Goal: Information Seeking & Learning: Find specific fact

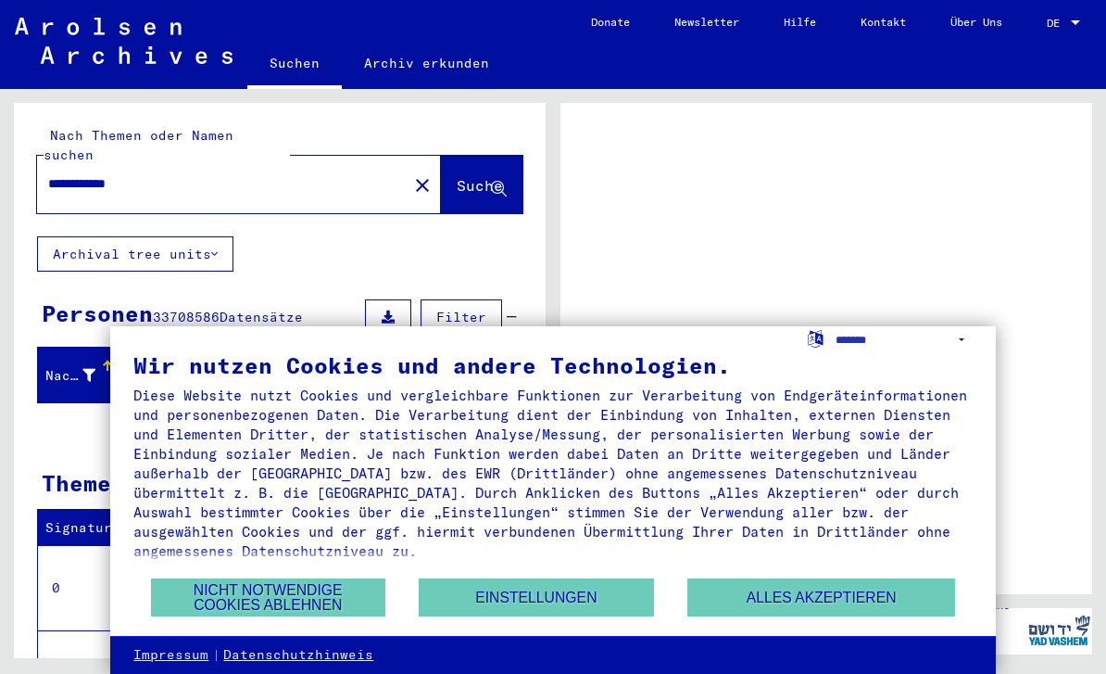
click at [309, 599] on button "Nicht notwendige Cookies ablehnen" at bounding box center [268, 597] width 234 height 38
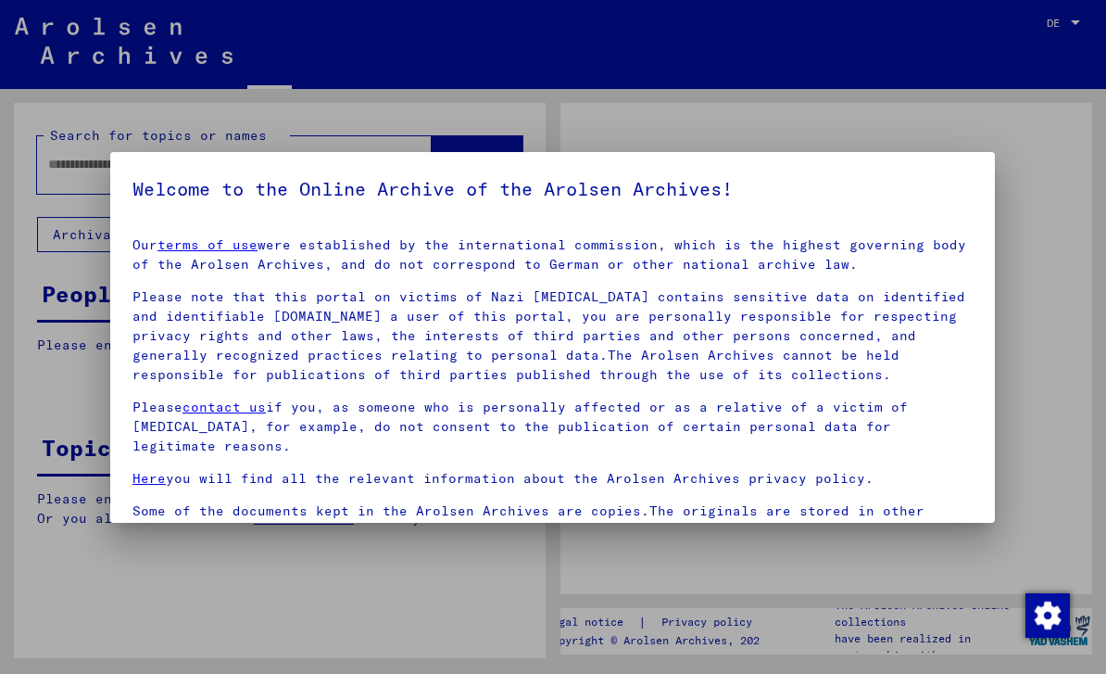
type input "**********"
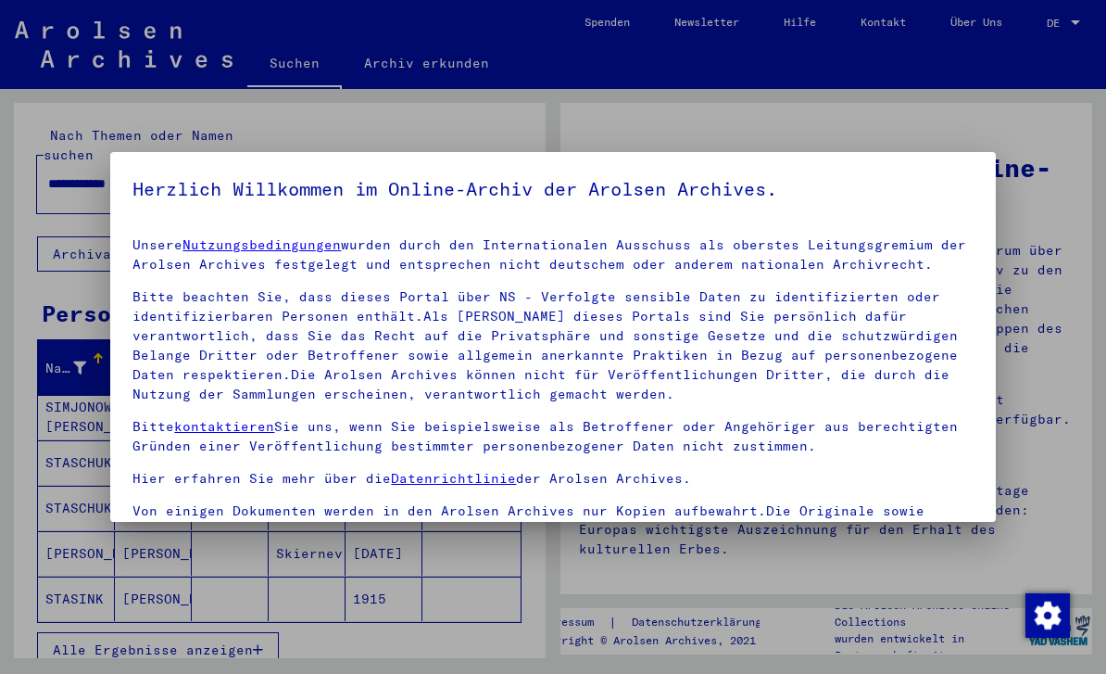
click at [1077, 20] on div at bounding box center [553, 337] width 1106 height 674
click at [1063, 37] on div at bounding box center [553, 337] width 1106 height 674
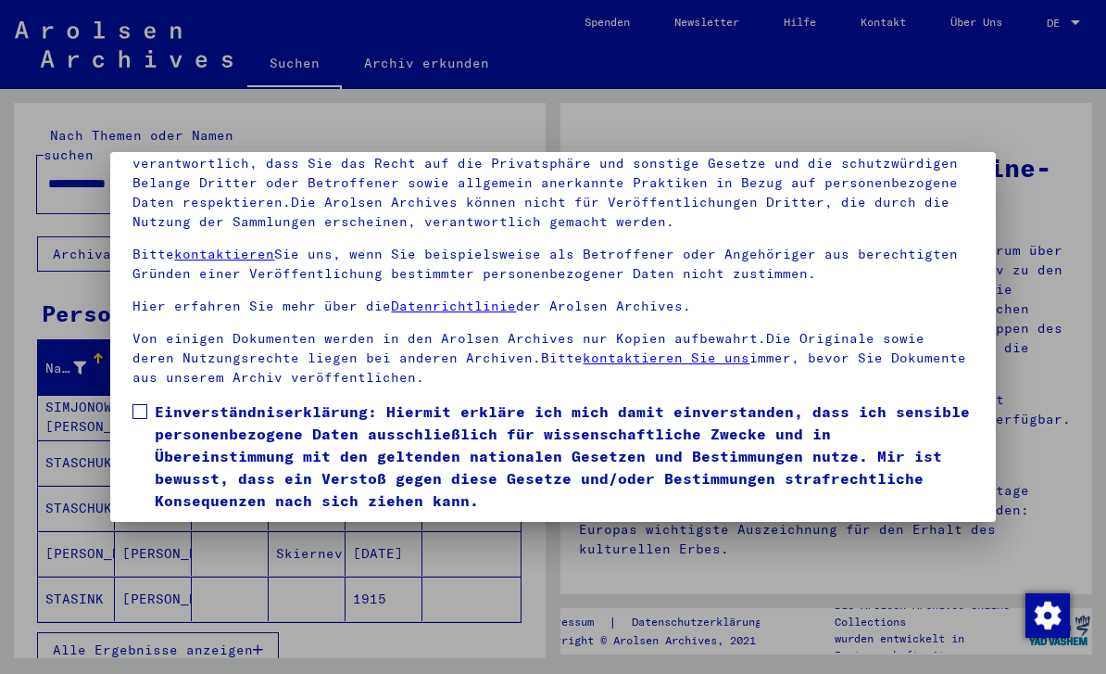
scroll to position [140, 0]
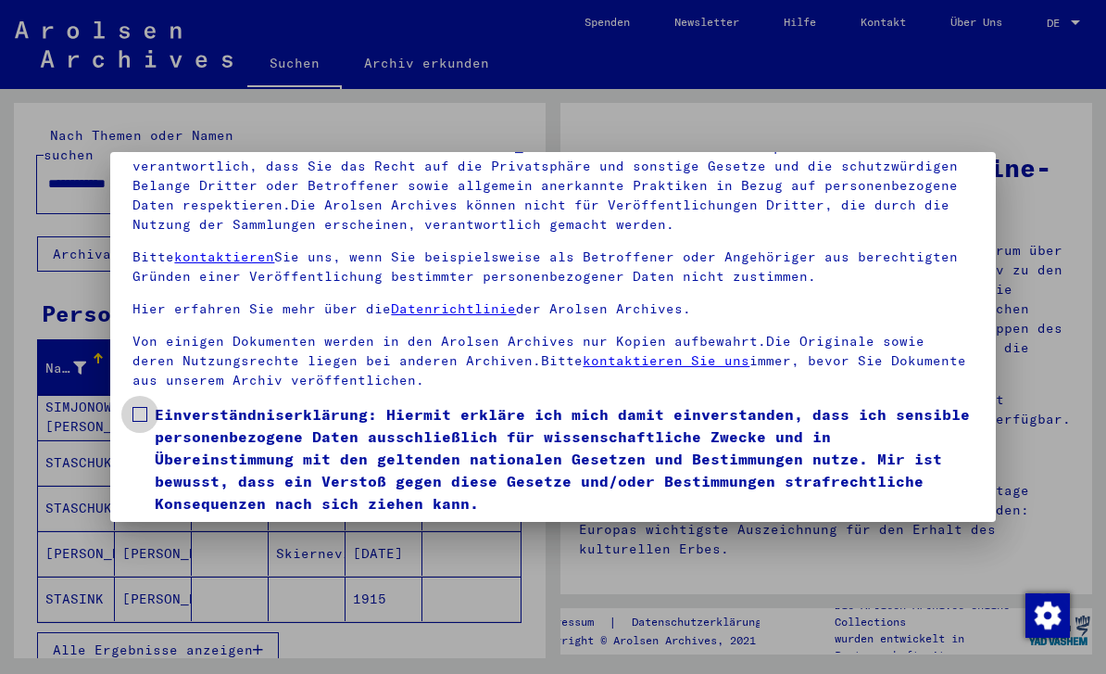
click at [143, 421] on span at bounding box center [139, 414] width 15 height 15
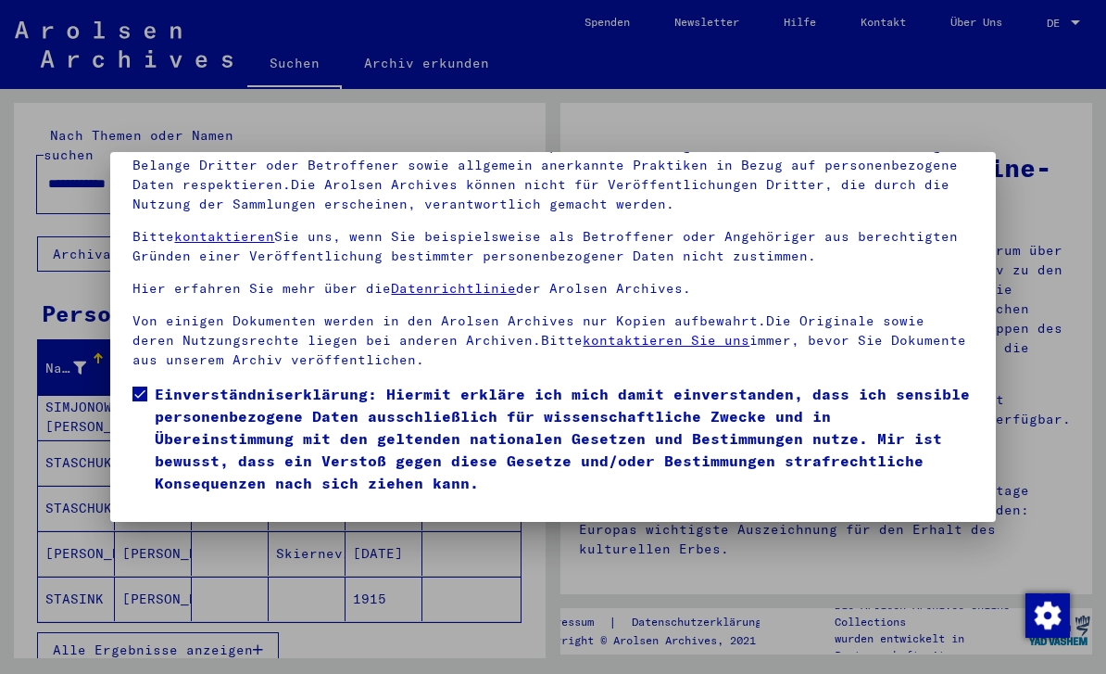
scroll to position [198, 0]
click at [258, 503] on button "Ich stimme zu" at bounding box center [202, 520] width 140 height 35
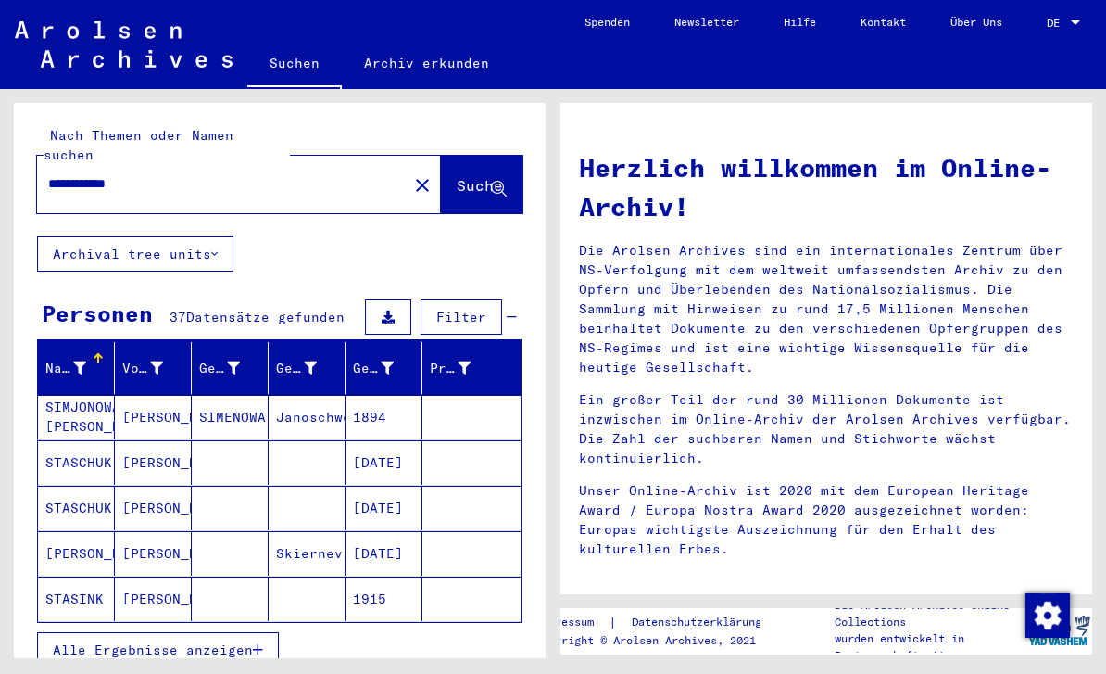
click at [1074, 27] on div at bounding box center [1075, 23] width 17 height 13
click at [1052, 31] on span "English" at bounding box center [1028, 33] width 45 height 14
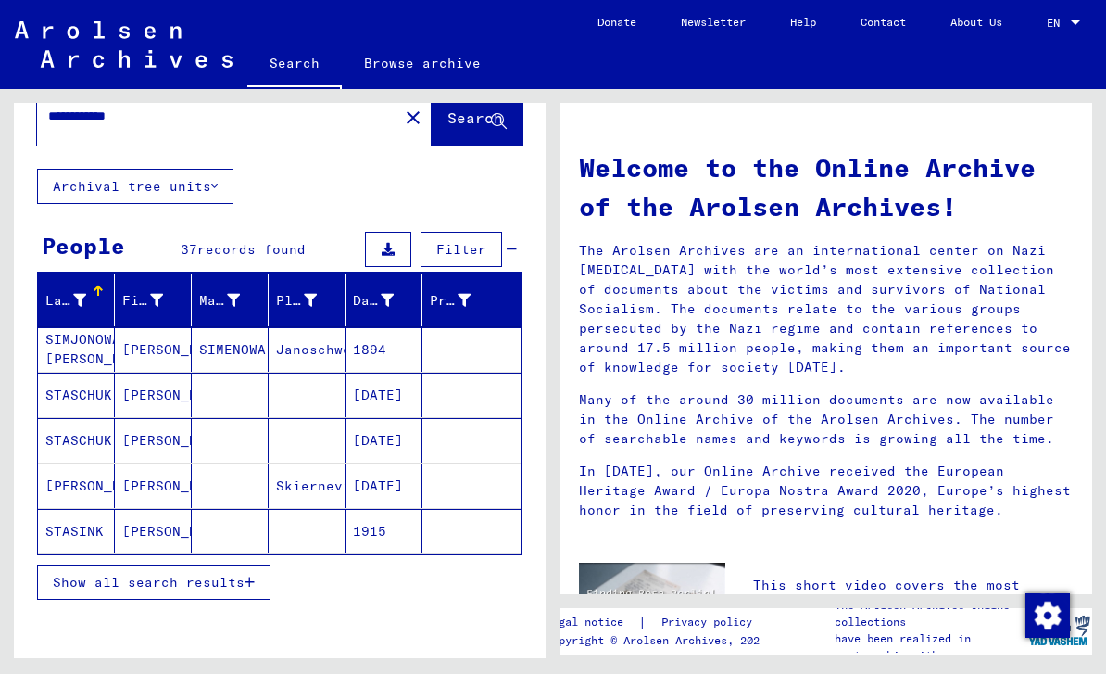
scroll to position [49, 0]
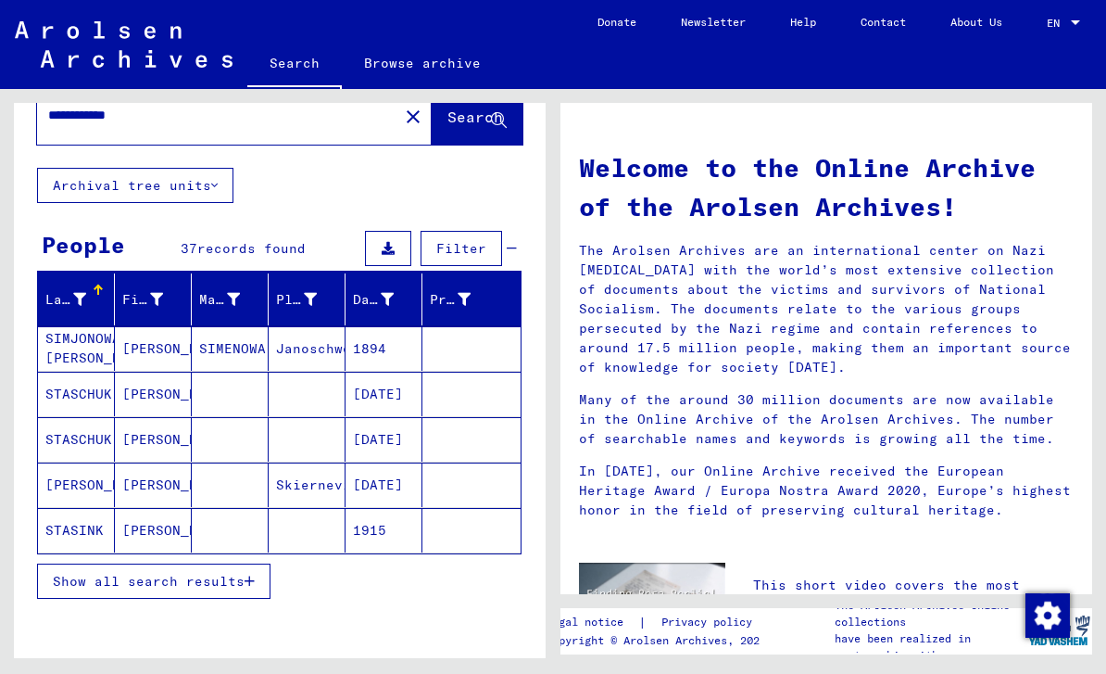
click at [108, 590] on button "Show all search results" at bounding box center [153, 580] width 233 height 35
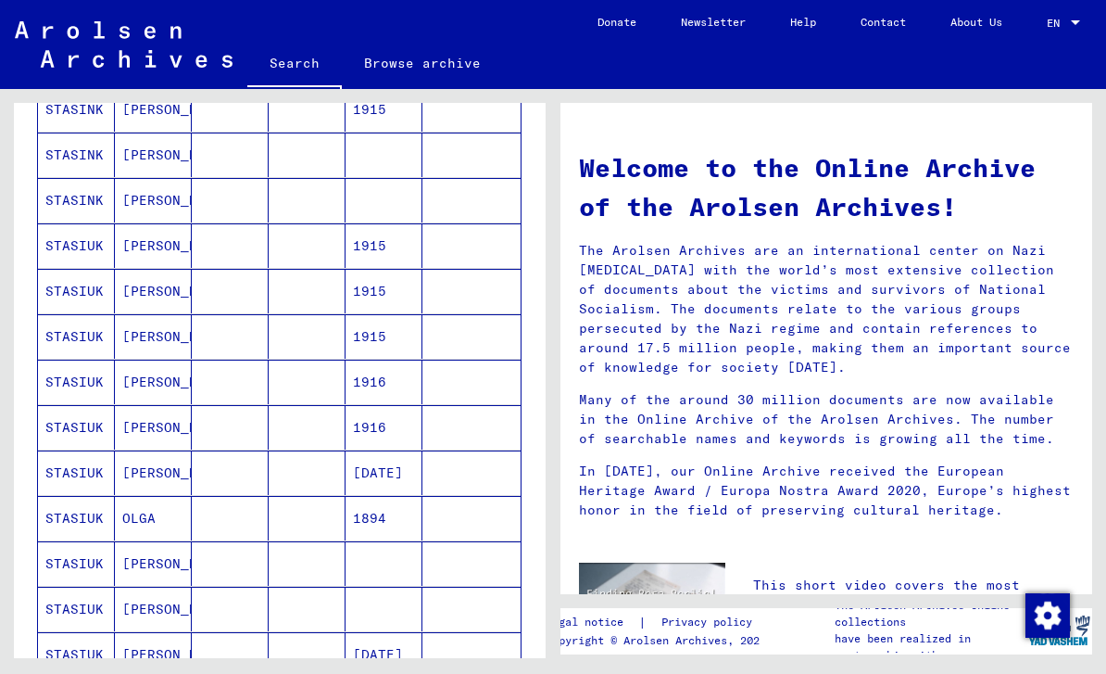
scroll to position [506, 0]
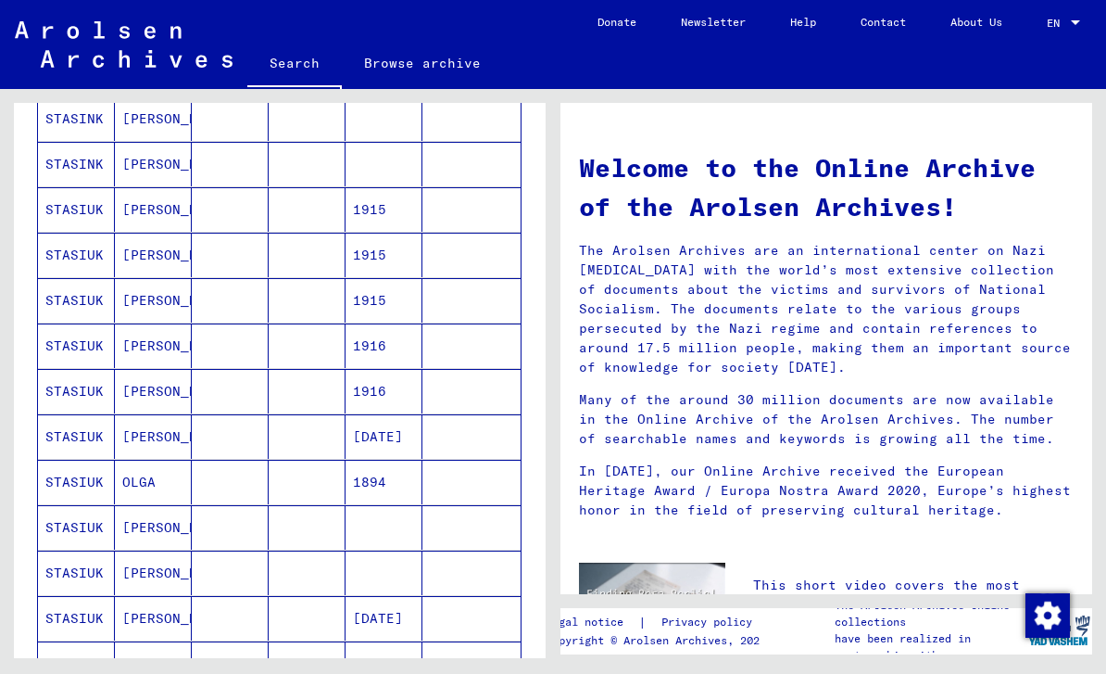
click at [96, 440] on mat-cell "STASIUK" at bounding box center [76, 436] width 77 height 44
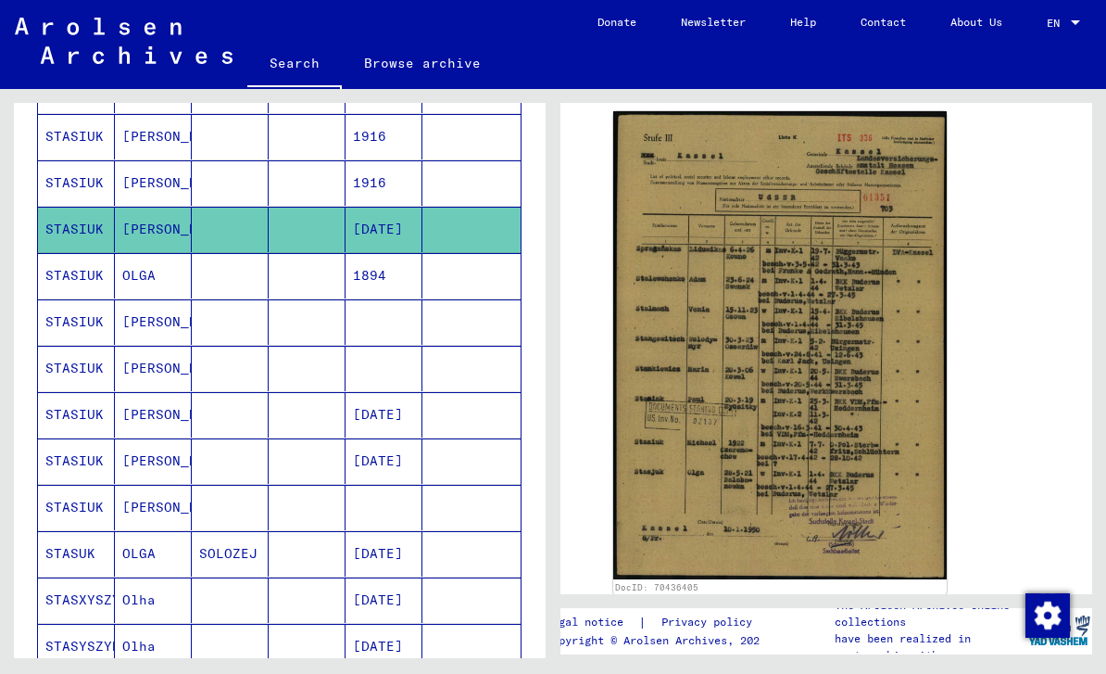
scroll to position [693, 0]
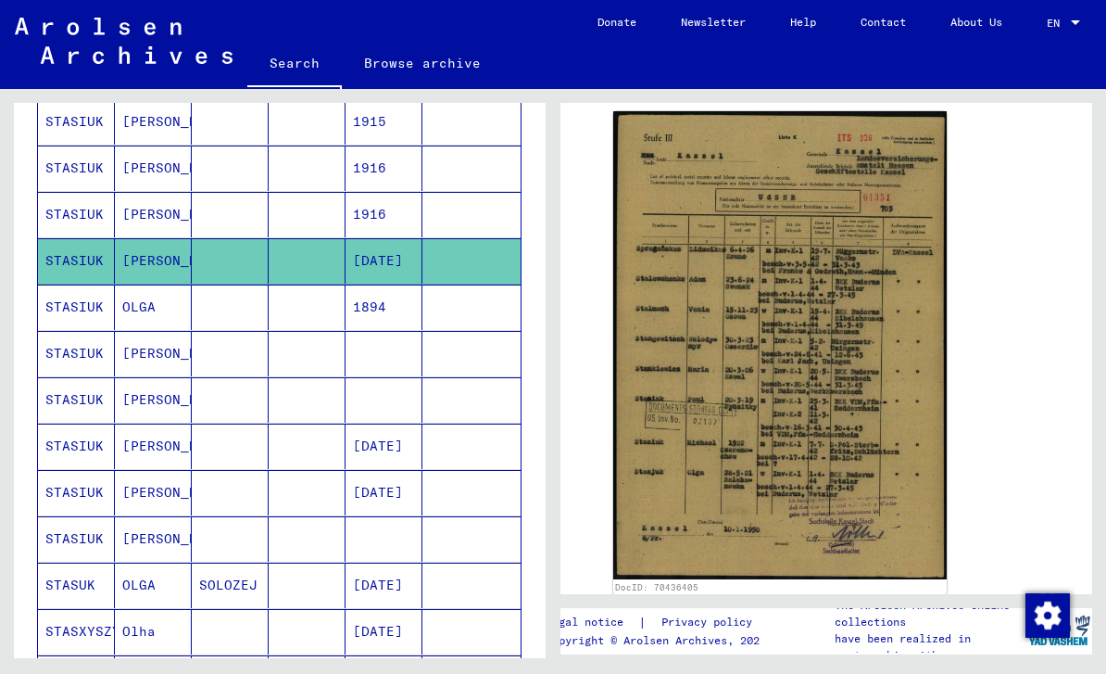
click at [419, 192] on mat-cell "1916" at bounding box center [384, 214] width 77 height 45
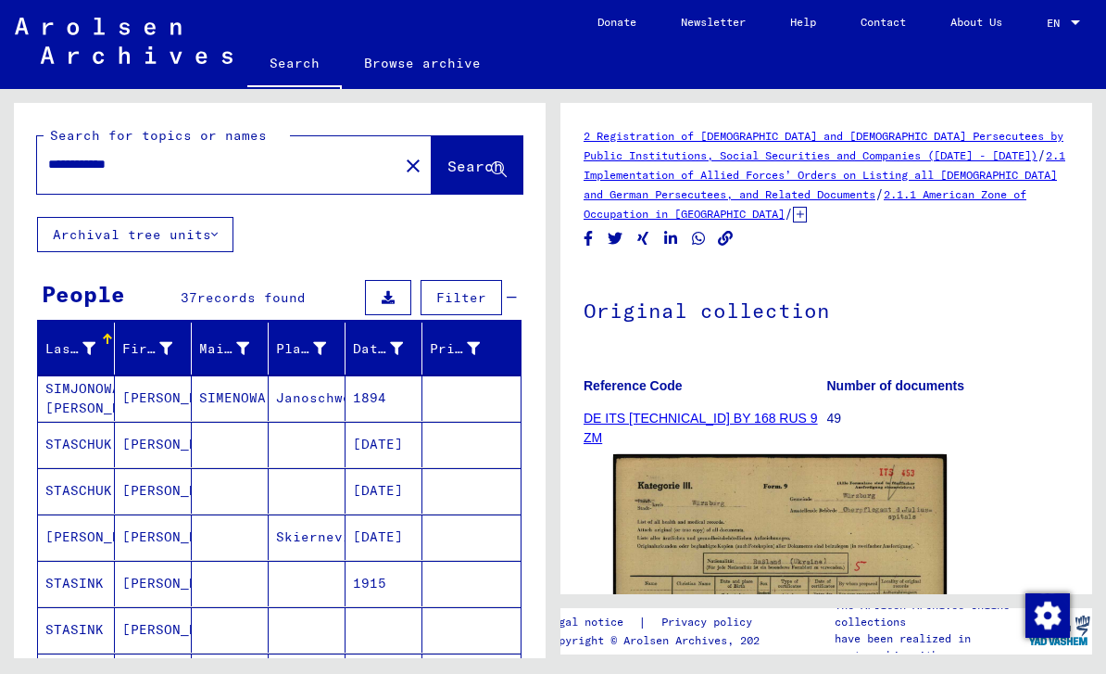
click at [432, 339] on div "Prisoner #" at bounding box center [455, 348] width 50 height 19
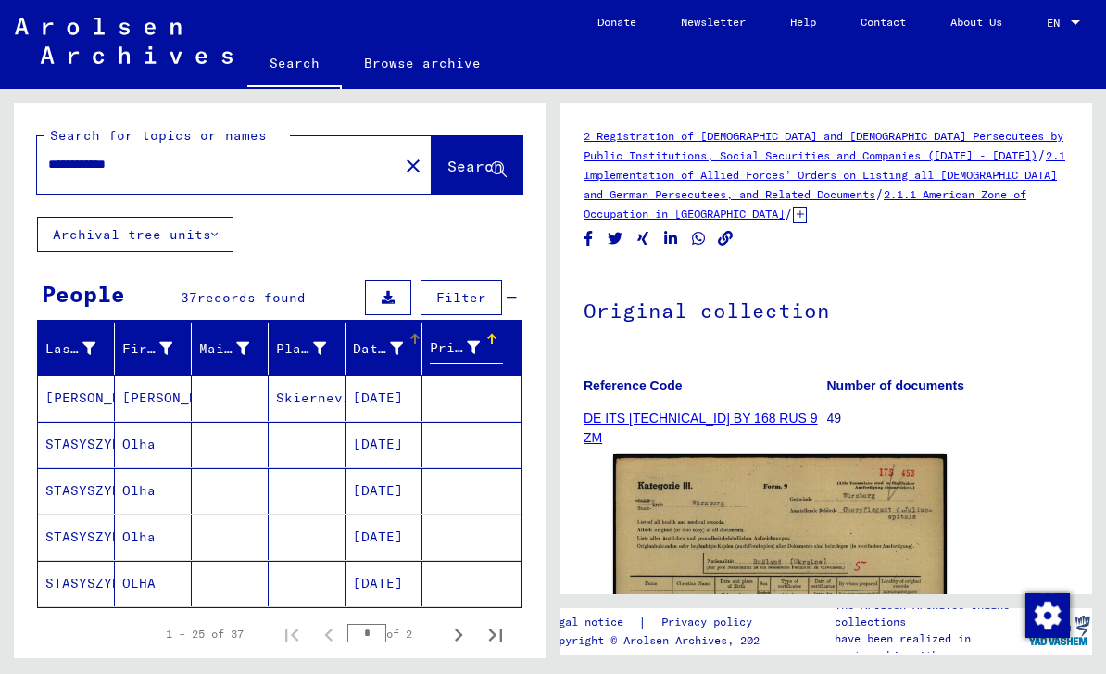
click at [418, 348] on mat-header-cell "Date of Birth" at bounding box center [384, 348] width 77 height 52
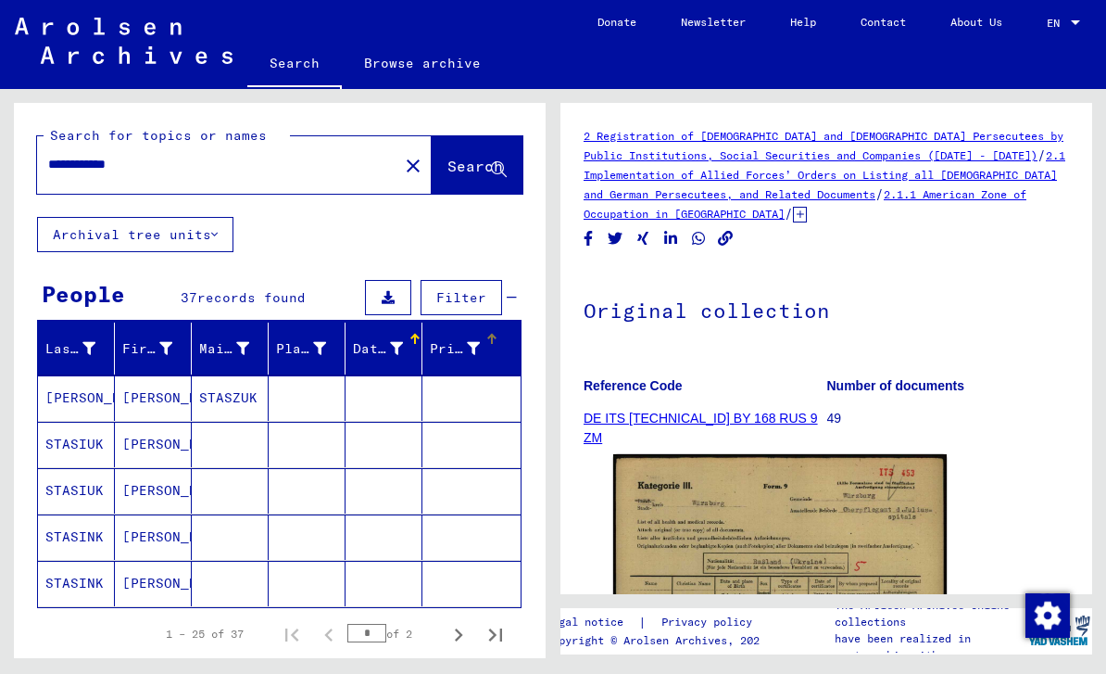
click at [426, 322] on mat-header-cell "Prisoner #" at bounding box center [471, 348] width 98 height 52
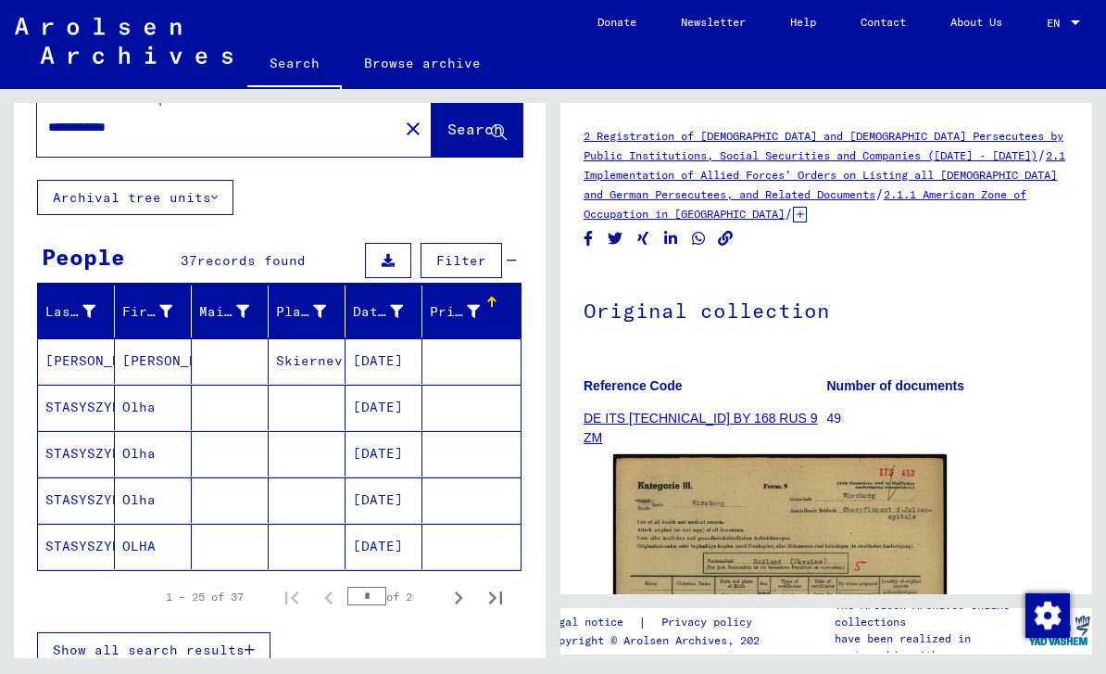
scroll to position [60, 0]
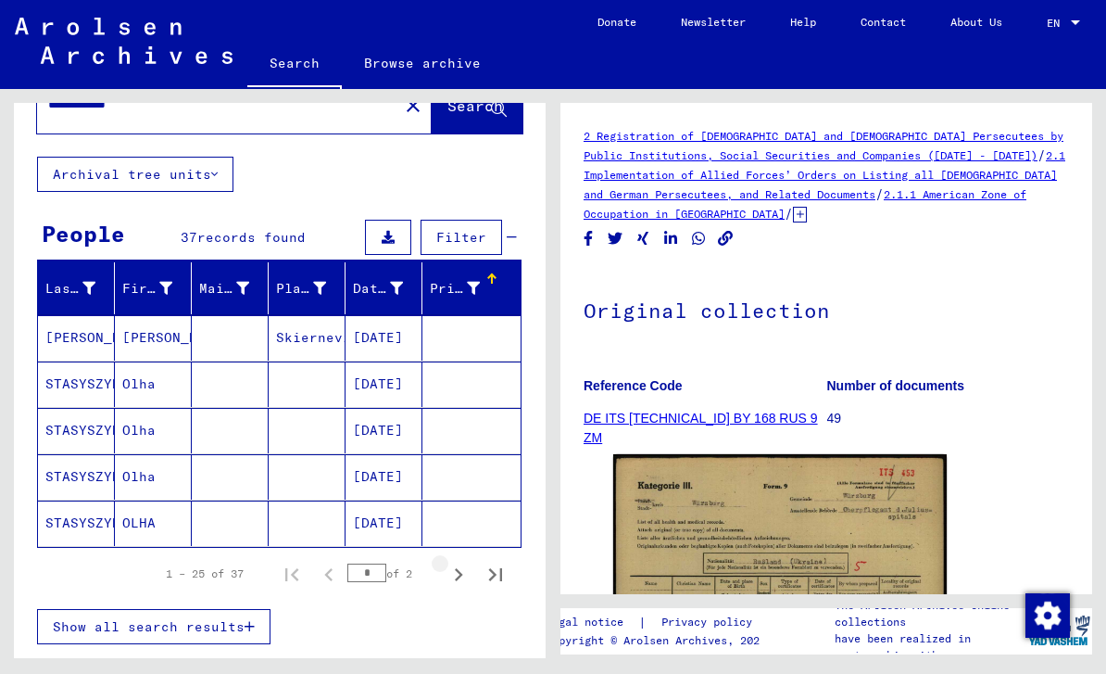
click at [455, 561] on icon "Next page" at bounding box center [459, 574] width 26 height 26
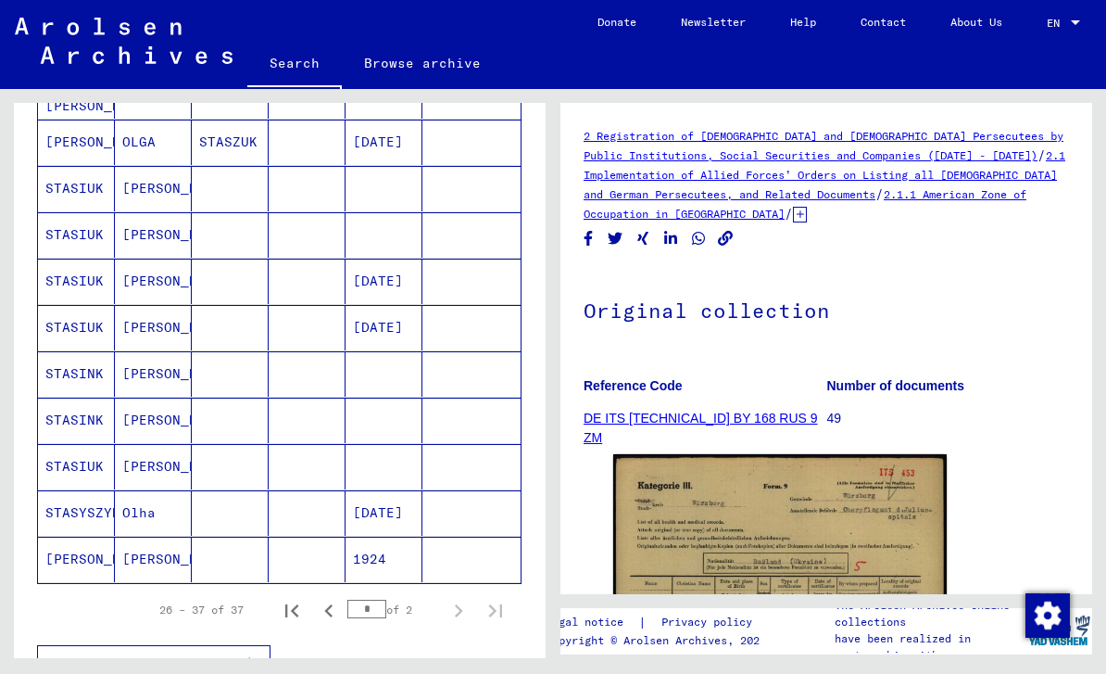
scroll to position [357, 0]
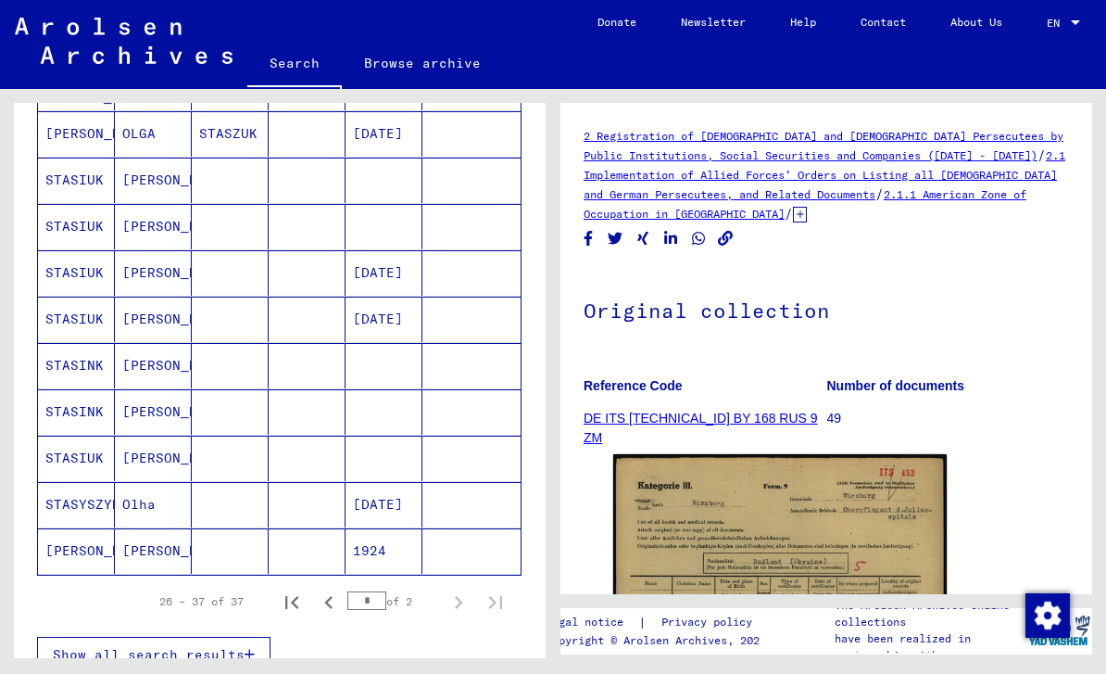
click at [64, 536] on mat-cell "[PERSON_NAME]" at bounding box center [76, 550] width 77 height 45
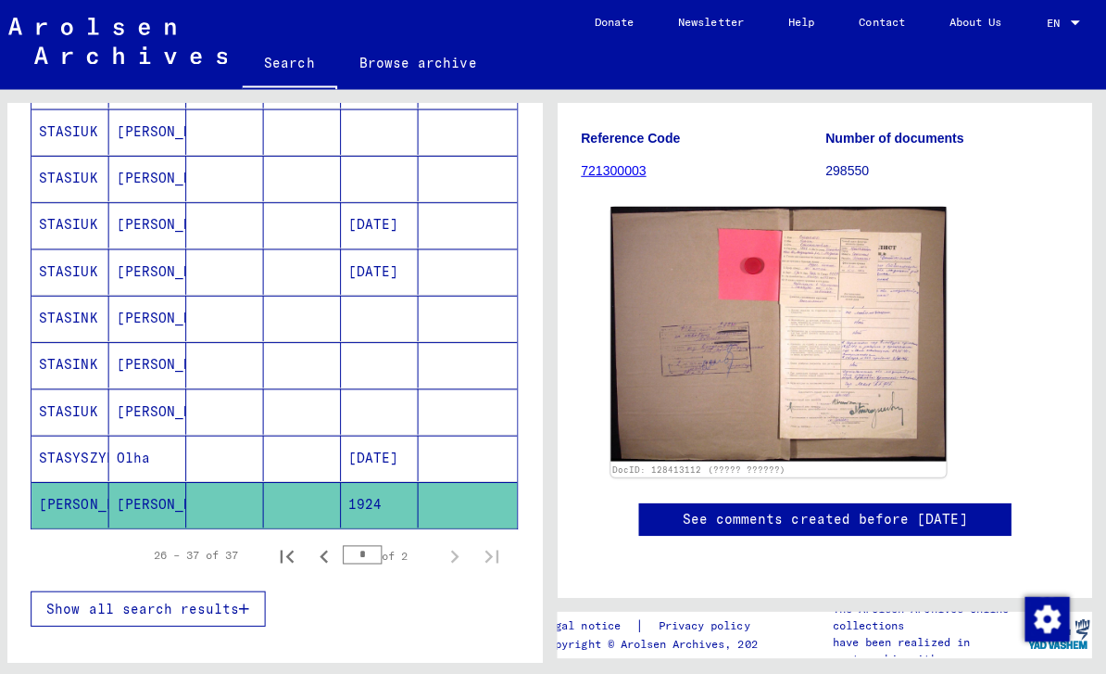
scroll to position [410, 0]
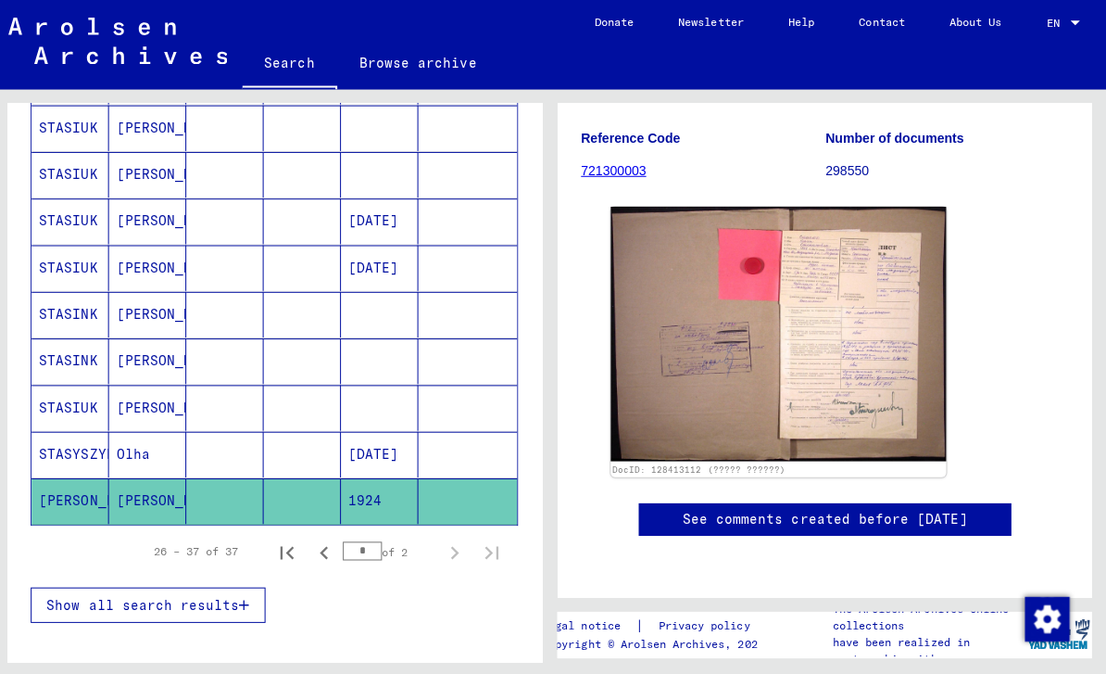
click at [321, 536] on icon "Previous page" at bounding box center [329, 549] width 26 height 26
type input "*"
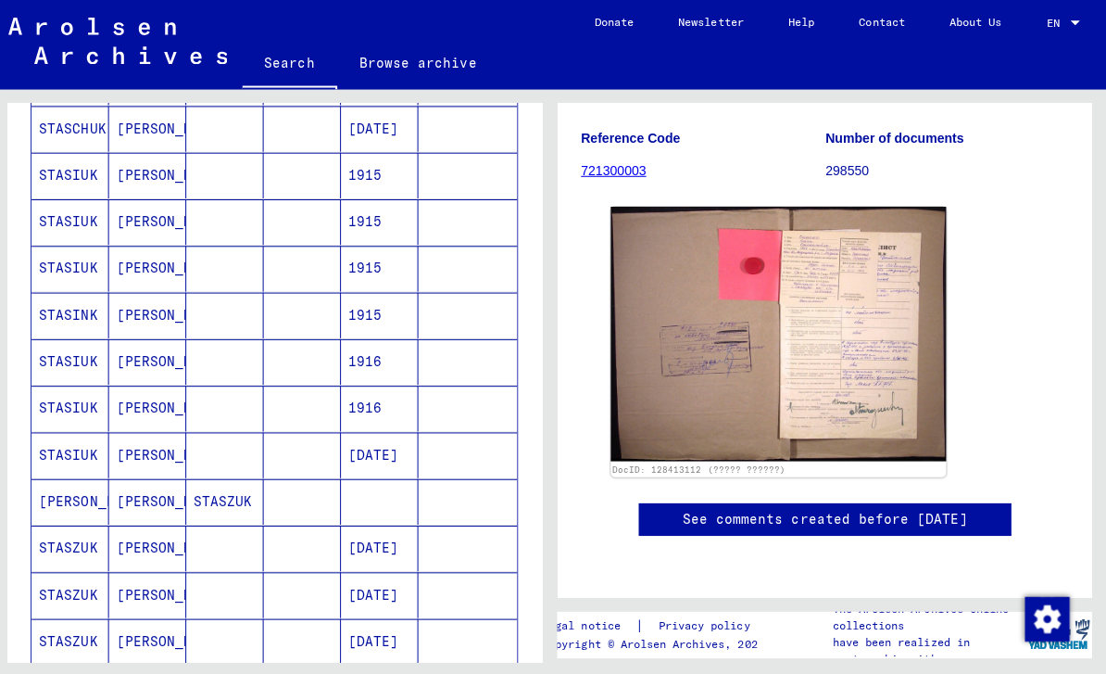
scroll to position [44, 0]
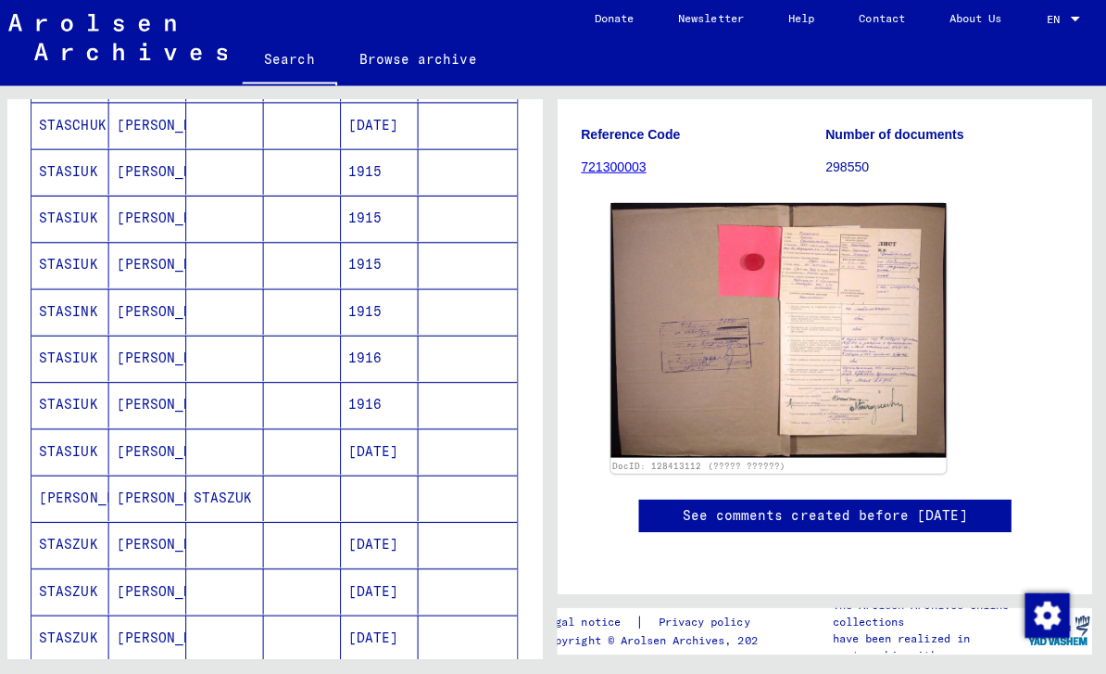
click at [68, 430] on mat-cell "STASIUK" at bounding box center [76, 452] width 77 height 45
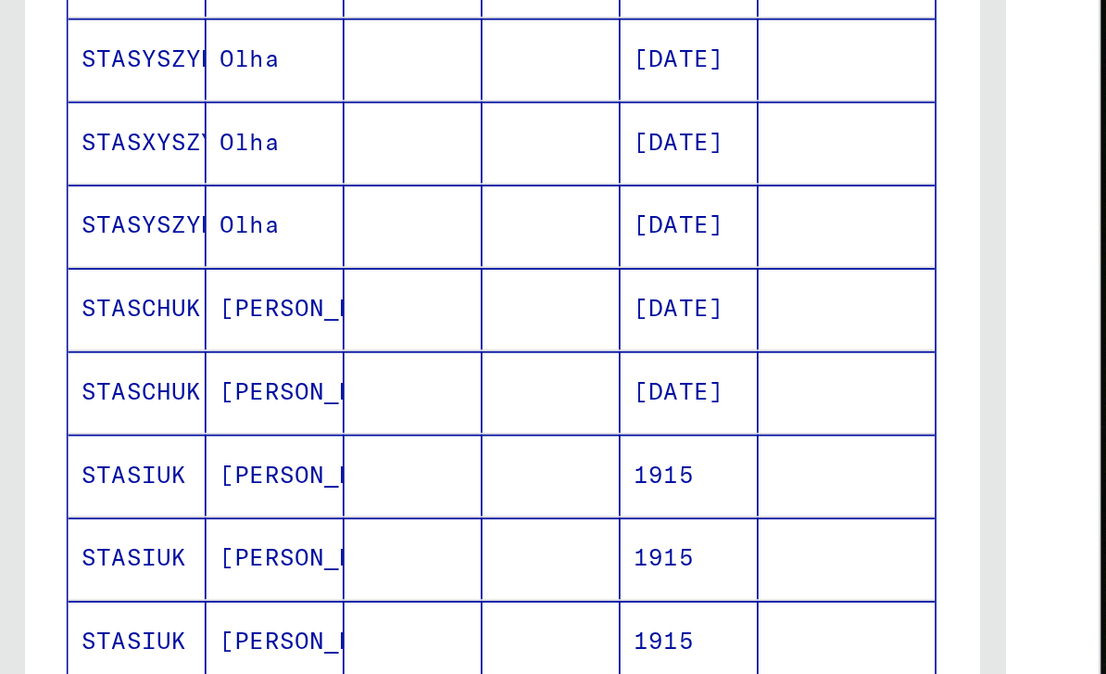
scroll to position [416, 0]
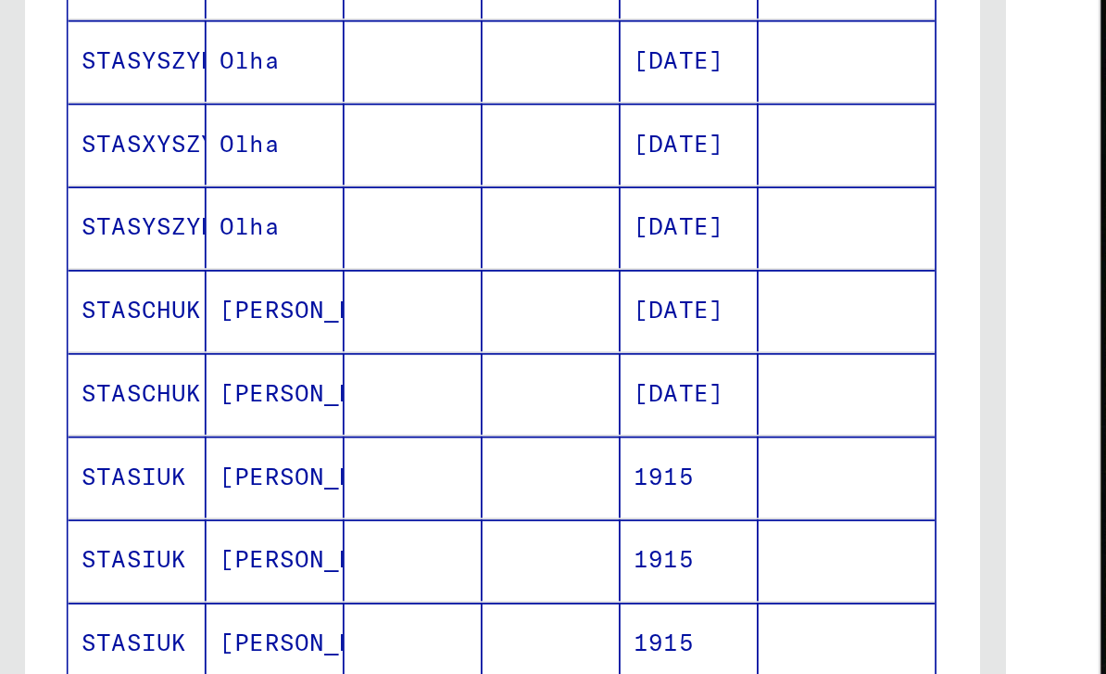
click at [74, 376] on mat-cell "STASCHUK" at bounding box center [76, 398] width 77 height 45
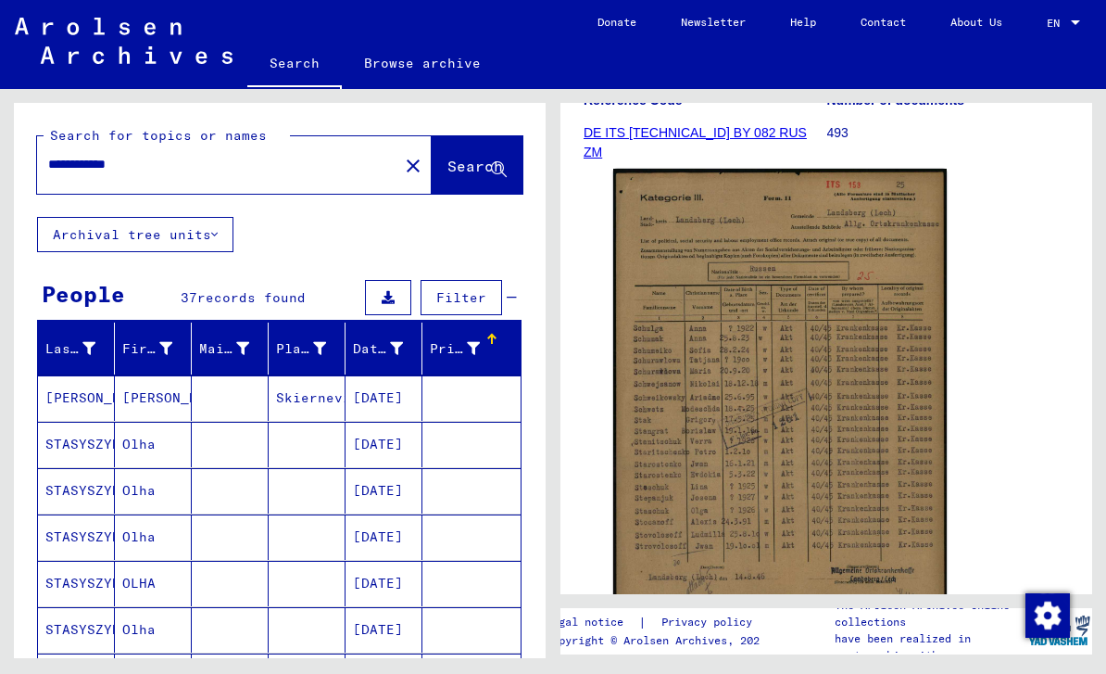
click at [180, 155] on input "**********" at bounding box center [217, 164] width 339 height 19
click at [466, 157] on span "Search" at bounding box center [476, 166] width 56 height 19
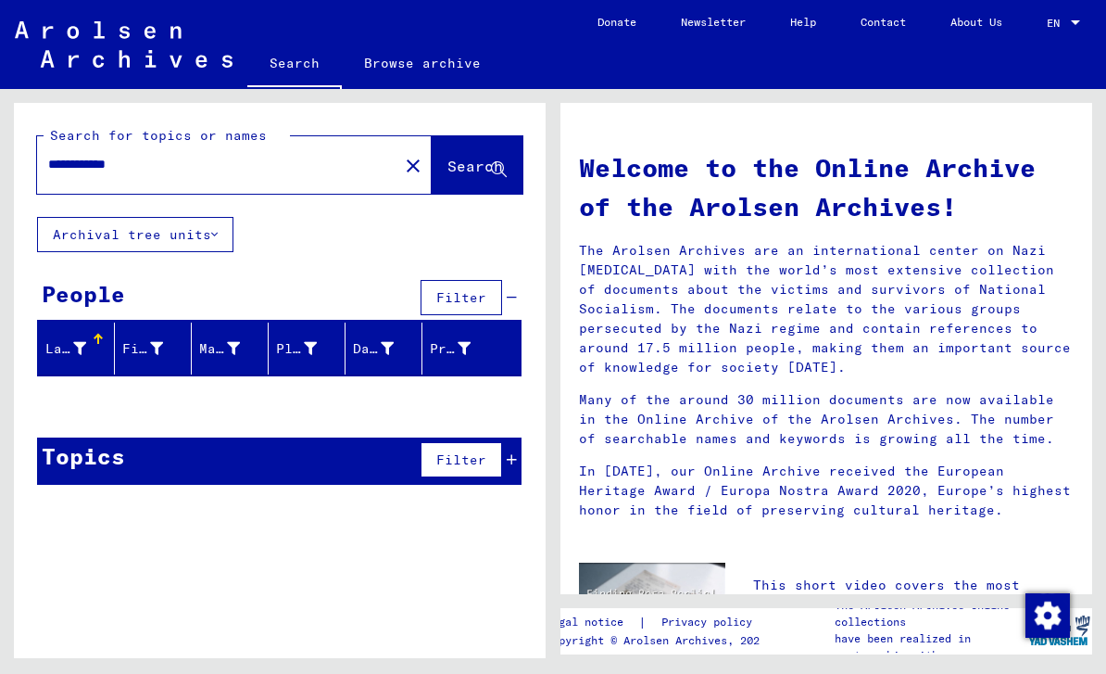
click at [188, 155] on input "**********" at bounding box center [212, 164] width 328 height 19
click at [473, 157] on span "Search" at bounding box center [476, 166] width 56 height 19
click at [186, 155] on input "**********" at bounding box center [212, 164] width 328 height 19
type input "**********"
click at [482, 157] on span "Search" at bounding box center [476, 166] width 56 height 19
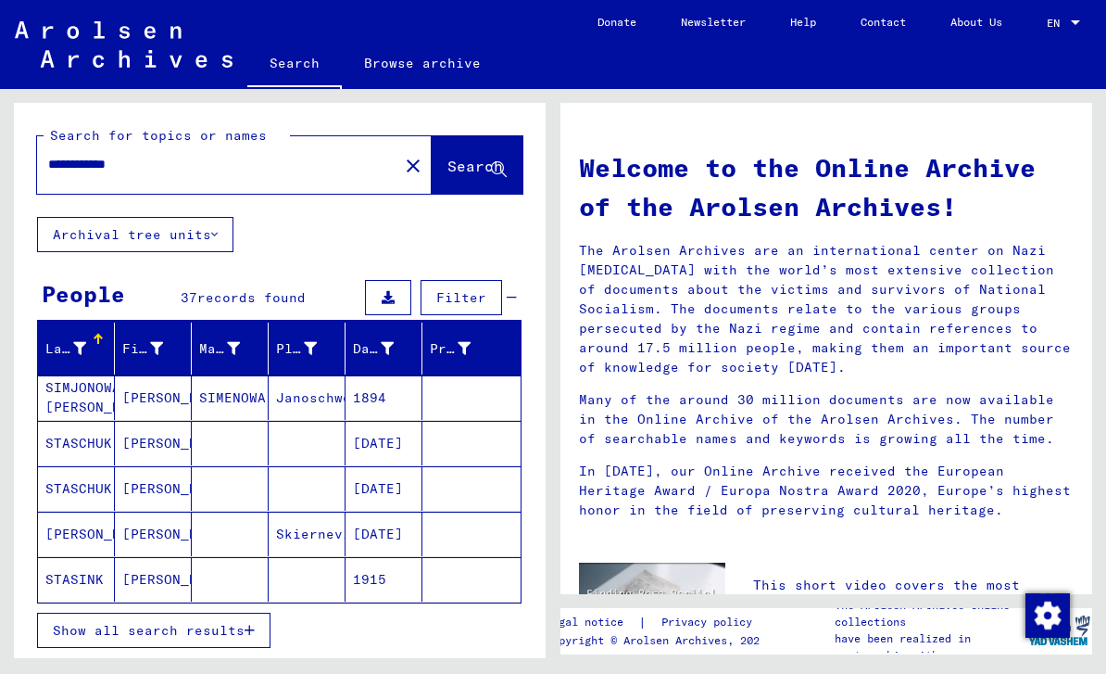
click at [232, 622] on span "Show all search results" at bounding box center [149, 630] width 192 height 17
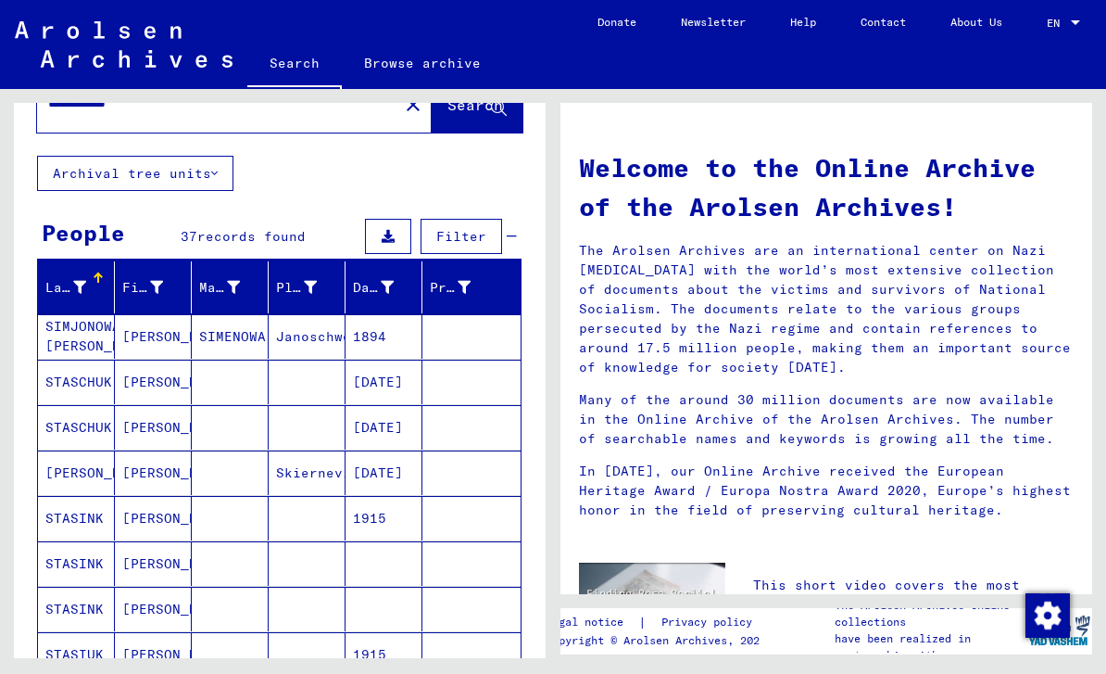
scroll to position [62, 0]
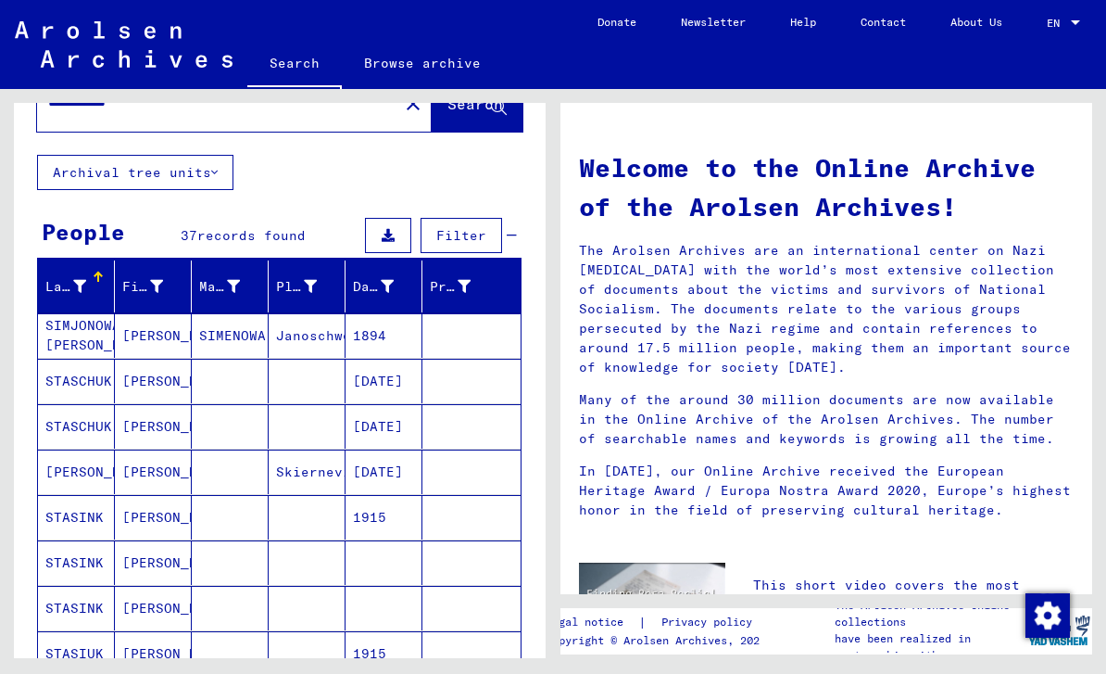
click at [76, 359] on mat-cell "STASCHUK" at bounding box center [76, 381] width 77 height 44
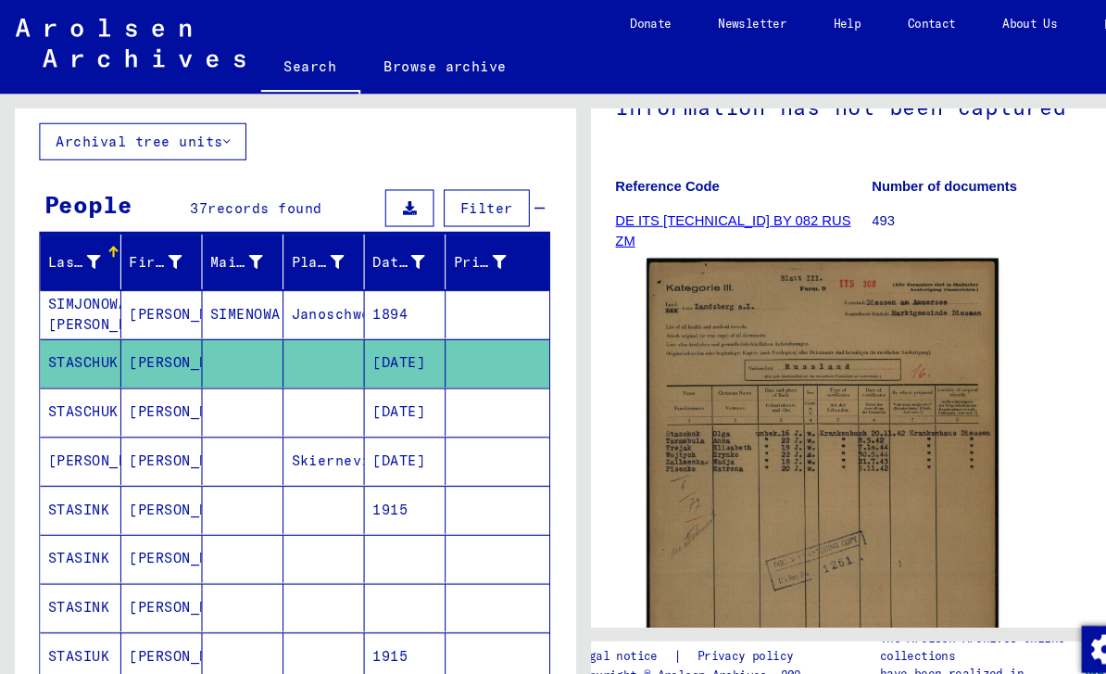
scroll to position [173, 0]
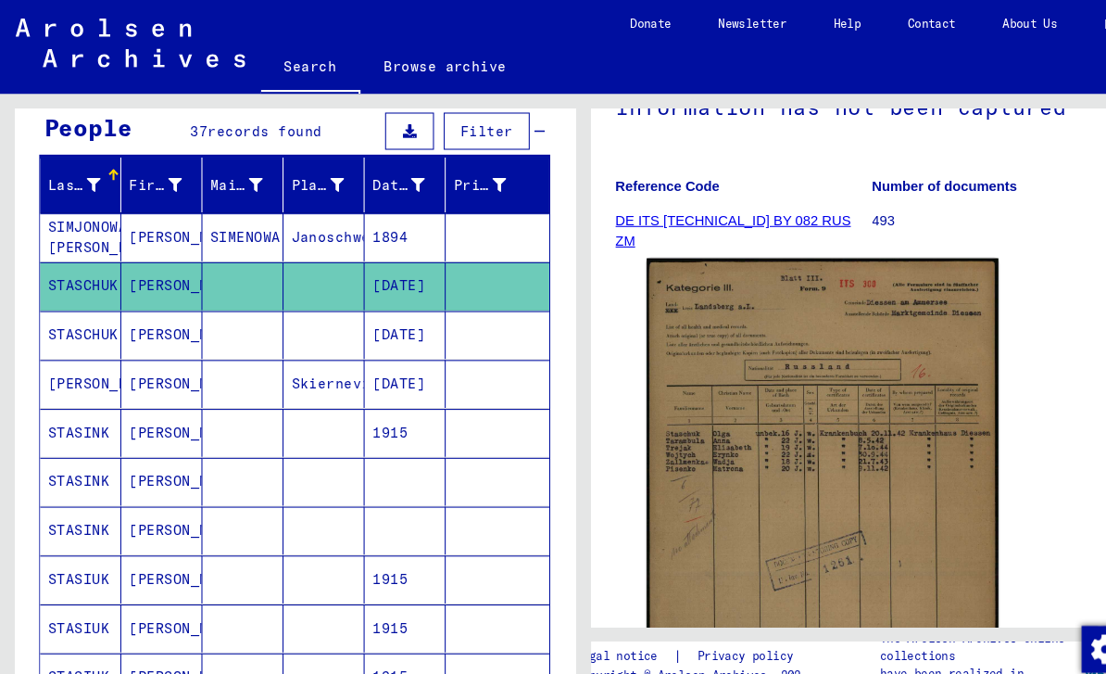
click at [75, 387] on mat-cell "STASINK" at bounding box center [76, 409] width 77 height 45
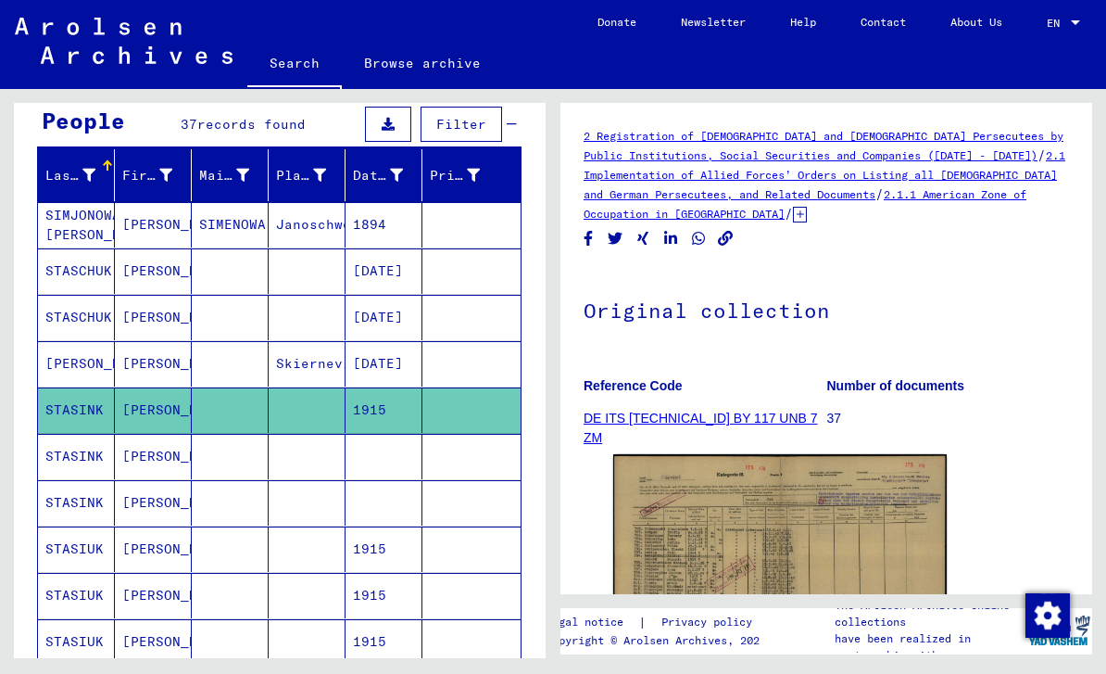
click at [67, 434] on mat-cell "STASINK" at bounding box center [76, 456] width 77 height 45
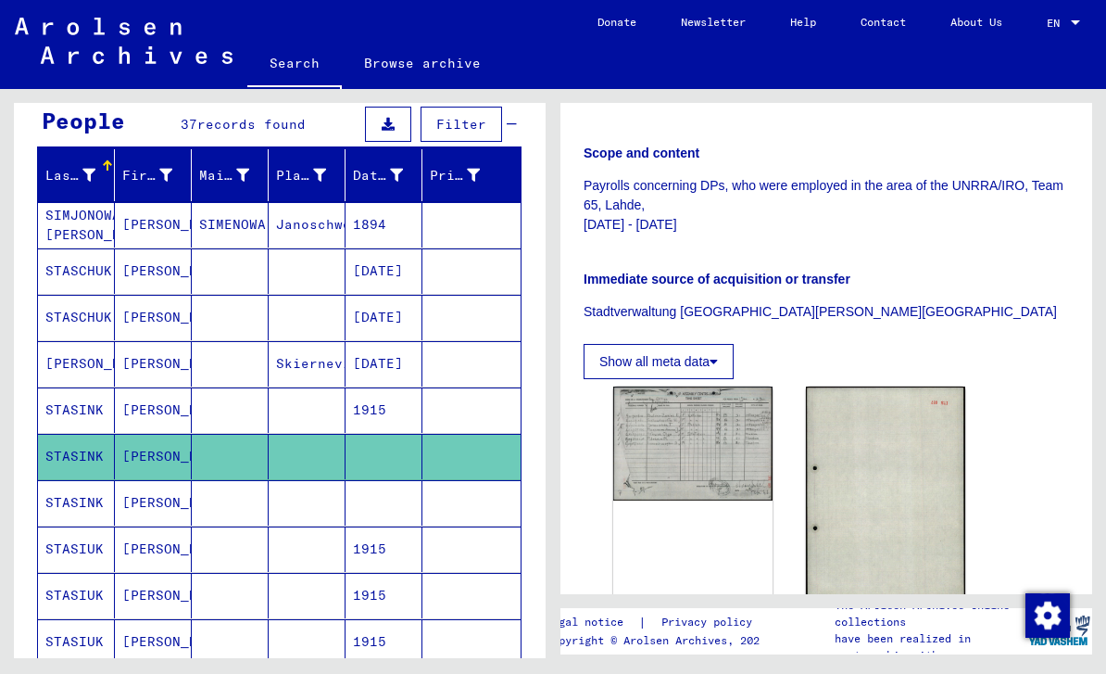
scroll to position [379, 0]
click at [75, 480] on mat-cell "STASINK" at bounding box center [76, 502] width 77 height 45
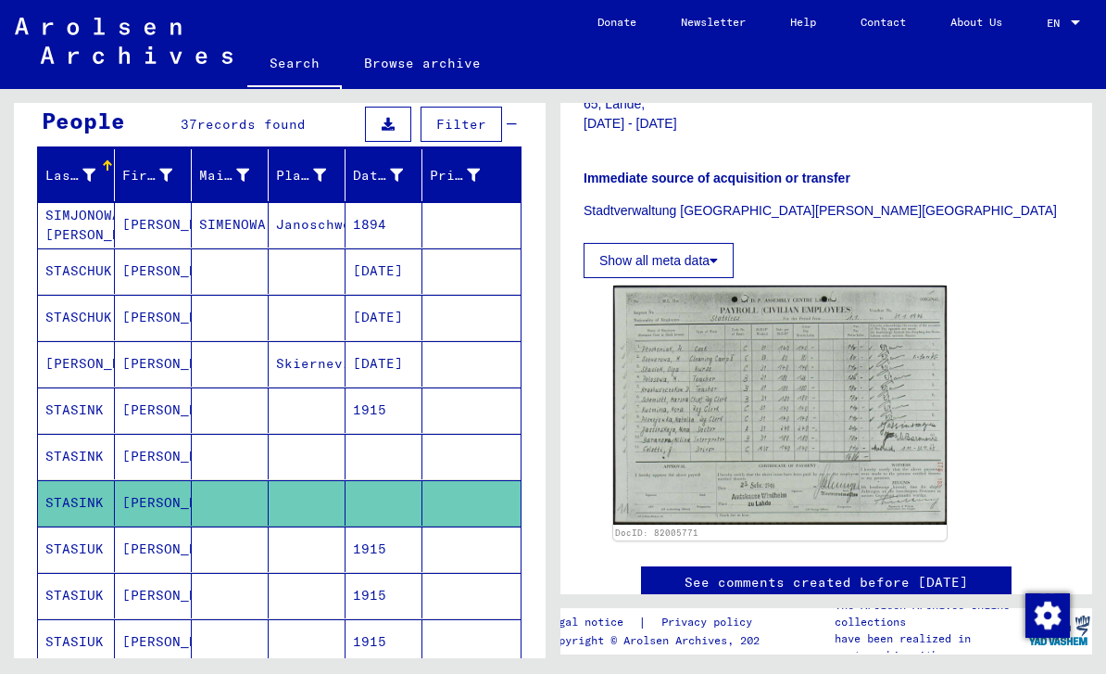
scroll to position [511, 0]
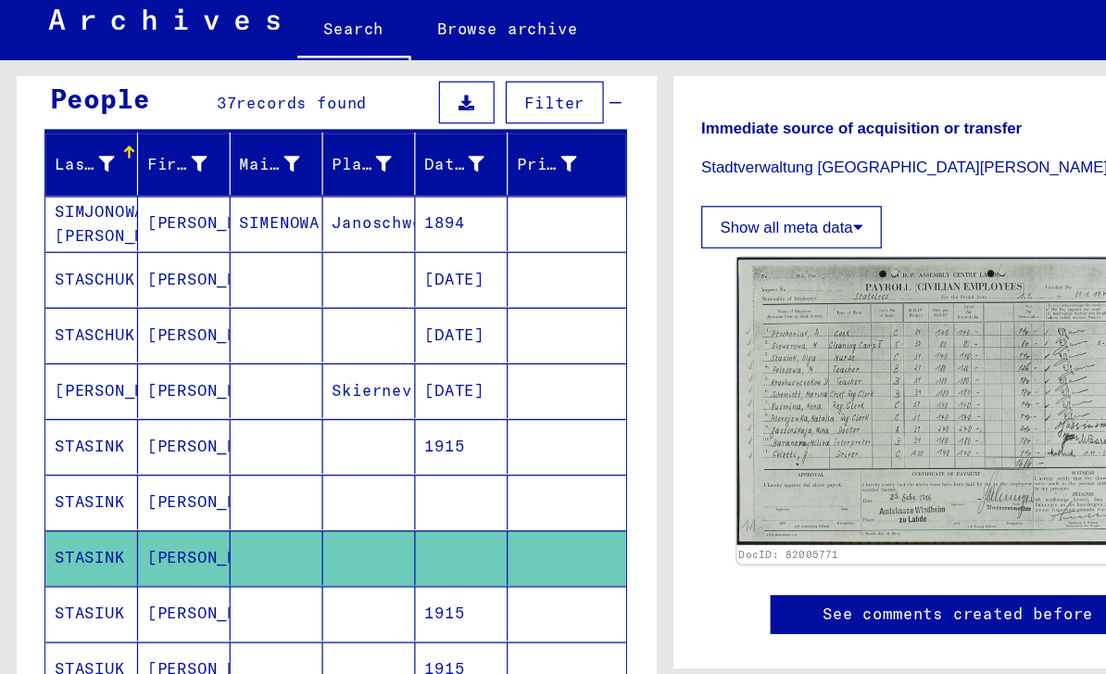
click at [69, 526] on mat-cell "STASIUK" at bounding box center [76, 548] width 77 height 45
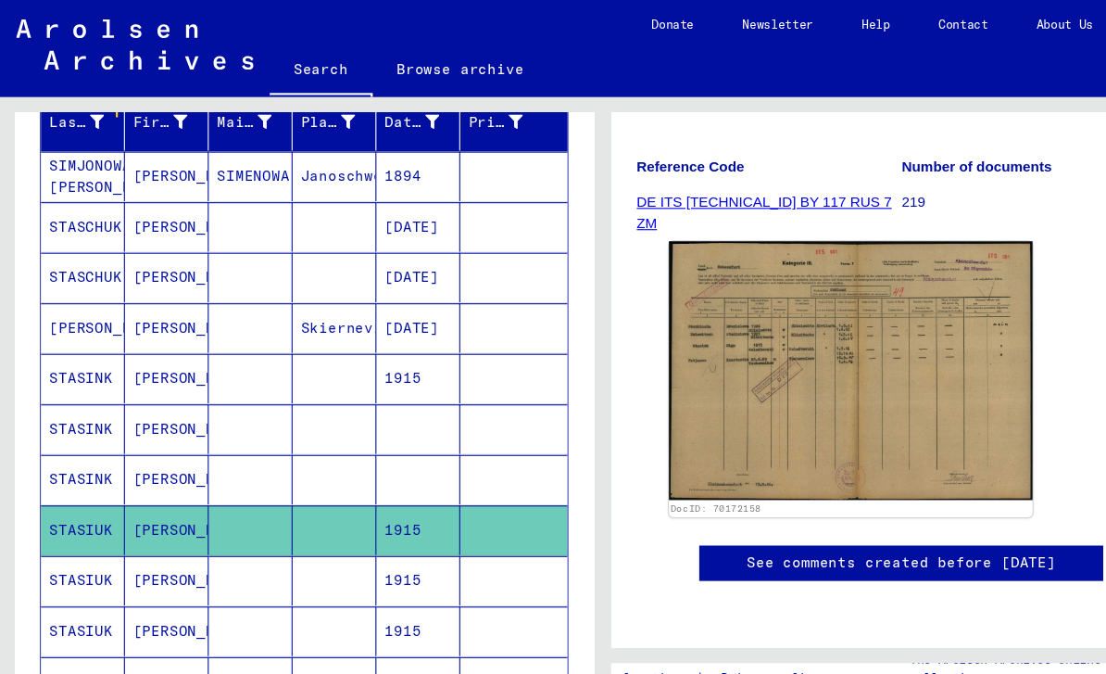
scroll to position [319, 0]
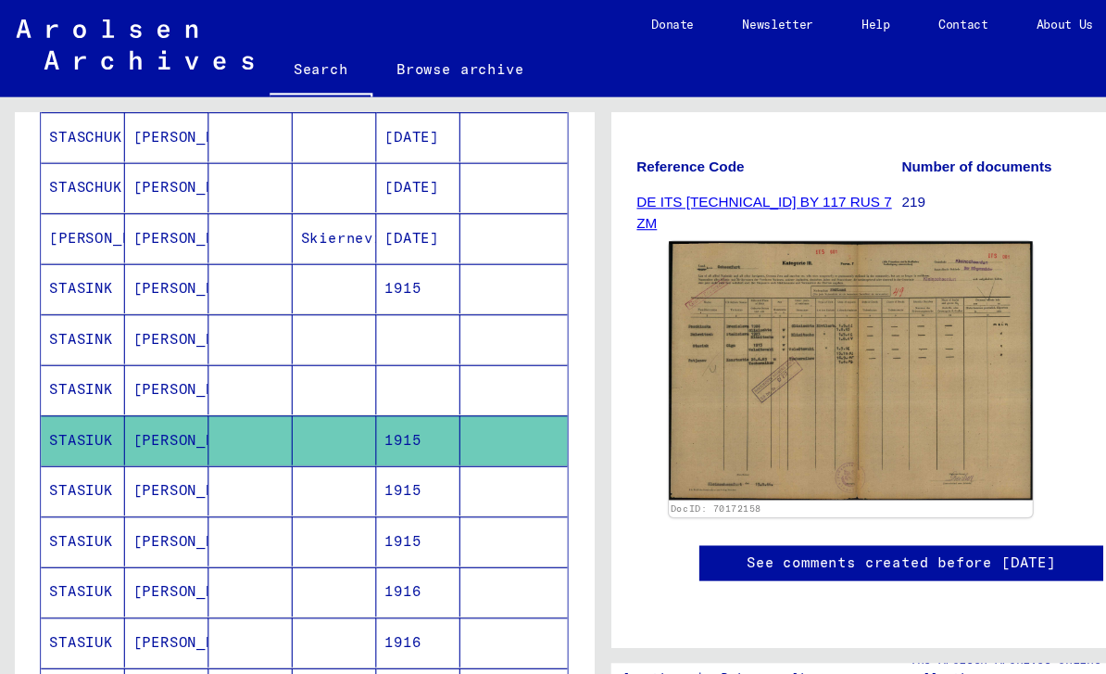
click at [67, 427] on mat-cell "STASIUK" at bounding box center [76, 449] width 77 height 45
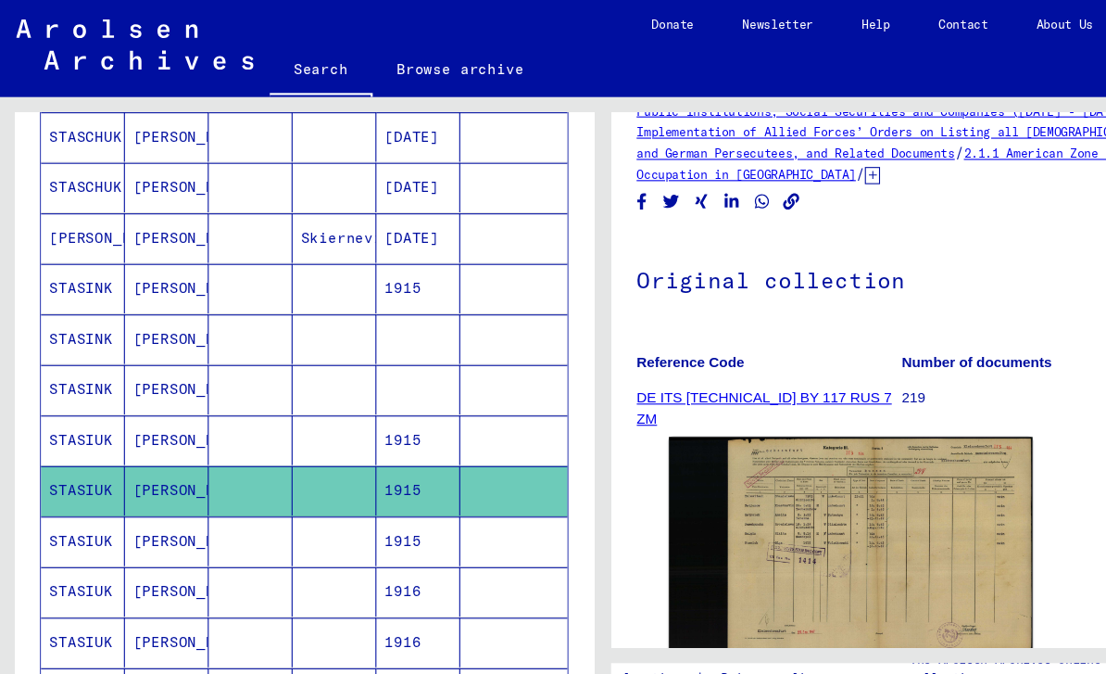
scroll to position [66, 0]
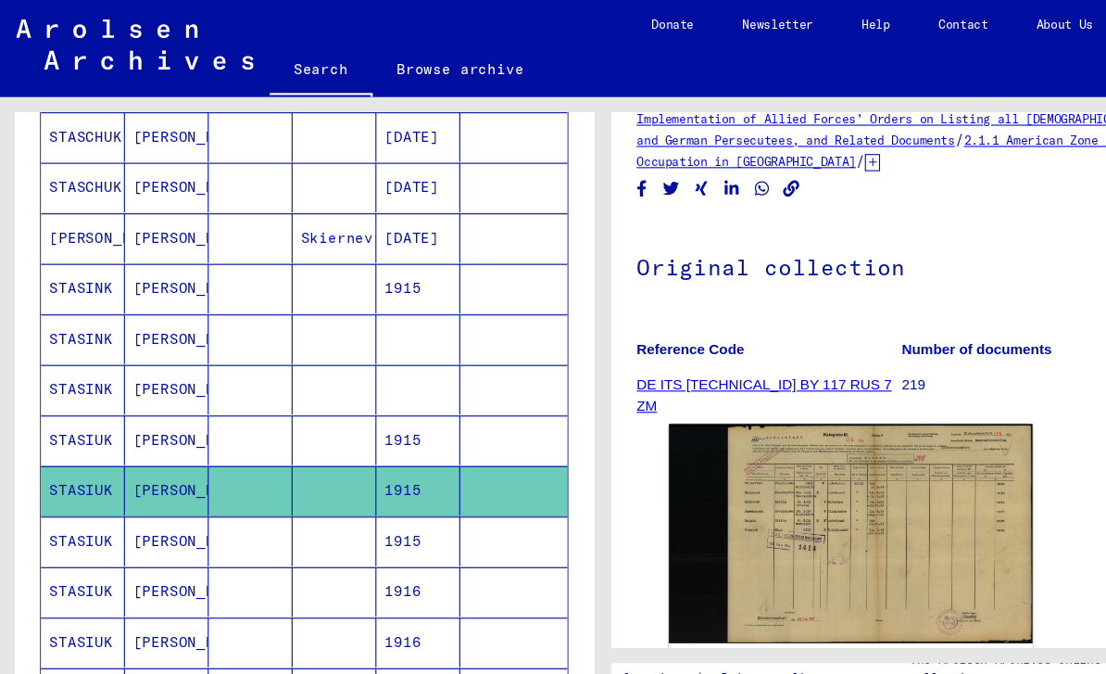
click at [59, 473] on mat-cell "STASIUK" at bounding box center [76, 495] width 77 height 45
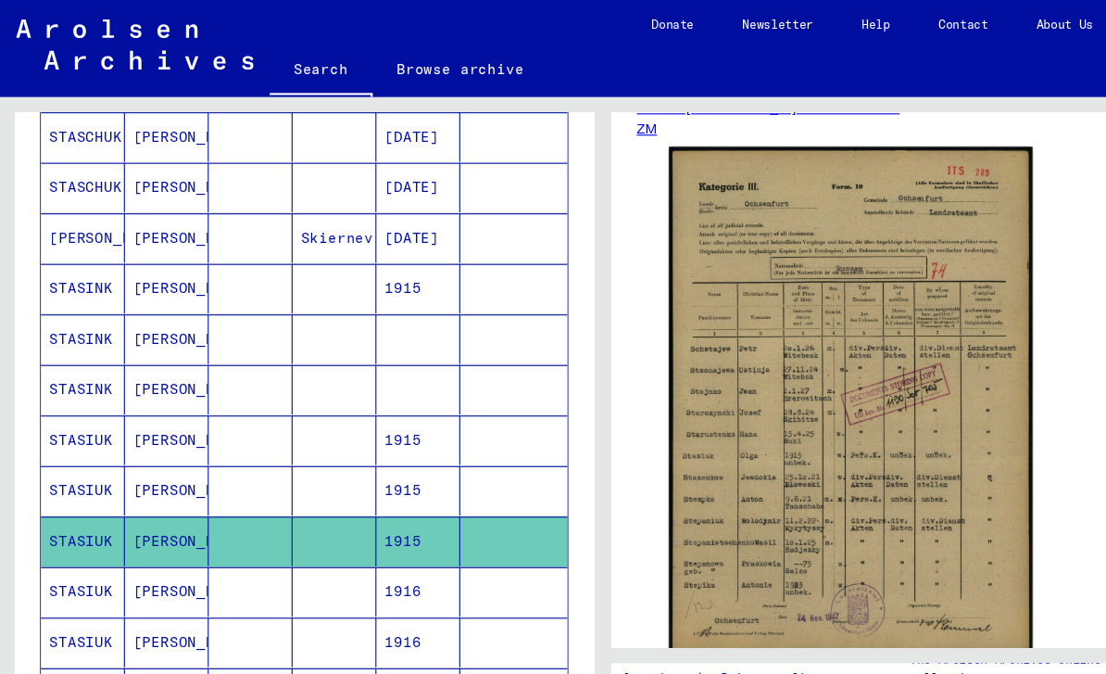
scroll to position [330, 0]
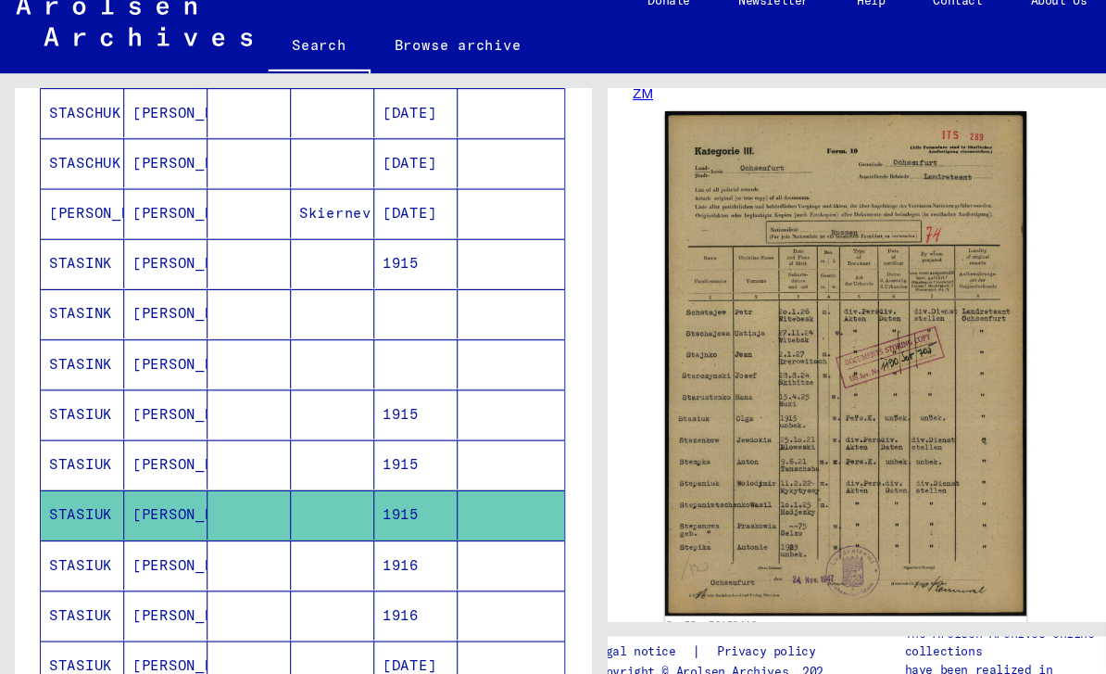
click at [72, 520] on mat-cell "STASIUK" at bounding box center [76, 542] width 77 height 45
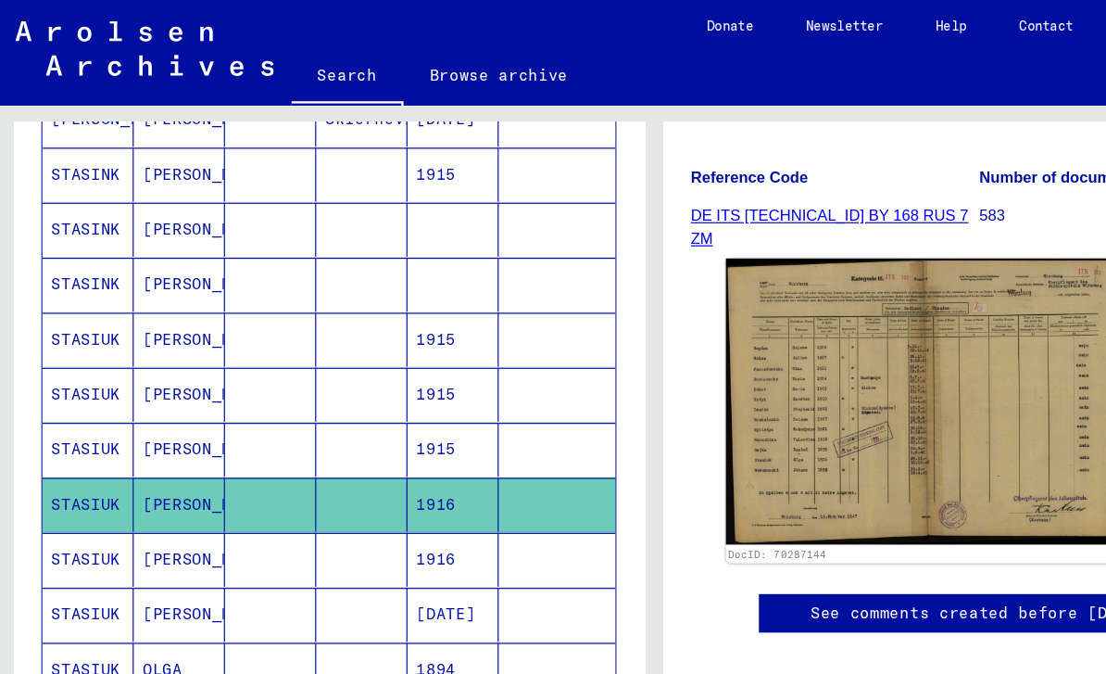
scroll to position [455, 0]
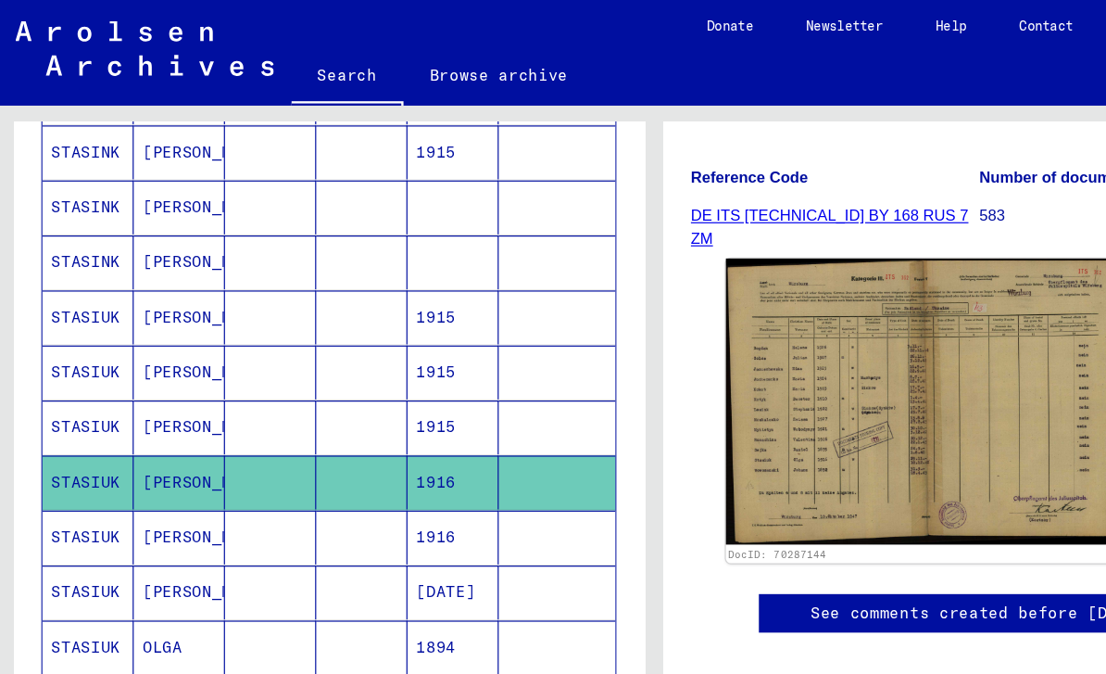
click at [60, 430] on mat-cell "STASIUK" at bounding box center [76, 452] width 77 height 45
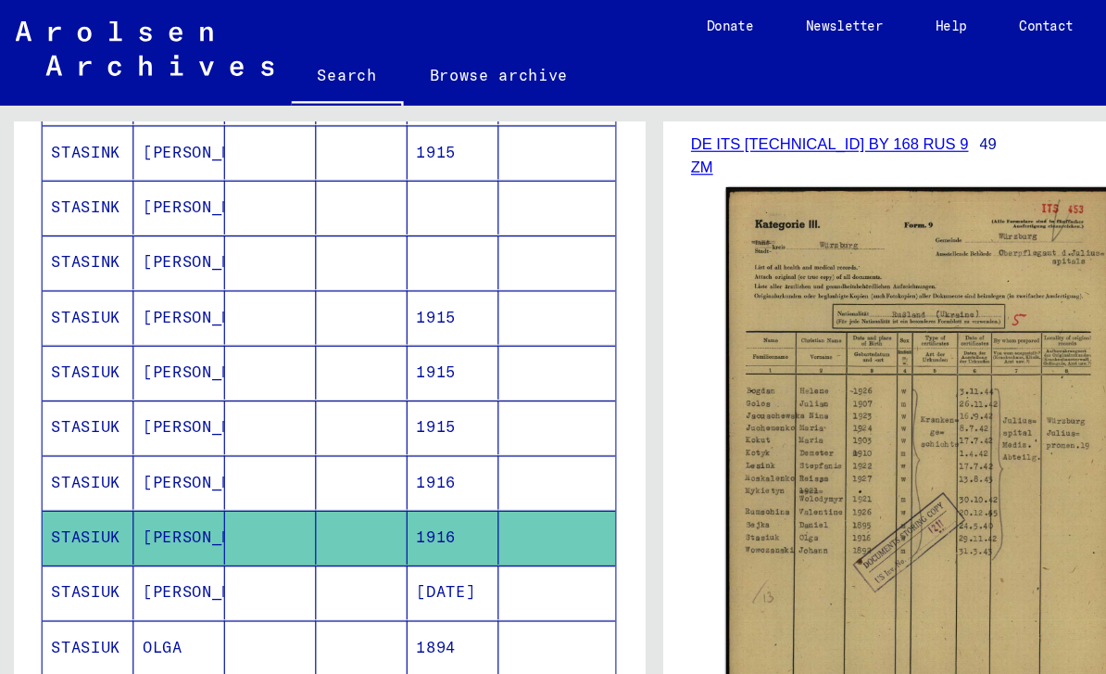
scroll to position [306, 0]
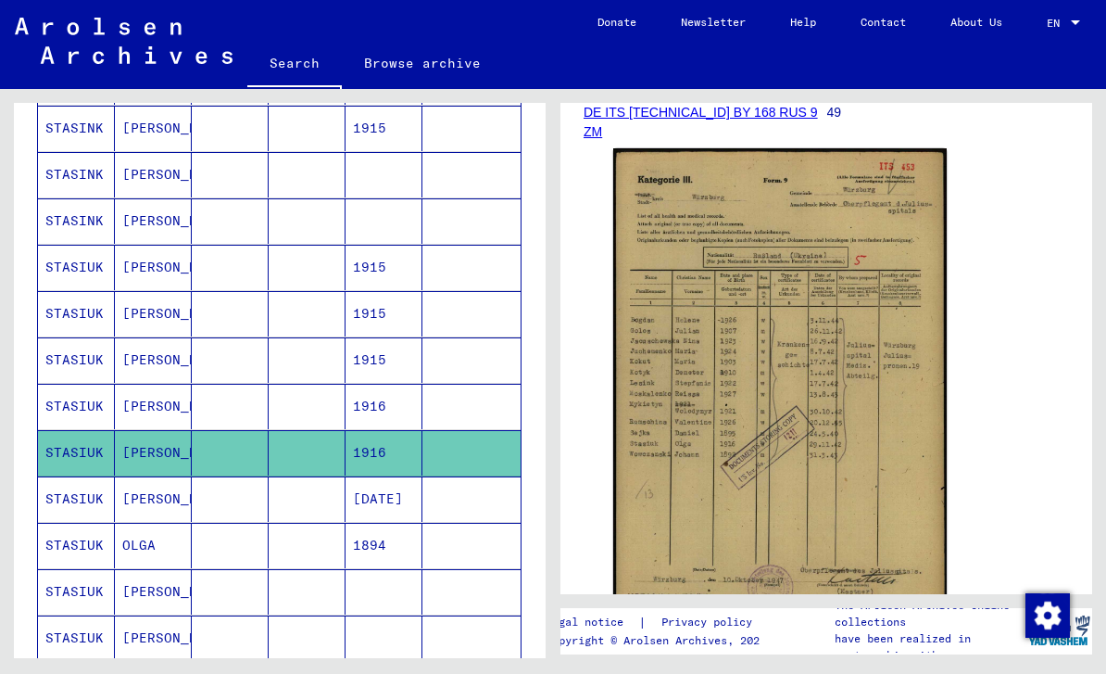
click at [70, 476] on mat-cell "STASIUK" at bounding box center [76, 498] width 77 height 45
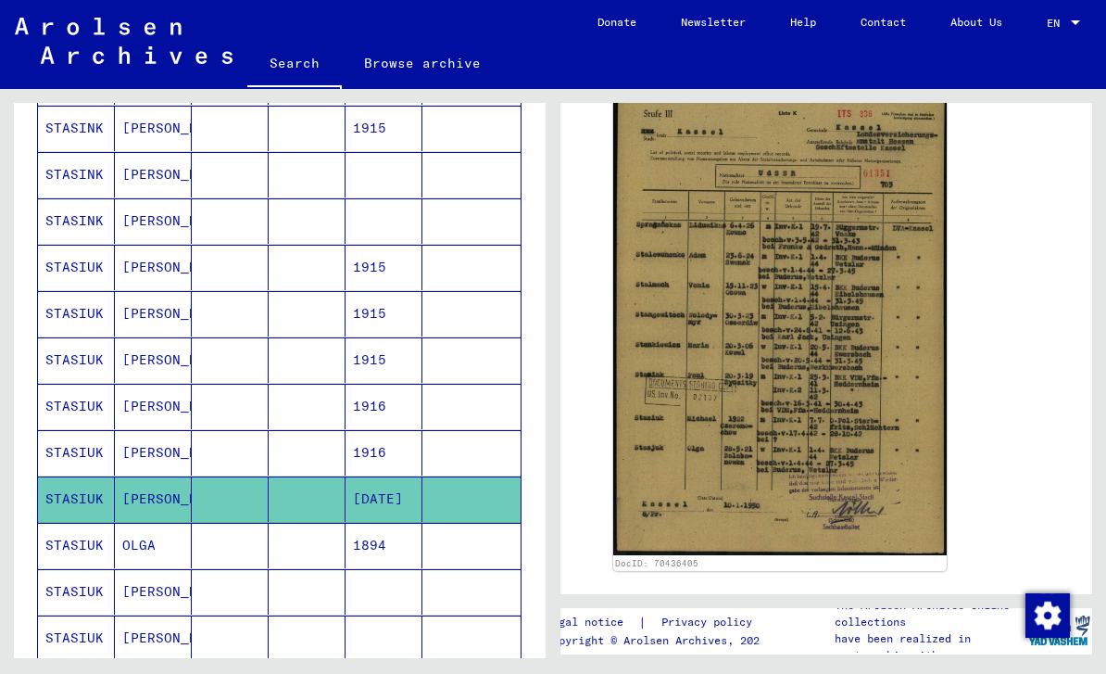
scroll to position [435, 0]
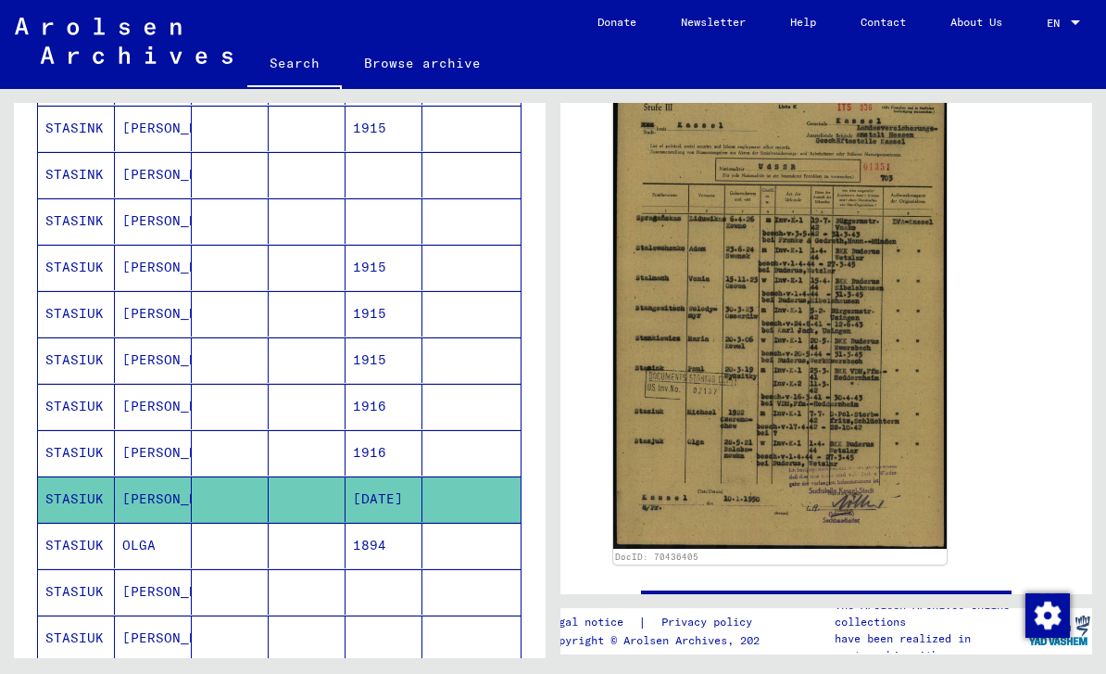
click at [73, 569] on mat-cell "STASIUK" at bounding box center [76, 591] width 77 height 45
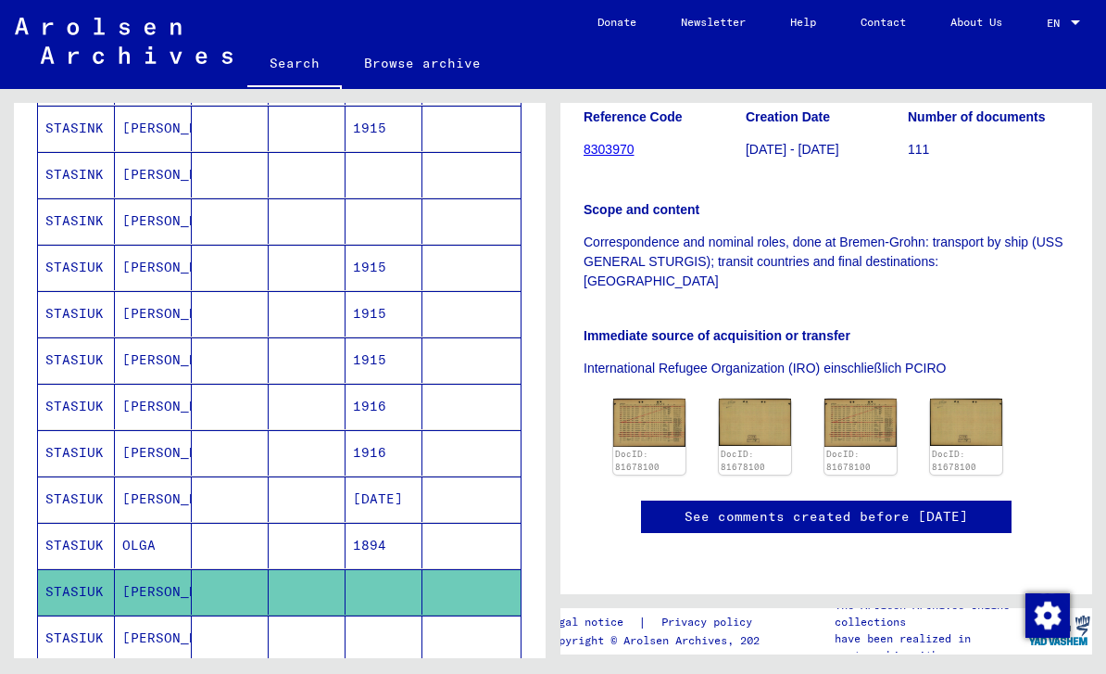
scroll to position [418, 0]
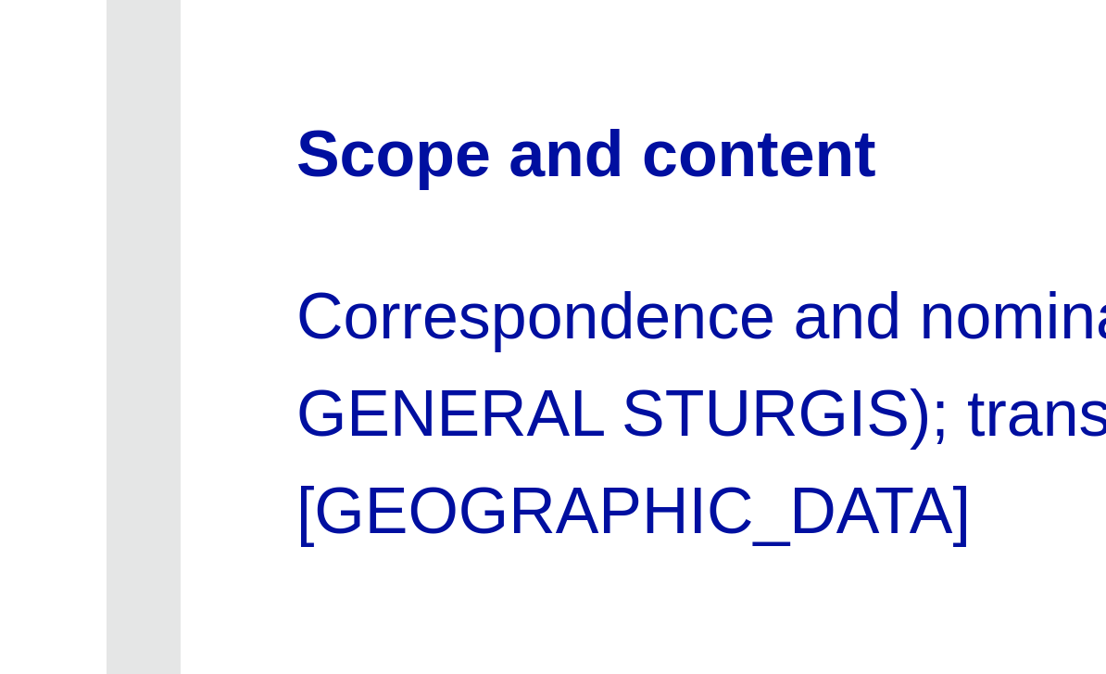
click at [613, 398] on img at bounding box center [649, 422] width 72 height 48
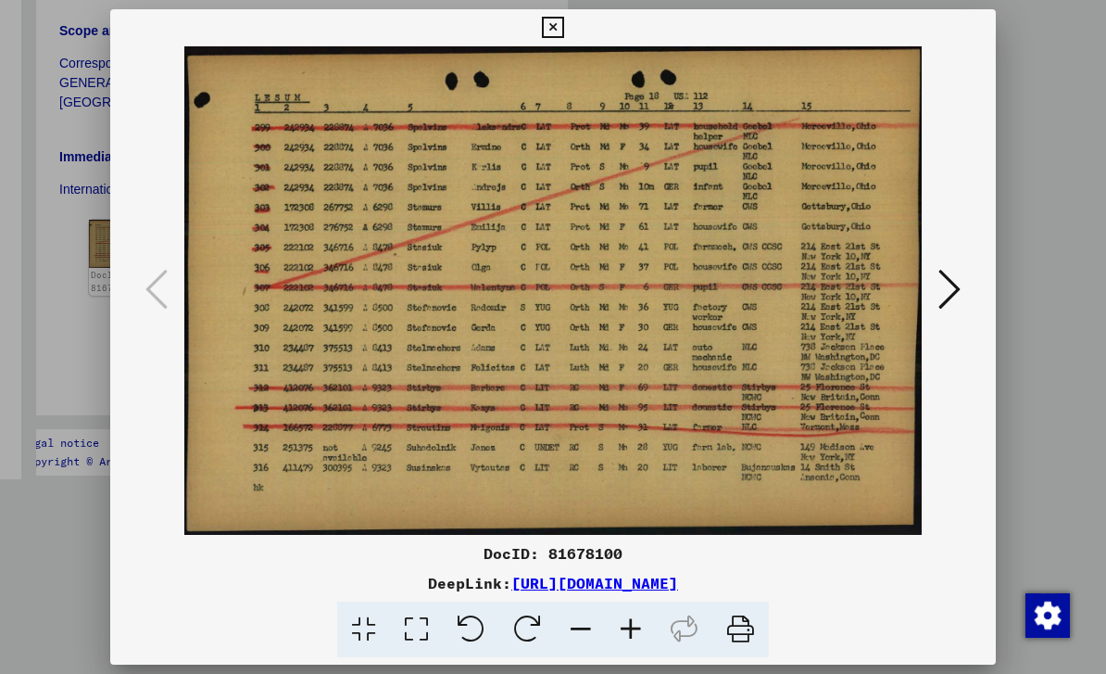
click at [569, 40] on button at bounding box center [552, 27] width 32 height 37
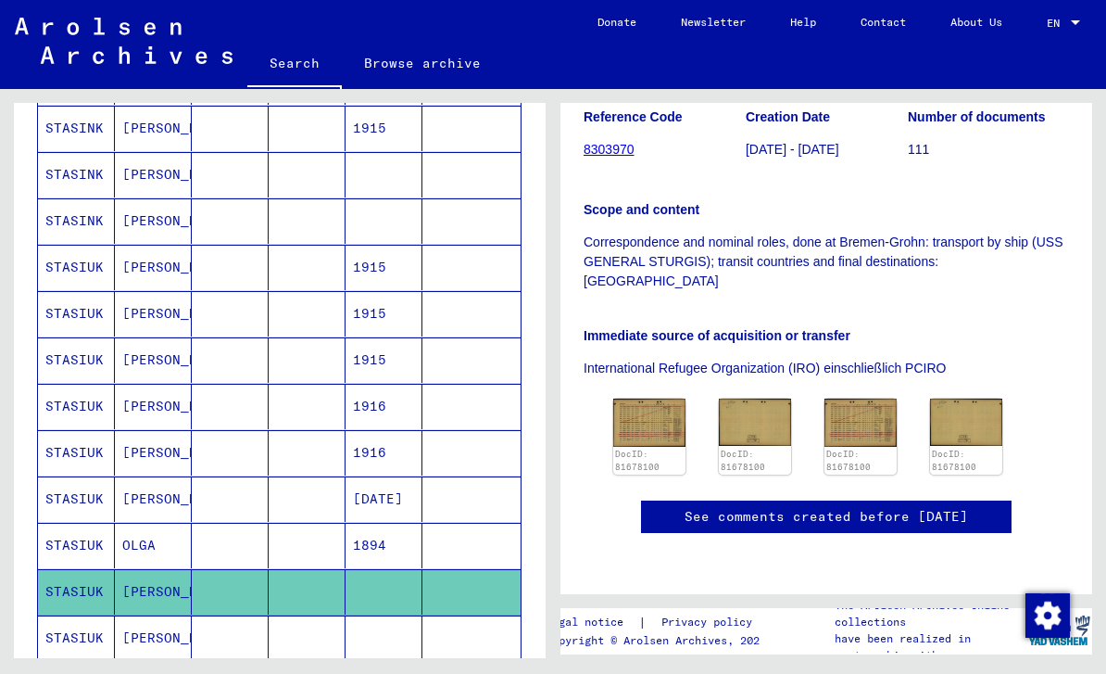
click at [768, 398] on img at bounding box center [755, 421] width 72 height 47
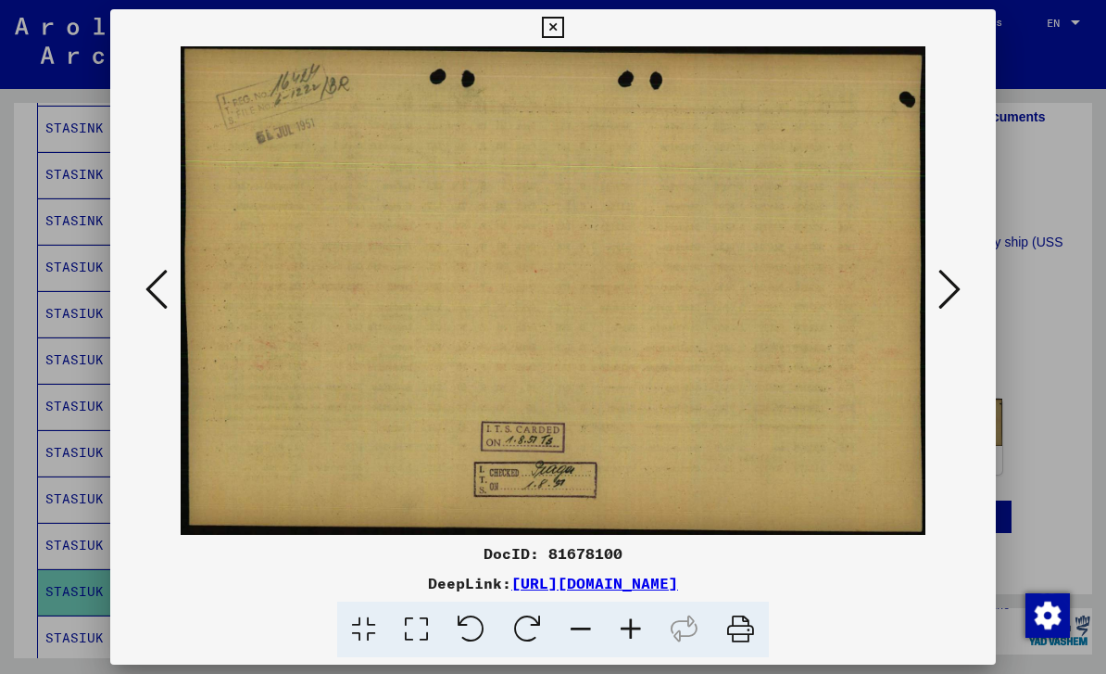
click at [569, 43] on button at bounding box center [552, 27] width 32 height 37
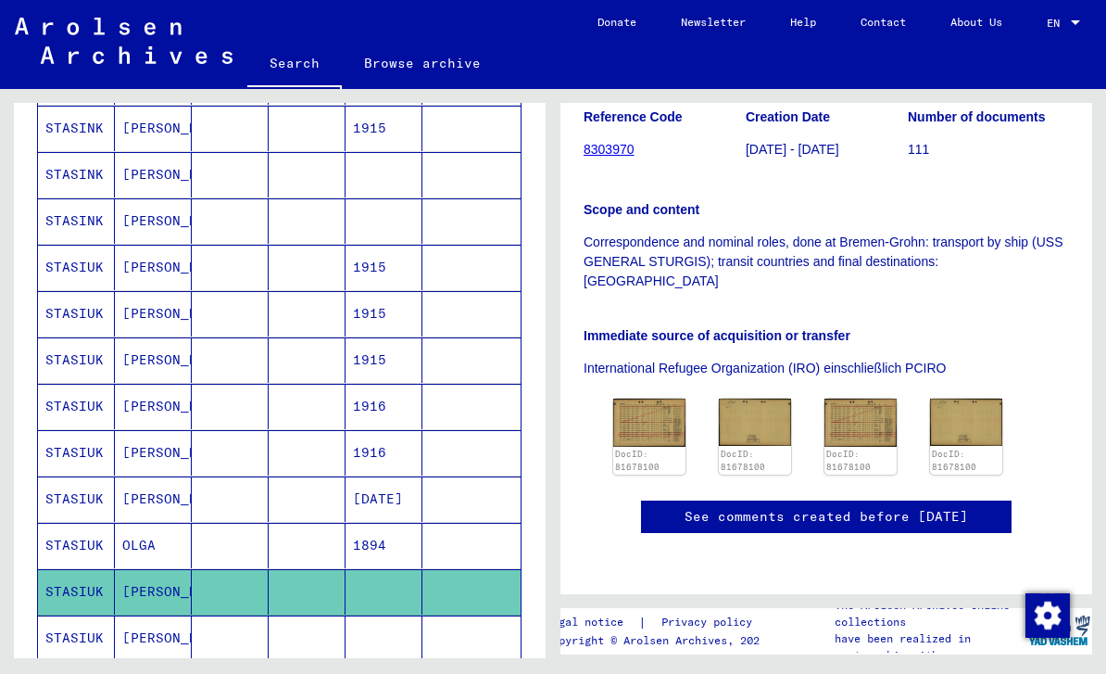
click at [880, 398] on img at bounding box center [861, 422] width 72 height 48
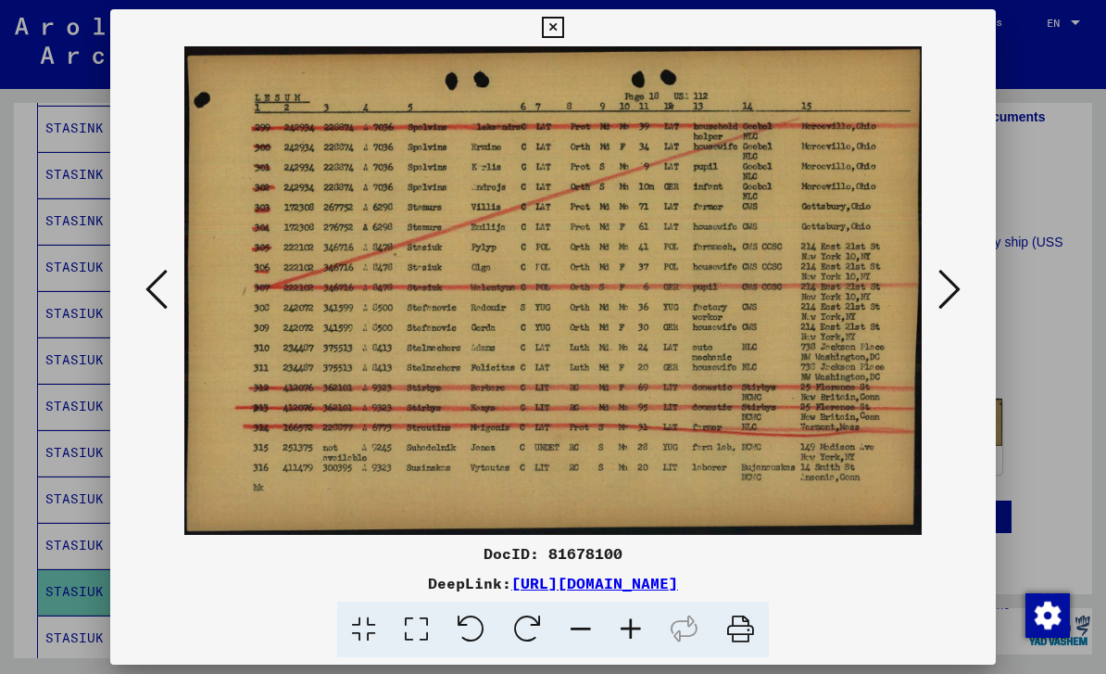
click at [563, 32] on icon at bounding box center [552, 28] width 21 height 22
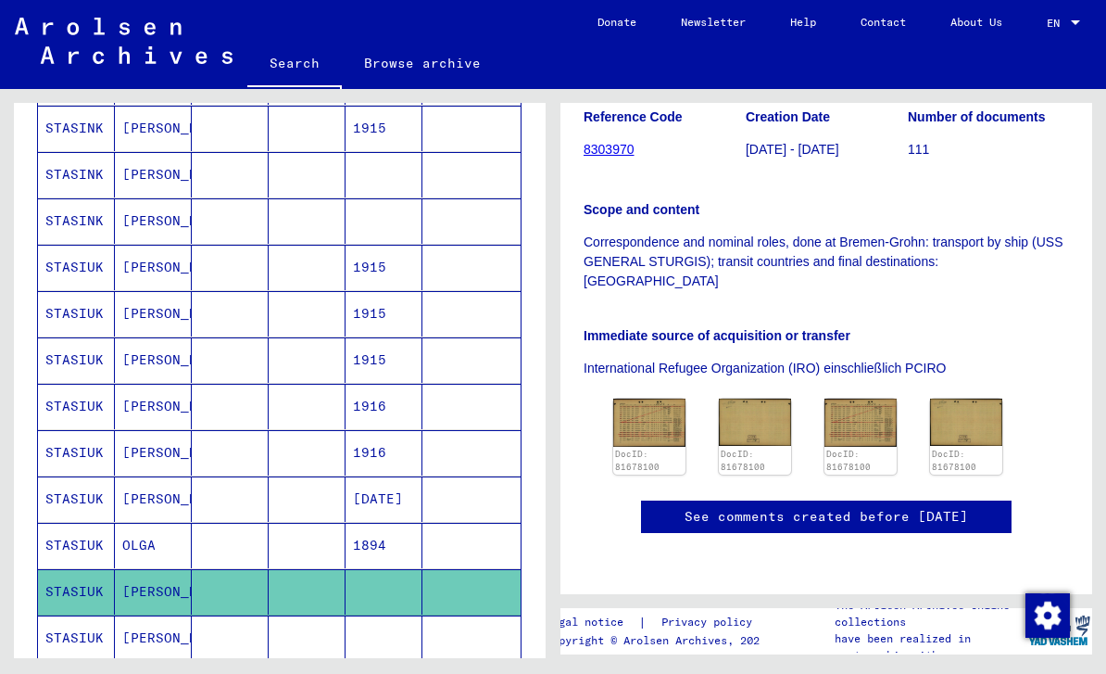
click at [72, 598] on icon at bounding box center [77, 599] width 46 height 74
click at [69, 607] on icon at bounding box center [77, 599] width 46 height 74
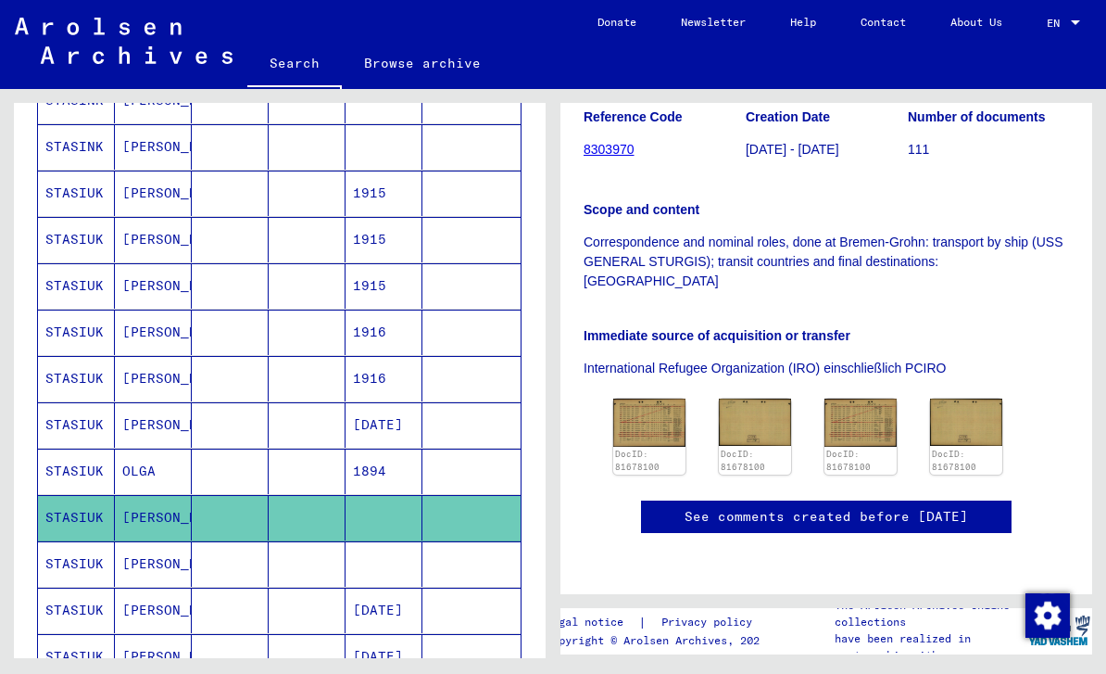
scroll to position [535, 0]
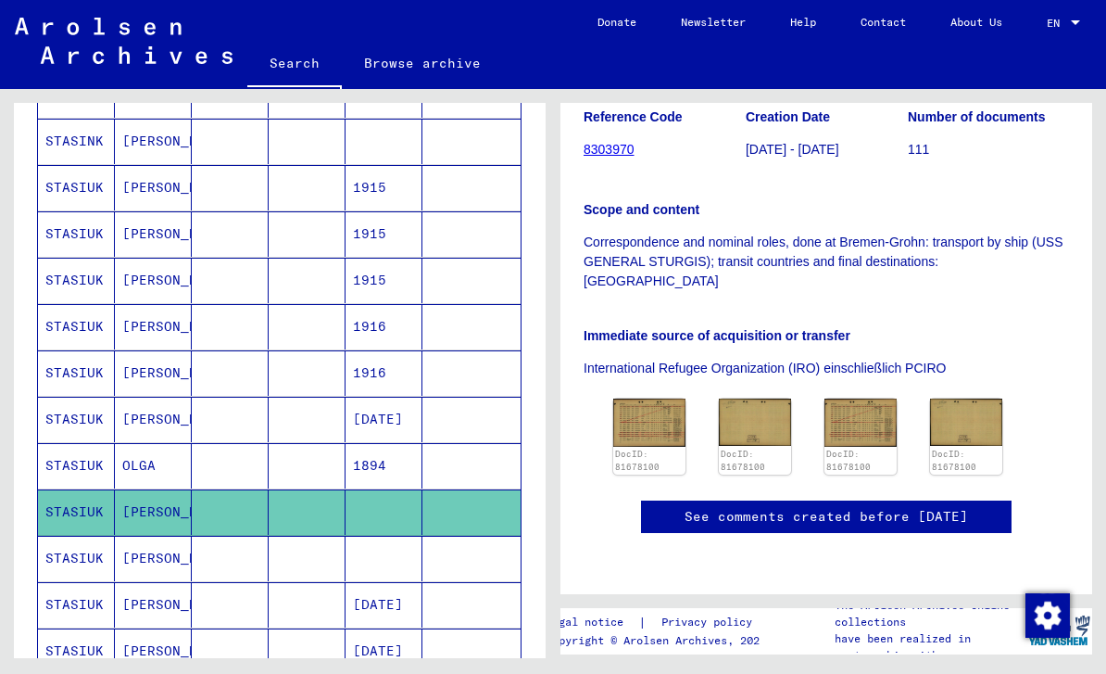
click at [82, 536] on mat-cell "STASIUK" at bounding box center [76, 558] width 77 height 45
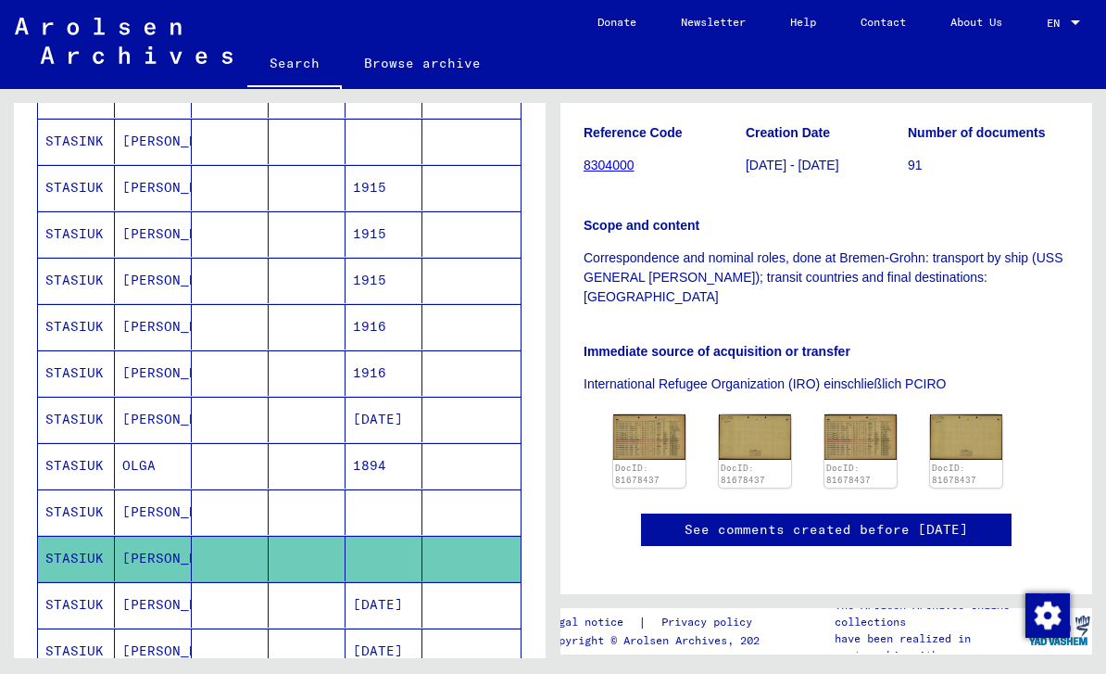
scroll to position [331, 0]
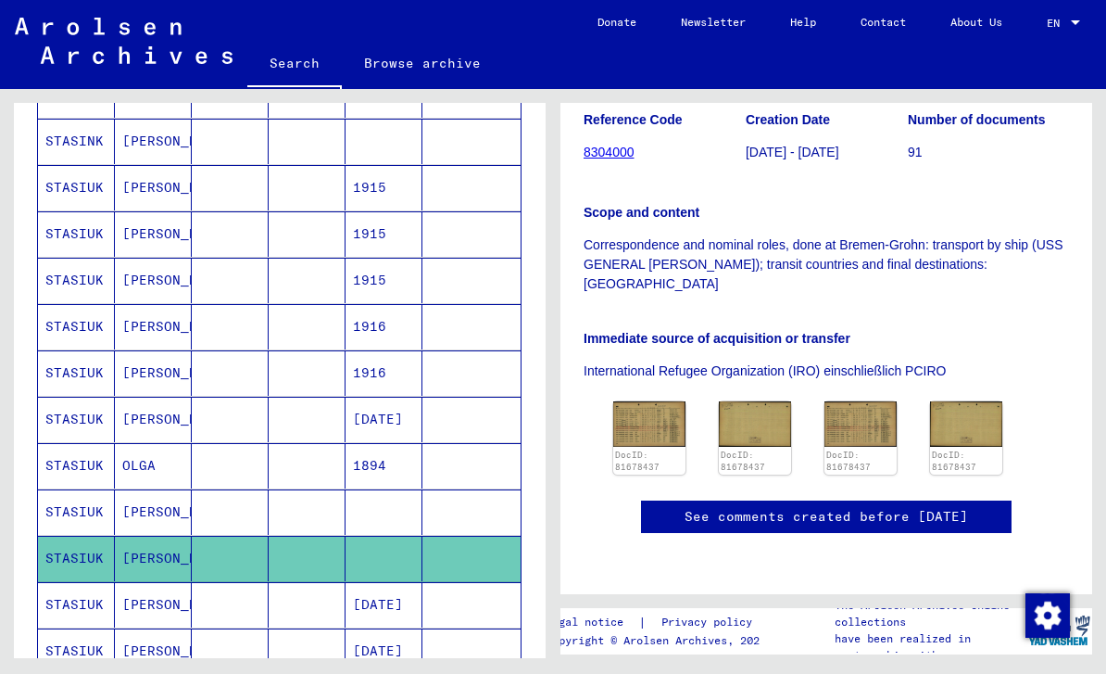
click at [650, 401] on img at bounding box center [649, 423] width 72 height 45
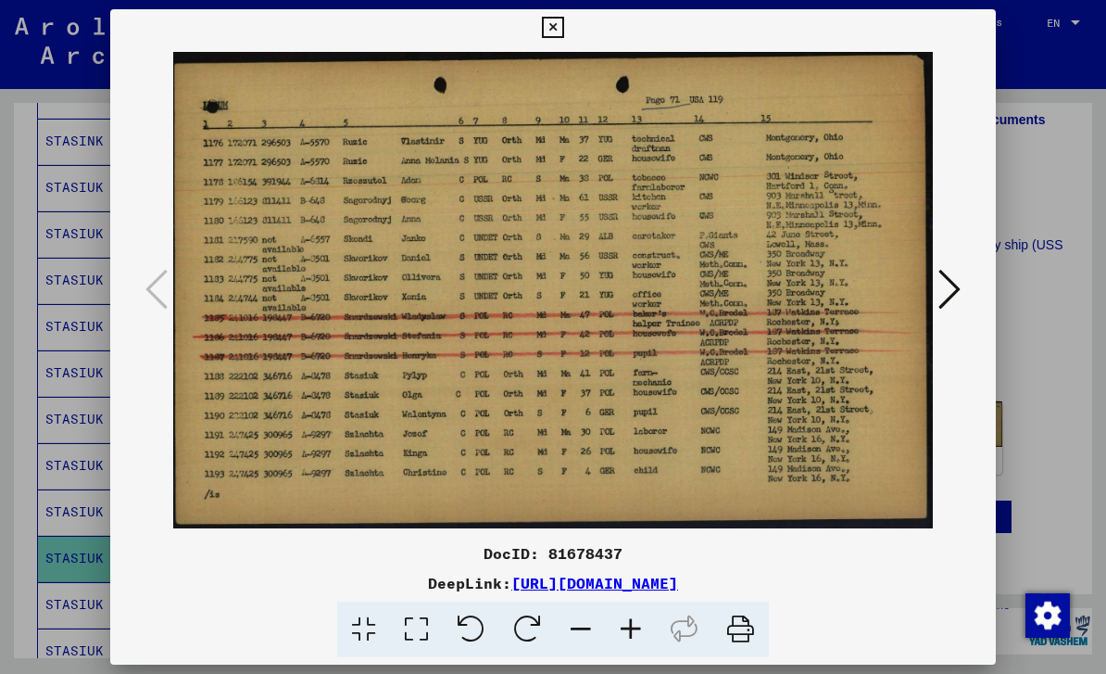
click at [569, 38] on button at bounding box center [552, 27] width 32 height 37
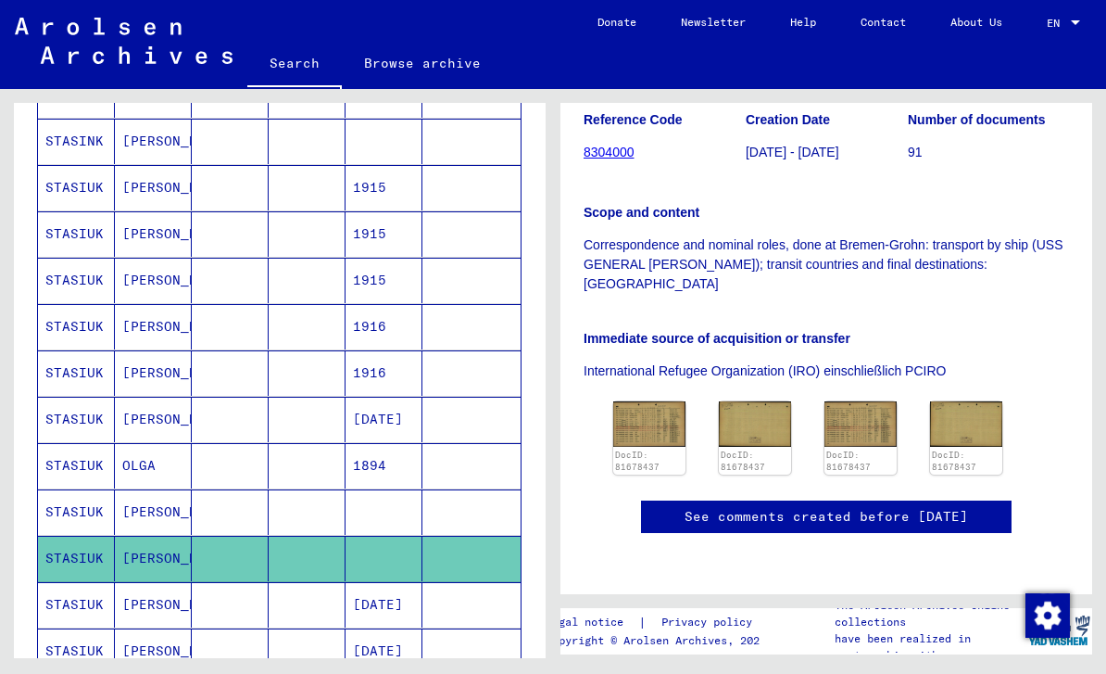
click at [66, 565] on icon at bounding box center [77, 599] width 46 height 74
click at [91, 562] on icon at bounding box center [77, 599] width 46 height 74
click at [146, 582] on mat-cell "[PERSON_NAME]" at bounding box center [153, 604] width 77 height 45
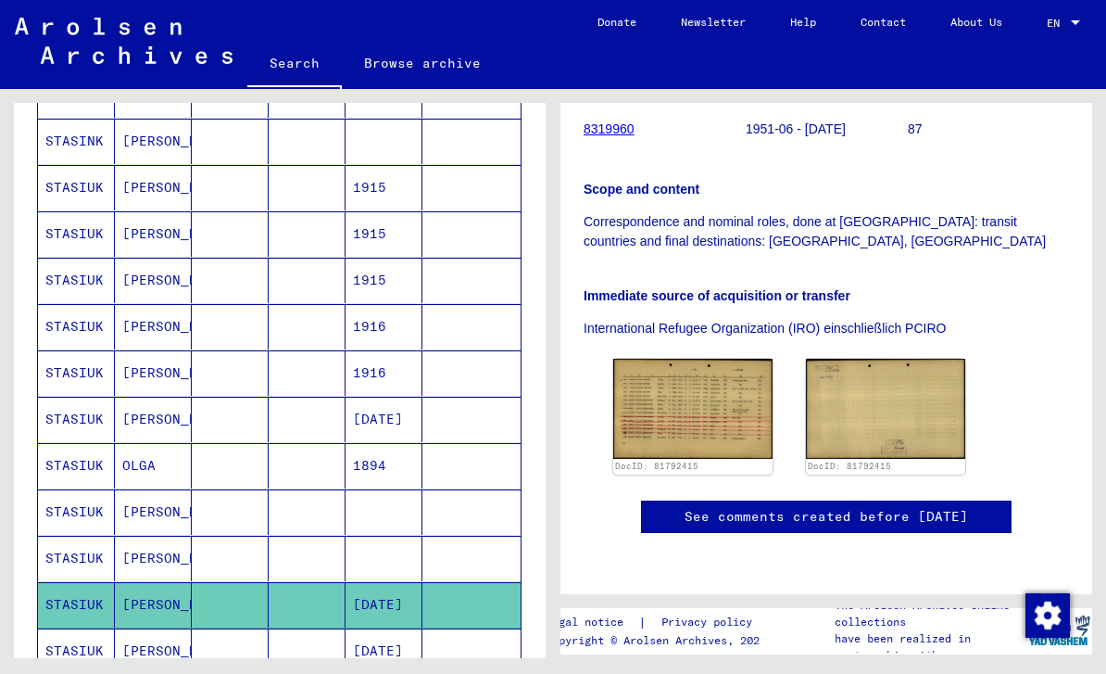
scroll to position [336, 0]
click at [709, 359] on img at bounding box center [692, 409] width 159 height 100
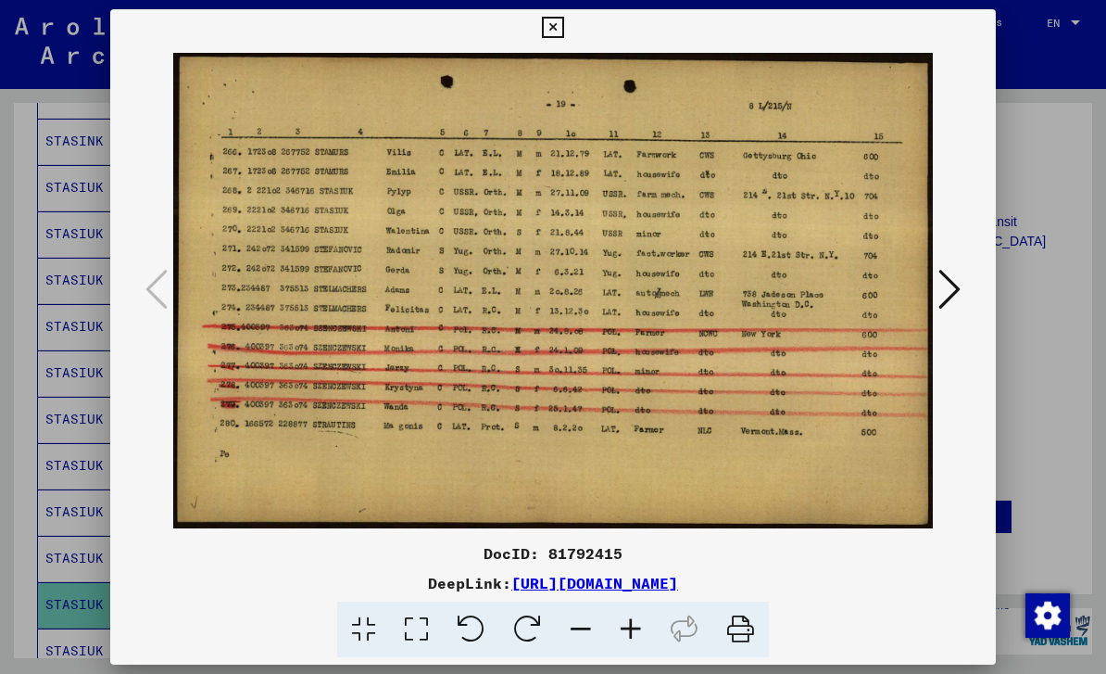
click at [563, 30] on icon at bounding box center [552, 28] width 21 height 22
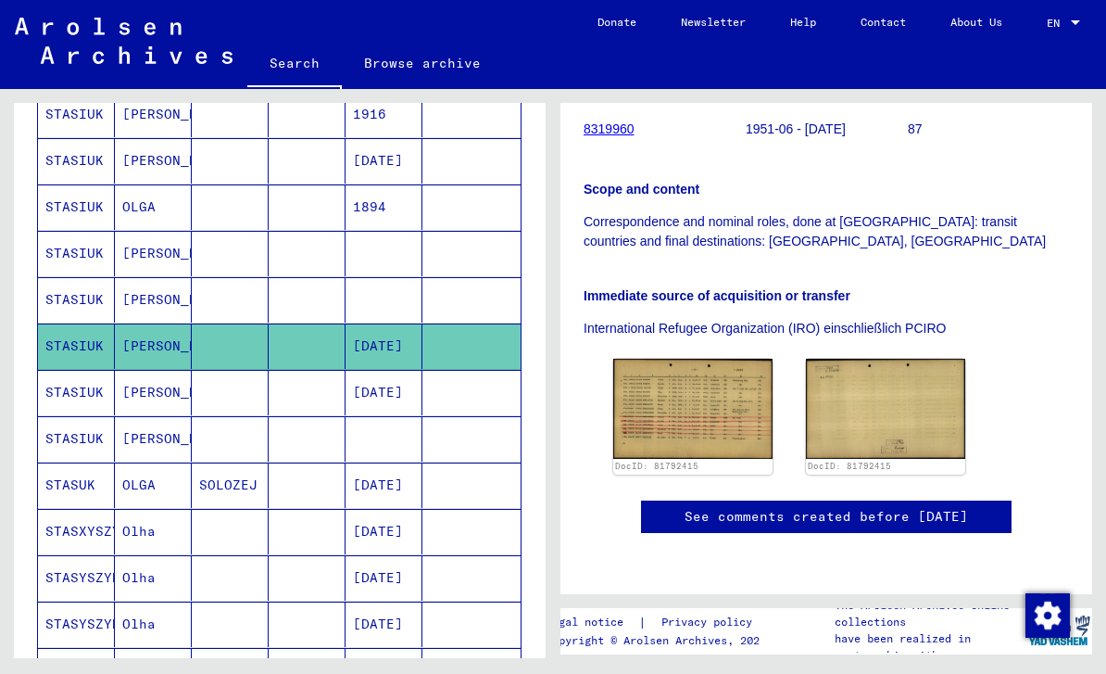
scroll to position [798, 0]
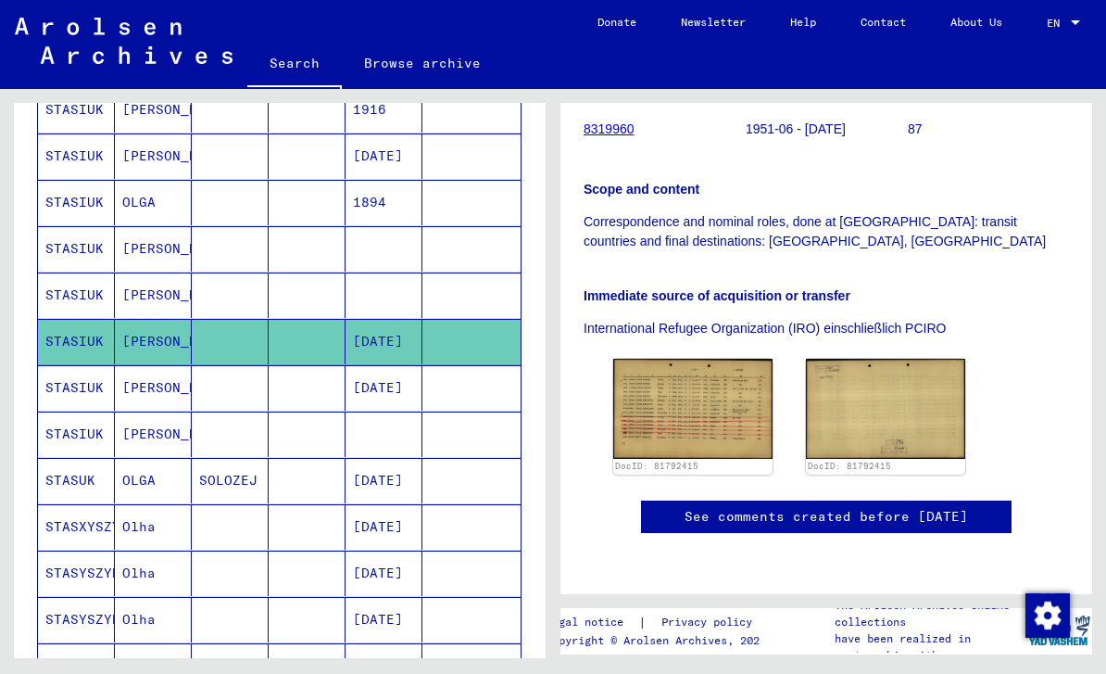
click at [80, 365] on mat-cell "STASIUK" at bounding box center [76, 387] width 77 height 45
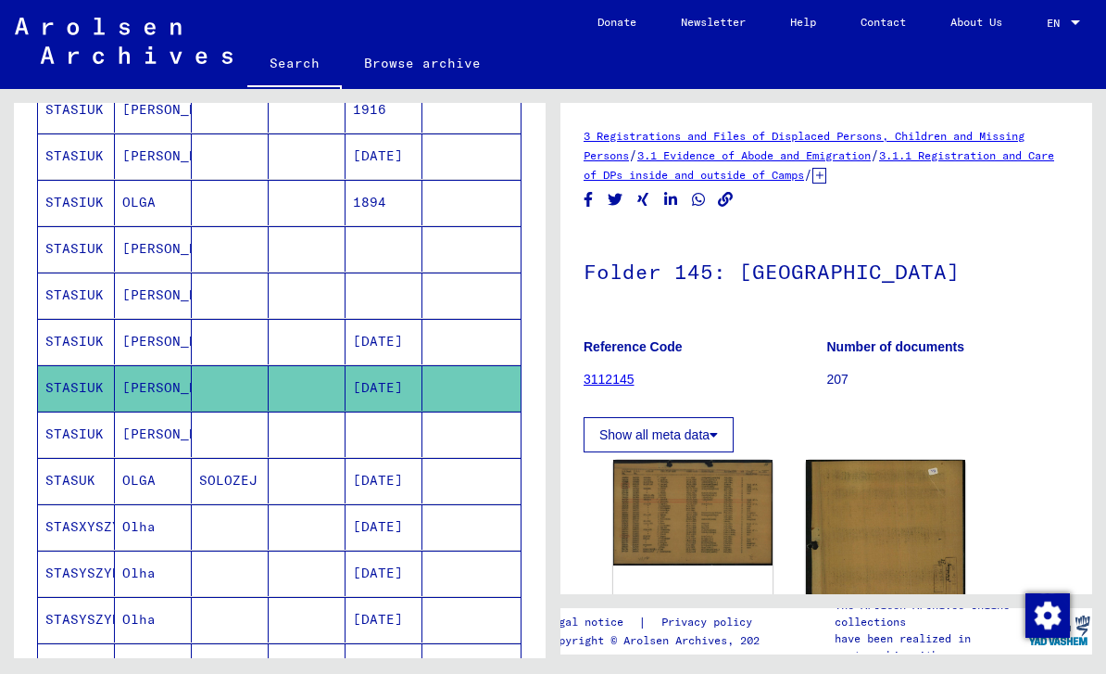
click at [694, 481] on img at bounding box center [692, 512] width 159 height 105
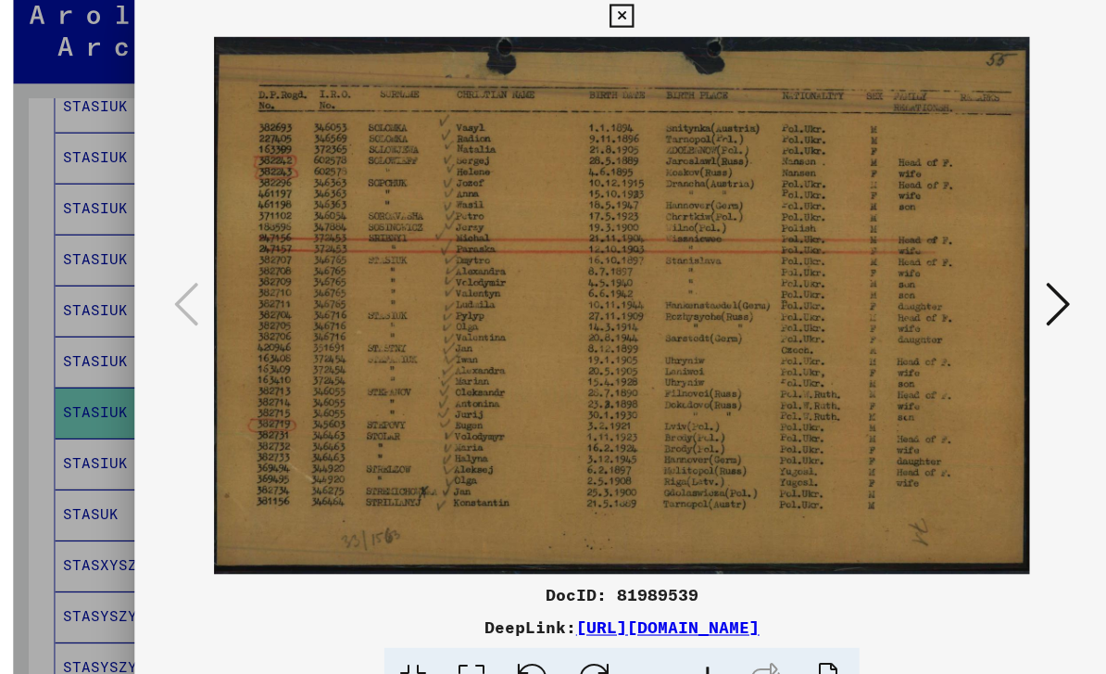
scroll to position [37, 0]
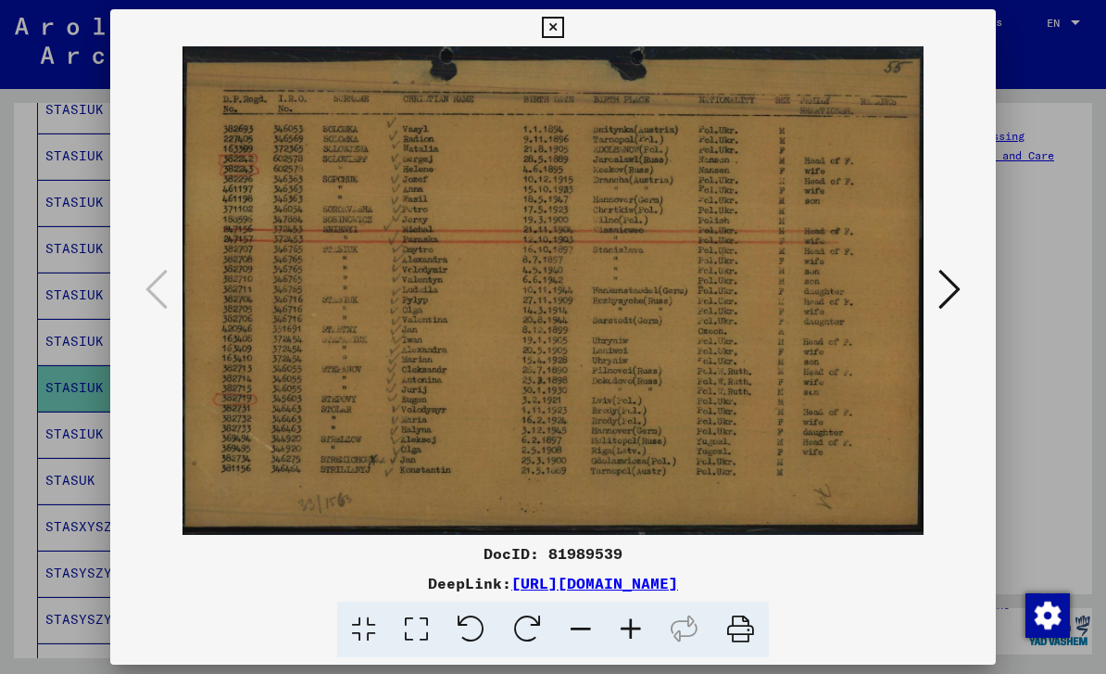
click at [742, 634] on icon at bounding box center [740, 629] width 57 height 57
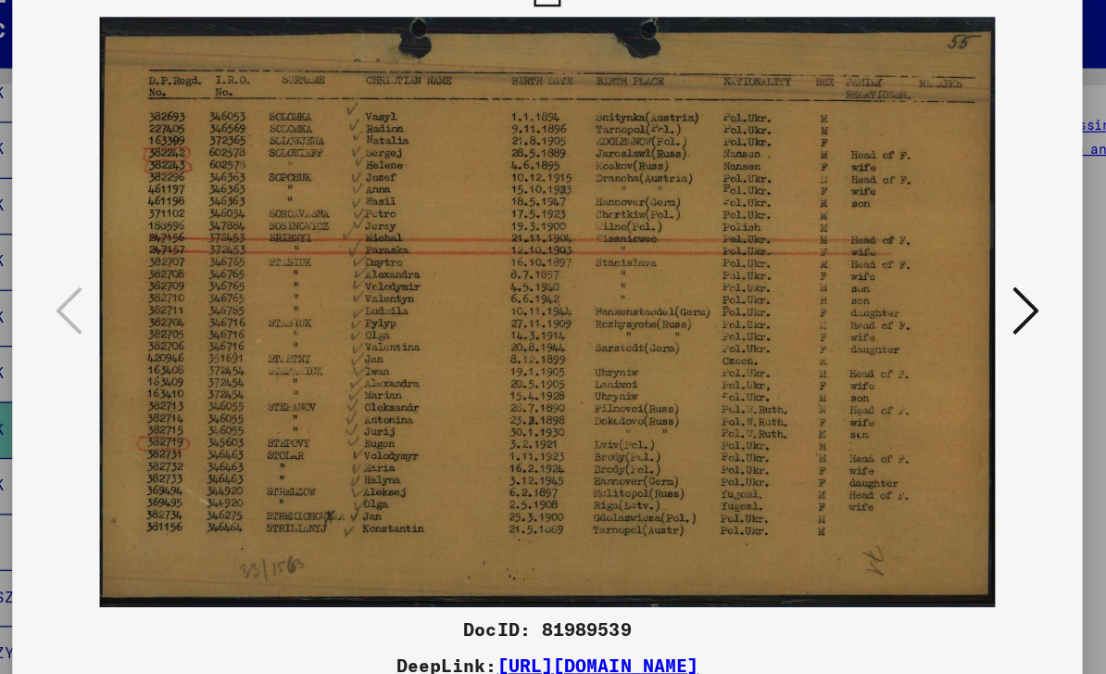
click at [939, 267] on icon at bounding box center [950, 289] width 22 height 44
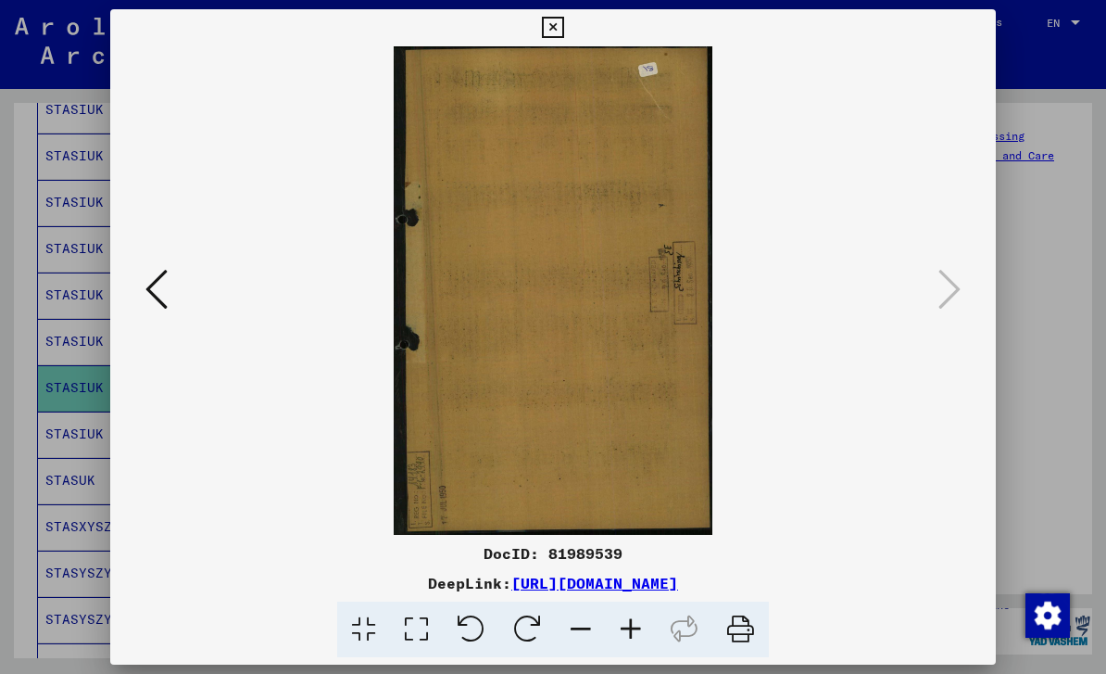
click at [563, 31] on icon at bounding box center [552, 28] width 21 height 22
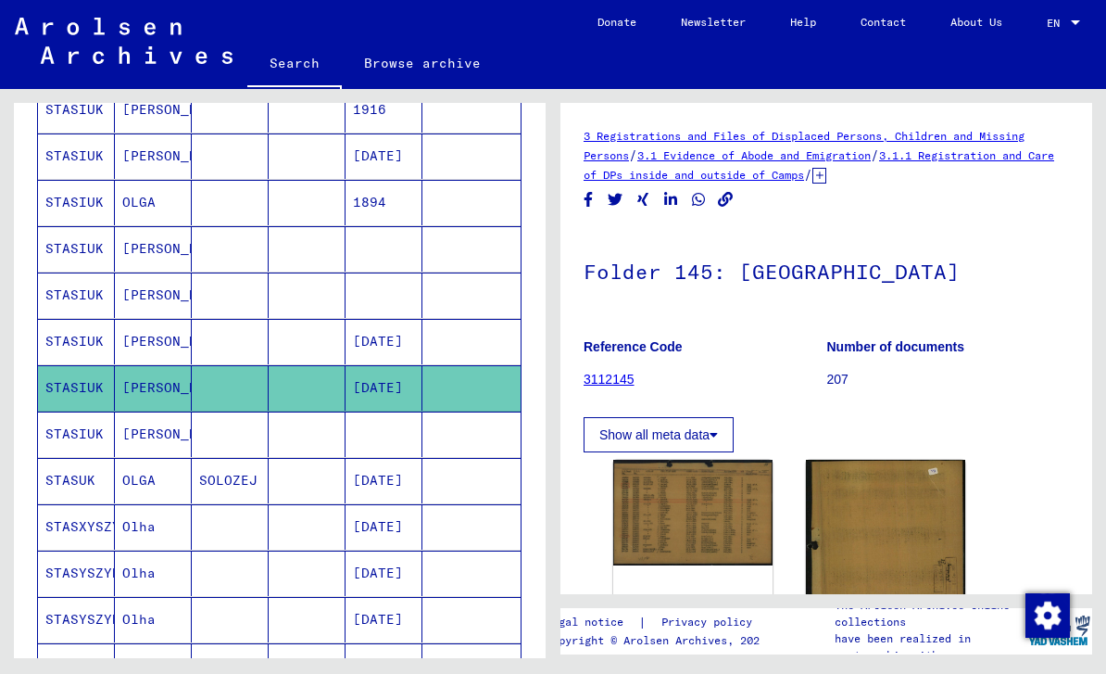
click at [87, 411] on mat-cell "STASIUK" at bounding box center [76, 433] width 77 height 45
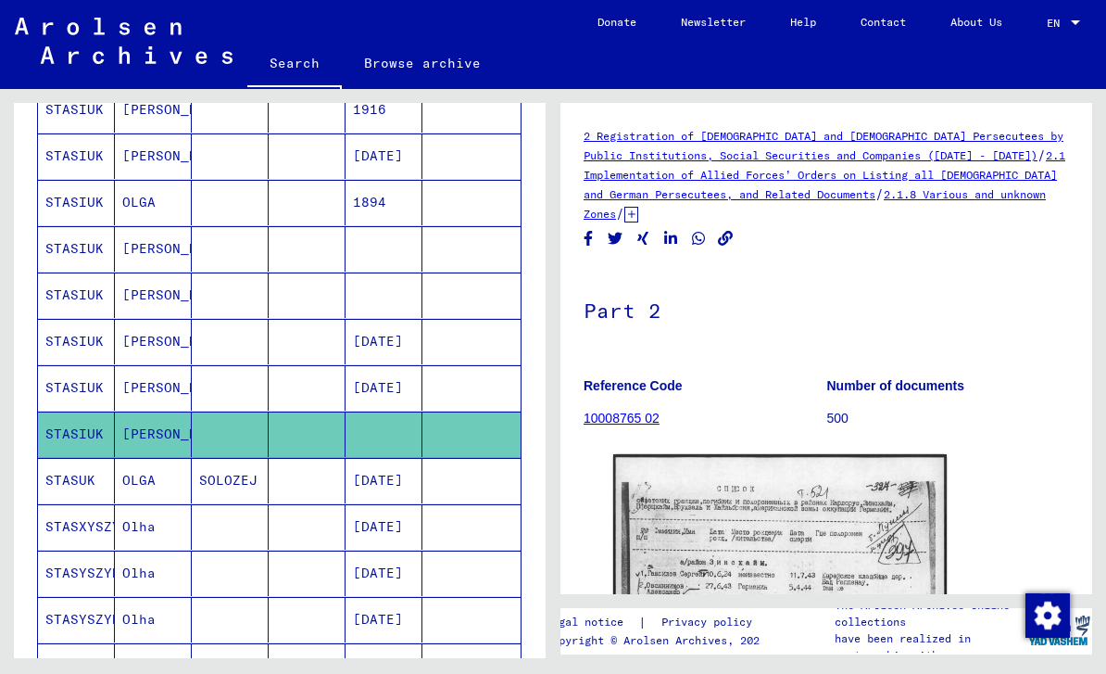
click at [79, 365] on mat-cell "STASIUK" at bounding box center [76, 387] width 77 height 45
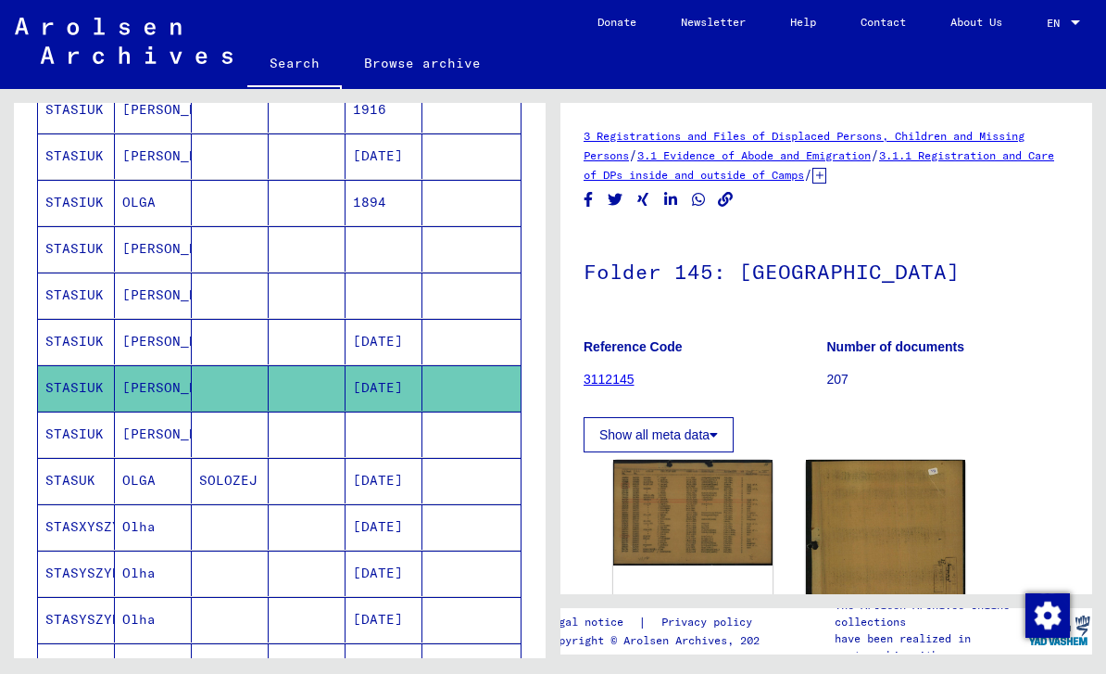
click at [709, 483] on img at bounding box center [692, 512] width 159 height 105
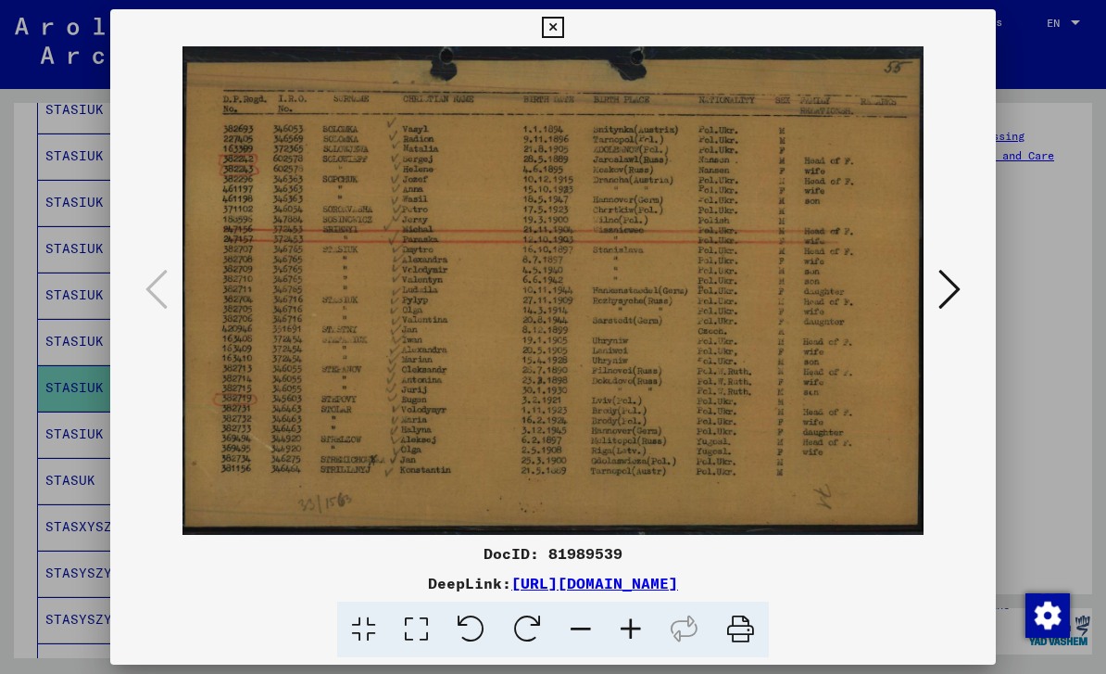
click at [563, 31] on icon at bounding box center [552, 28] width 21 height 22
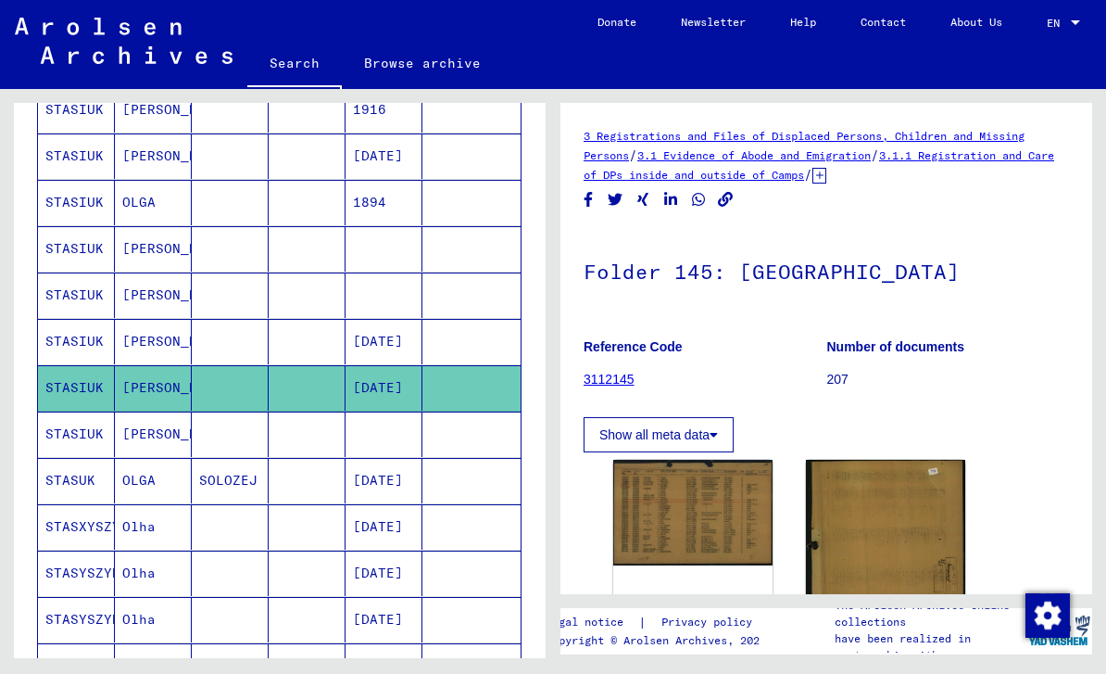
scroll to position [10, 0]
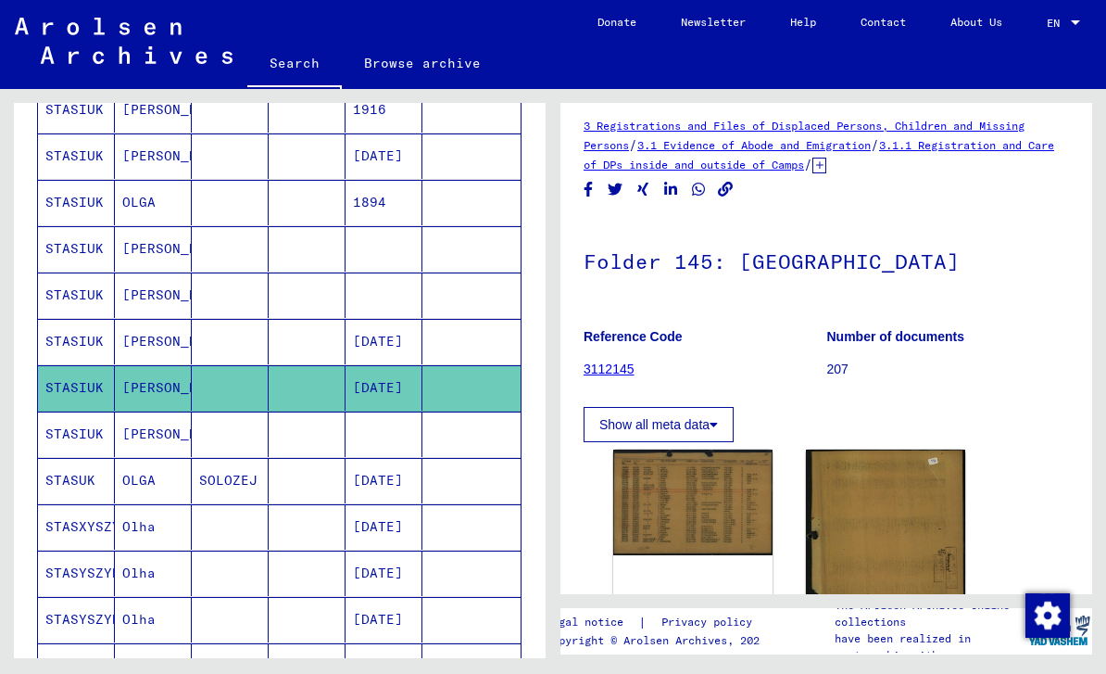
click at [71, 445] on mat-cell "STASIUK" at bounding box center [76, 433] width 77 height 45
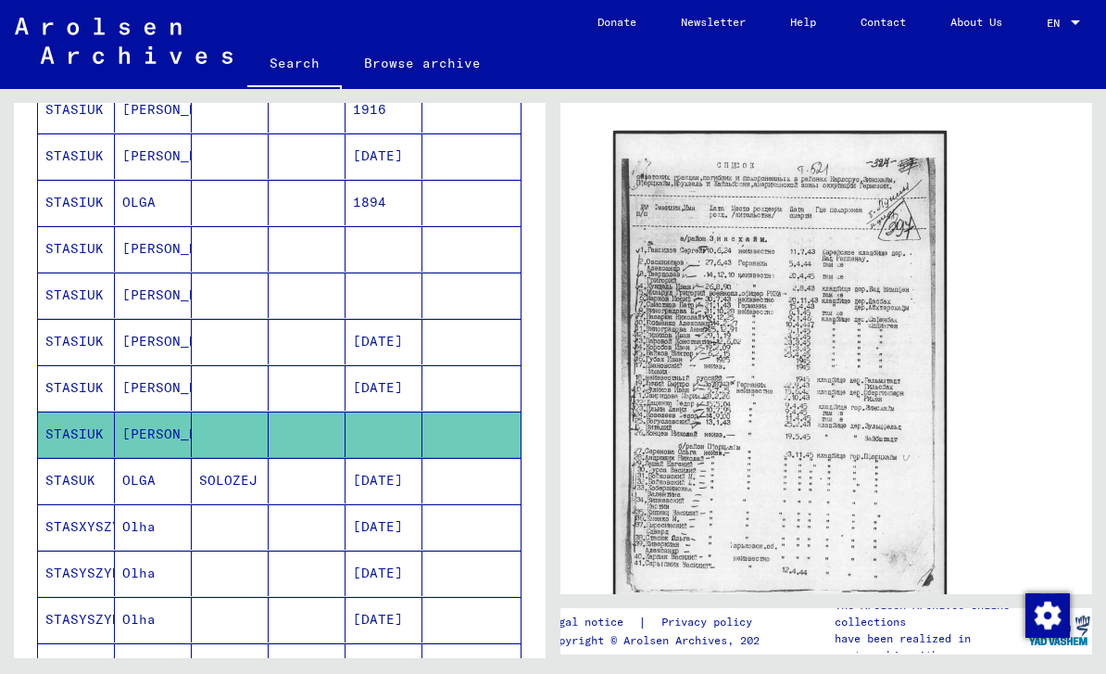
scroll to position [336, 0]
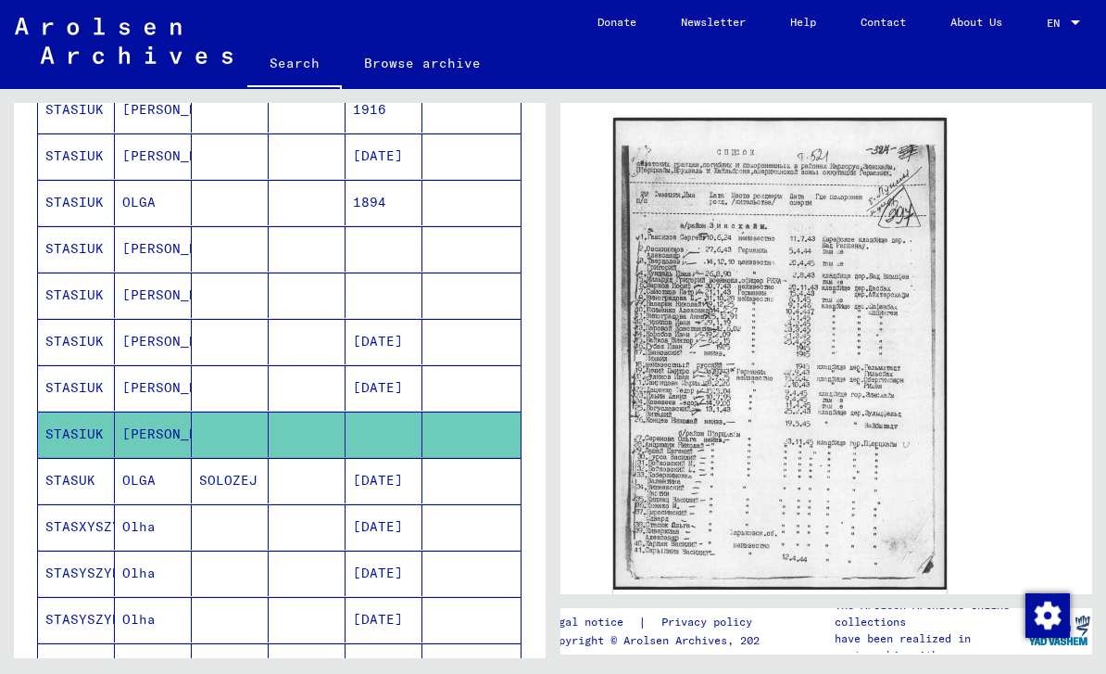
click at [72, 396] on mat-cell "STASIUK" at bounding box center [76, 387] width 77 height 45
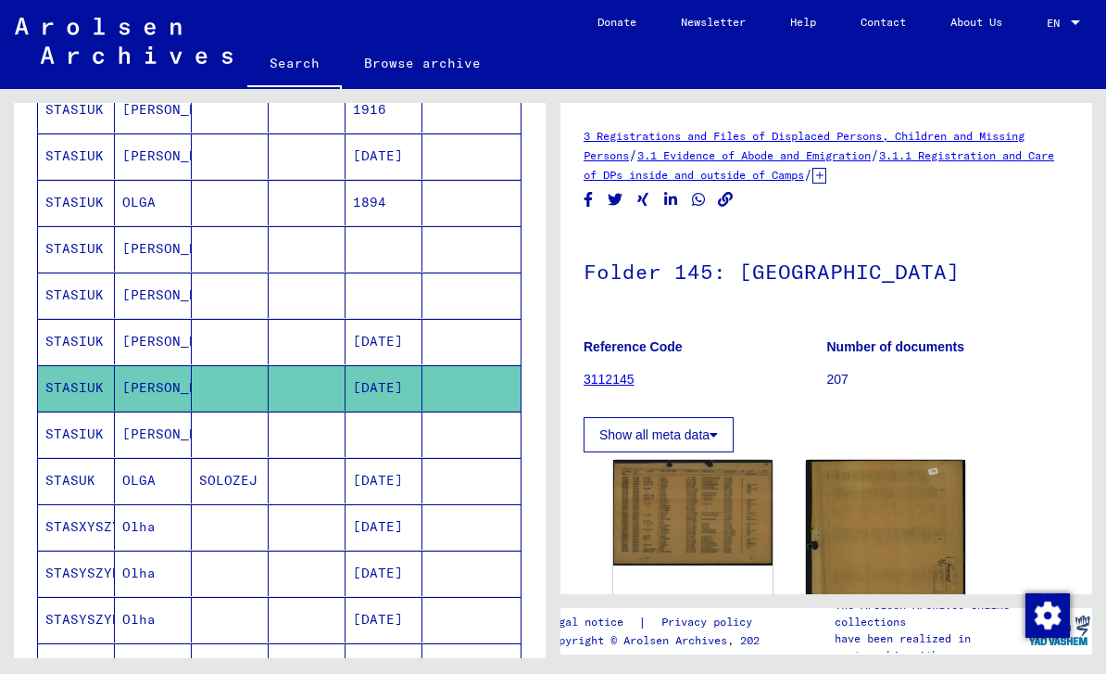
click at [721, 513] on img at bounding box center [692, 512] width 159 height 105
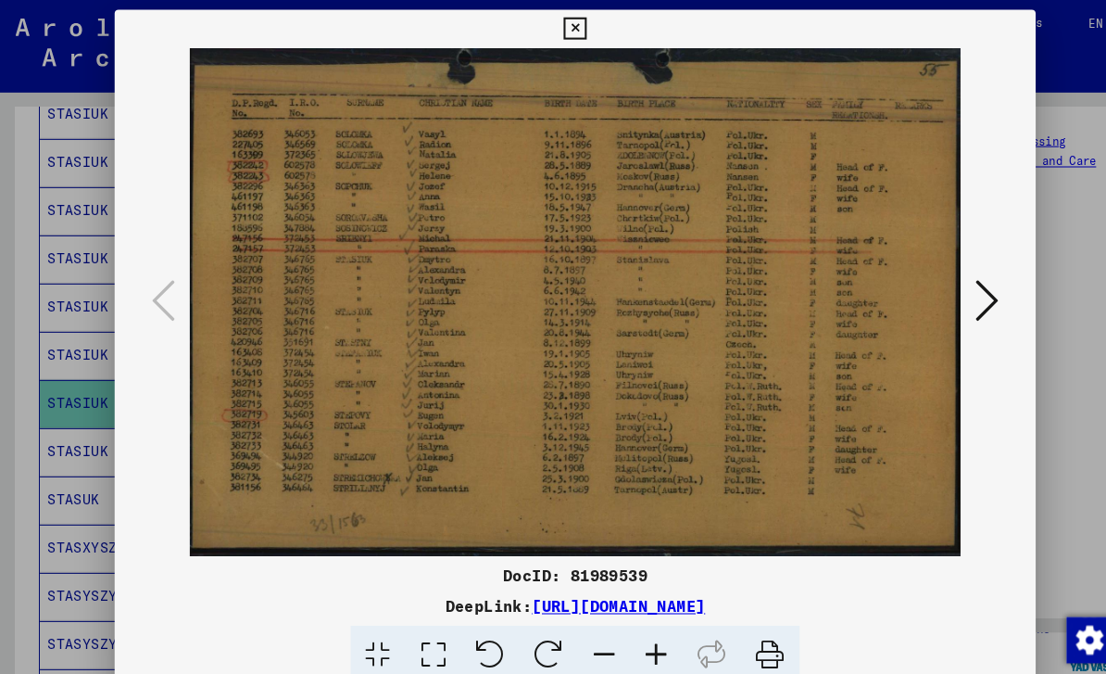
click at [563, 23] on icon at bounding box center [552, 28] width 21 height 22
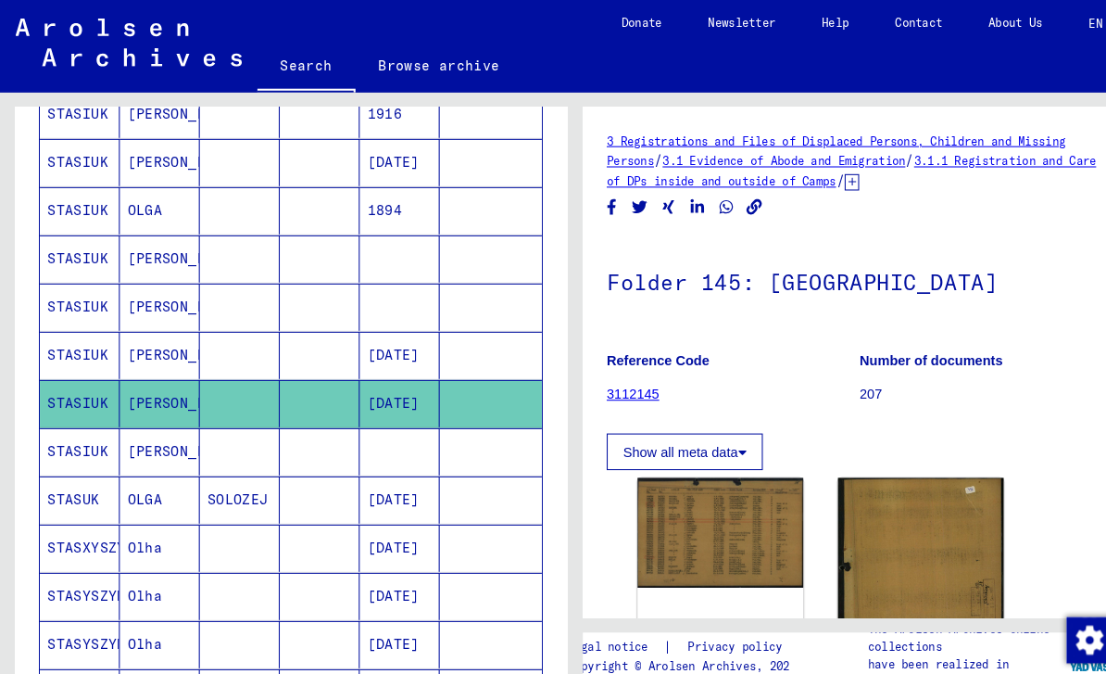
click at [71, 435] on mat-cell "STASIUK" at bounding box center [76, 433] width 77 height 45
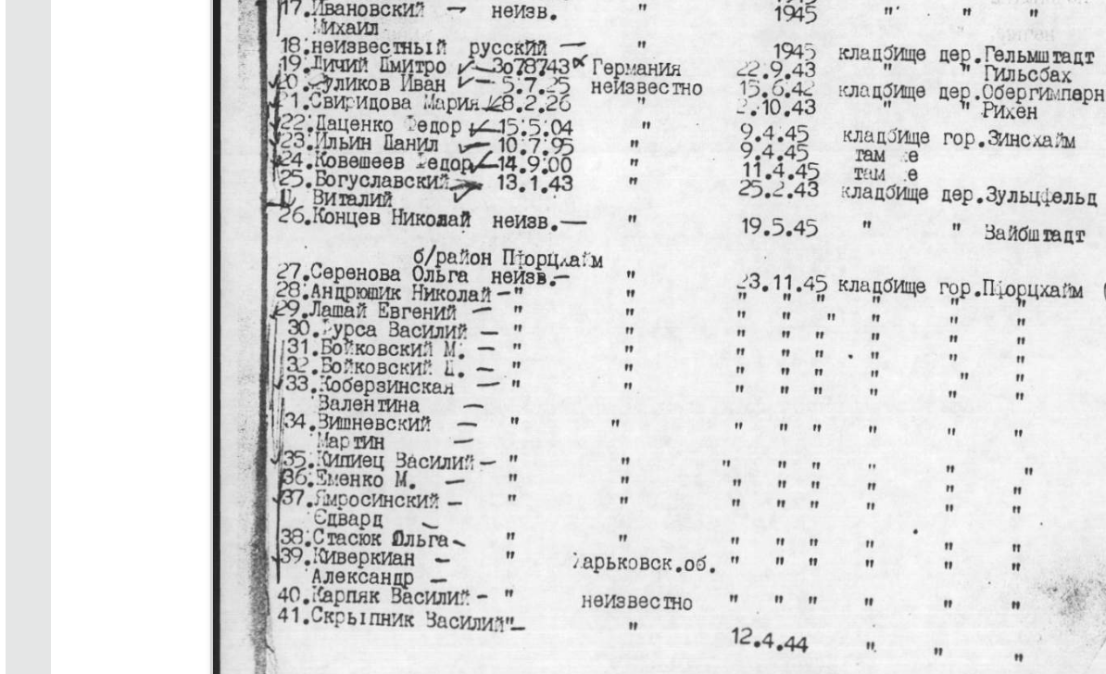
scroll to position [465, 0]
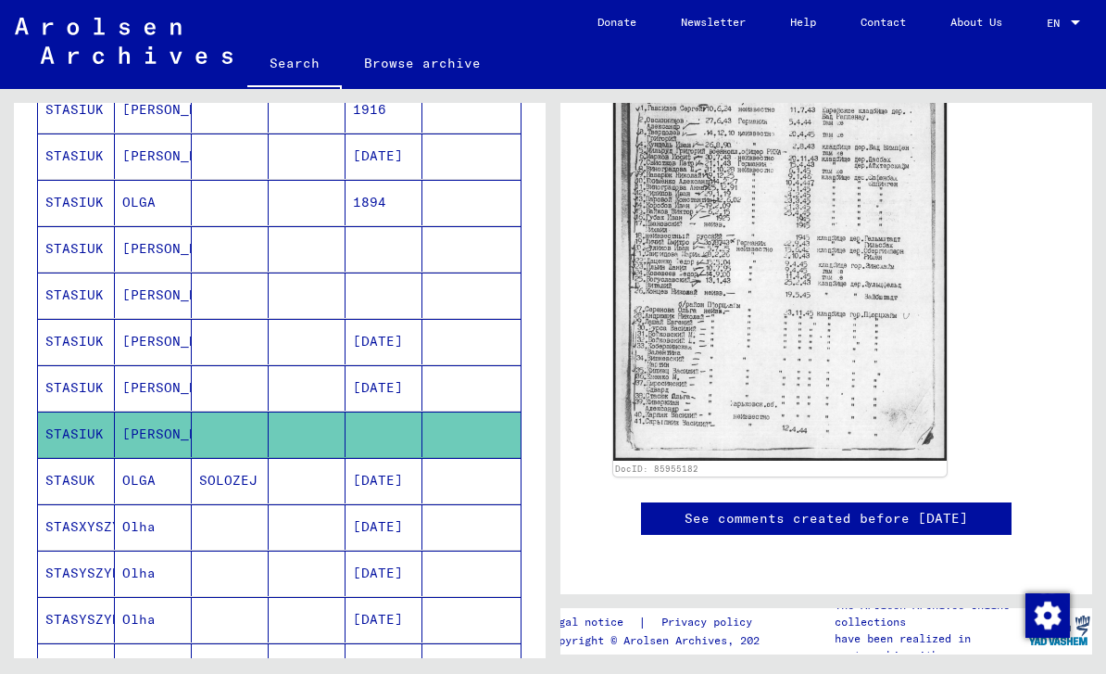
click at [76, 490] on mat-cell "STASUK" at bounding box center [76, 480] width 77 height 45
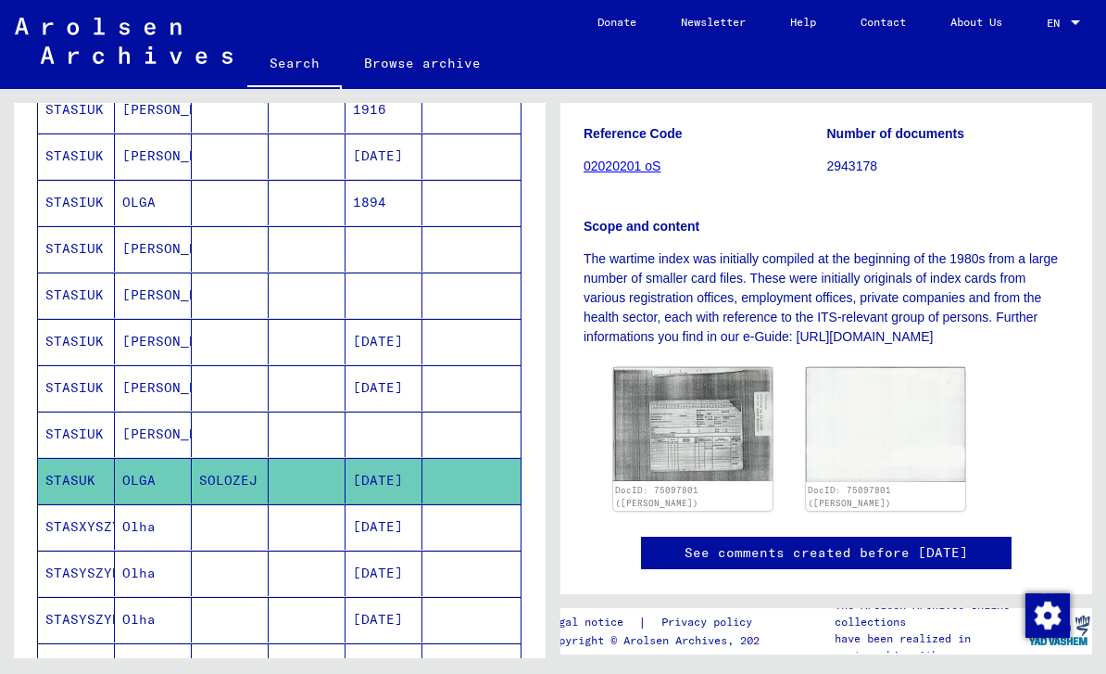
scroll to position [340, 0]
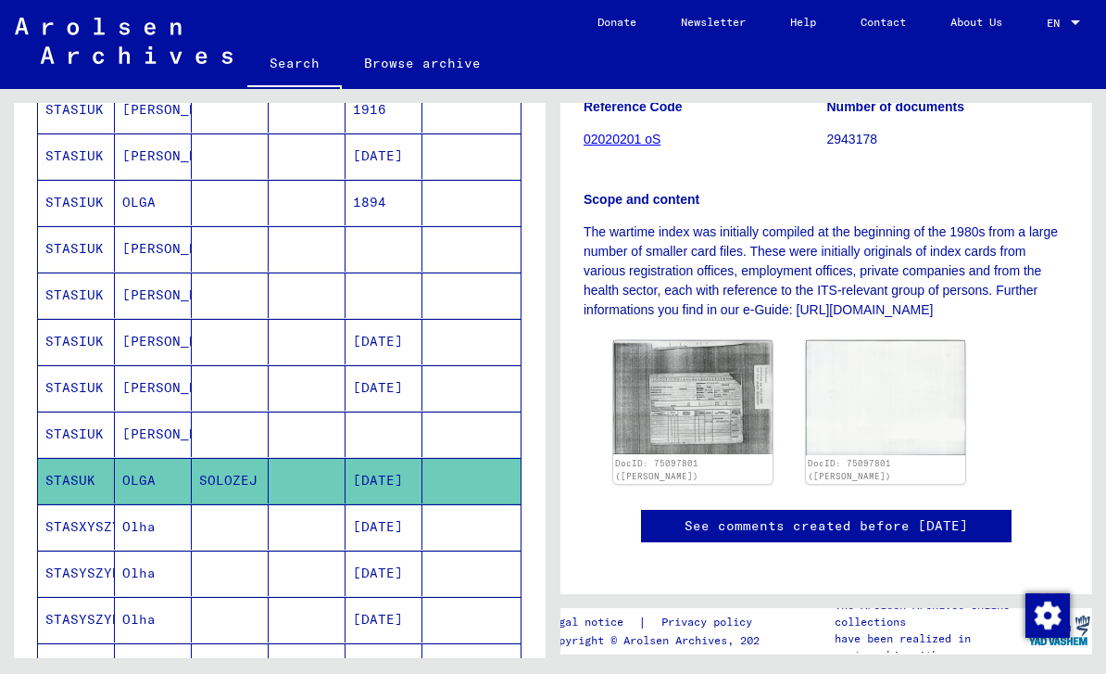
click at [717, 412] on img at bounding box center [692, 397] width 159 height 114
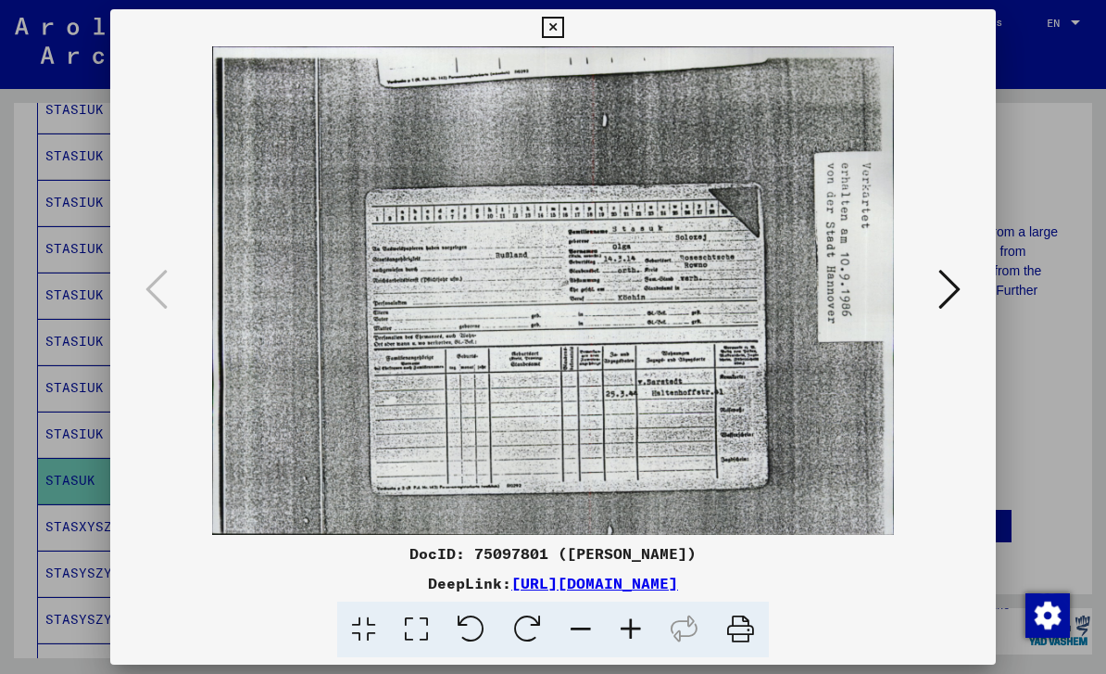
click at [563, 33] on icon at bounding box center [552, 28] width 21 height 22
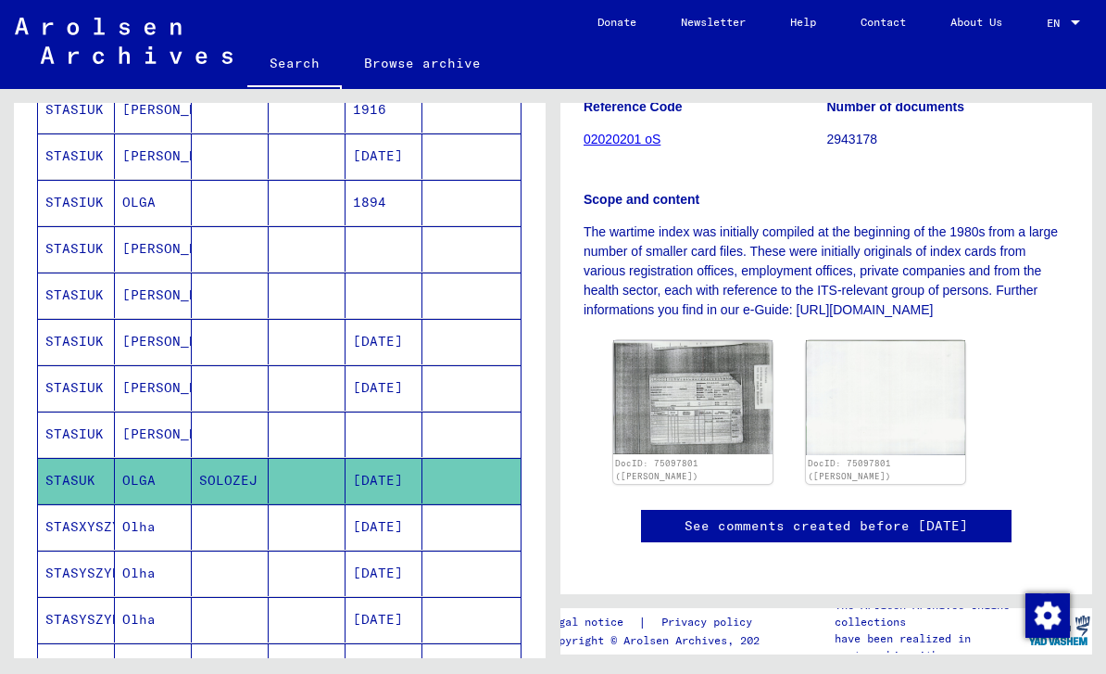
click at [69, 535] on mat-cell "STASXYSZYN" at bounding box center [76, 526] width 77 height 45
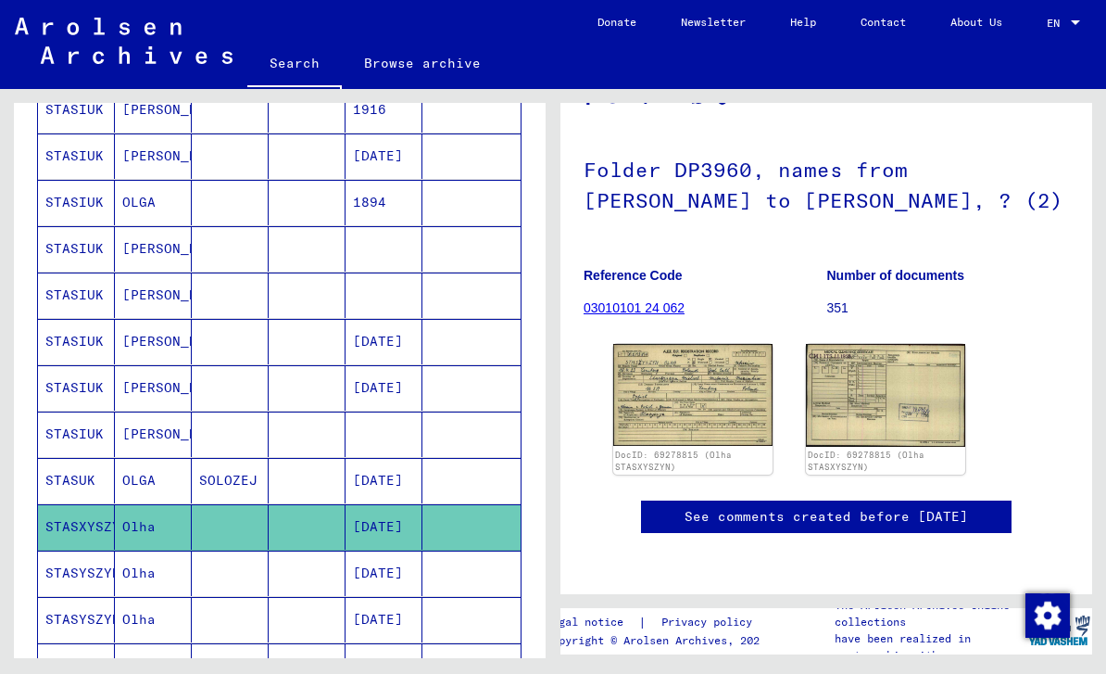
scroll to position [181, 0]
click at [705, 344] on img at bounding box center [692, 395] width 159 height 102
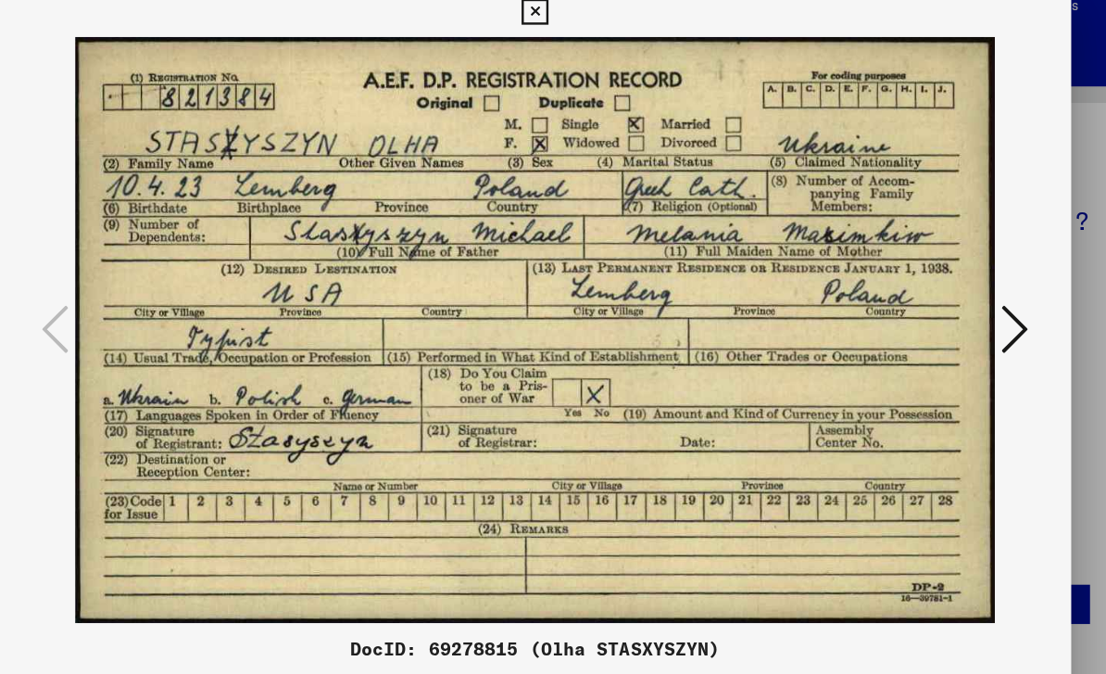
click at [569, 22] on button at bounding box center [552, 27] width 32 height 37
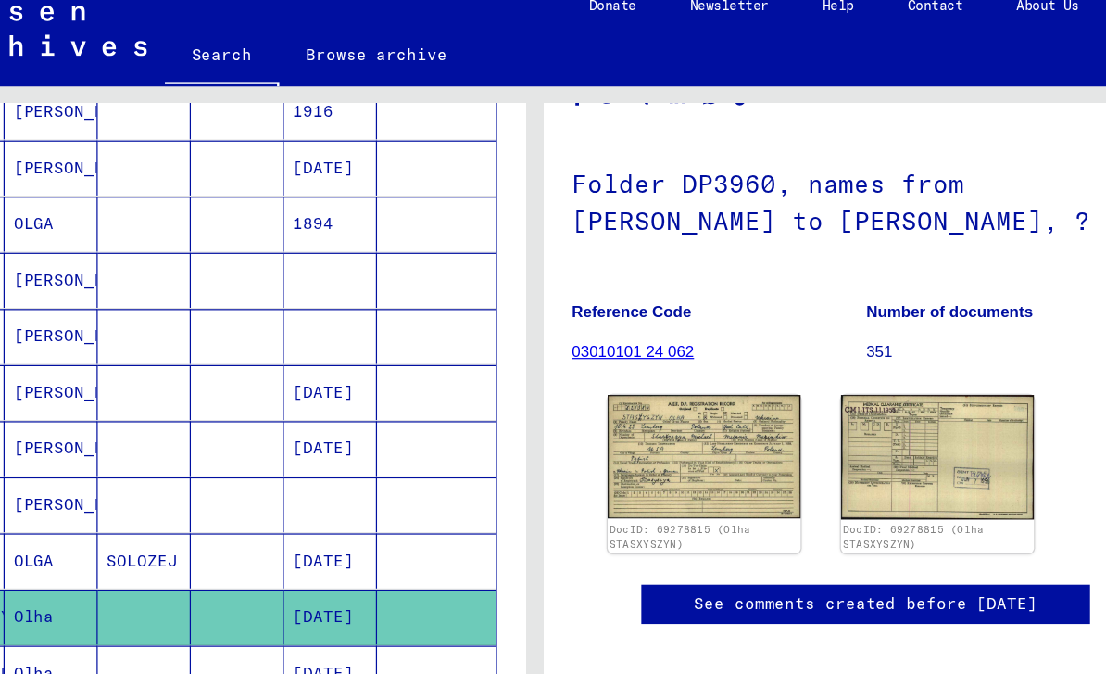
click at [613, 344] on img at bounding box center [692, 395] width 159 height 102
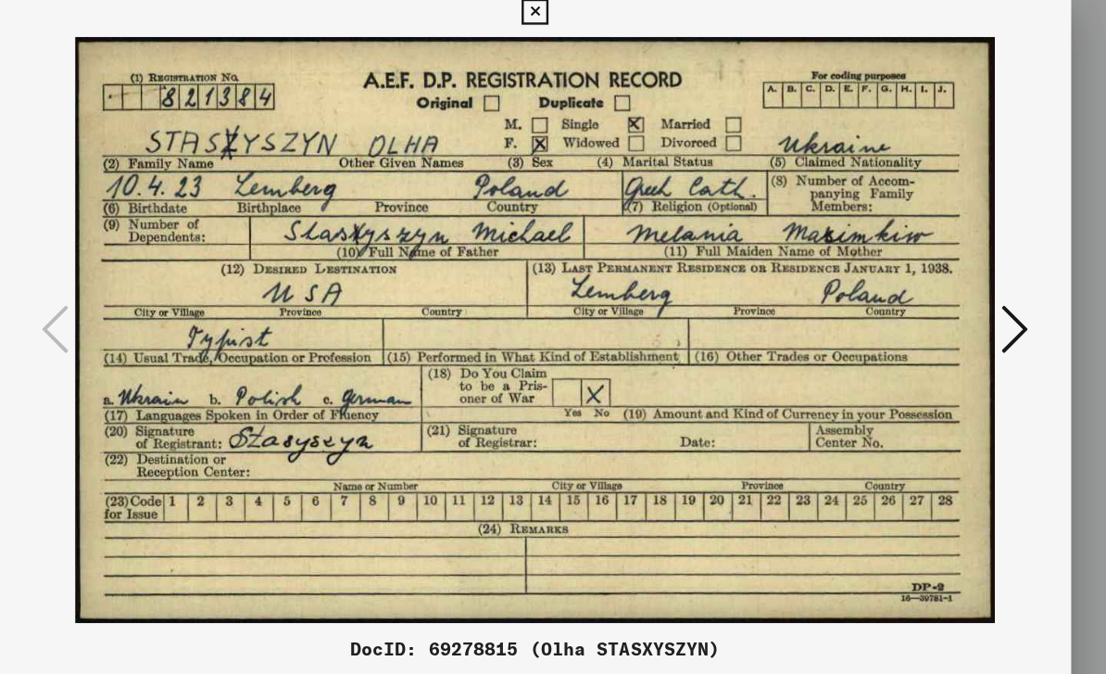
click at [563, 17] on icon at bounding box center [552, 28] width 21 height 22
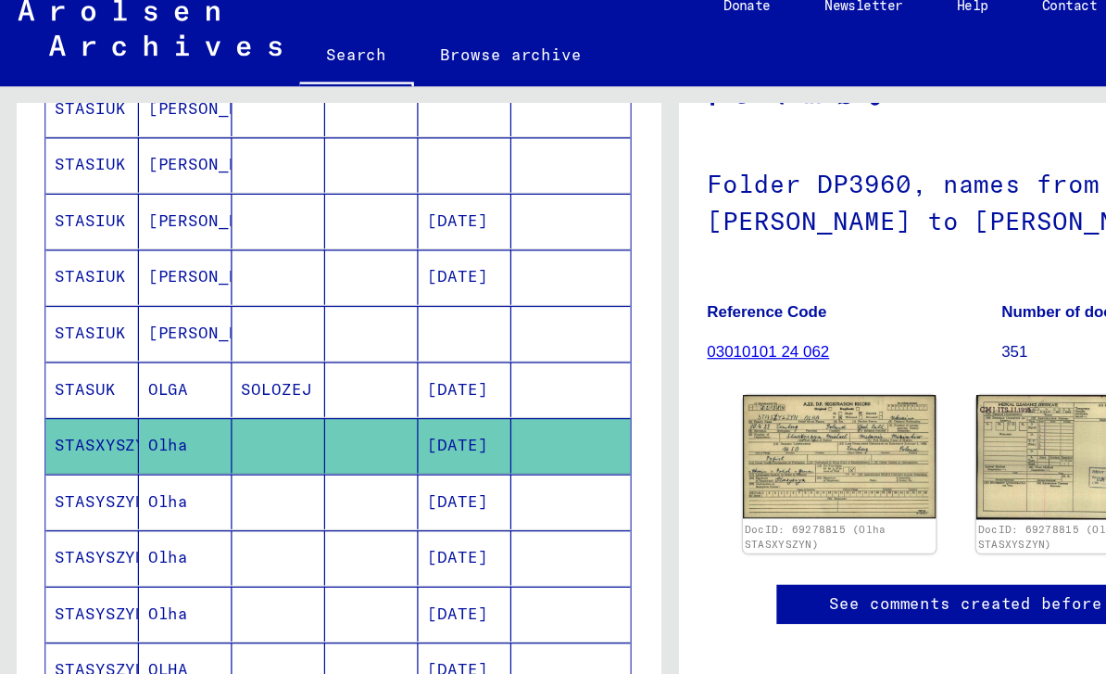
scroll to position [44, 0]
click at [457, 615] on icon "Next page" at bounding box center [459, 621] width 8 height 13
type input "*"
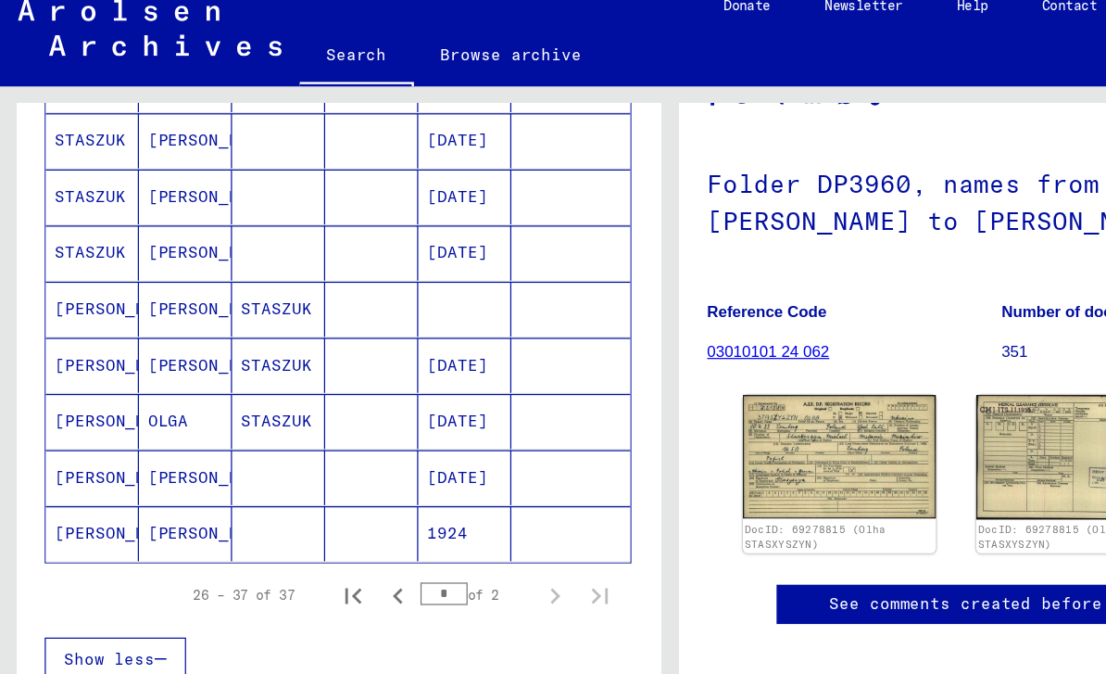
click at [88, 435] on mat-cell "[PERSON_NAME]" at bounding box center [76, 457] width 77 height 45
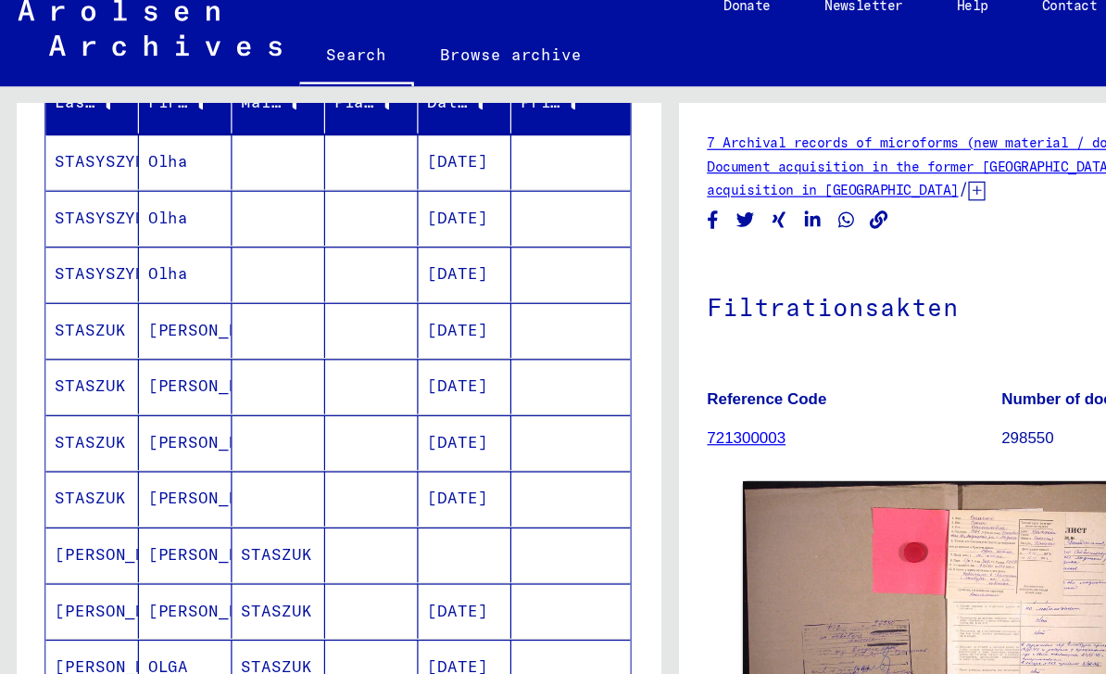
scroll to position [247, 0]
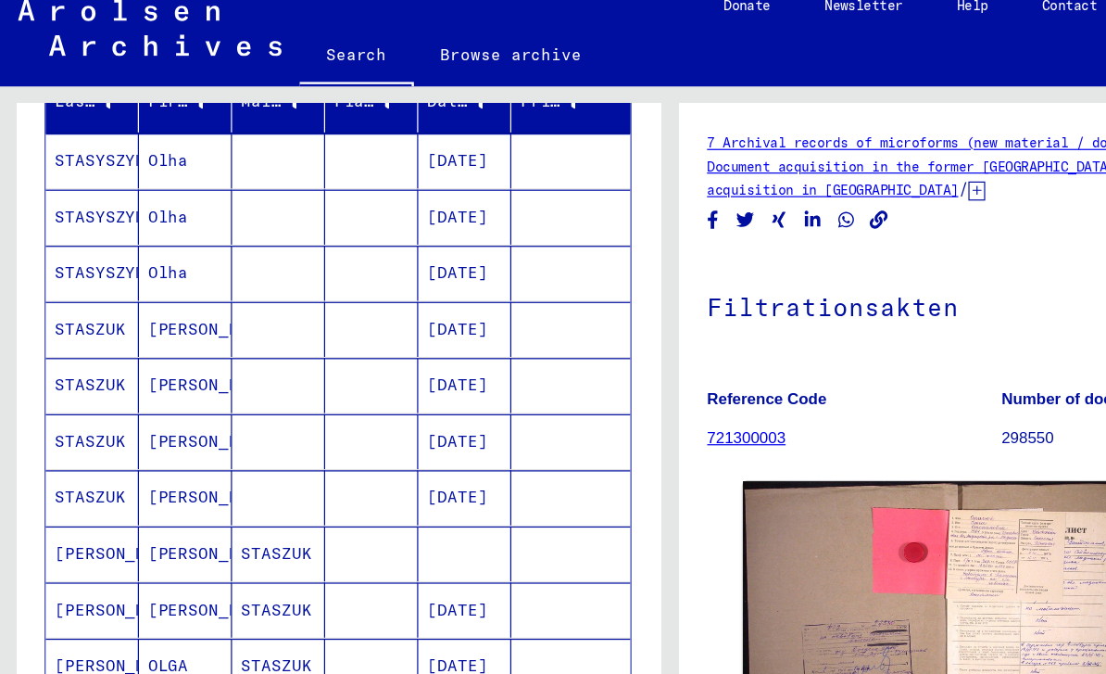
click at [89, 267] on mat-cell "STASZUK" at bounding box center [76, 289] width 77 height 45
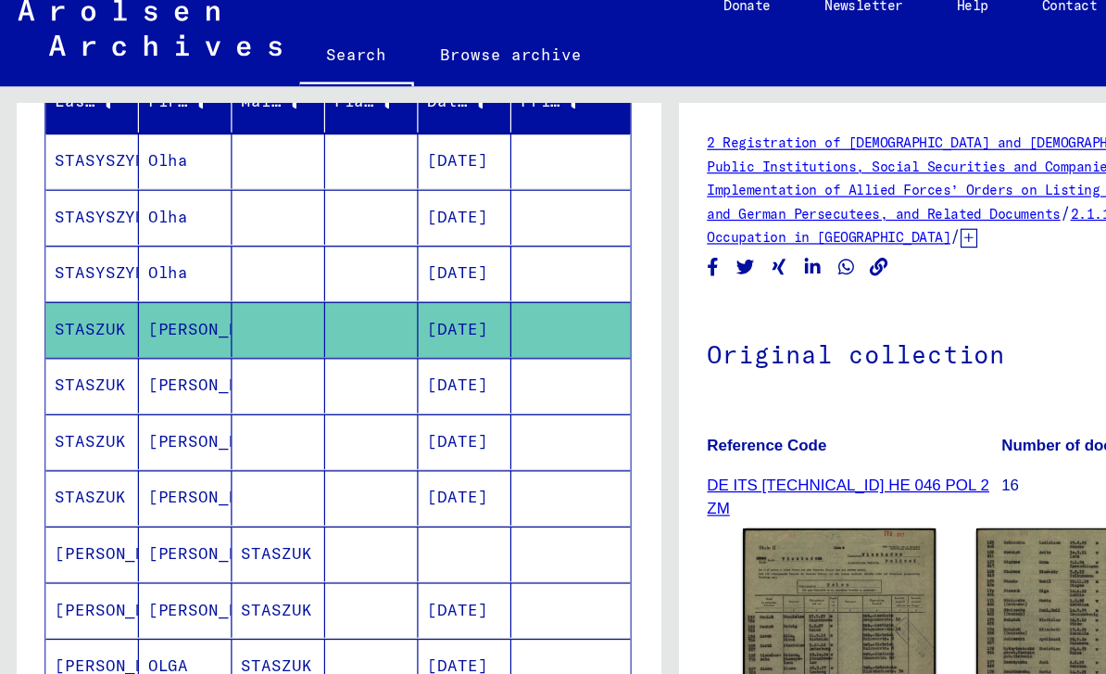
click at [694, 477] on img at bounding box center [692, 567] width 159 height 226
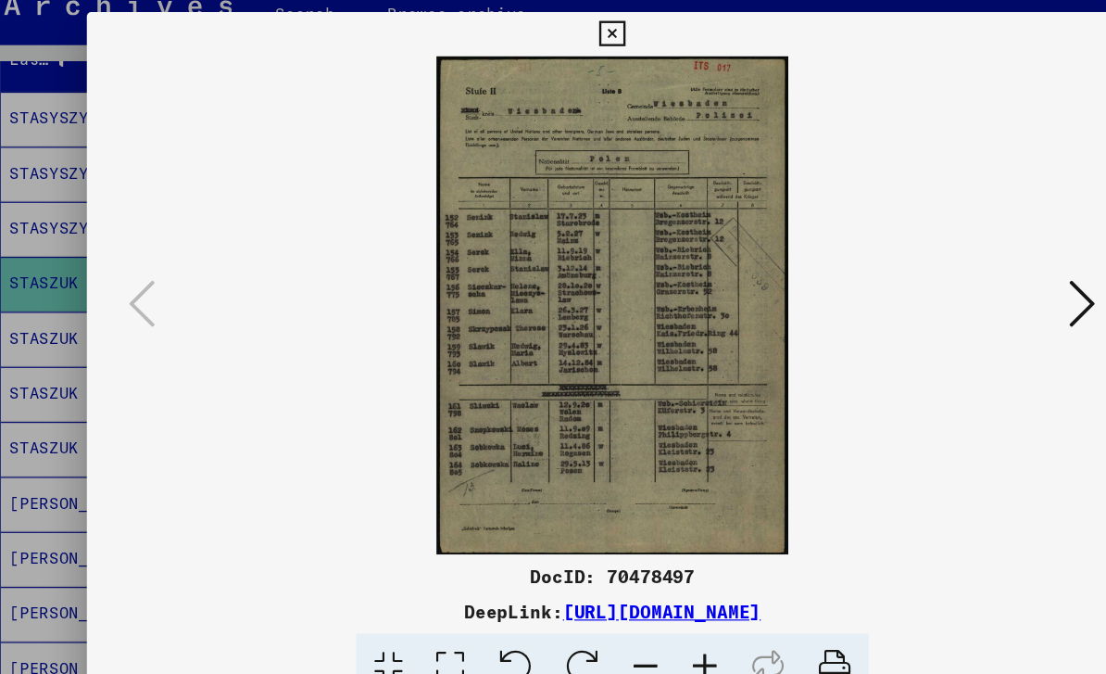
click at [939, 267] on icon at bounding box center [950, 289] width 22 height 44
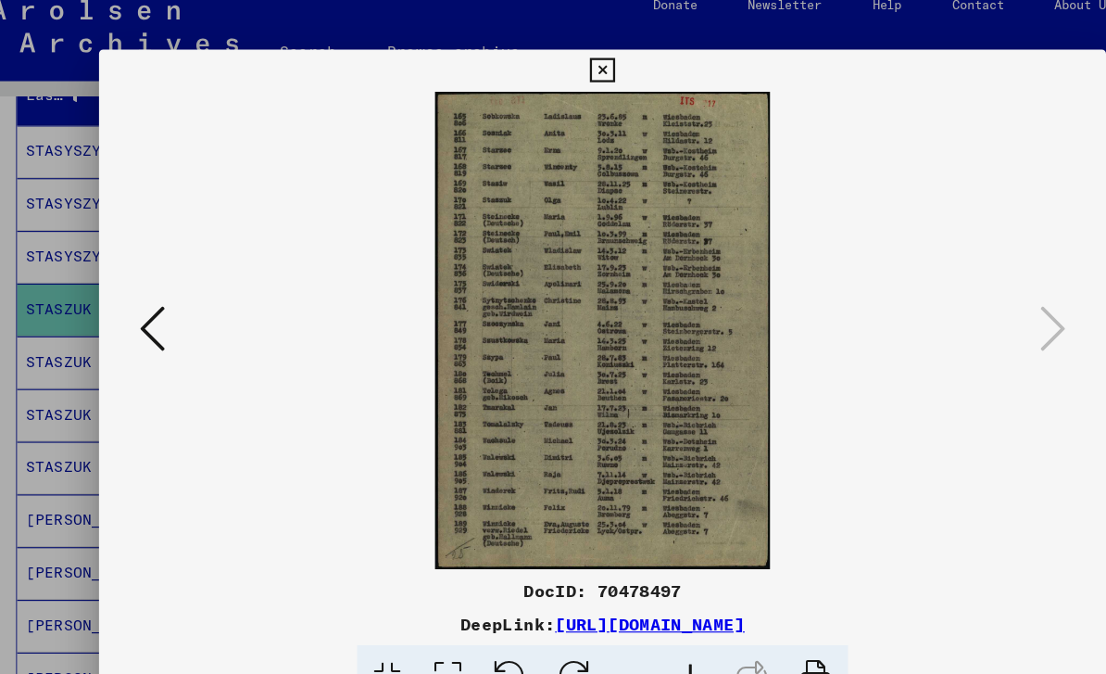
click at [563, 62] on icon at bounding box center [552, 62] width 21 height 22
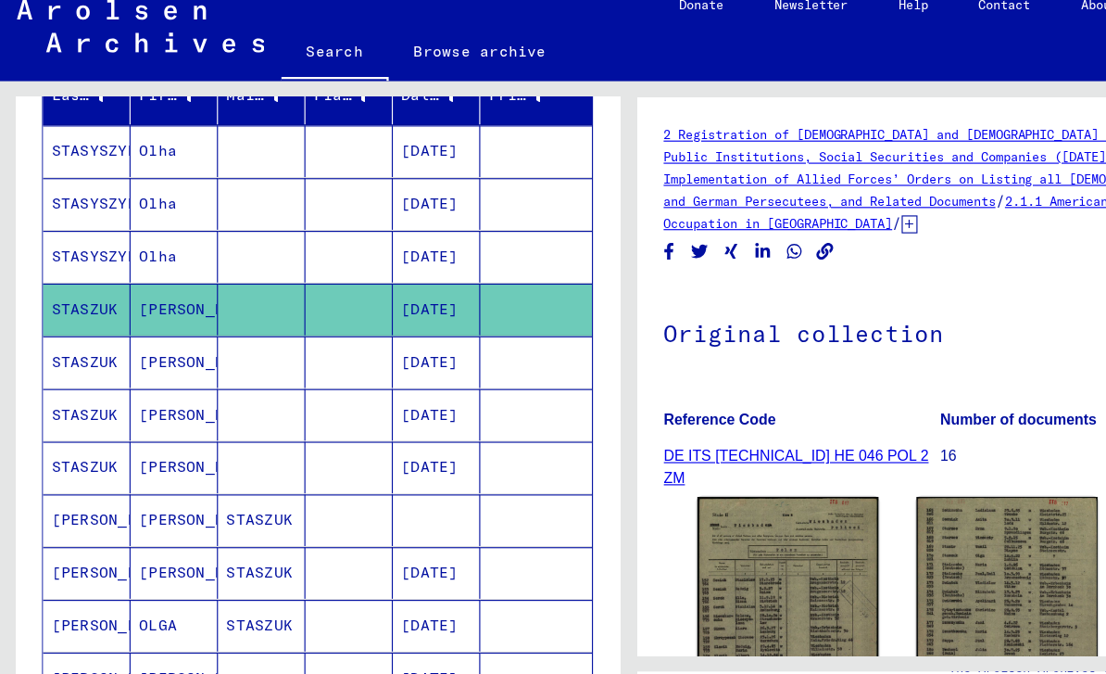
click at [90, 313] on mat-cell "STASZUK" at bounding box center [76, 335] width 77 height 45
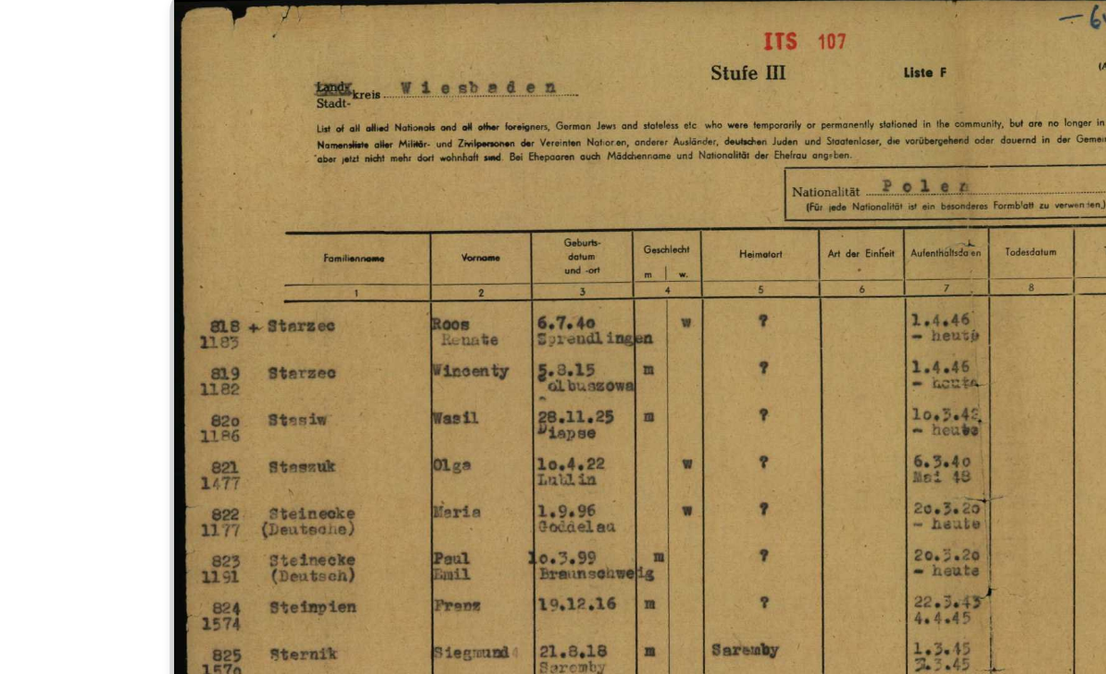
scroll to position [225, 0]
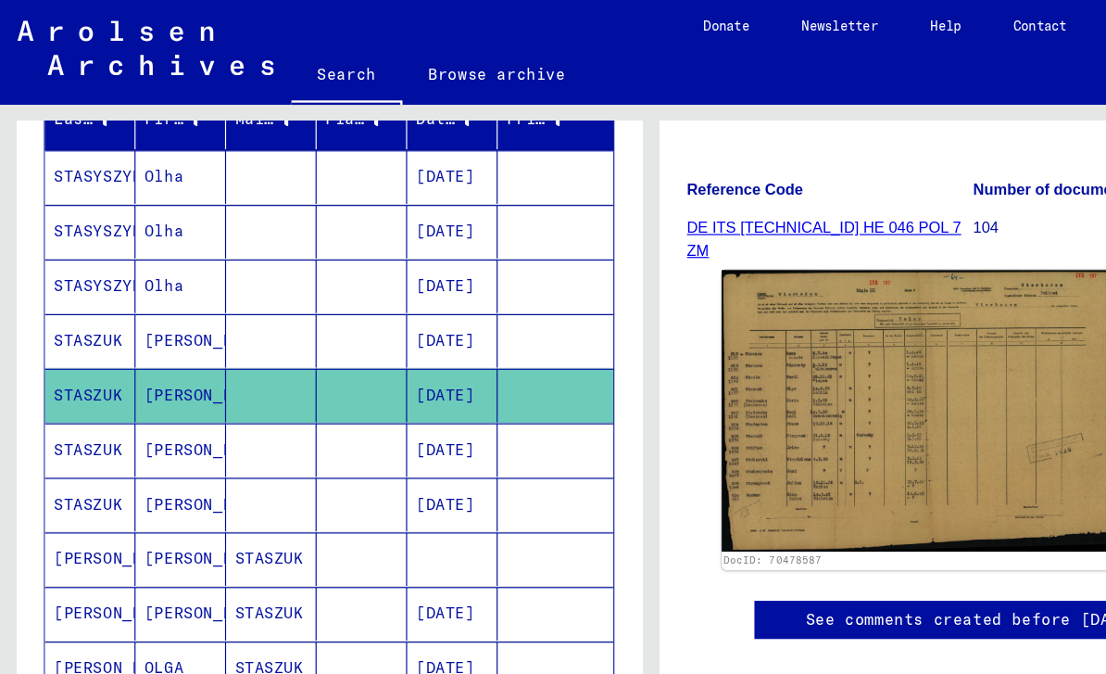
click at [95, 359] on mat-cell "STASZUK" at bounding box center [76, 381] width 77 height 45
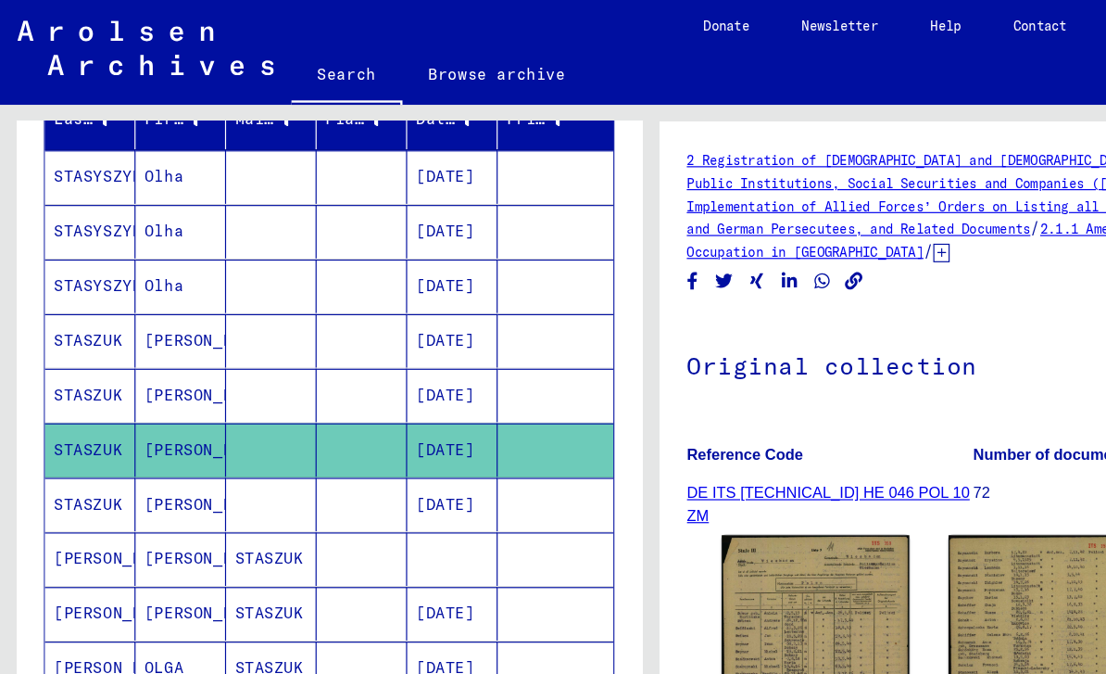
click at [716, 485] on img at bounding box center [692, 565] width 159 height 223
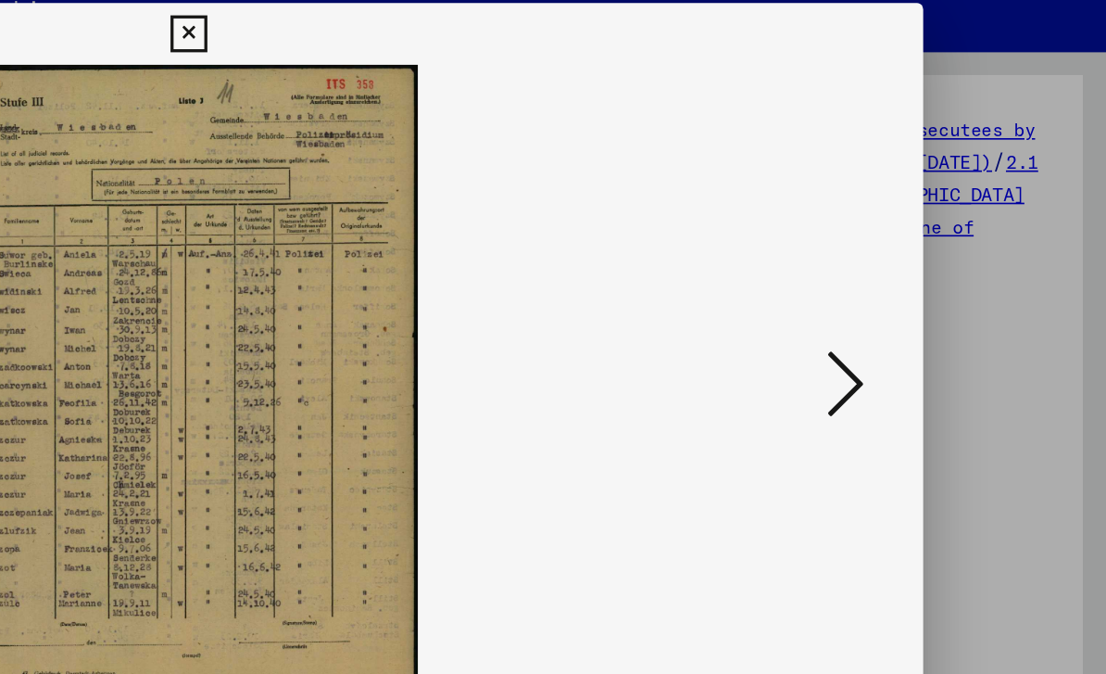
click at [939, 267] on icon at bounding box center [950, 289] width 22 height 44
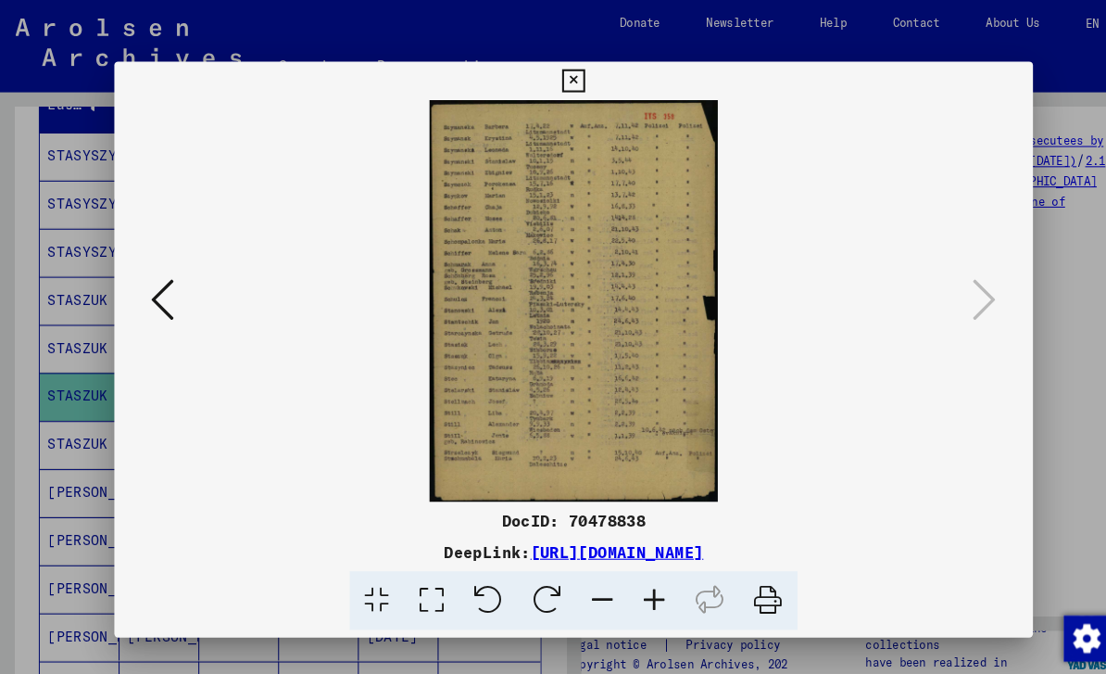
click at [563, 79] on icon at bounding box center [552, 78] width 21 height 22
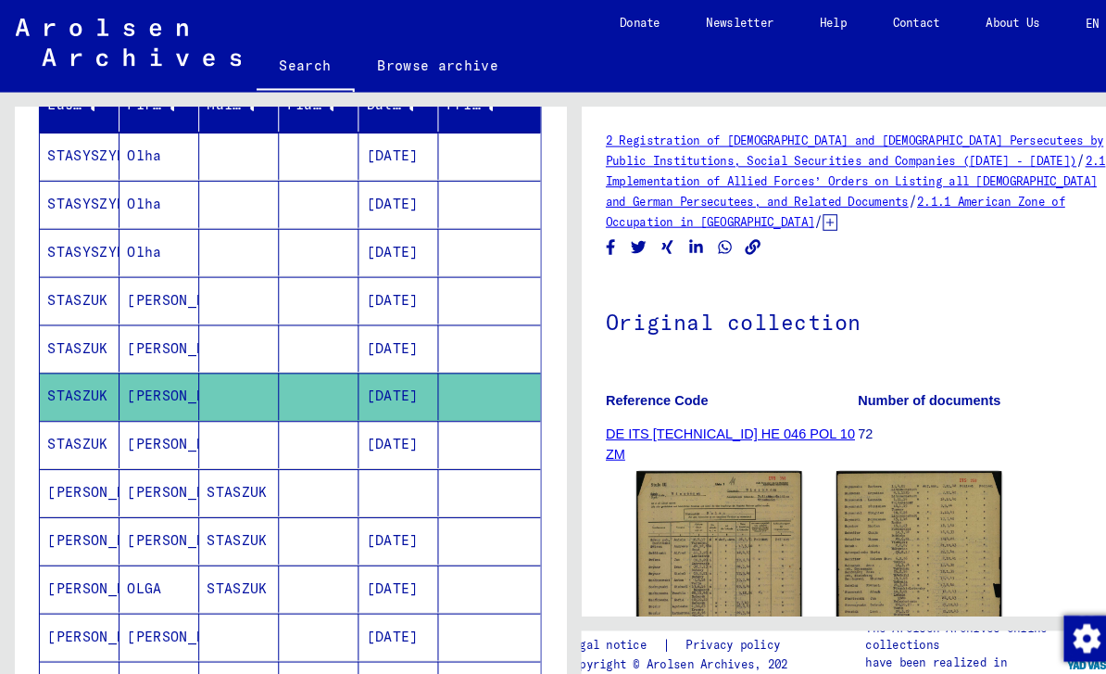
click at [89, 406] on mat-cell "STASZUK" at bounding box center [76, 428] width 77 height 45
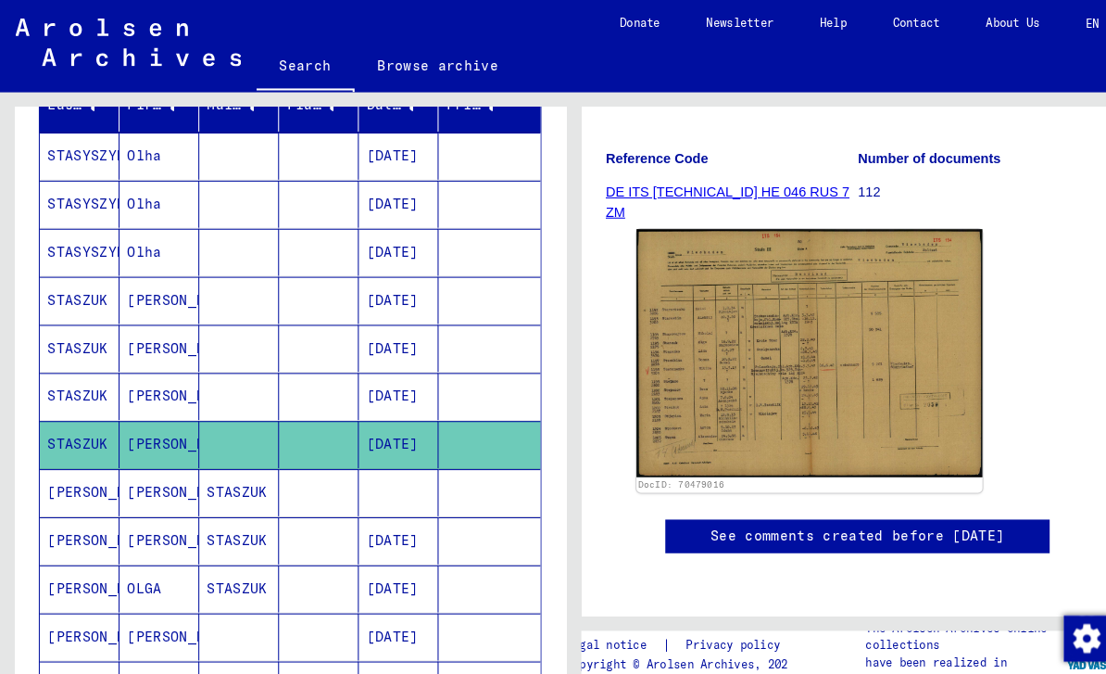
scroll to position [305, 0]
click at [779, 258] on img at bounding box center [780, 340] width 334 height 238
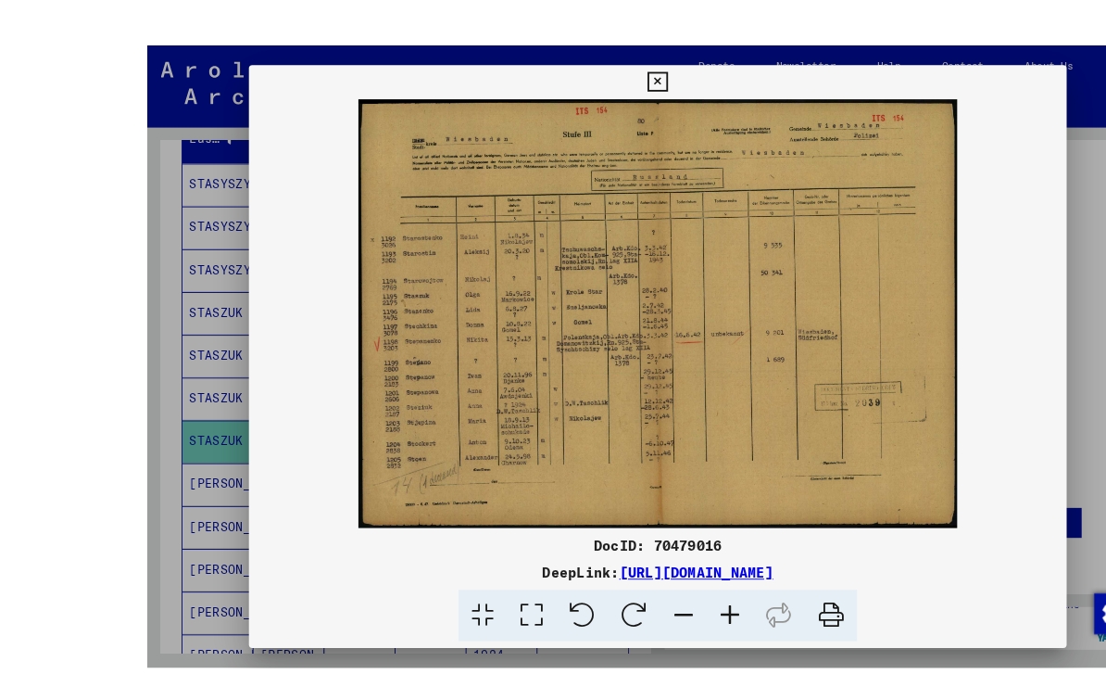
scroll to position [39, 0]
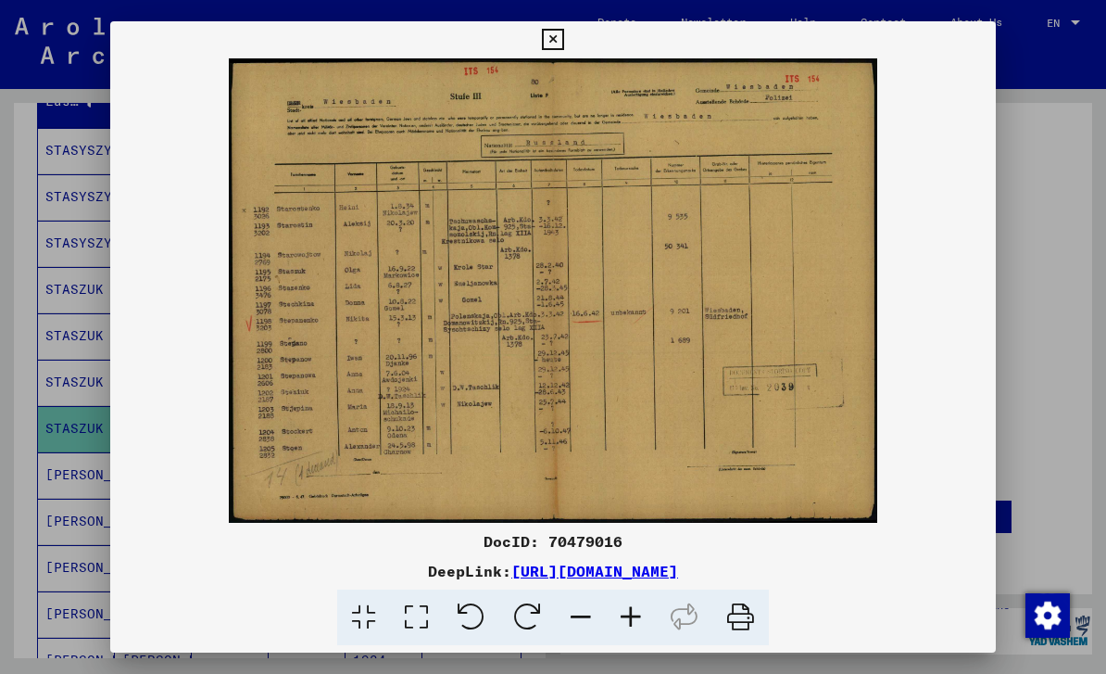
click at [563, 44] on icon at bounding box center [552, 40] width 21 height 22
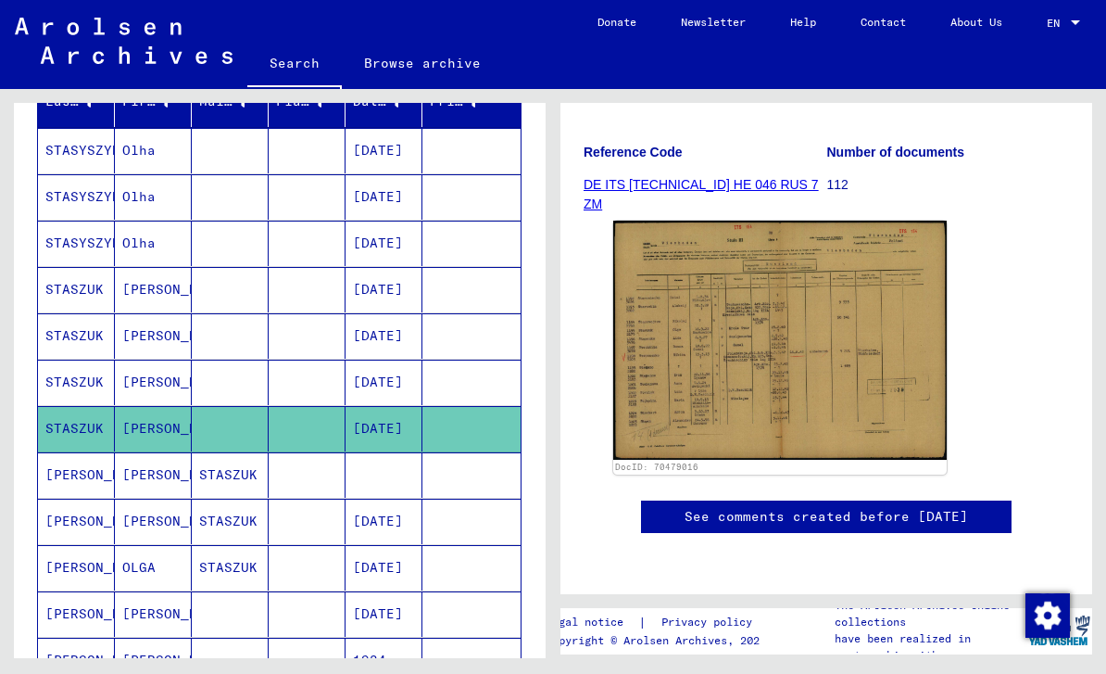
click at [122, 591] on mat-cell "[PERSON_NAME]" at bounding box center [153, 613] width 77 height 45
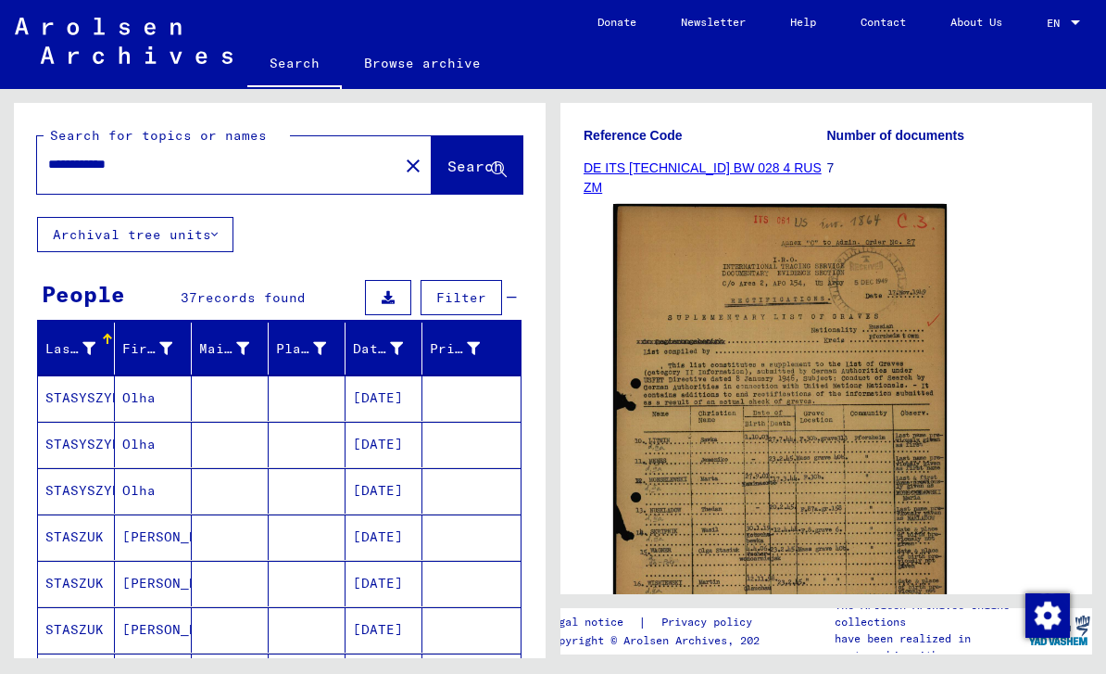
click at [71, 155] on input "**********" at bounding box center [217, 164] width 339 height 19
type input "*"
type input "**********"
click at [476, 158] on span "Search" at bounding box center [477, 167] width 59 height 19
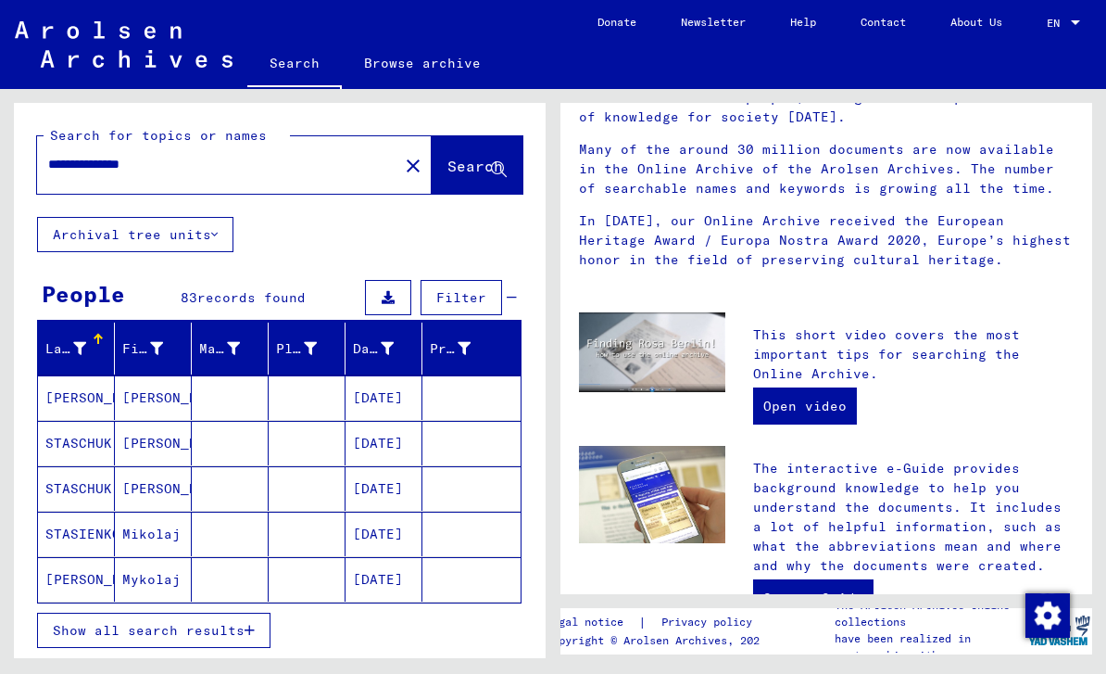
click at [90, 375] on mat-cell "[PERSON_NAME]" at bounding box center [76, 397] width 77 height 44
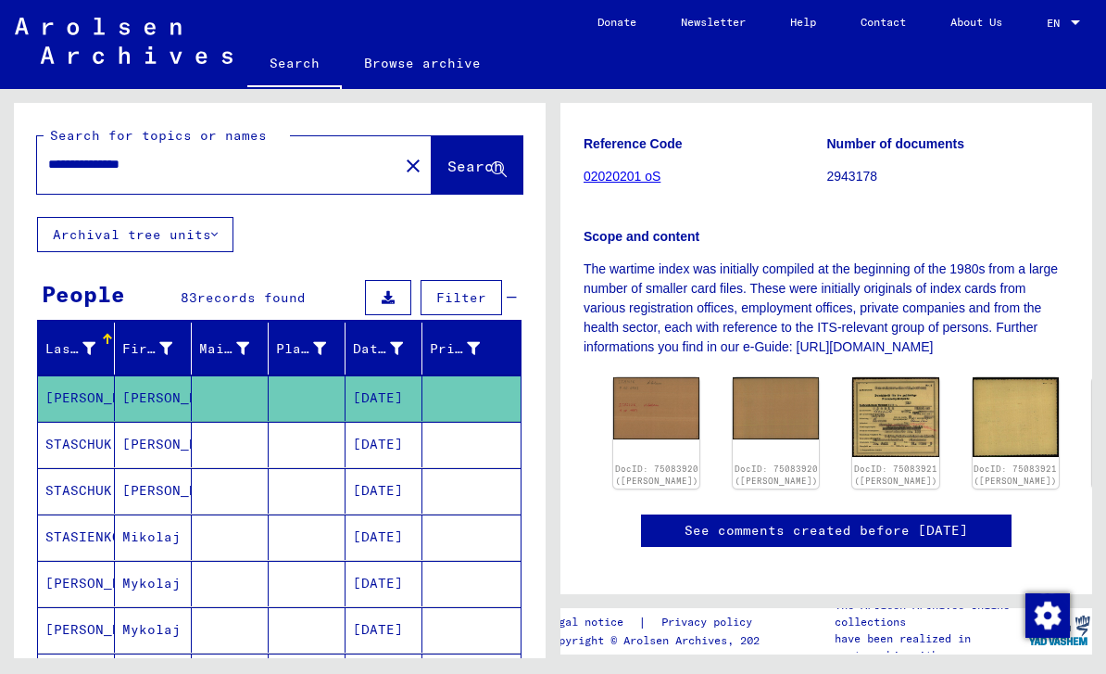
scroll to position [322, 0]
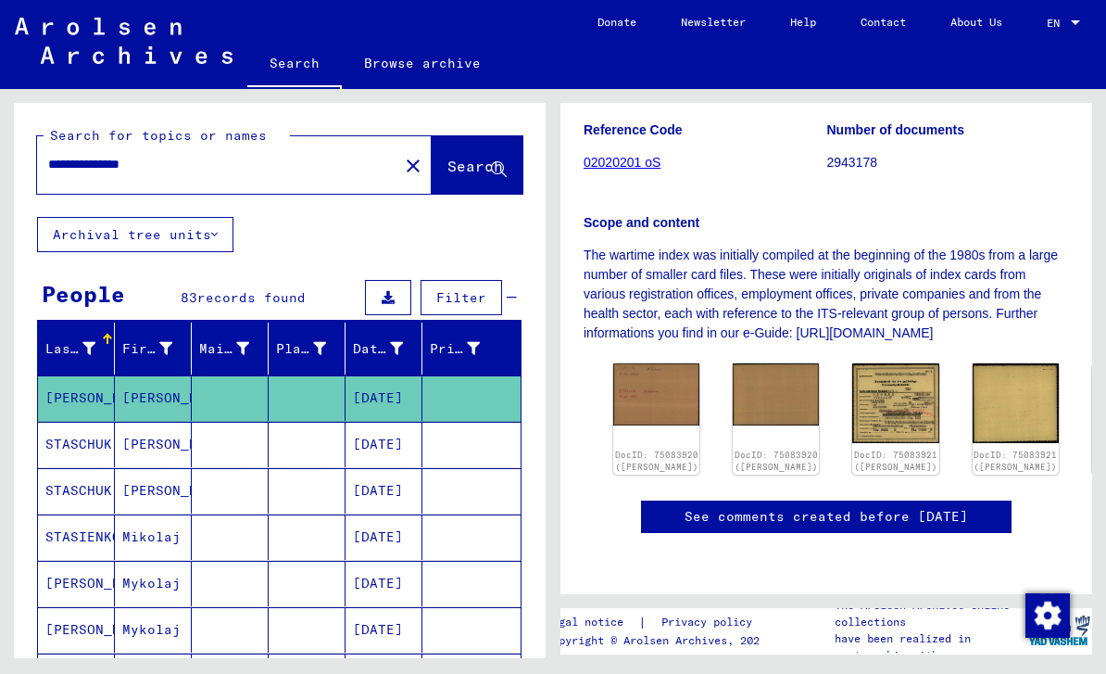
click at [635, 363] on img at bounding box center [656, 393] width 86 height 61
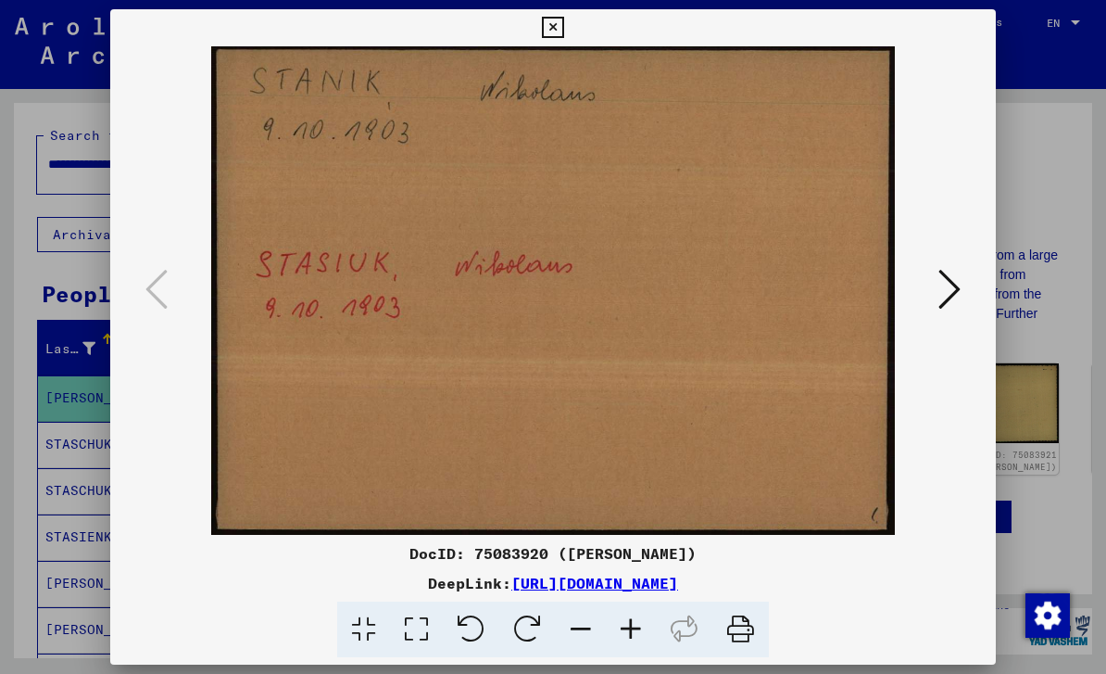
click at [947, 293] on icon at bounding box center [950, 289] width 22 height 44
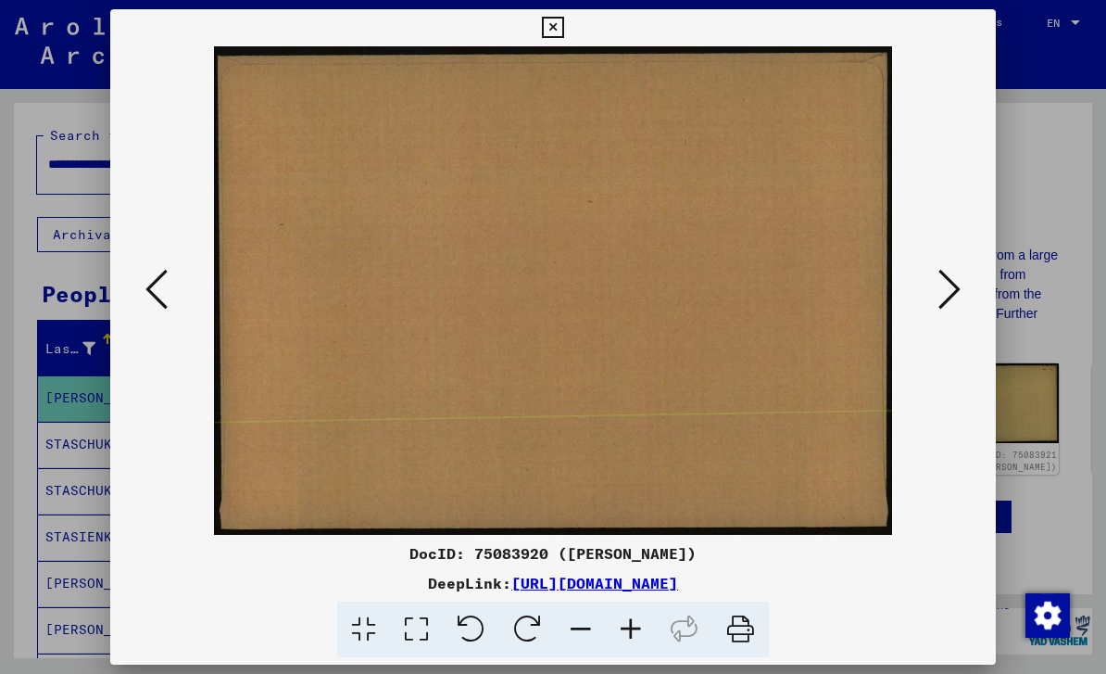
click at [951, 291] on icon at bounding box center [950, 289] width 22 height 44
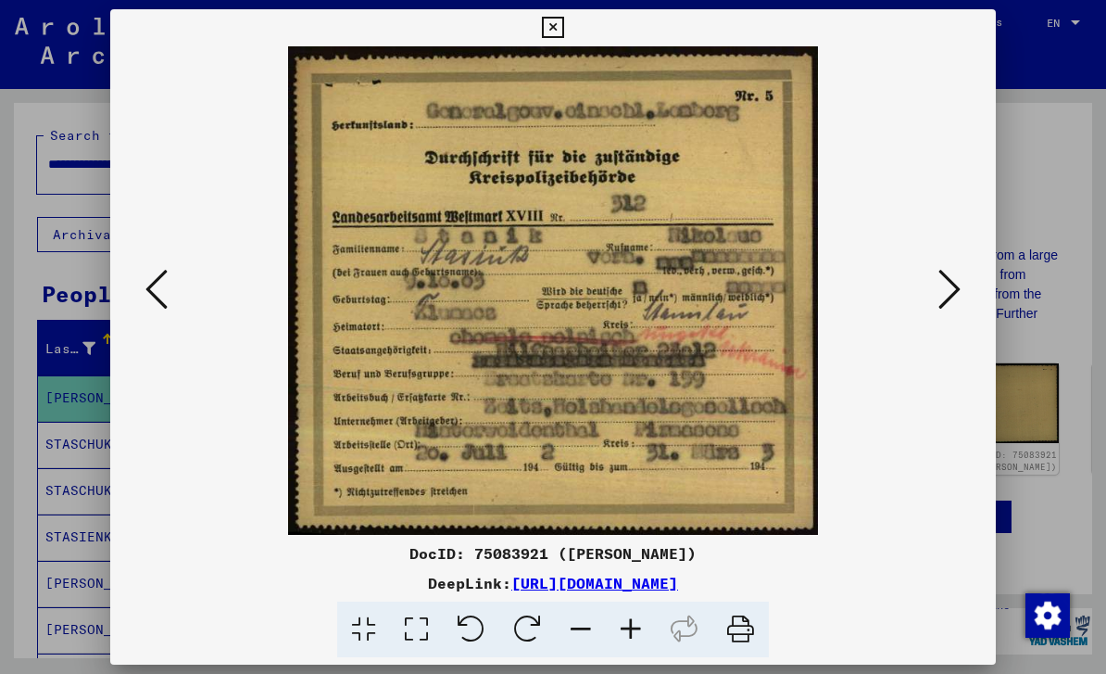
click at [949, 296] on icon at bounding box center [950, 289] width 22 height 44
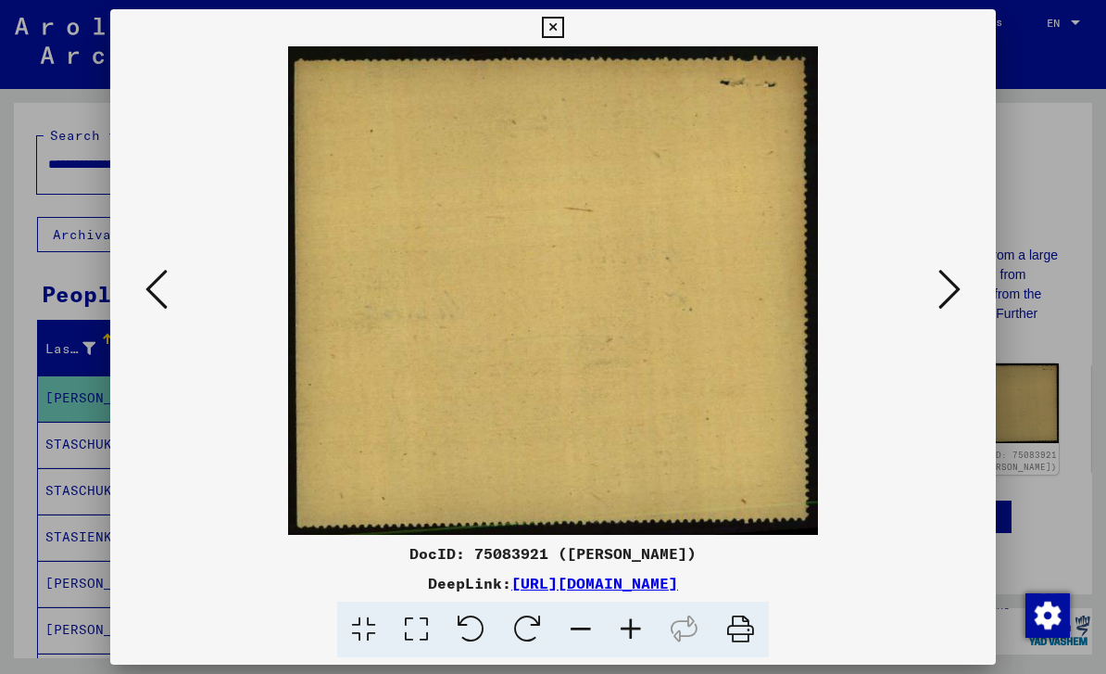
click at [950, 298] on icon at bounding box center [950, 289] width 22 height 44
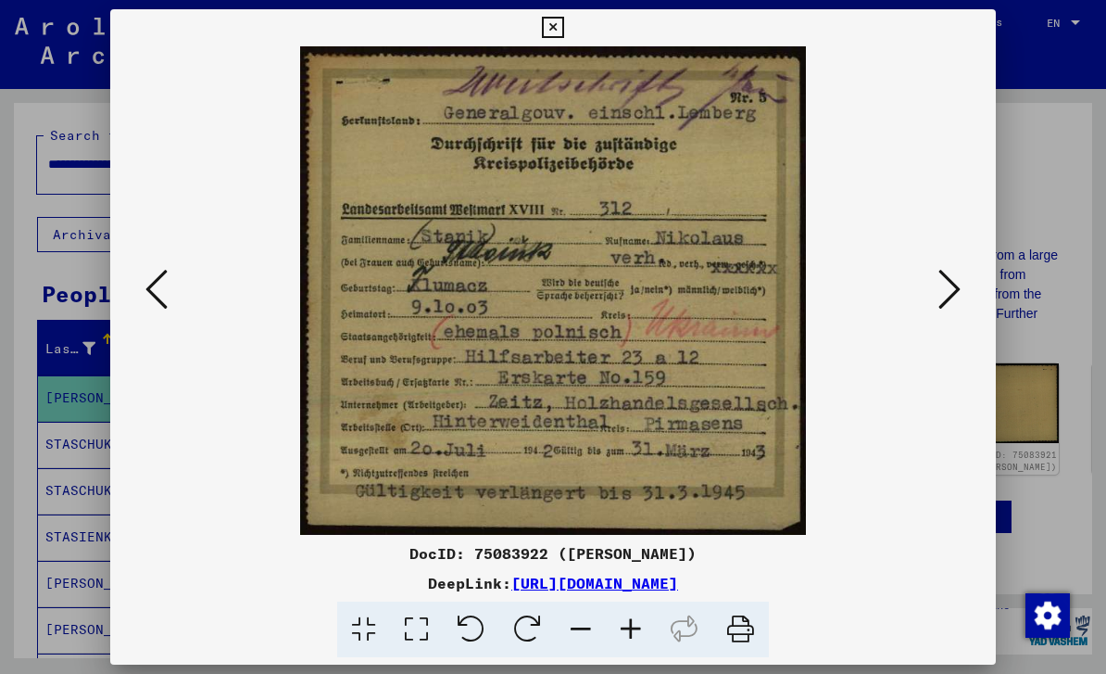
click at [948, 294] on icon at bounding box center [950, 289] width 22 height 44
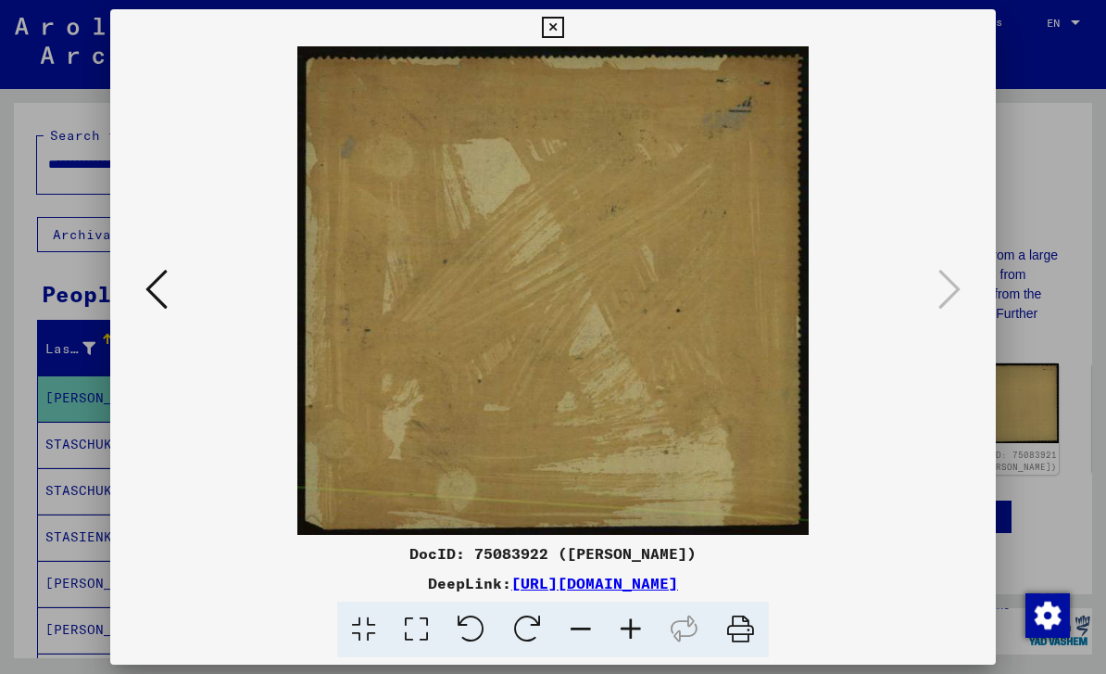
click at [156, 273] on icon at bounding box center [156, 289] width 22 height 44
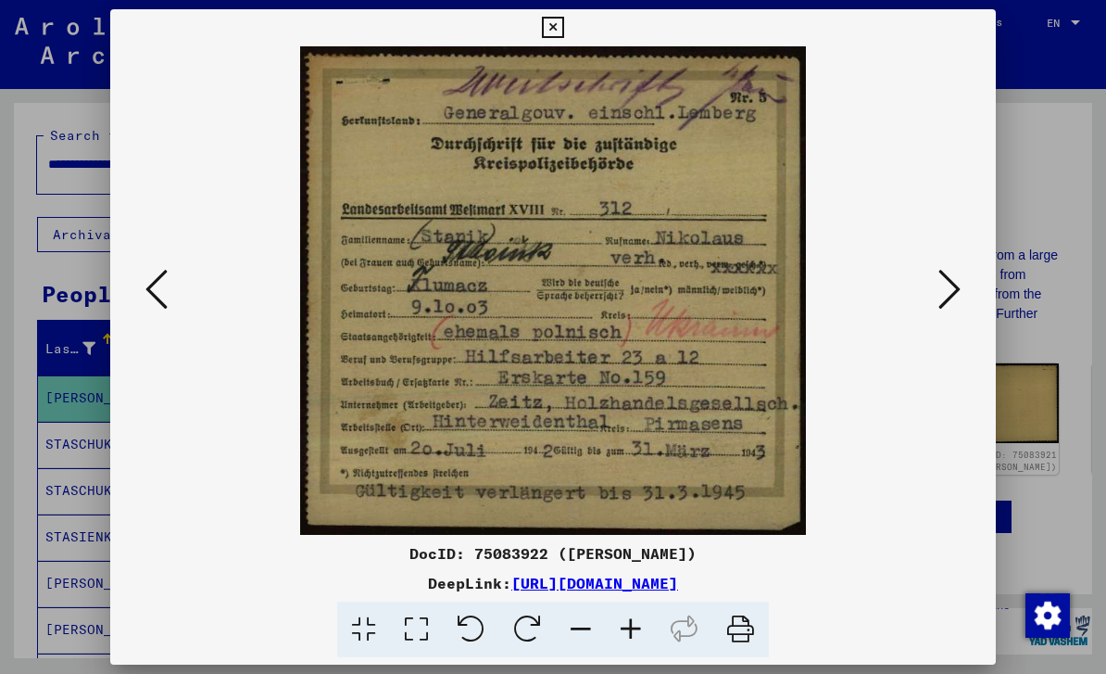
click at [569, 41] on button at bounding box center [552, 27] width 32 height 37
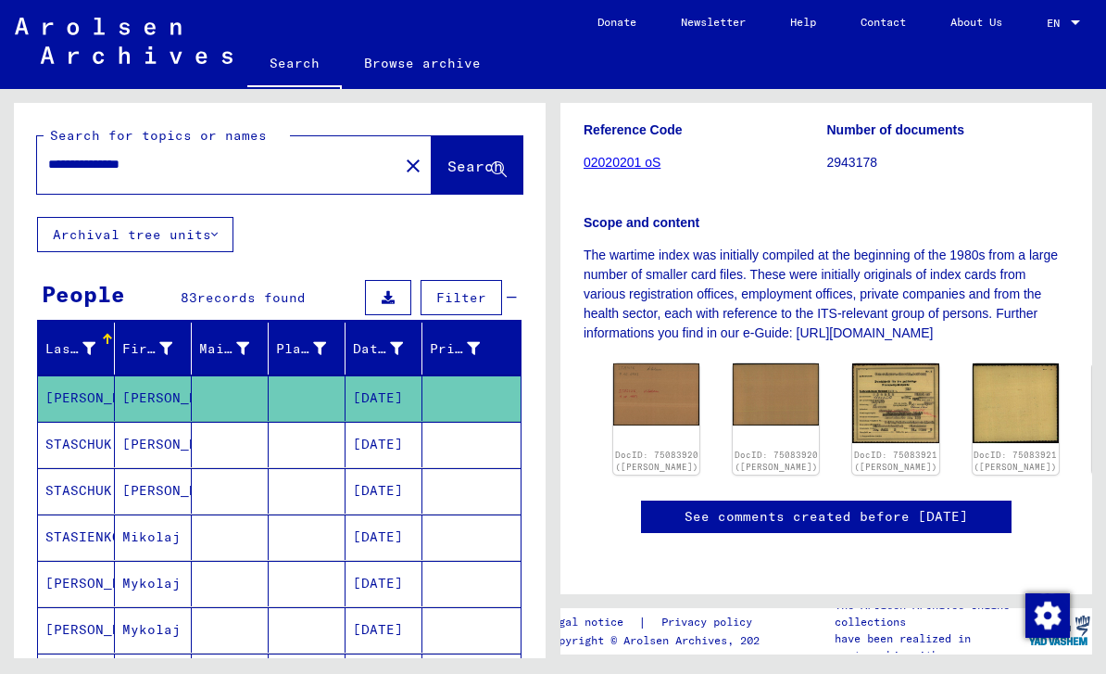
click at [91, 422] on mat-cell "STASCHUK" at bounding box center [76, 444] width 77 height 45
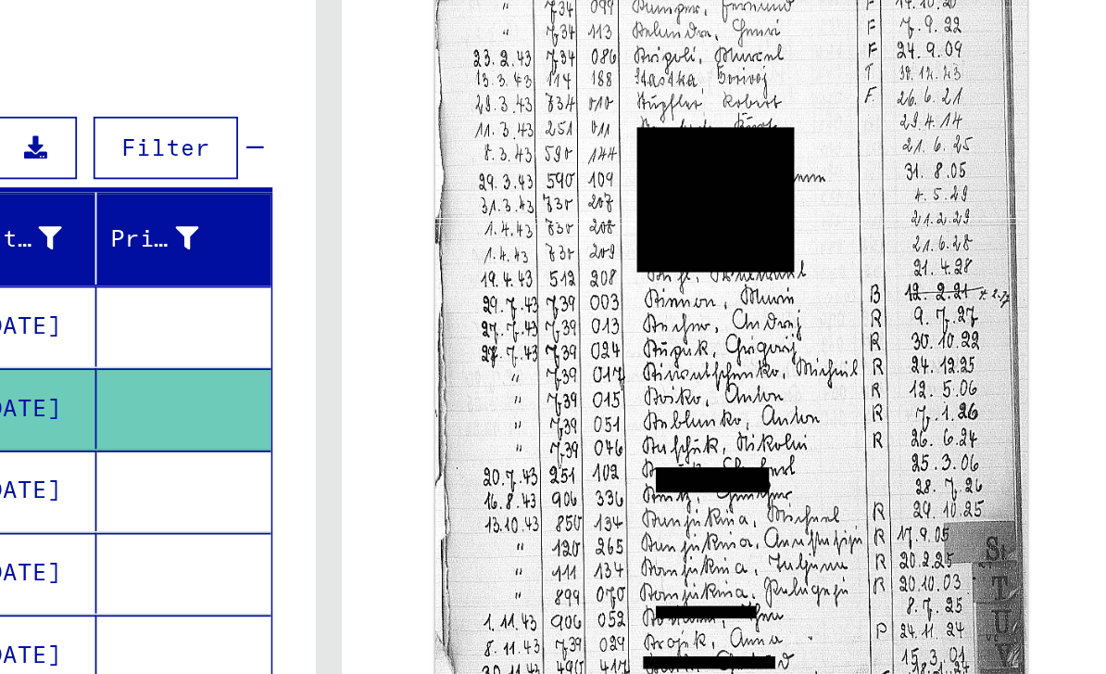
scroll to position [561, 0]
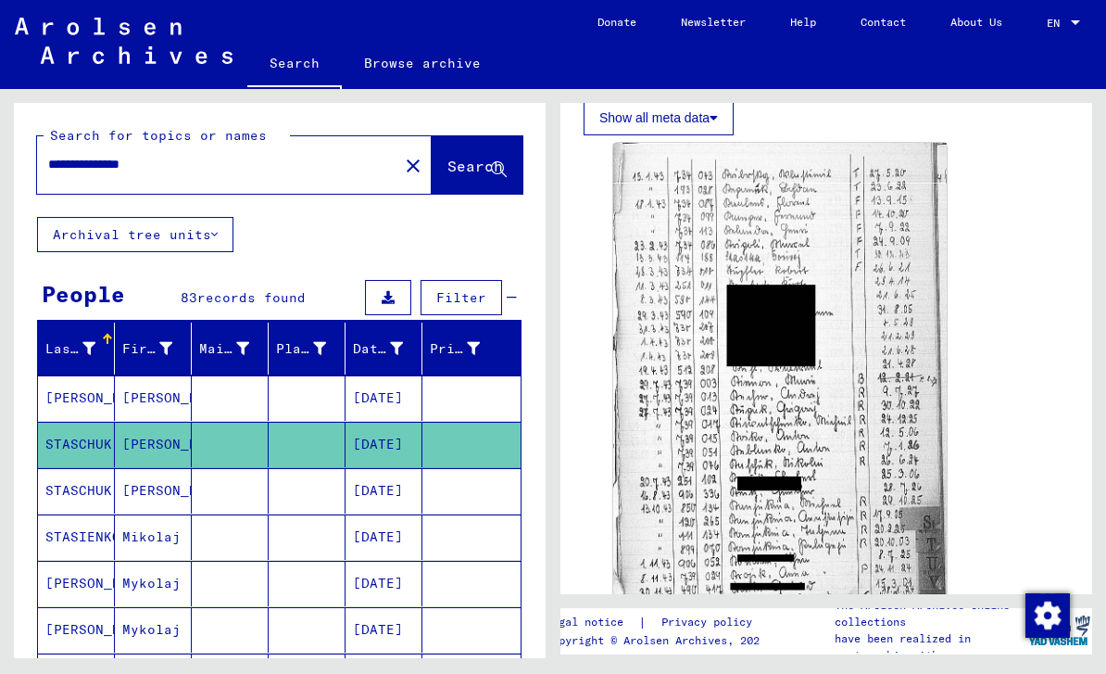
click at [91, 468] on mat-cell "STASCHUK" at bounding box center [76, 490] width 77 height 45
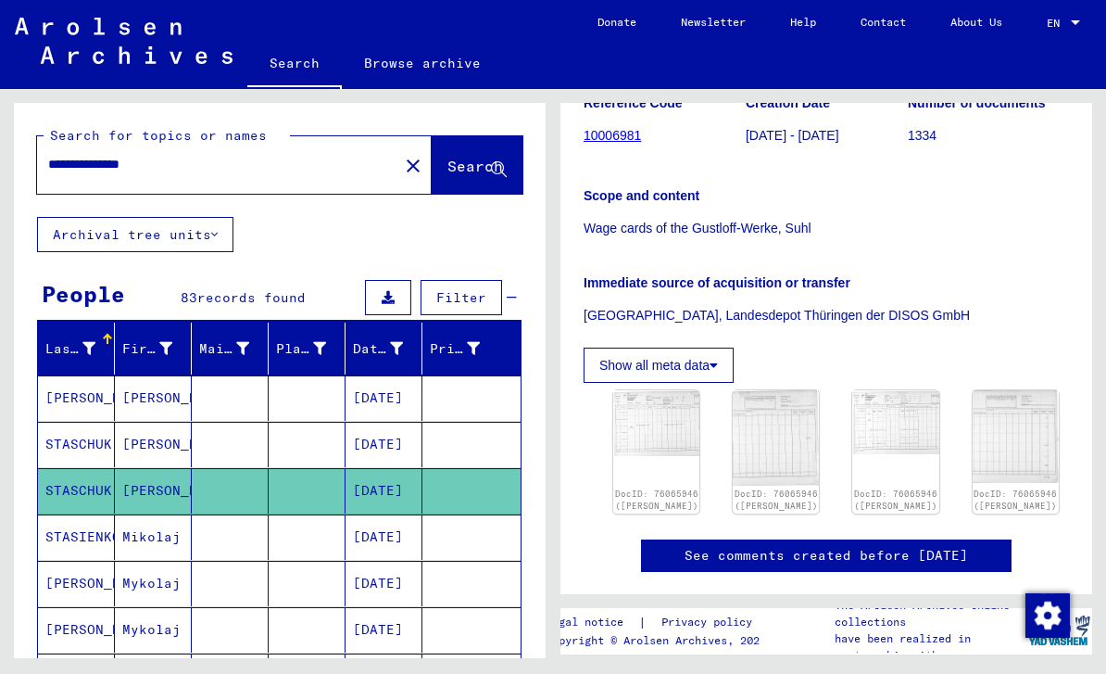
scroll to position [332, 0]
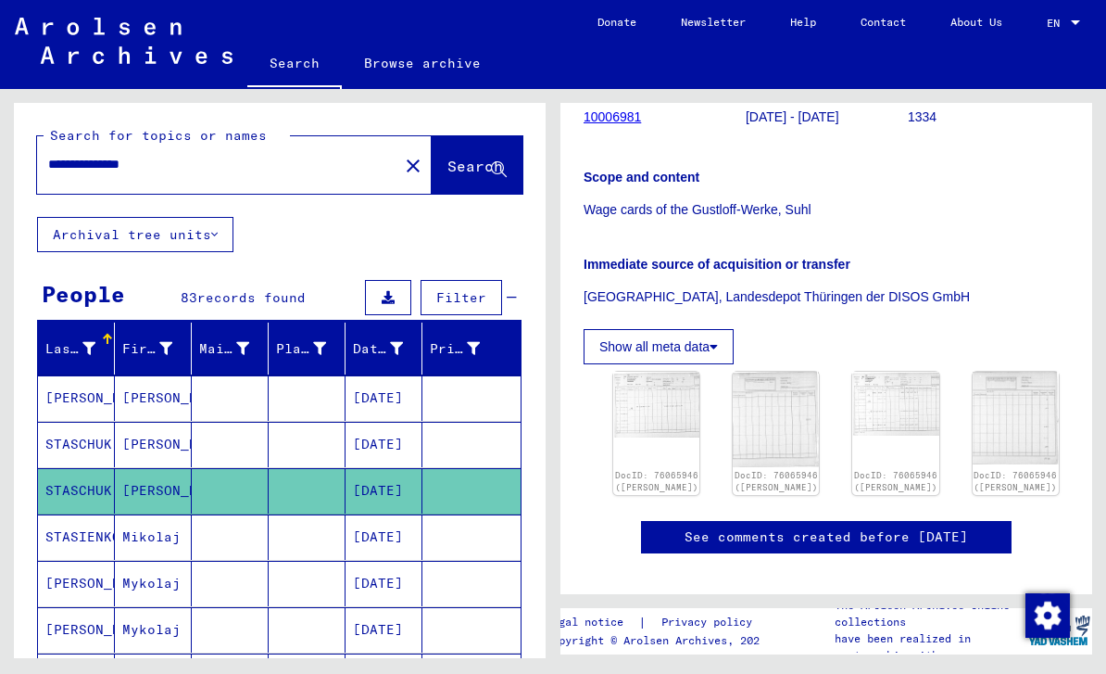
click at [662, 372] on img at bounding box center [656, 404] width 86 height 65
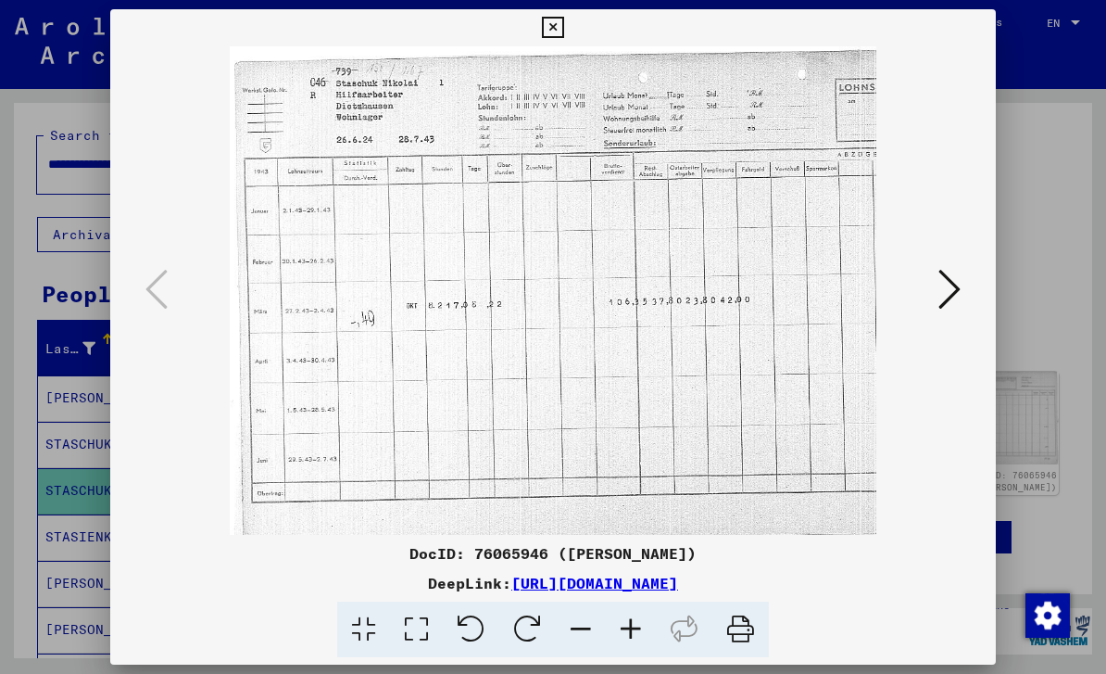
click at [949, 298] on icon at bounding box center [950, 289] width 22 height 44
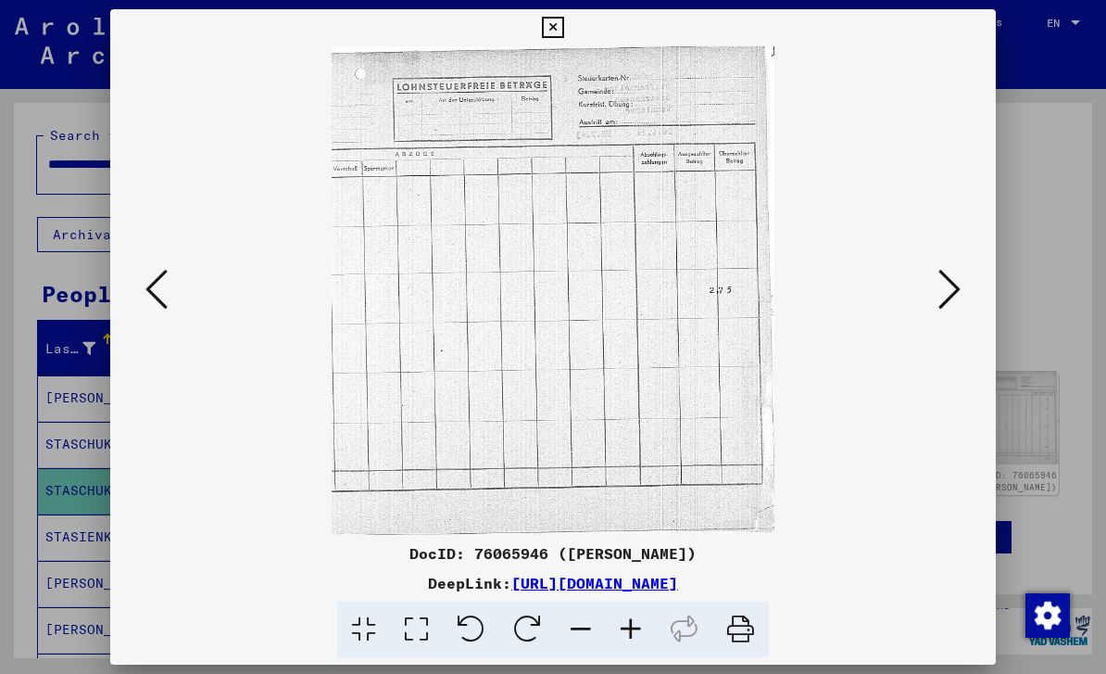
click at [163, 308] on icon at bounding box center [156, 289] width 22 height 44
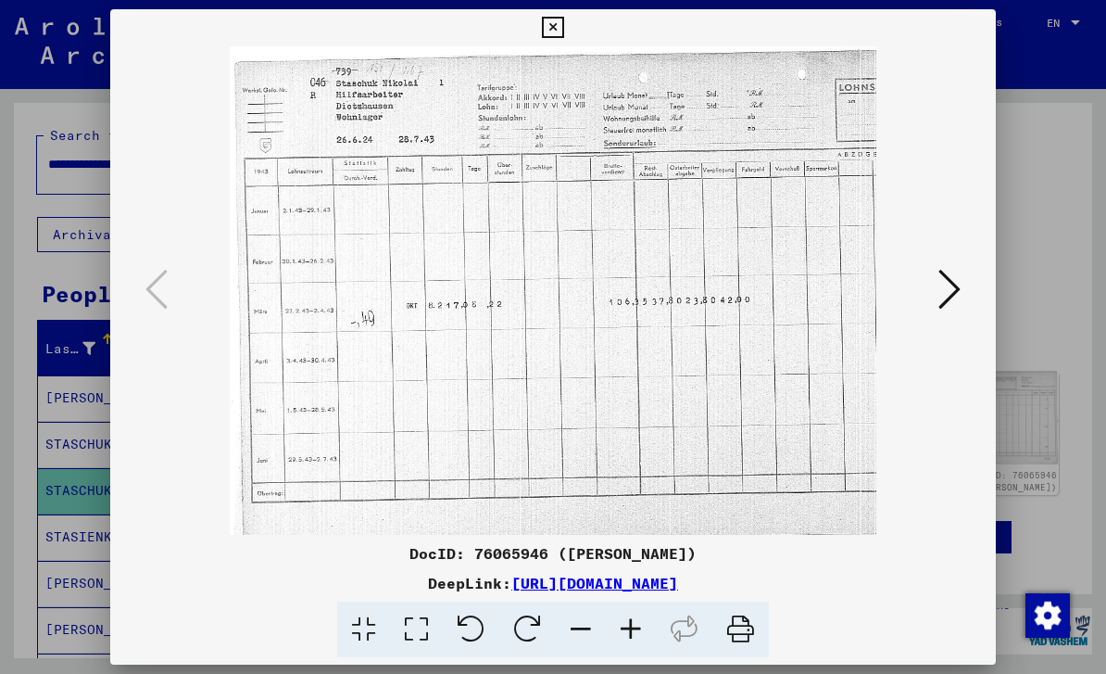
click at [954, 296] on icon at bounding box center [950, 289] width 22 height 44
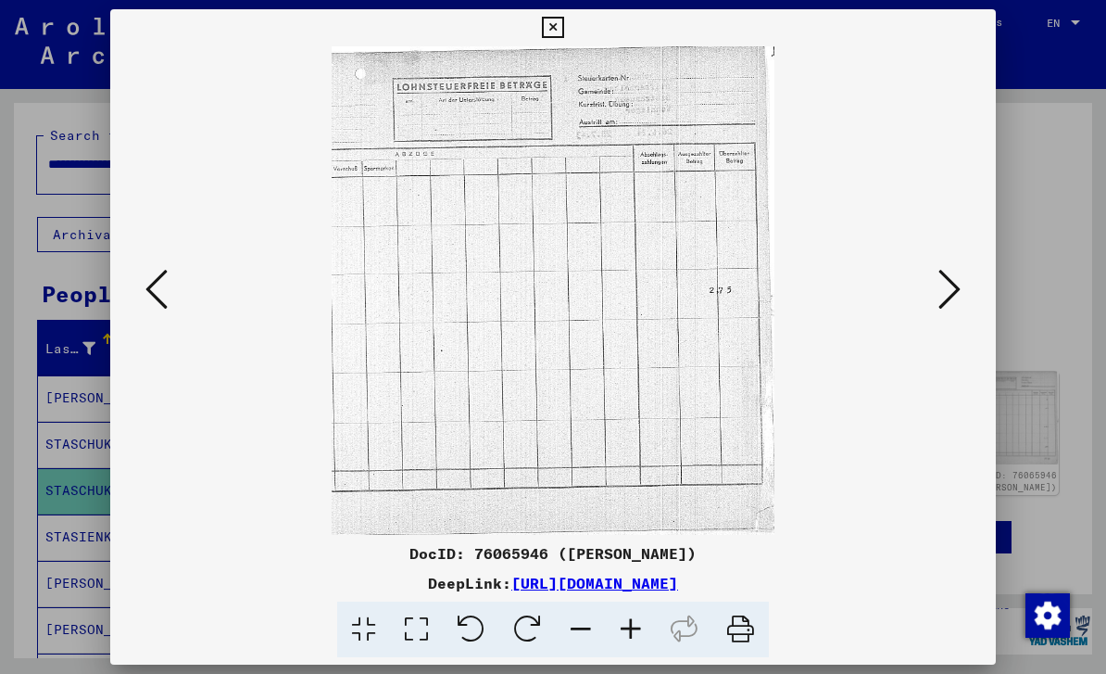
click at [955, 298] on icon at bounding box center [950, 289] width 22 height 44
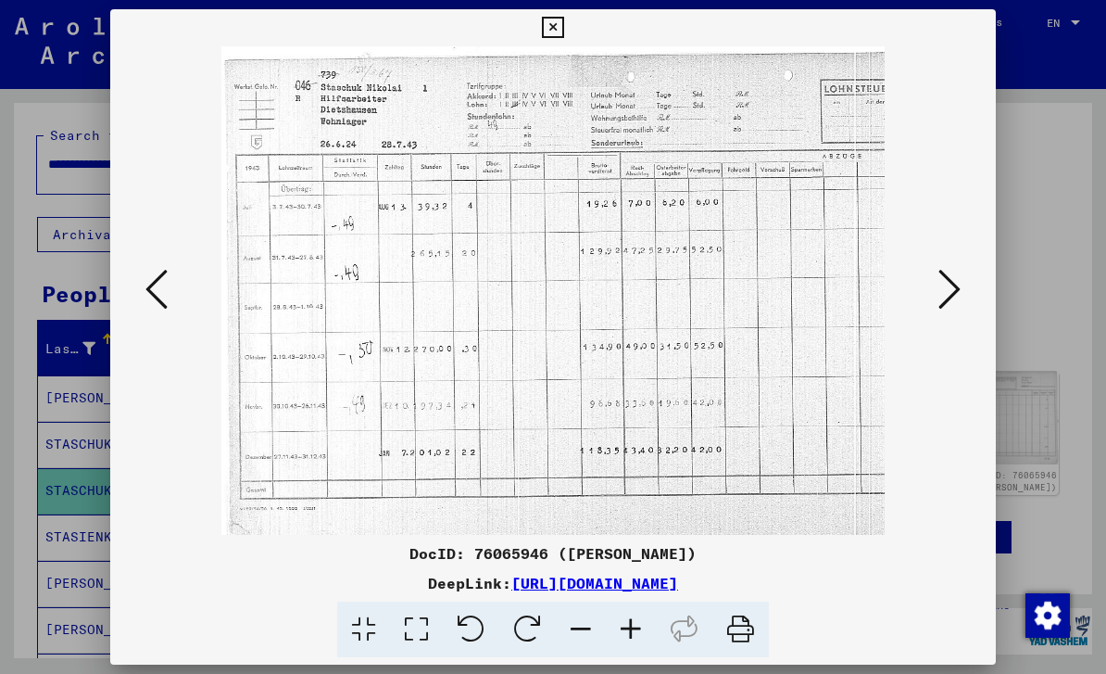
click at [961, 306] on button at bounding box center [949, 290] width 33 height 53
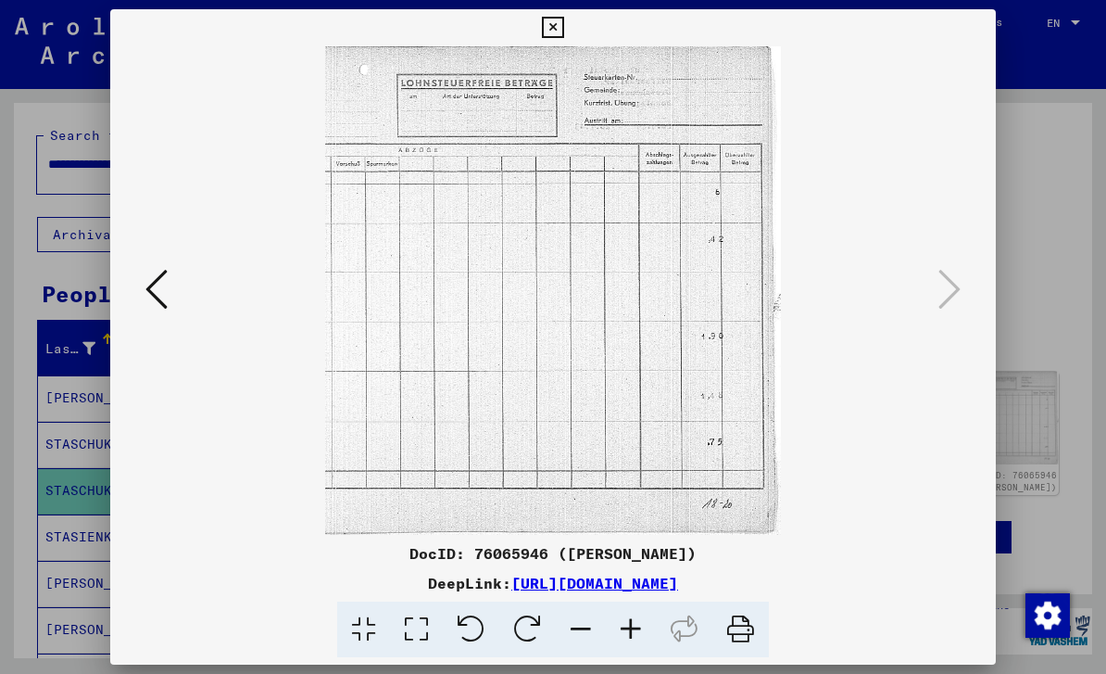
click at [563, 32] on icon at bounding box center [552, 28] width 21 height 22
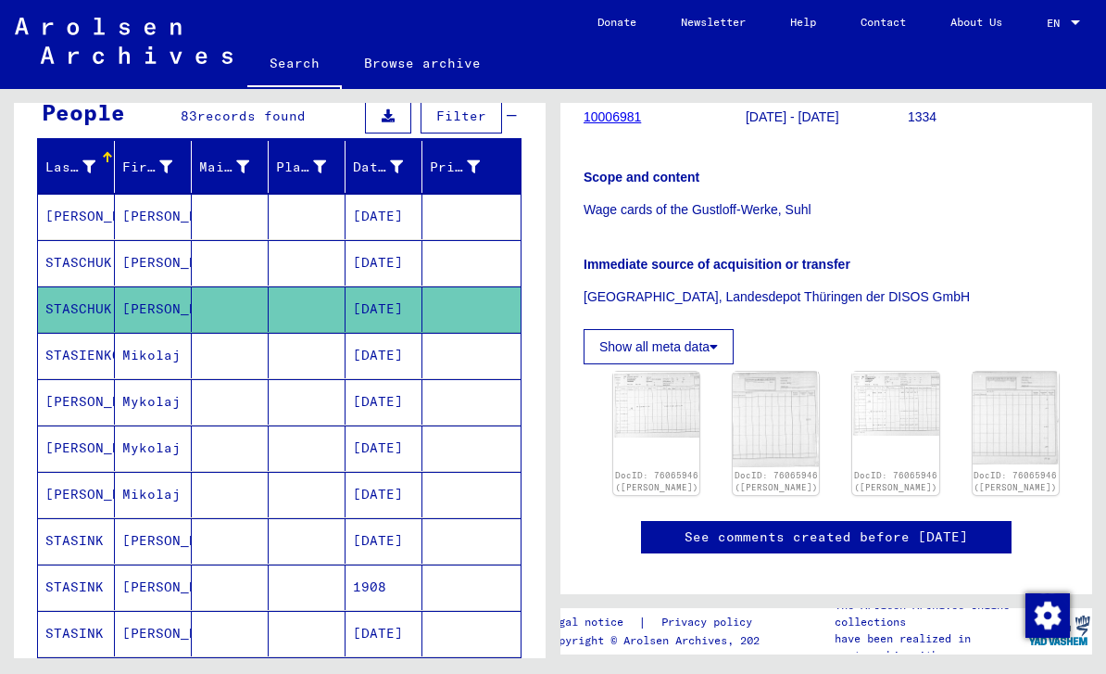
scroll to position [183, 0]
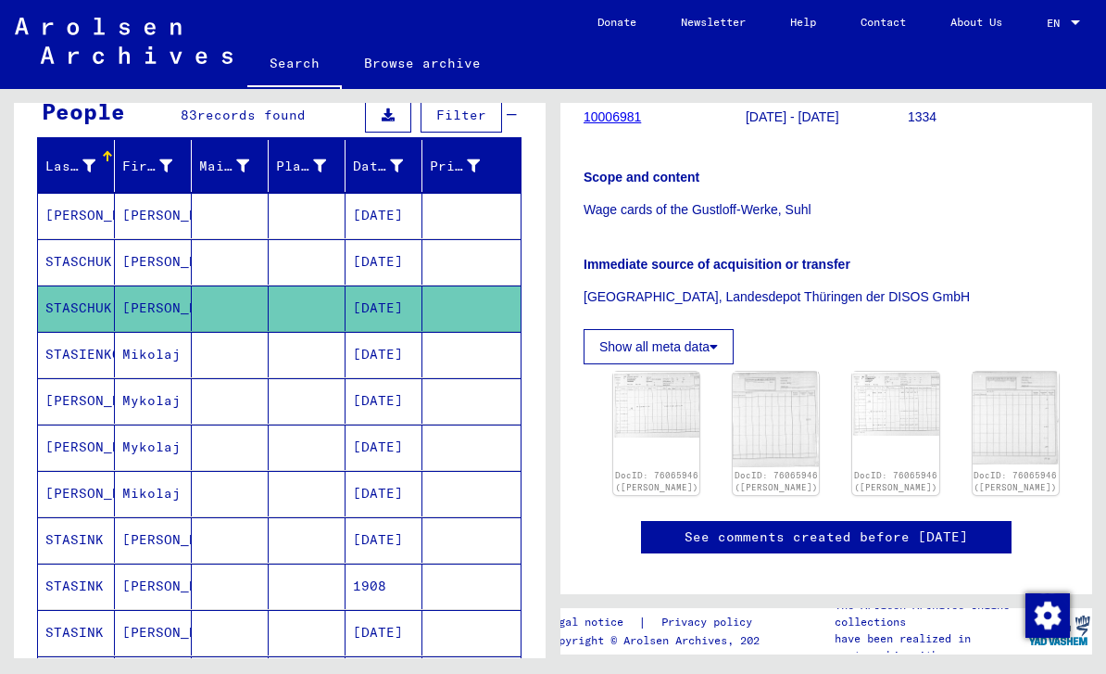
click at [81, 517] on mat-cell "STASINK" at bounding box center [76, 539] width 77 height 45
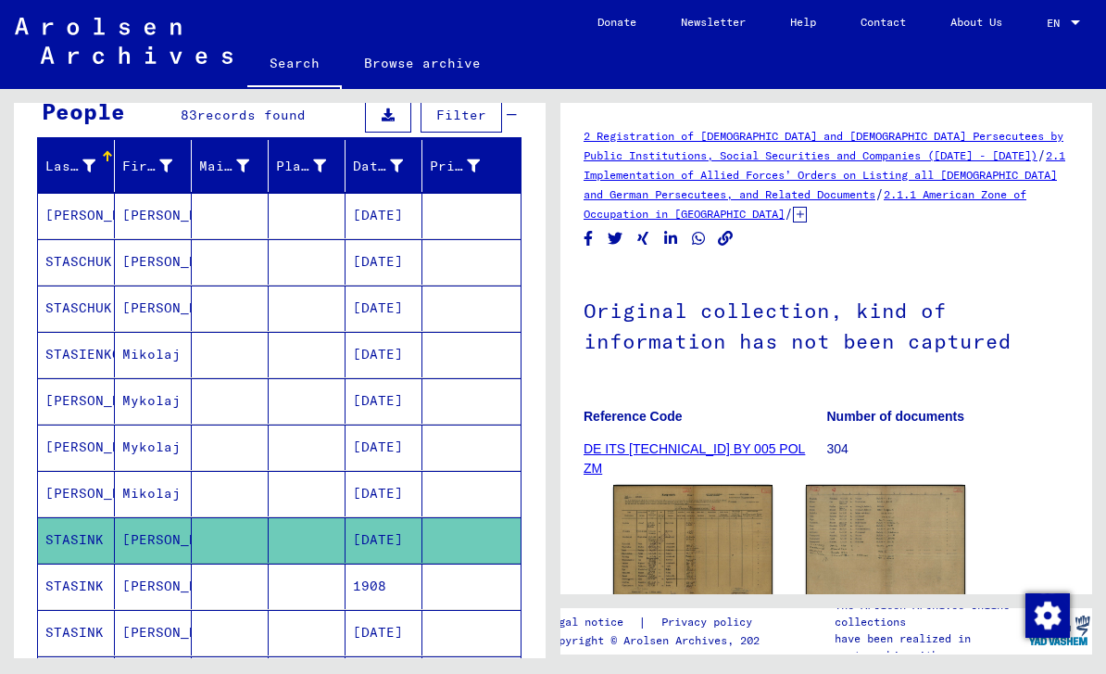
click at [700, 504] on img at bounding box center [692, 541] width 159 height 113
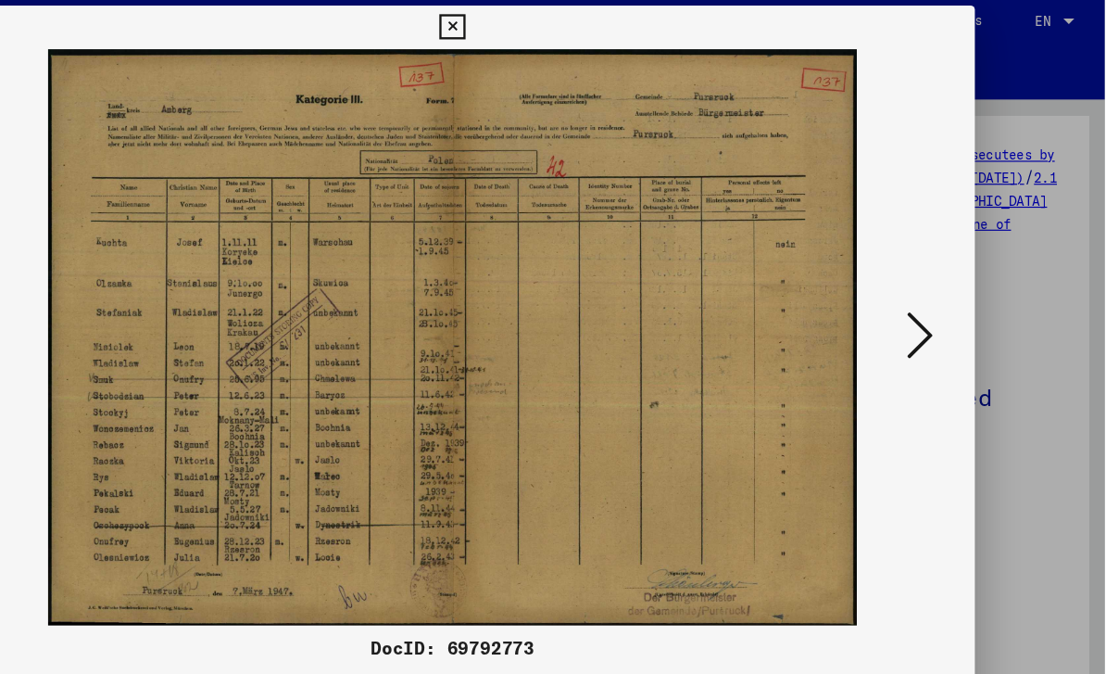
click at [939, 291] on icon at bounding box center [950, 289] width 22 height 44
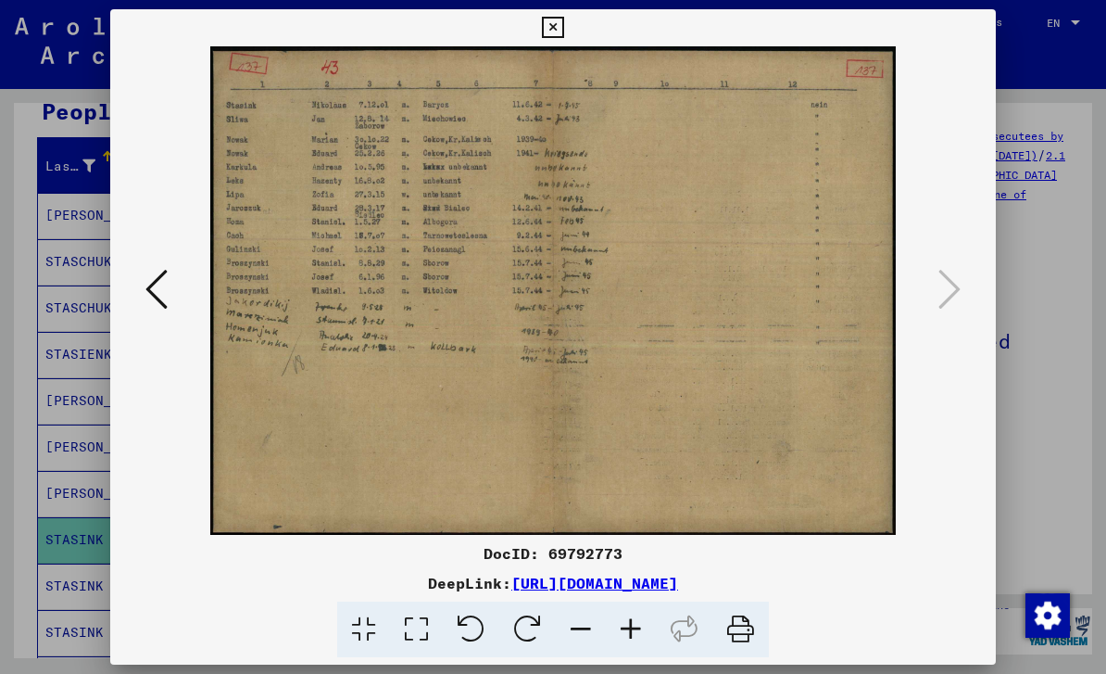
click at [563, 32] on icon at bounding box center [552, 28] width 21 height 22
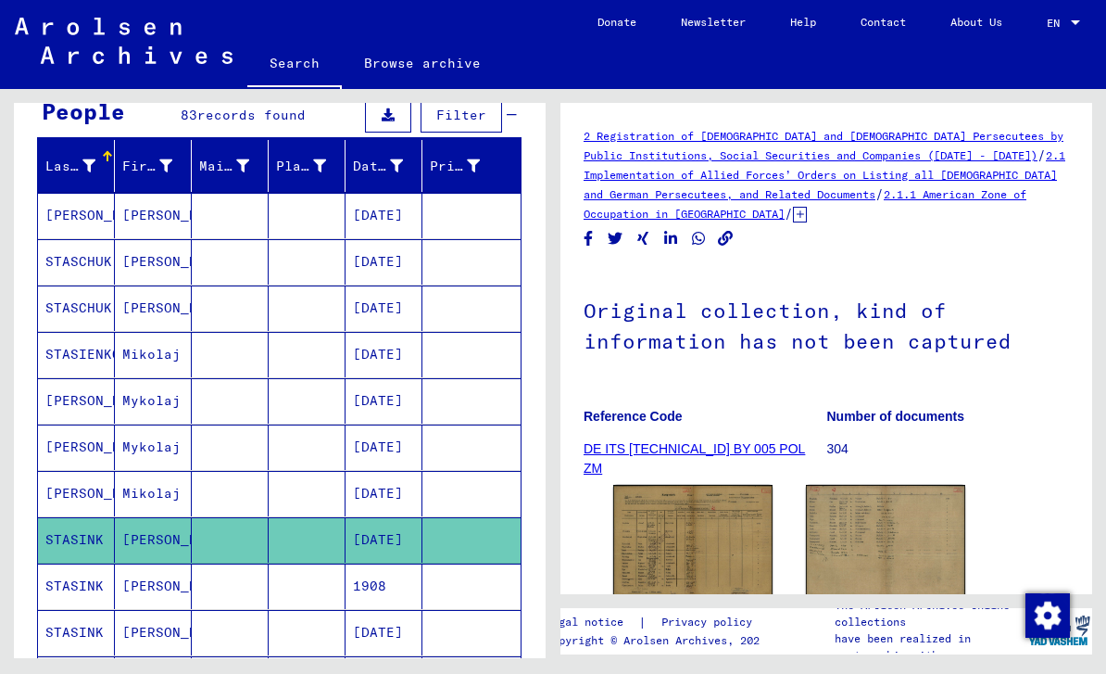
click at [83, 563] on mat-cell "STASINK" at bounding box center [76, 585] width 77 height 45
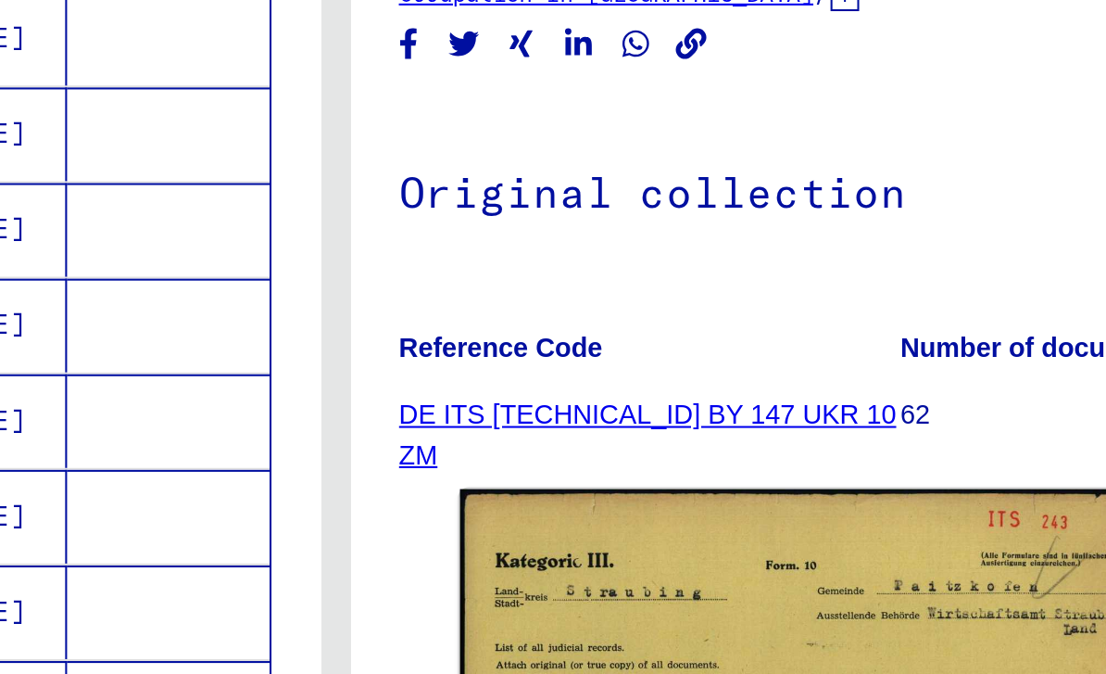
scroll to position [27, 0]
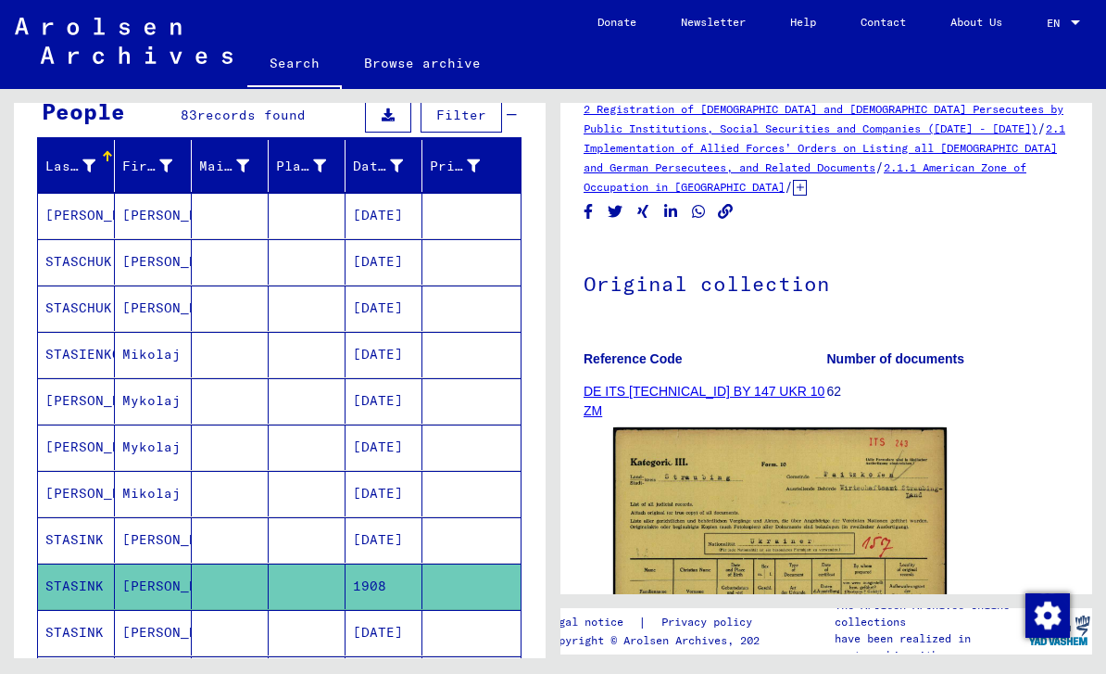
click at [91, 594] on icon at bounding box center [77, 599] width 46 height 74
click at [95, 598] on icon at bounding box center [77, 599] width 46 height 74
click at [153, 610] on mat-cell "[PERSON_NAME]" at bounding box center [153, 632] width 77 height 45
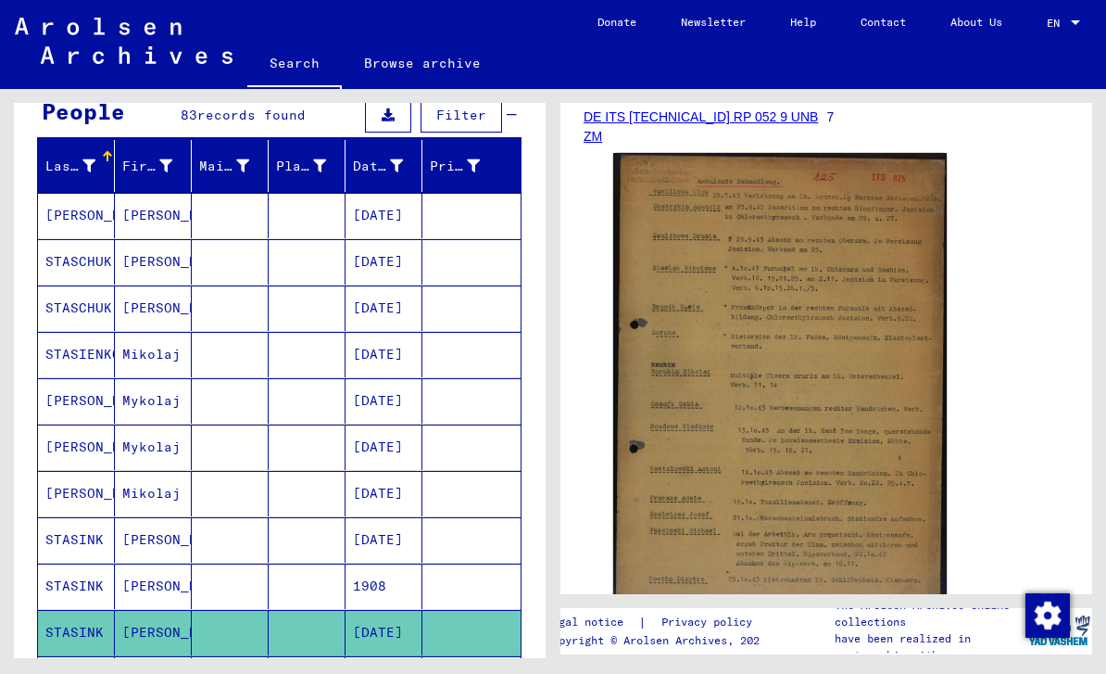
scroll to position [346, 0]
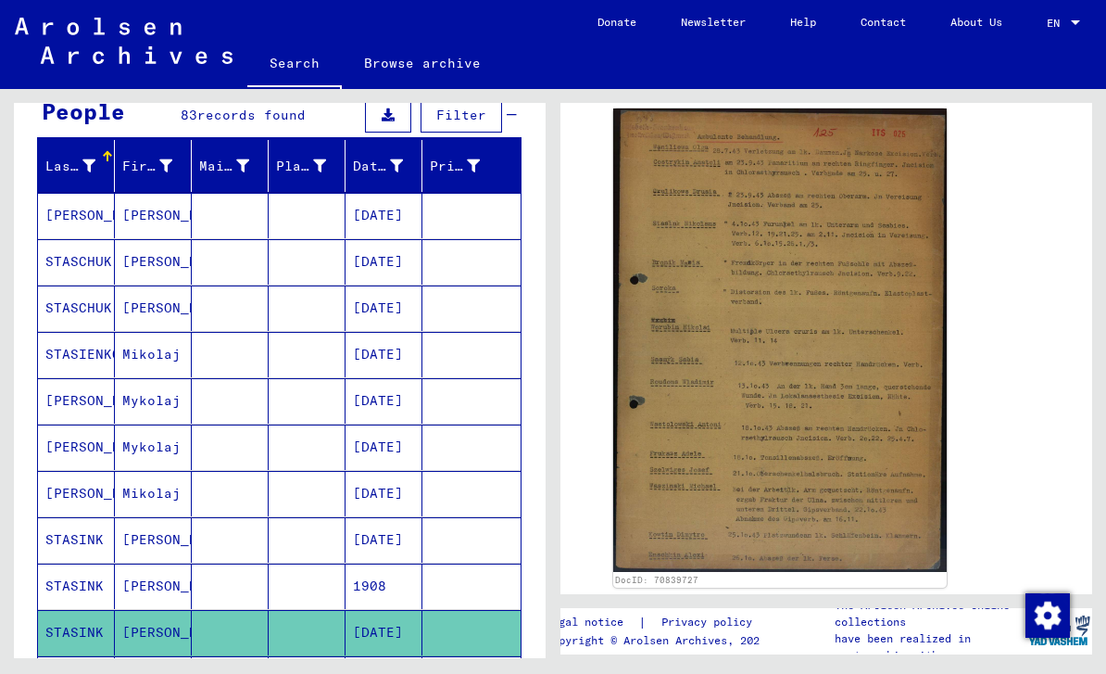
click at [788, 344] on img at bounding box center [780, 339] width 334 height 463
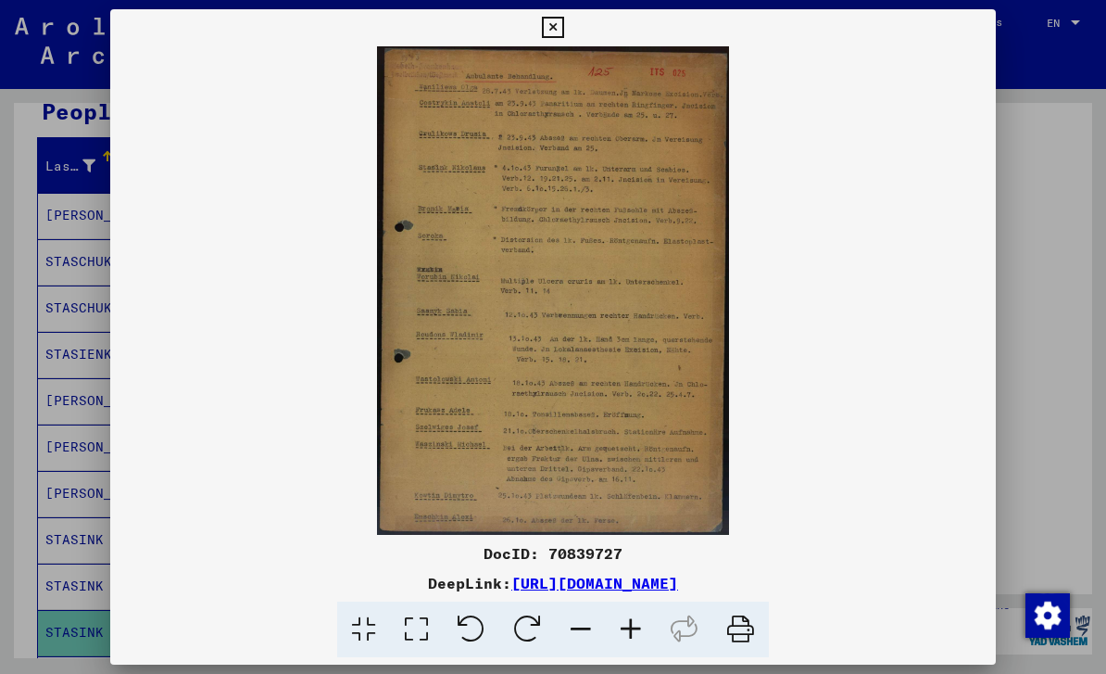
click at [563, 33] on icon at bounding box center [552, 28] width 21 height 22
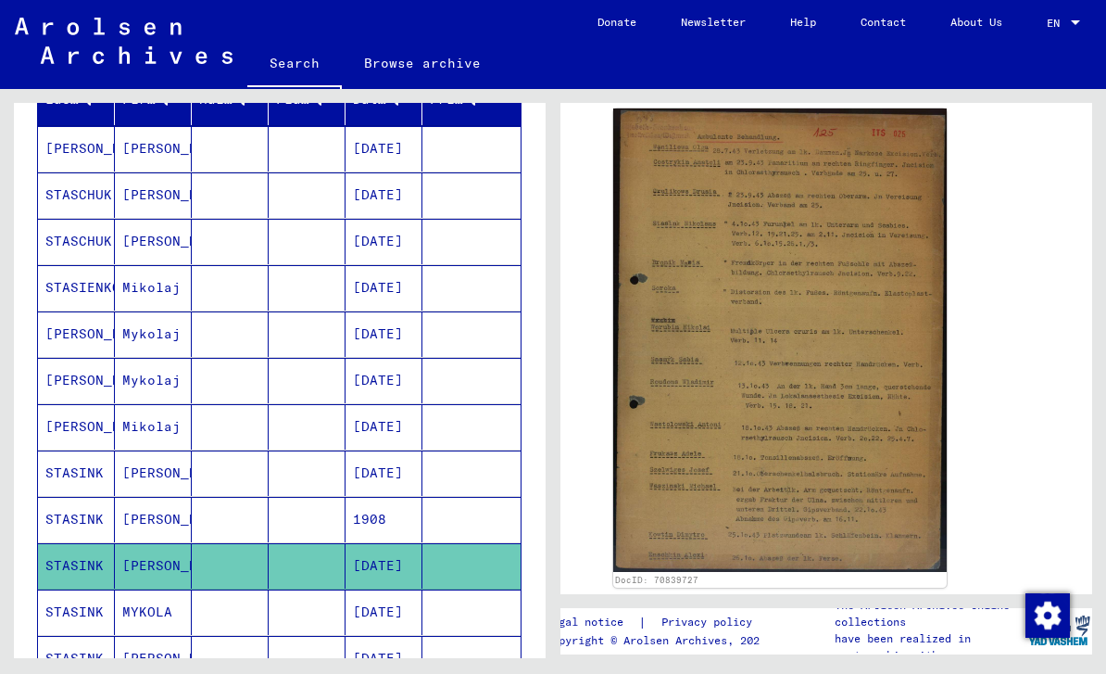
scroll to position [280, 0]
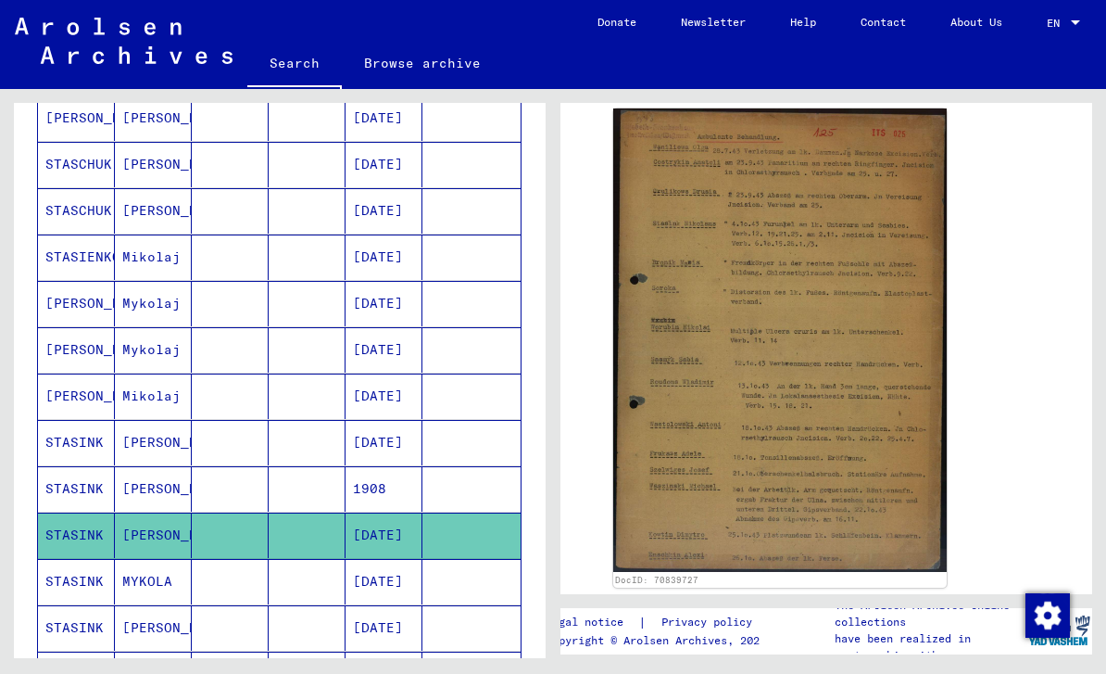
click at [95, 599] on icon at bounding box center [77, 599] width 46 height 74
click at [99, 588] on icon at bounding box center [77, 599] width 46 height 74
click at [134, 605] on mat-cell "[PERSON_NAME]" at bounding box center [153, 627] width 77 height 45
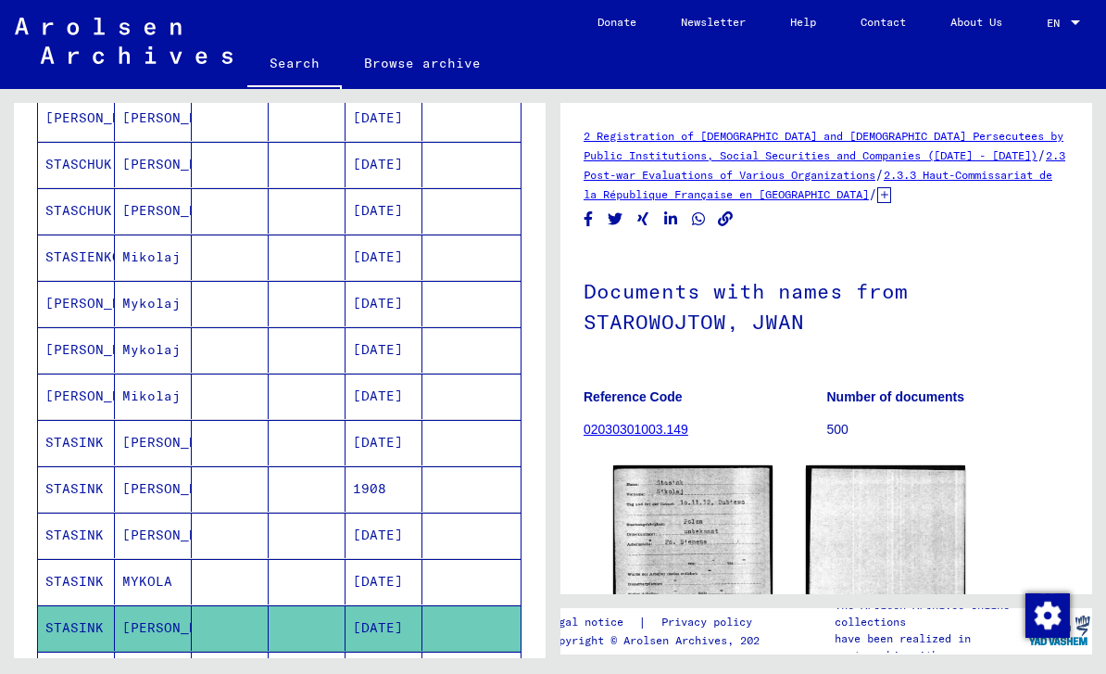
scroll to position [44, 0]
click at [713, 496] on img at bounding box center [692, 569] width 159 height 209
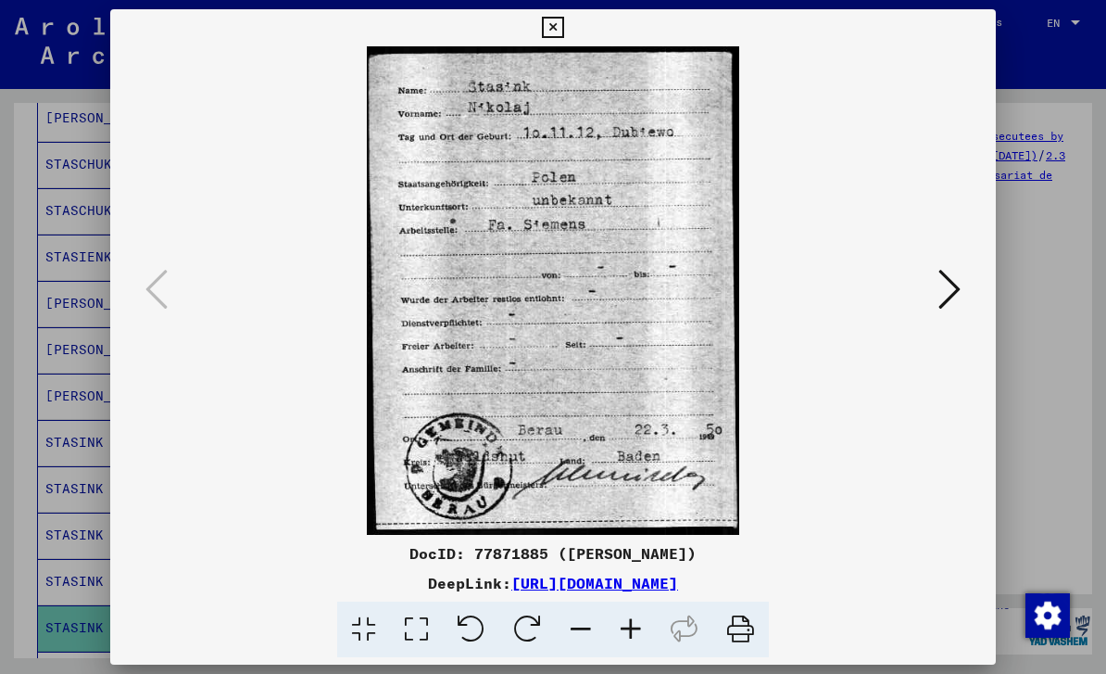
click at [952, 292] on icon at bounding box center [950, 289] width 22 height 44
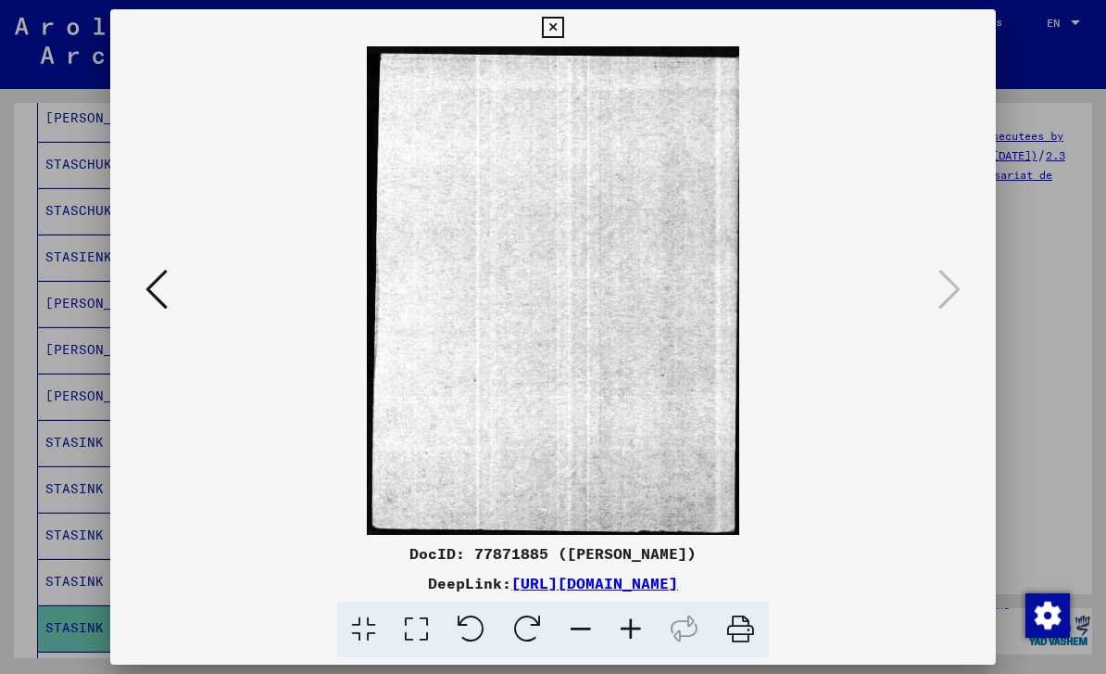
click at [563, 32] on icon at bounding box center [552, 28] width 21 height 22
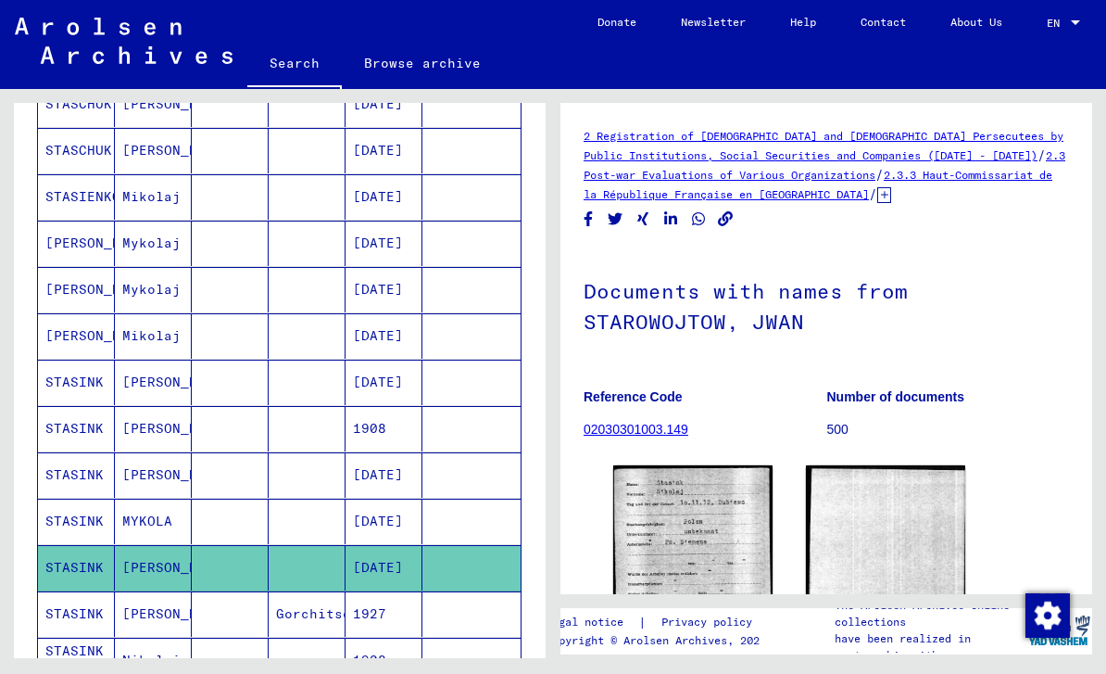
scroll to position [355, 0]
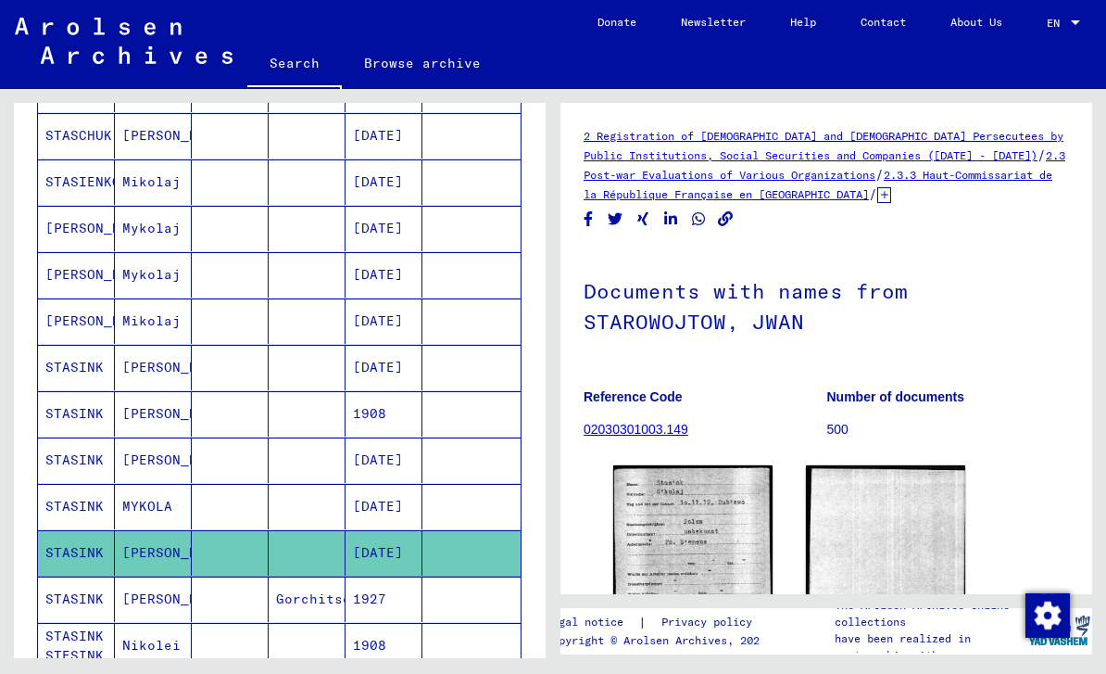
click at [77, 576] on mat-cell "STASINK" at bounding box center [76, 598] width 77 height 45
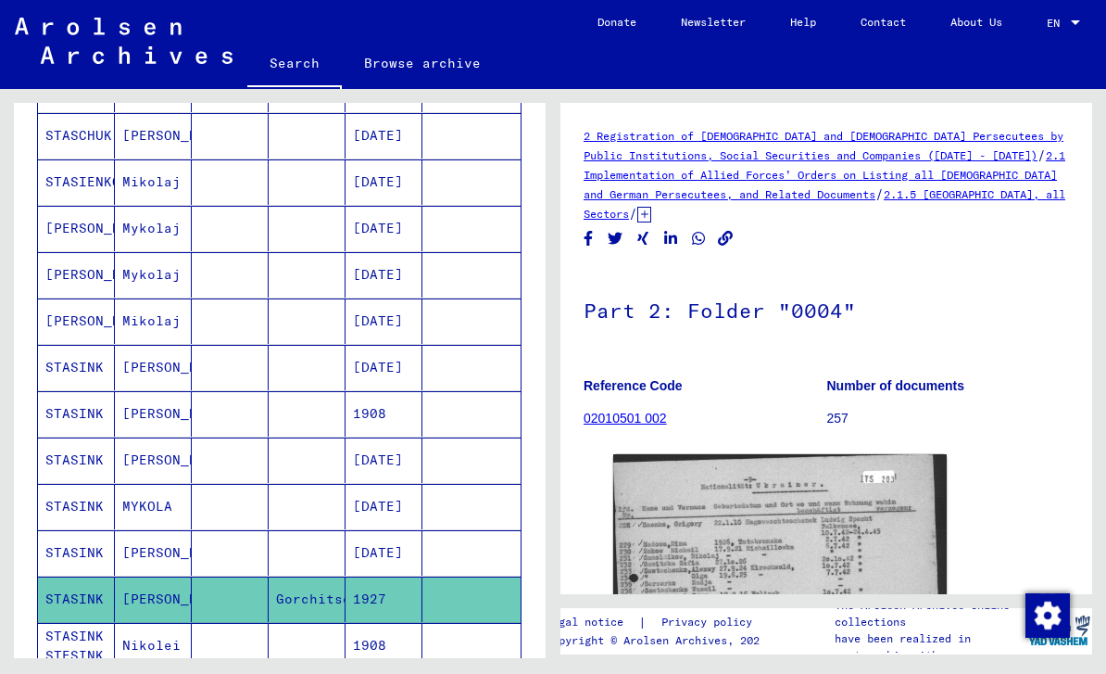
scroll to position [44, 0]
click at [774, 517] on img at bounding box center [780, 665] width 334 height 422
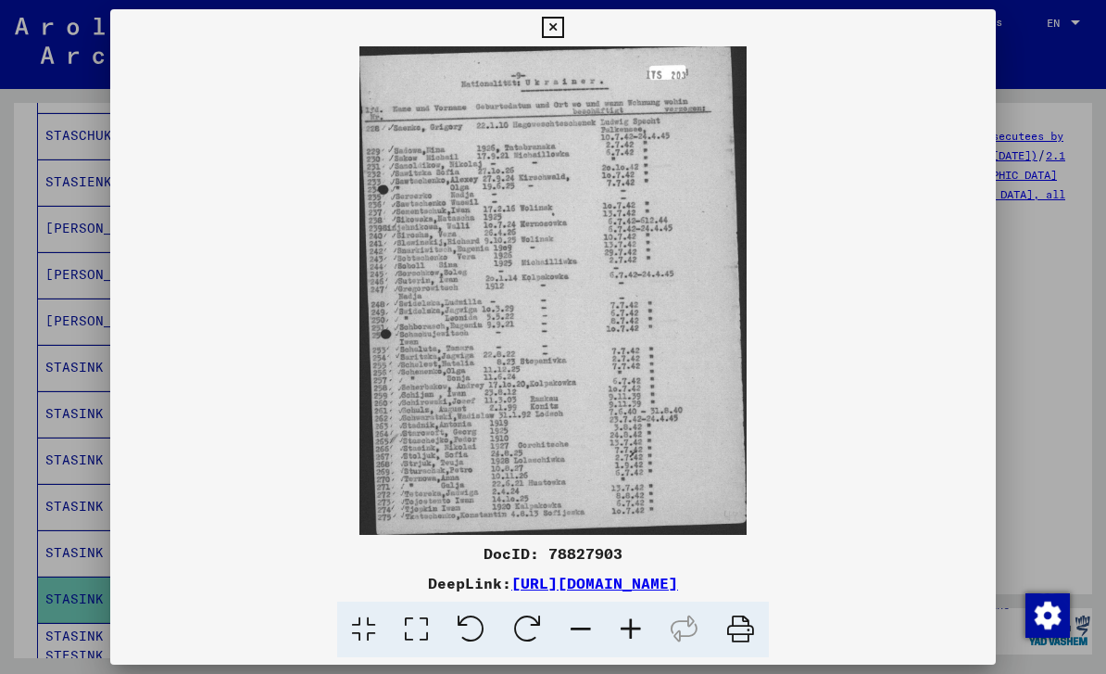
click at [563, 23] on icon at bounding box center [552, 28] width 21 height 22
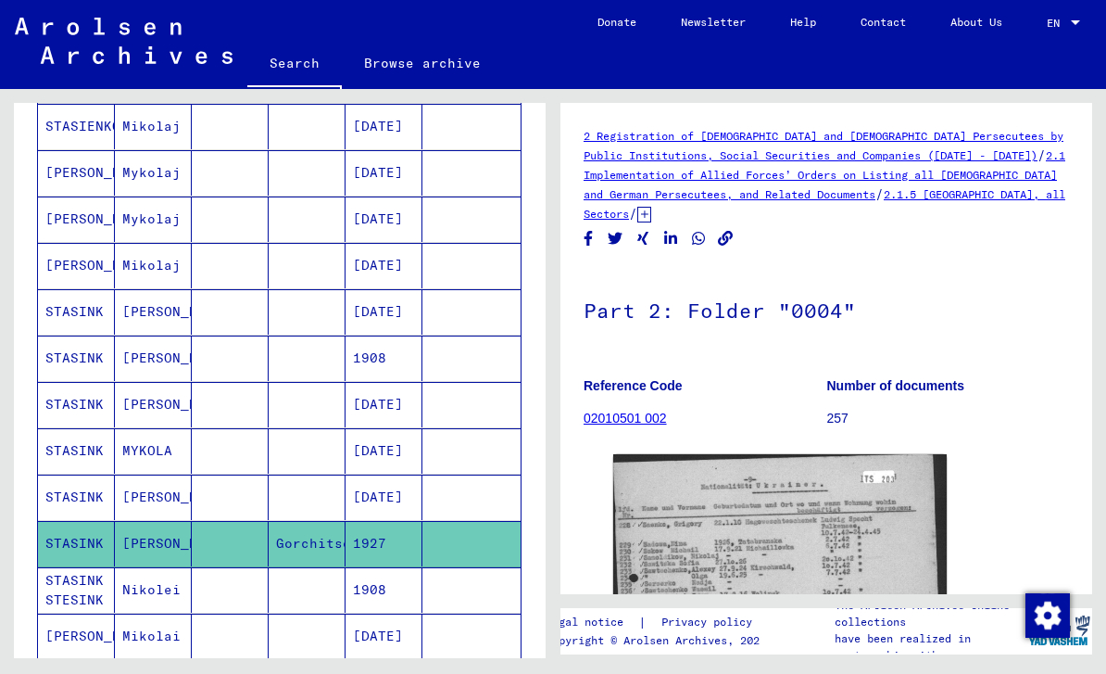
scroll to position [446, 0]
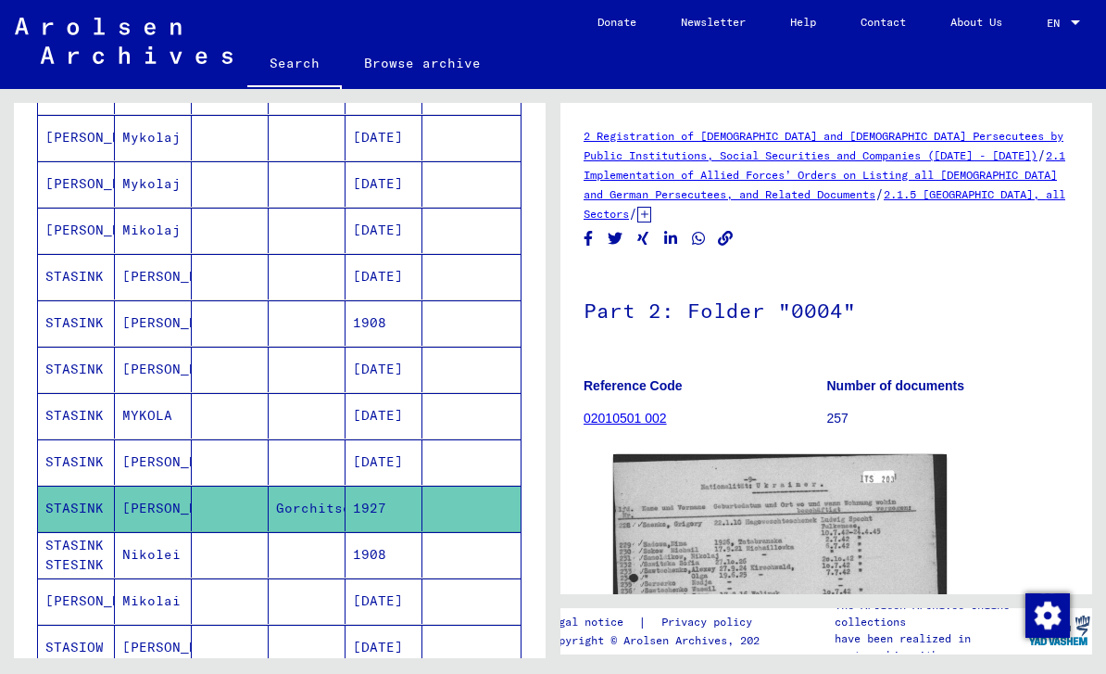
click at [103, 532] on mat-cell "STASINK STESINK" at bounding box center [76, 554] width 77 height 45
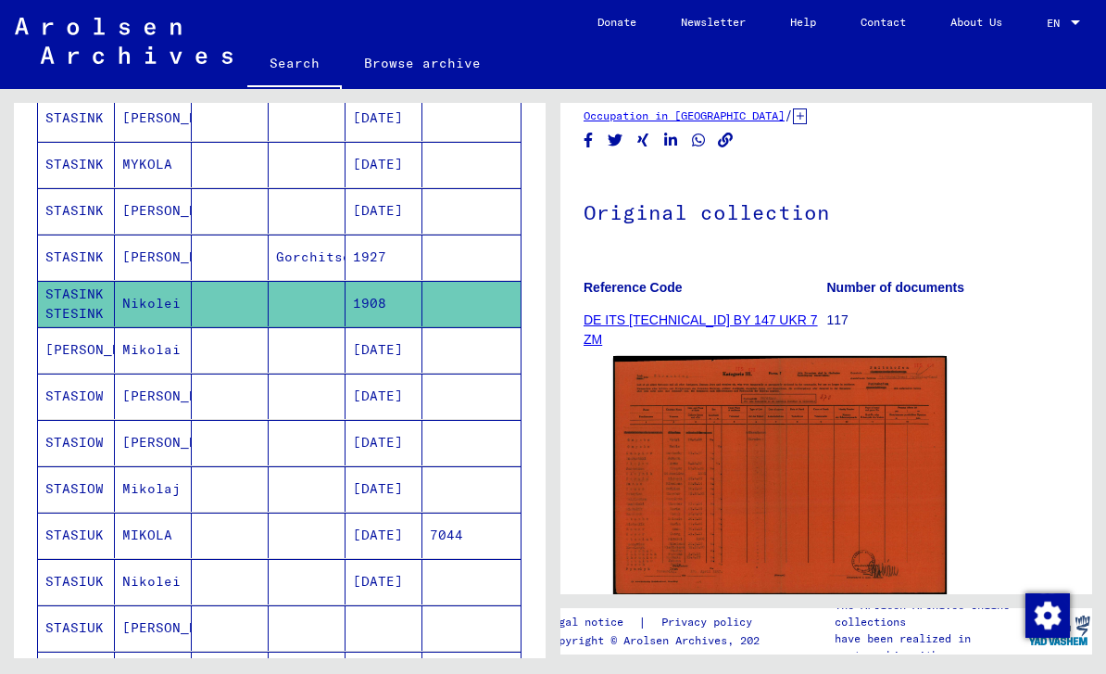
scroll to position [698, 0]
click at [80, 558] on mat-cell "STASIUK" at bounding box center [76, 580] width 77 height 45
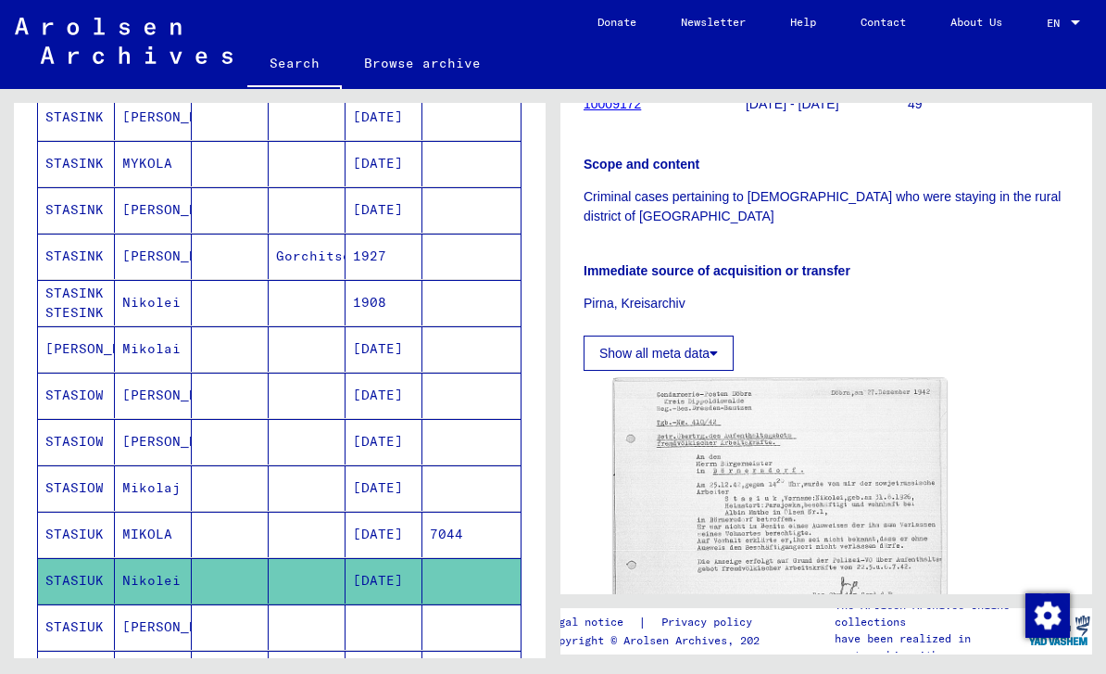
scroll to position [374, 0]
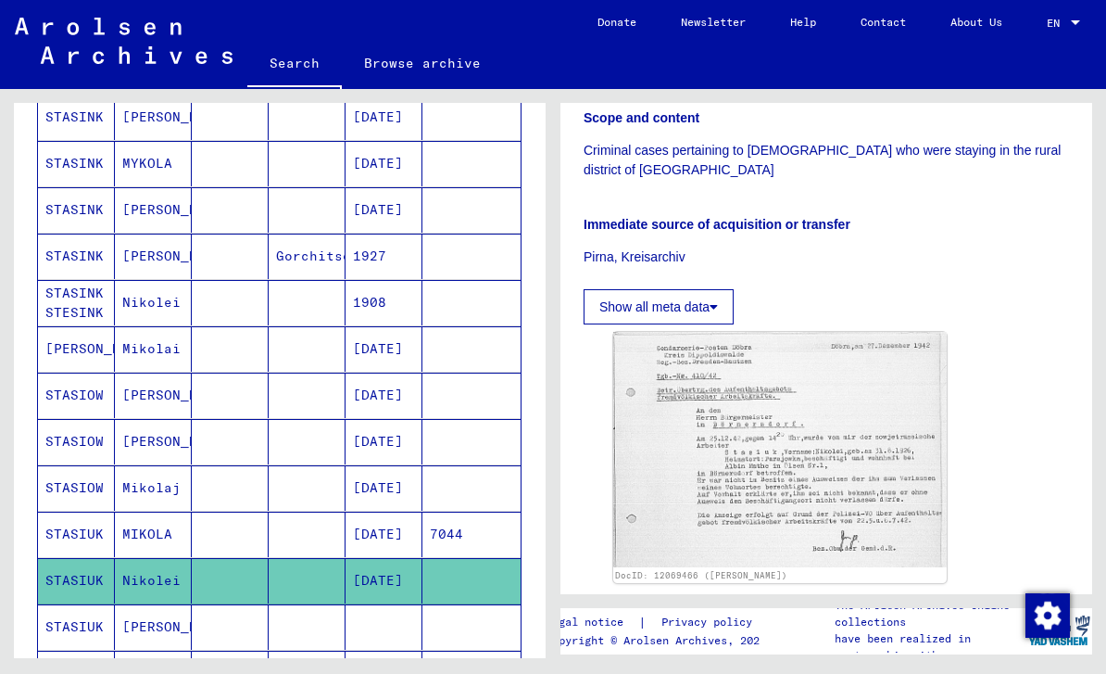
click at [812, 386] on img at bounding box center [780, 449] width 334 height 235
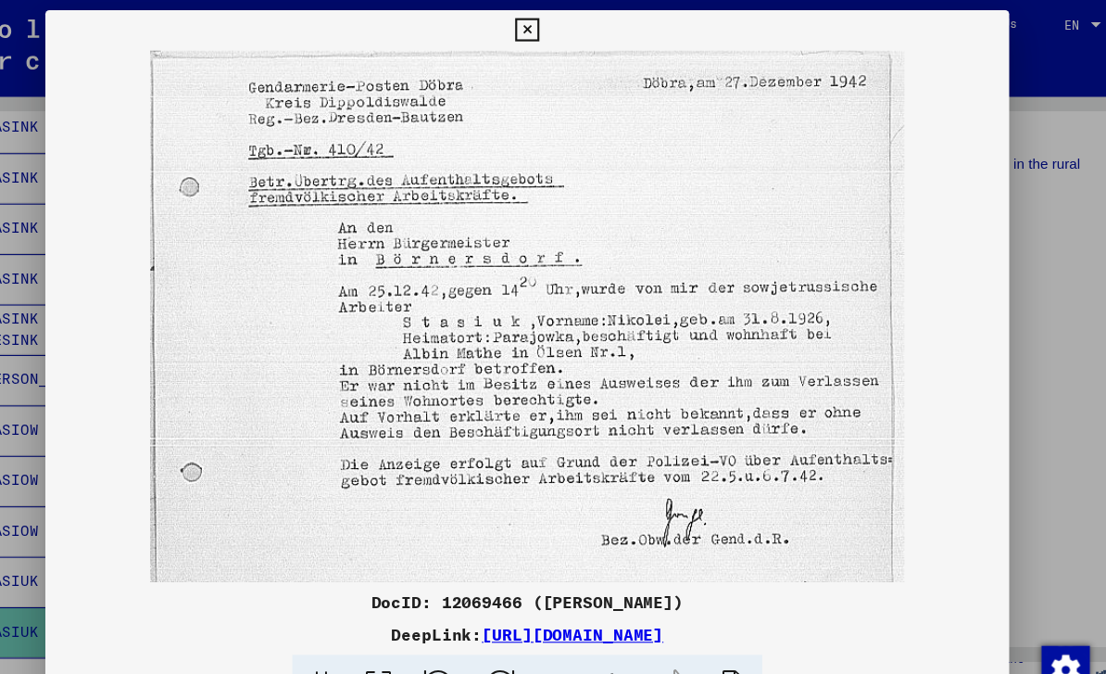
click at [563, 32] on icon at bounding box center [552, 28] width 21 height 22
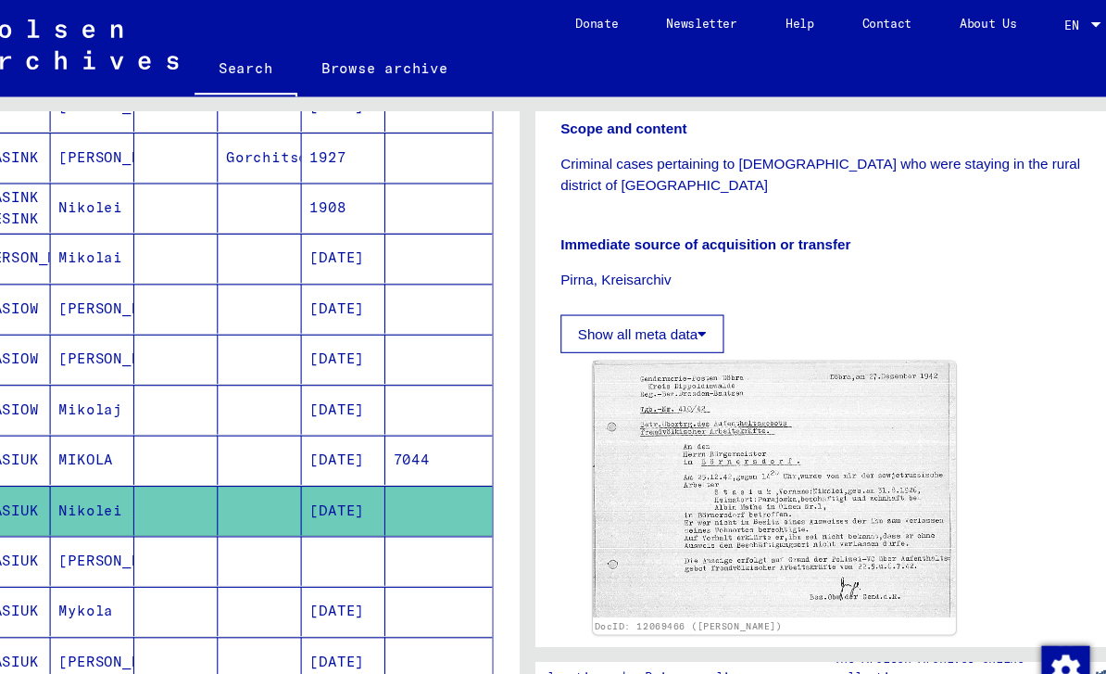
scroll to position [812, 0]
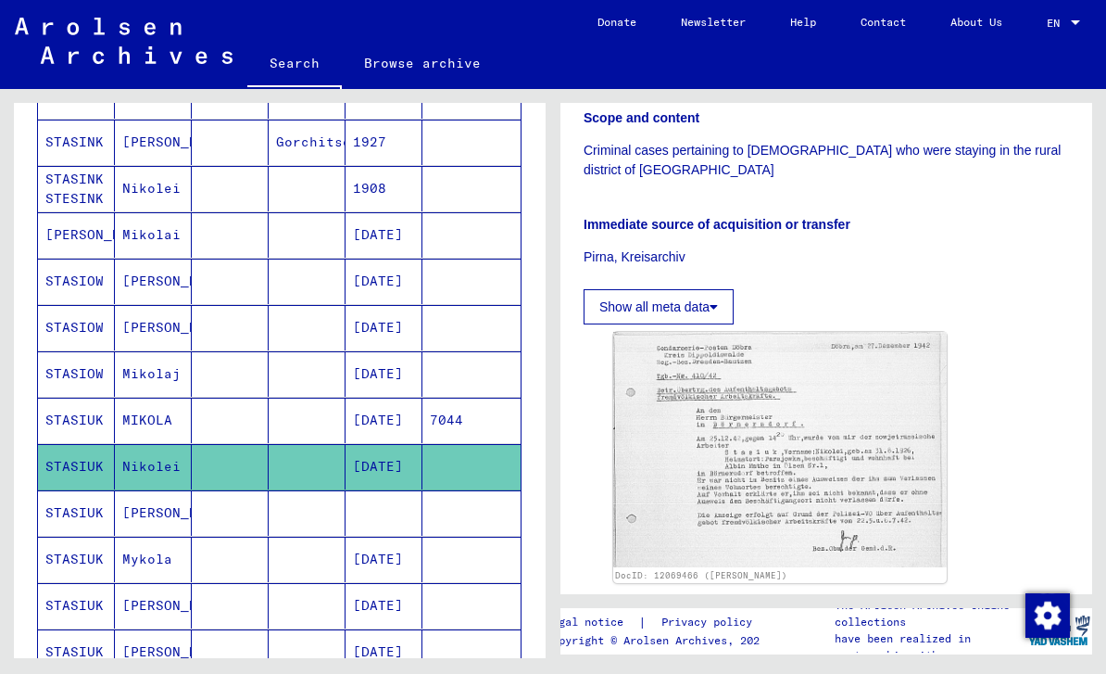
click at [82, 490] on mat-cell "STASIUK" at bounding box center [76, 512] width 77 height 45
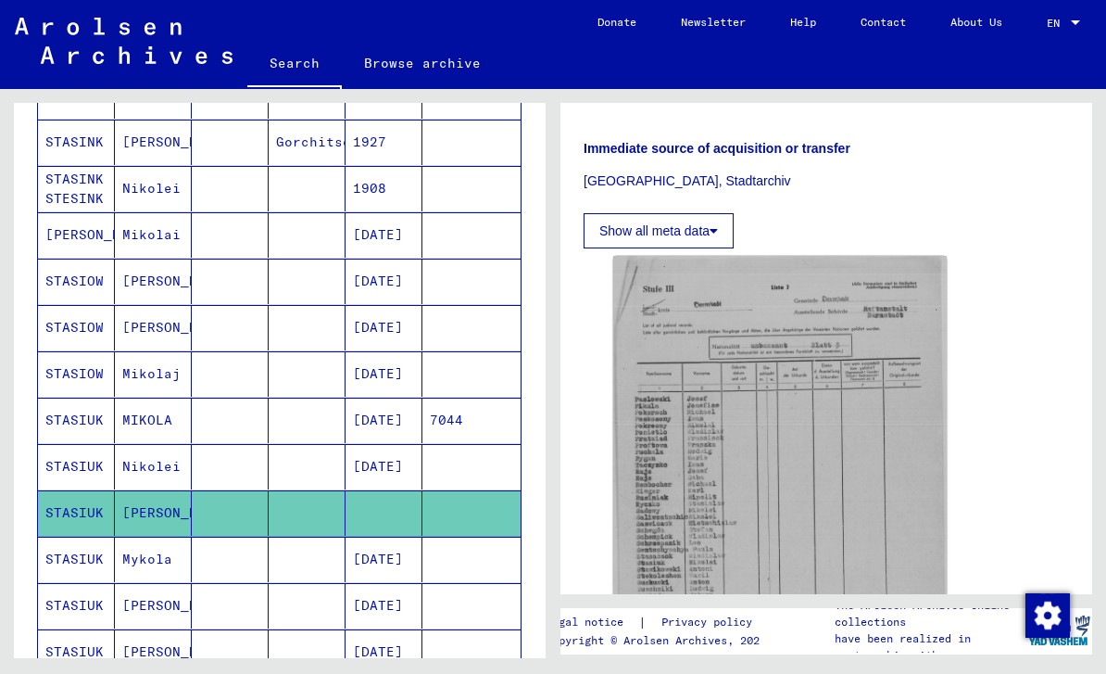
scroll to position [401, 0]
click at [805, 456] on img at bounding box center [780, 484] width 334 height 458
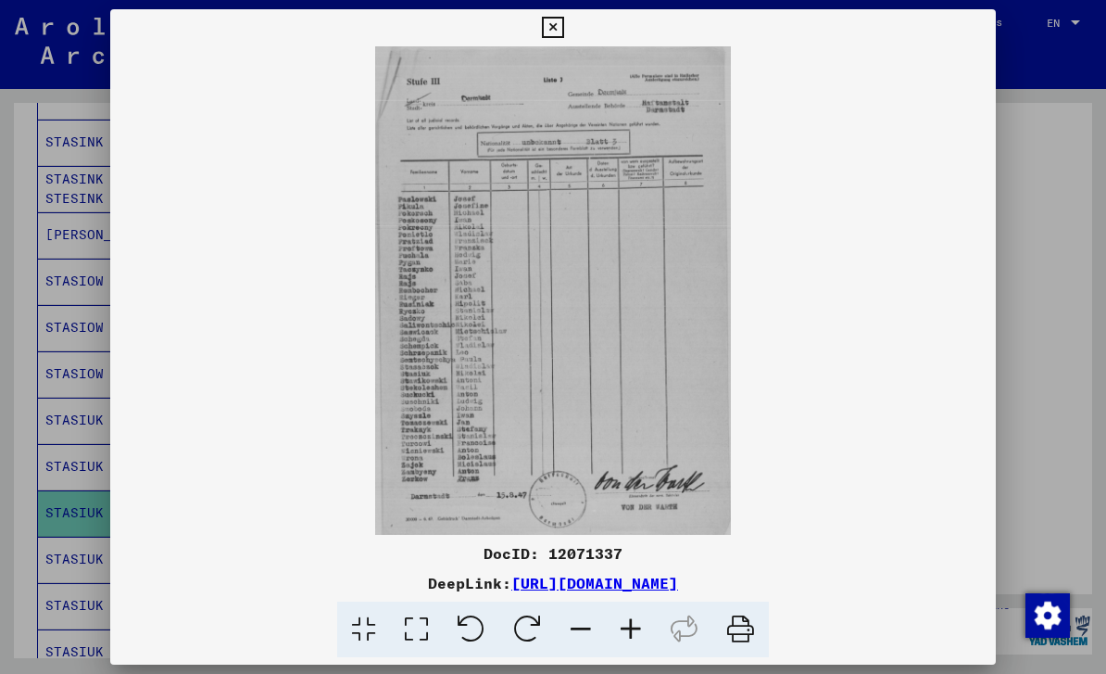
click at [569, 38] on button at bounding box center [552, 27] width 32 height 37
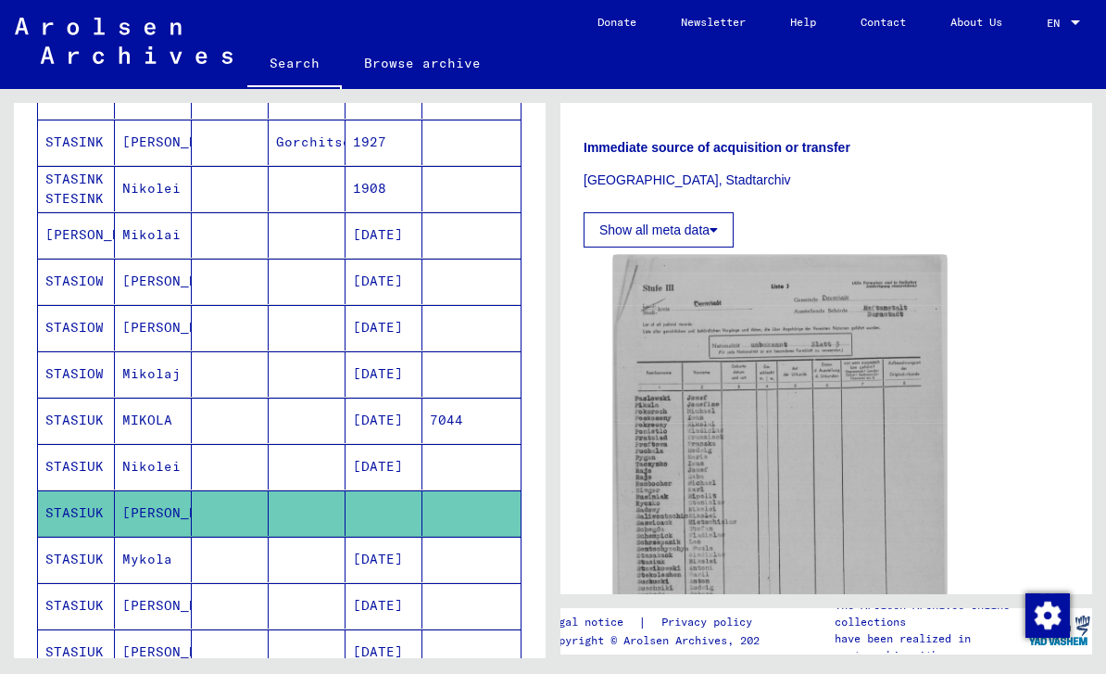
click at [93, 536] on mat-cell "STASIUK" at bounding box center [76, 558] width 77 height 45
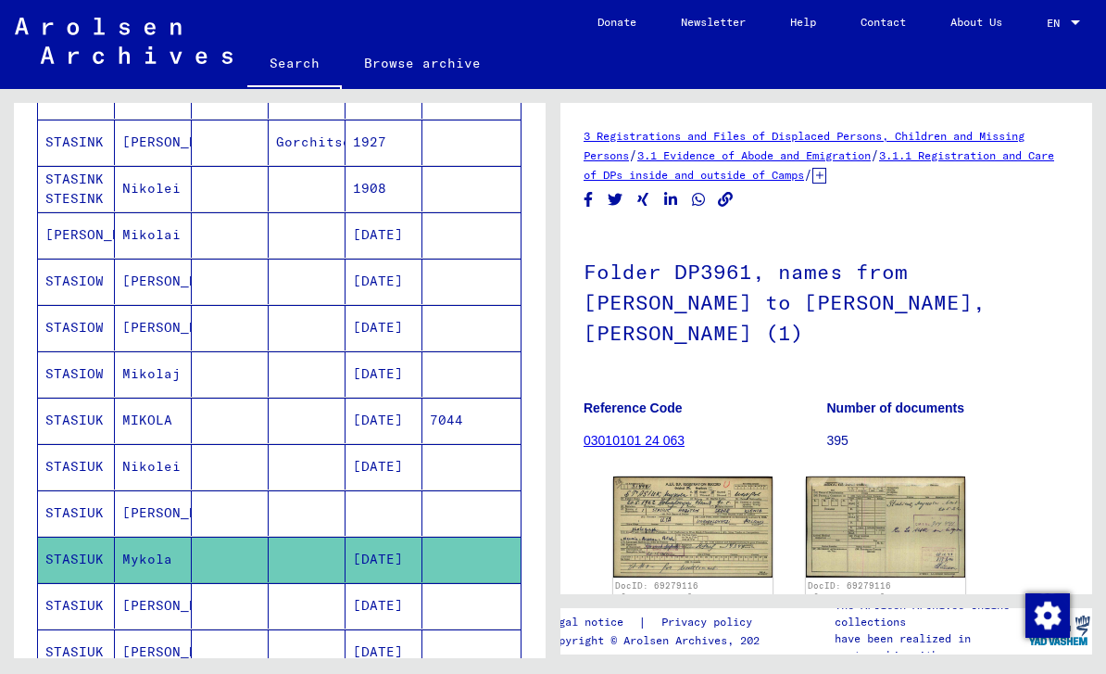
click at [719, 476] on img at bounding box center [692, 526] width 159 height 101
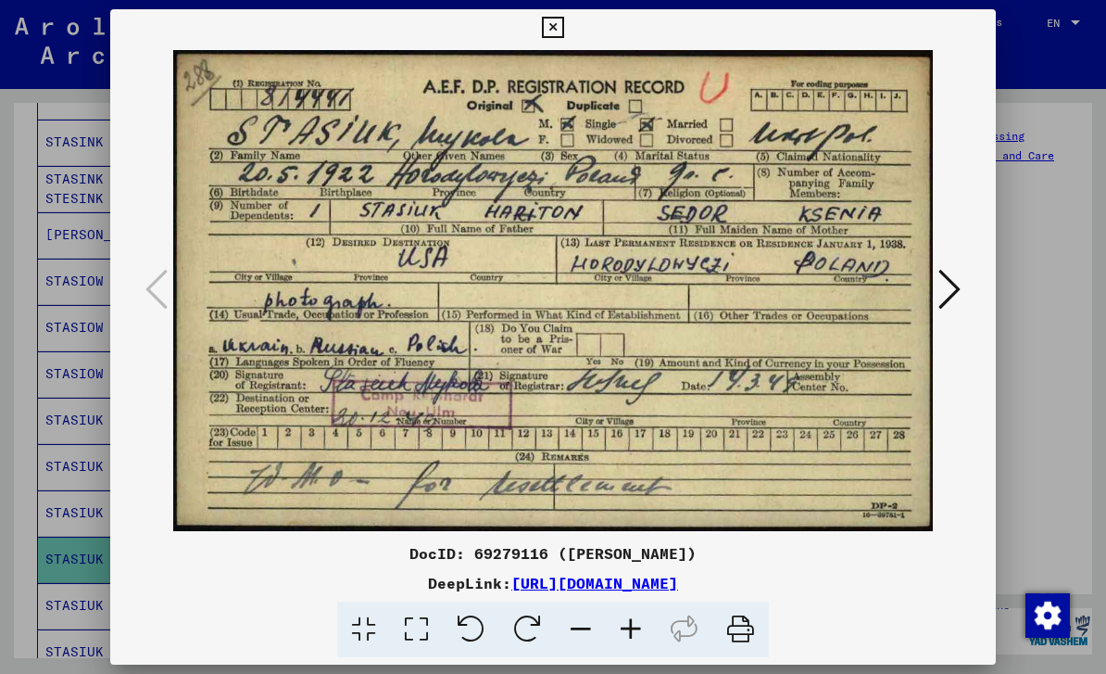
click at [950, 289] on icon at bounding box center [950, 289] width 22 height 44
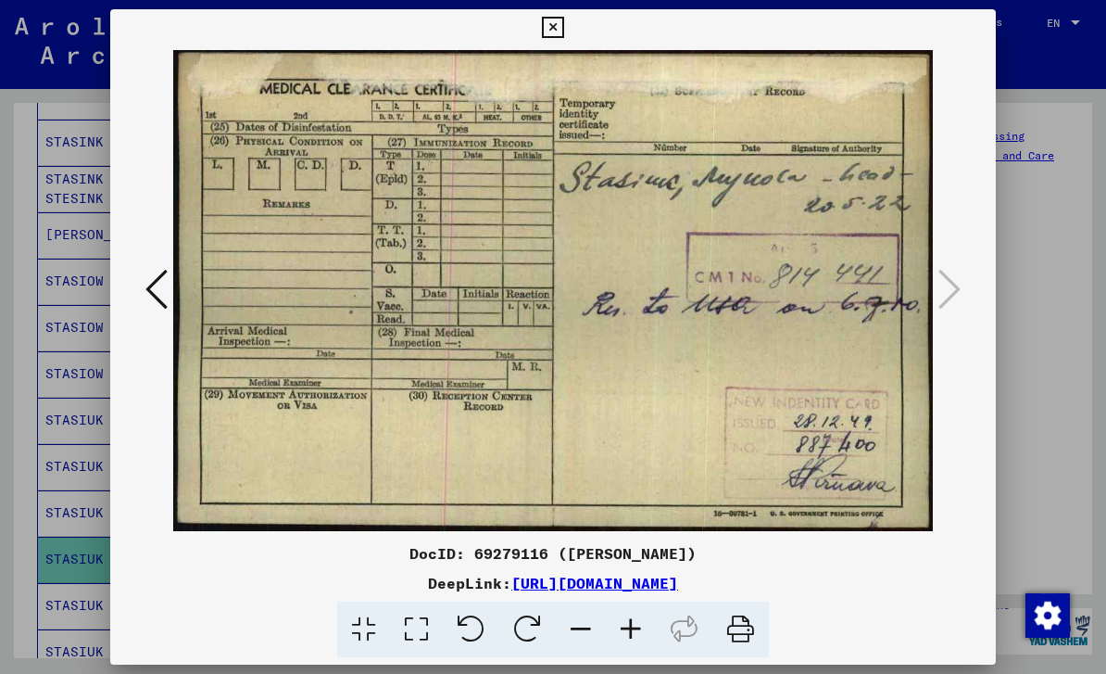
click at [563, 32] on icon at bounding box center [552, 28] width 21 height 22
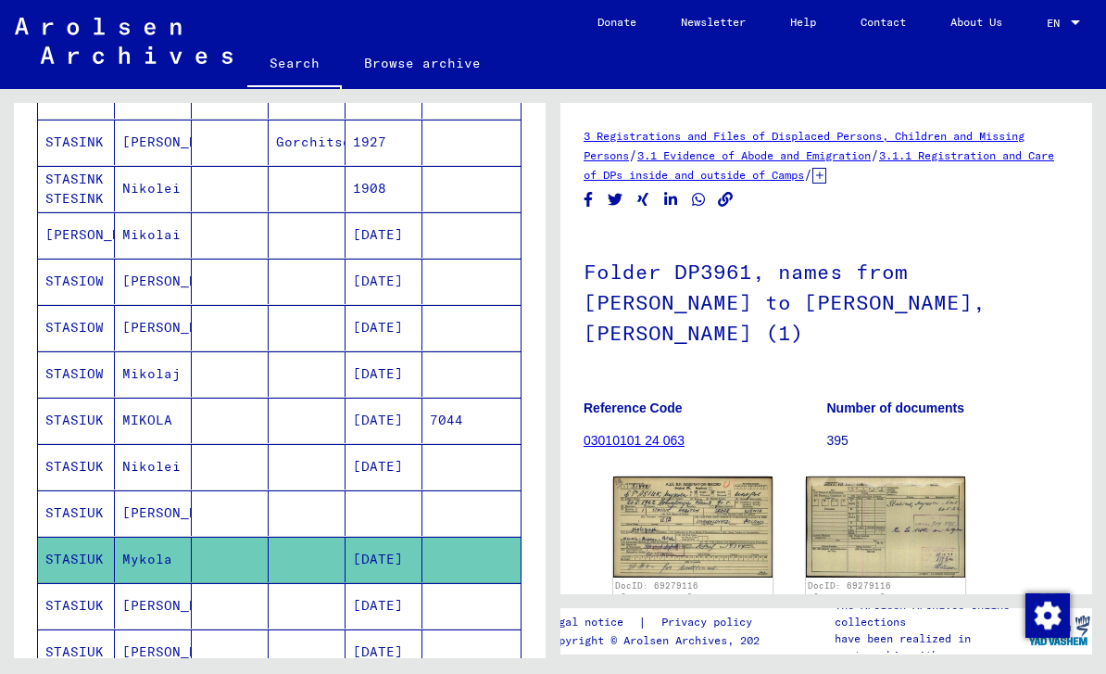
click at [75, 571] on icon at bounding box center [77, 599] width 46 height 74
click at [108, 583] on mat-cell "STASIUK" at bounding box center [76, 605] width 77 height 45
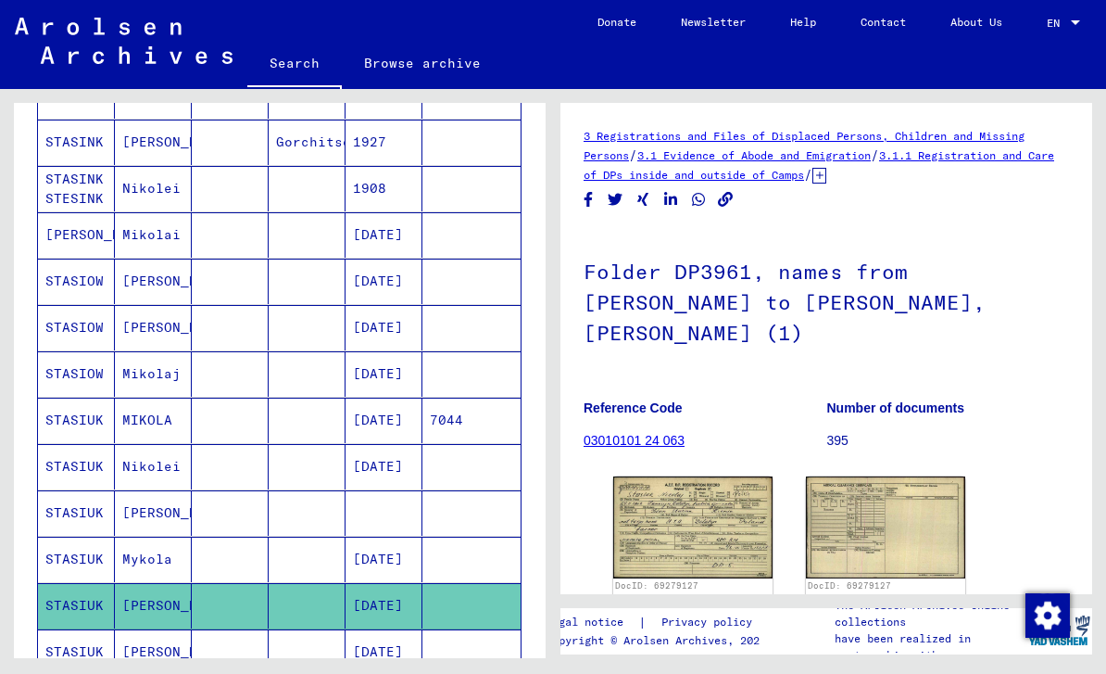
click at [713, 476] on img at bounding box center [692, 526] width 159 height 101
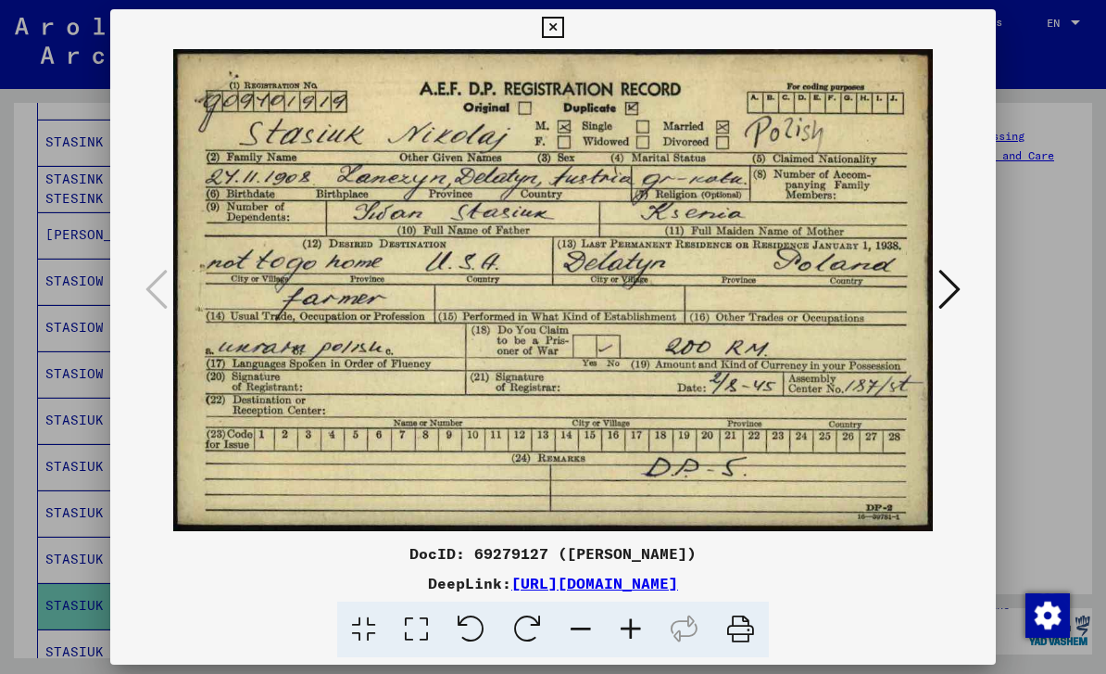
click at [569, 43] on button at bounding box center [552, 27] width 32 height 37
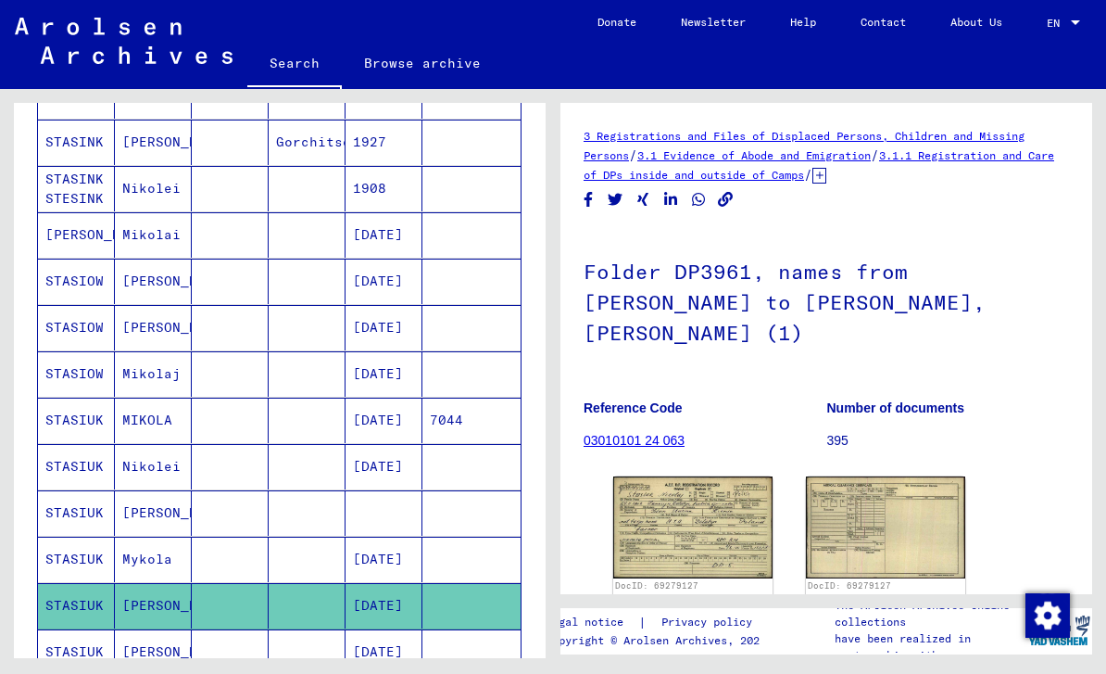
click at [81, 611] on icon at bounding box center [77, 599] width 46 height 74
click at [99, 623] on icon at bounding box center [77, 599] width 46 height 74
click at [145, 629] on mat-cell "[PERSON_NAME]" at bounding box center [153, 651] width 77 height 45
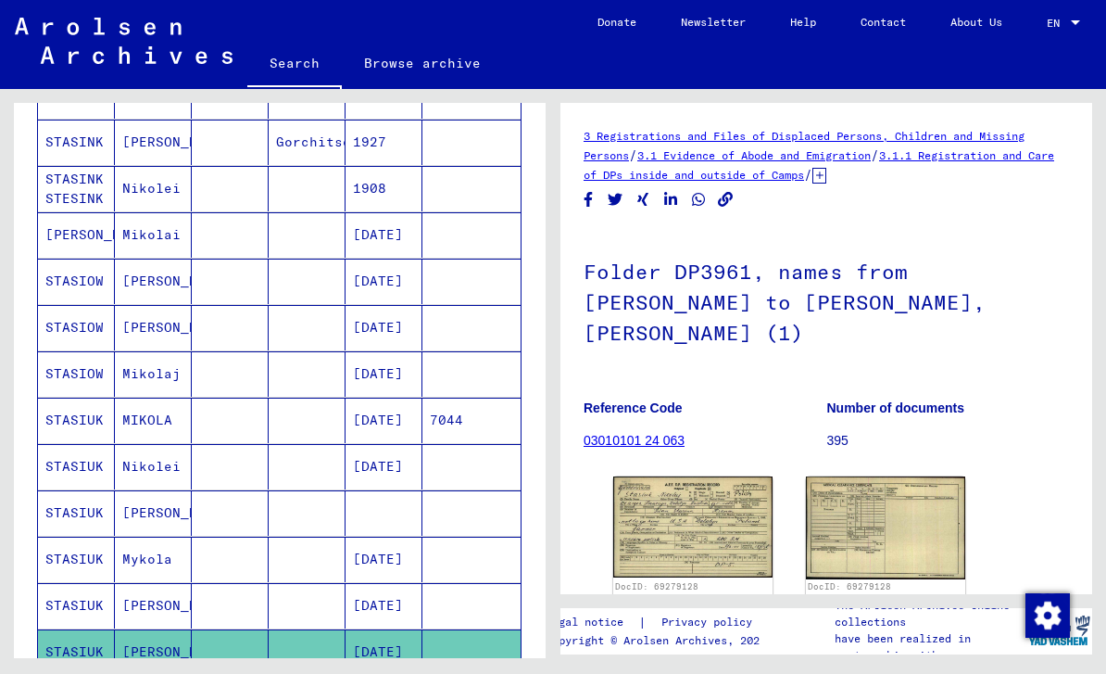
click at [699, 476] on img at bounding box center [692, 526] width 159 height 101
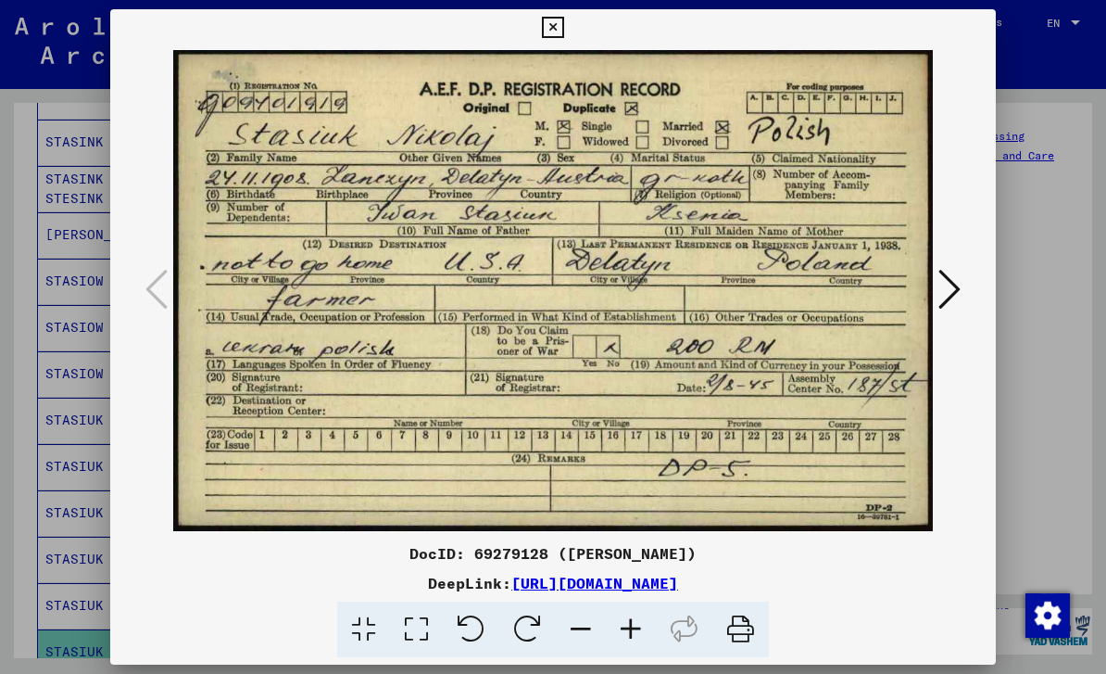
click at [569, 40] on button at bounding box center [552, 27] width 32 height 37
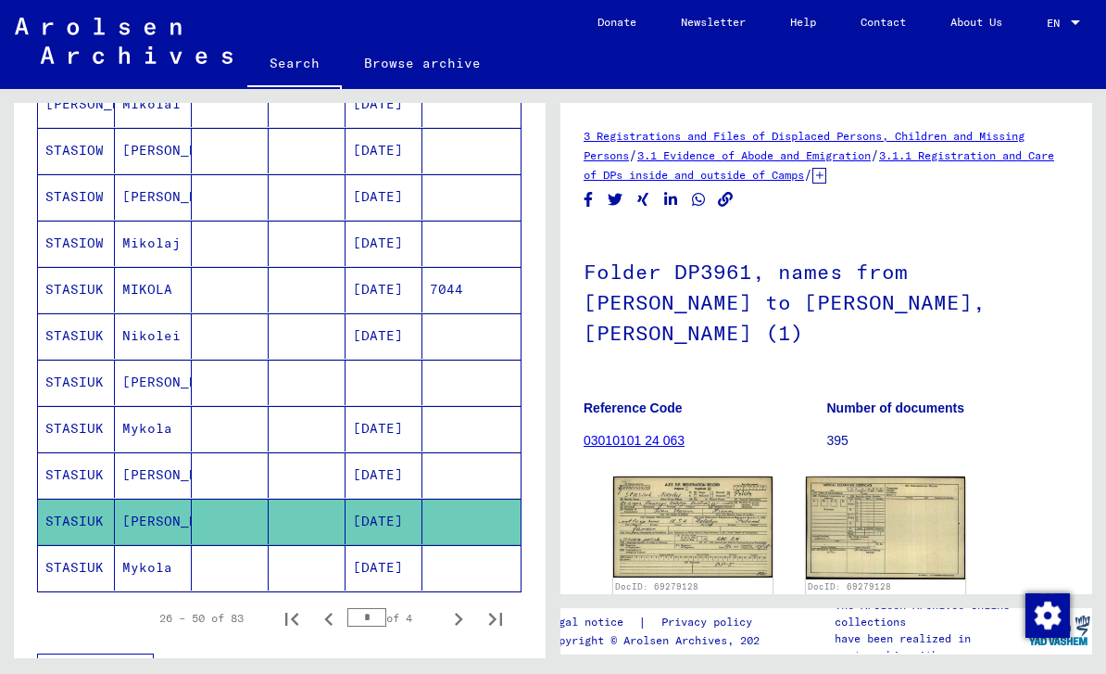
scroll to position [943, 0]
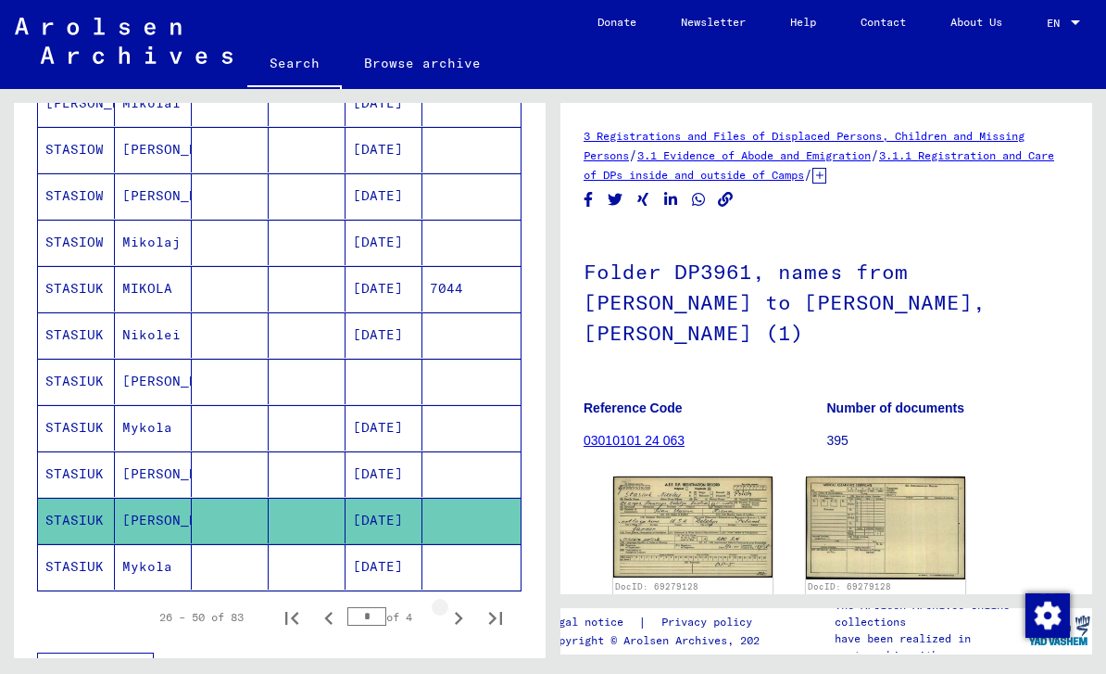
click at [458, 605] on icon "Next page" at bounding box center [459, 618] width 26 height 26
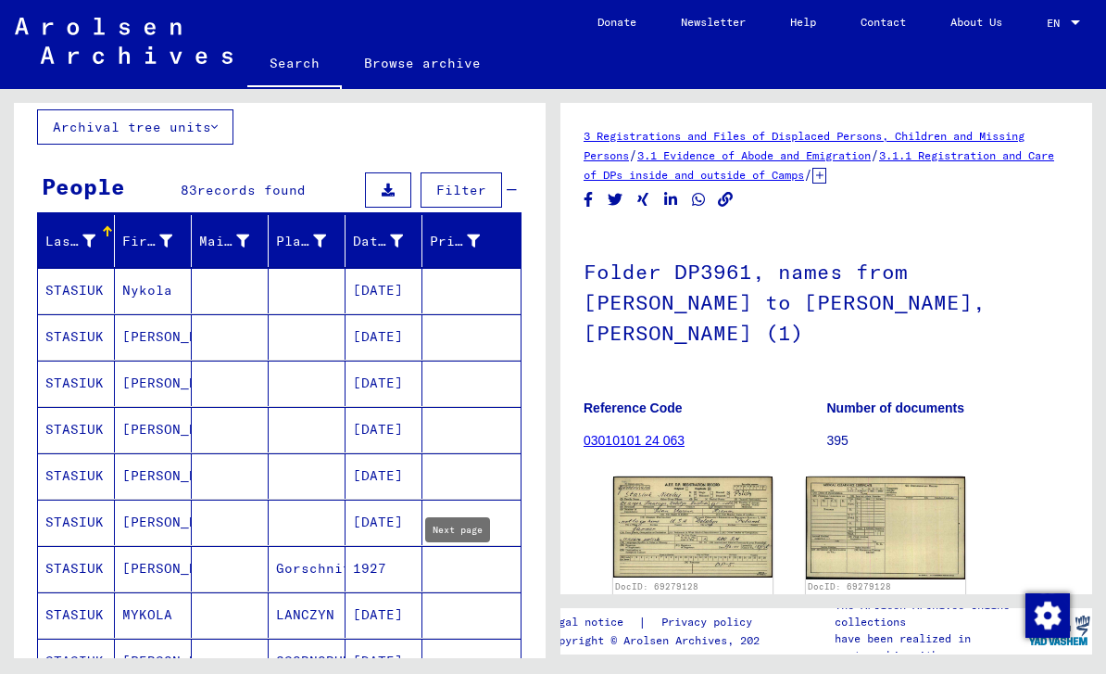
scroll to position [47, 0]
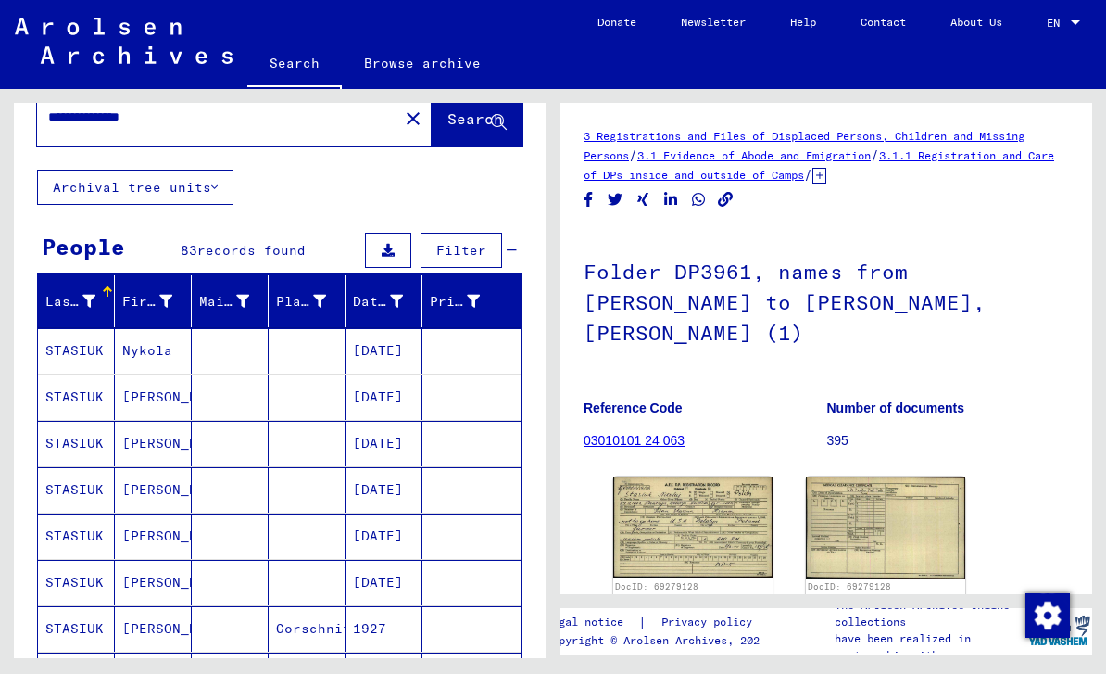
click at [94, 328] on mat-cell "STASIUK" at bounding box center [76, 350] width 77 height 45
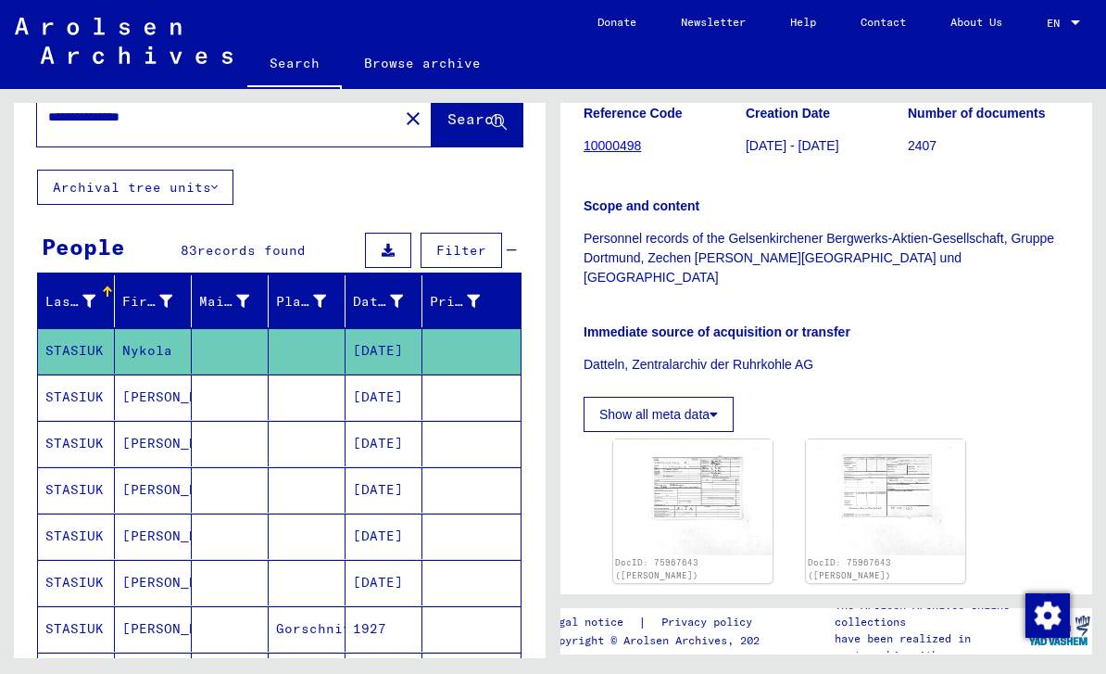
scroll to position [419, 0]
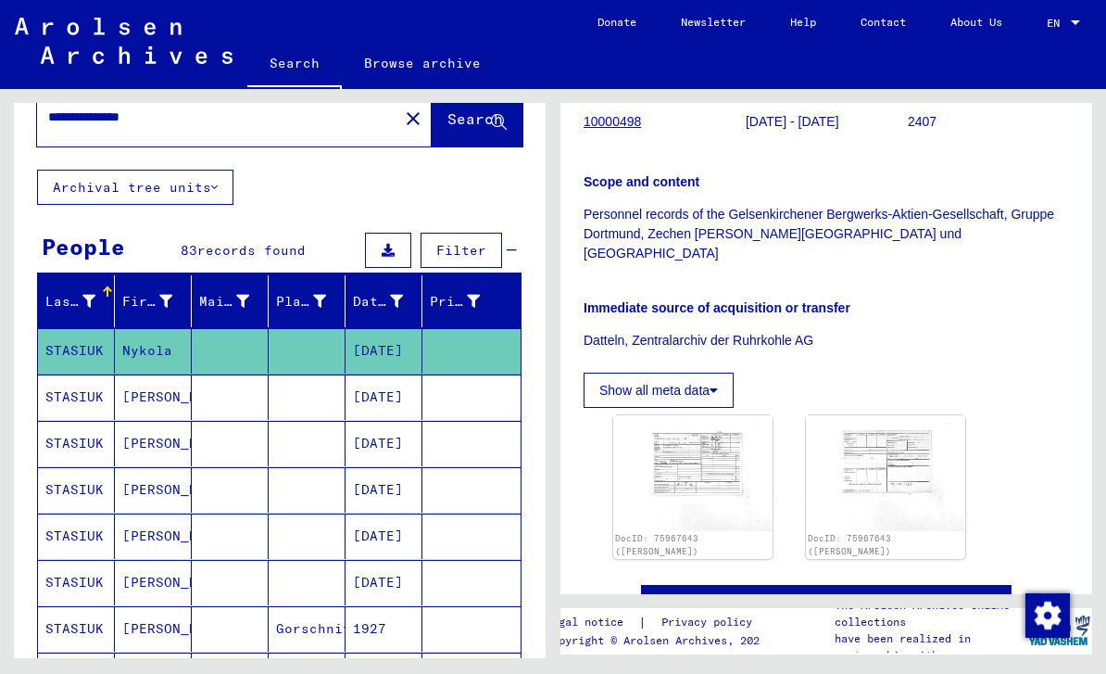
click at [712, 415] on img at bounding box center [692, 473] width 159 height 116
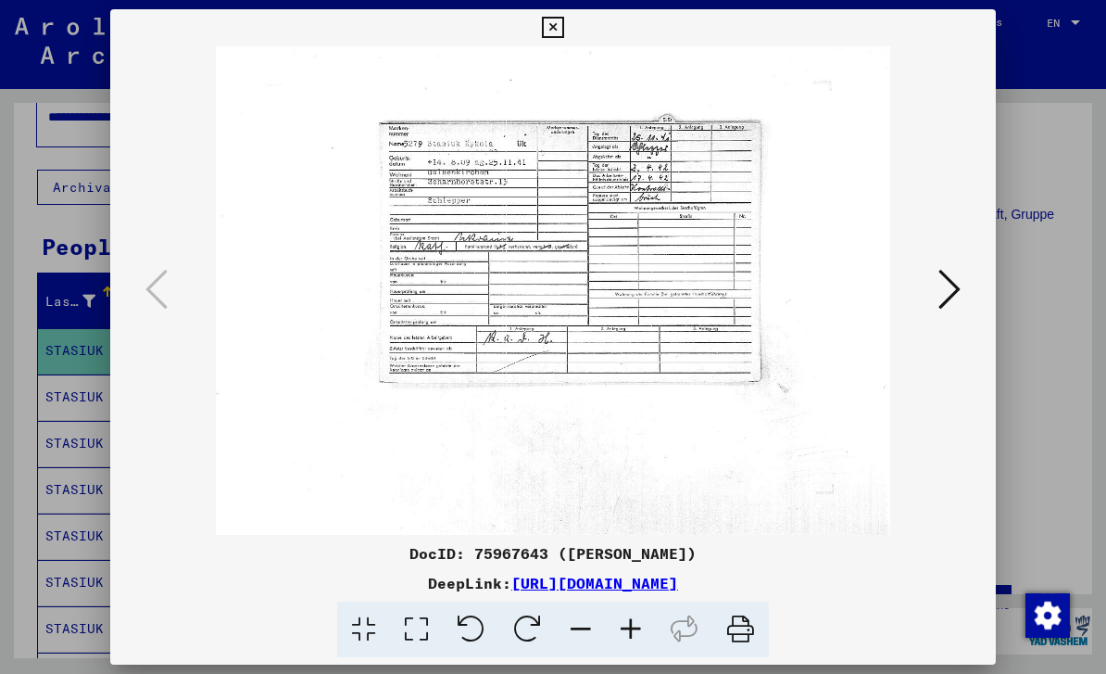
click at [563, 37] on icon at bounding box center [552, 28] width 21 height 22
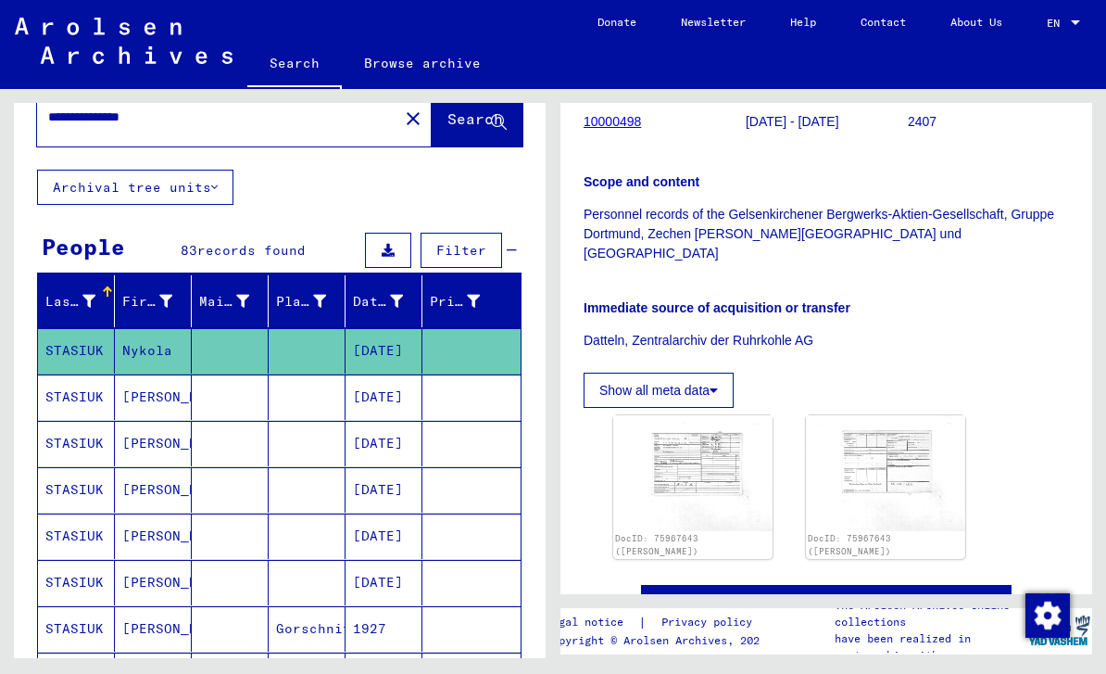
click at [86, 374] on mat-cell "STASIUK" at bounding box center [76, 396] width 77 height 45
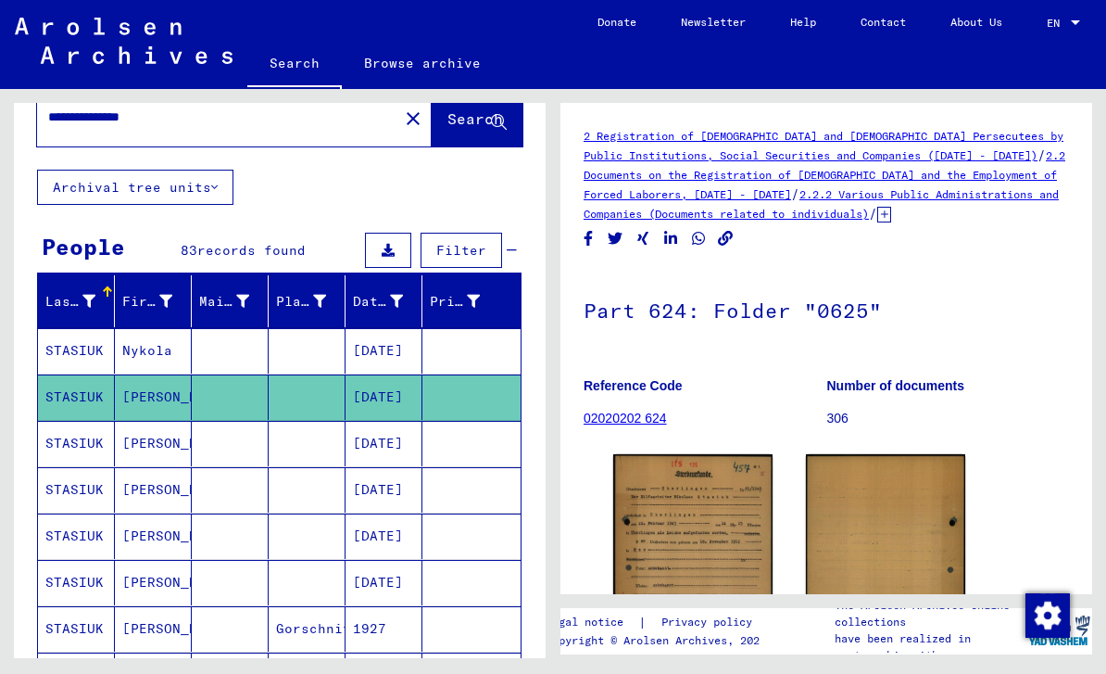
click at [714, 510] on img at bounding box center [692, 566] width 159 height 225
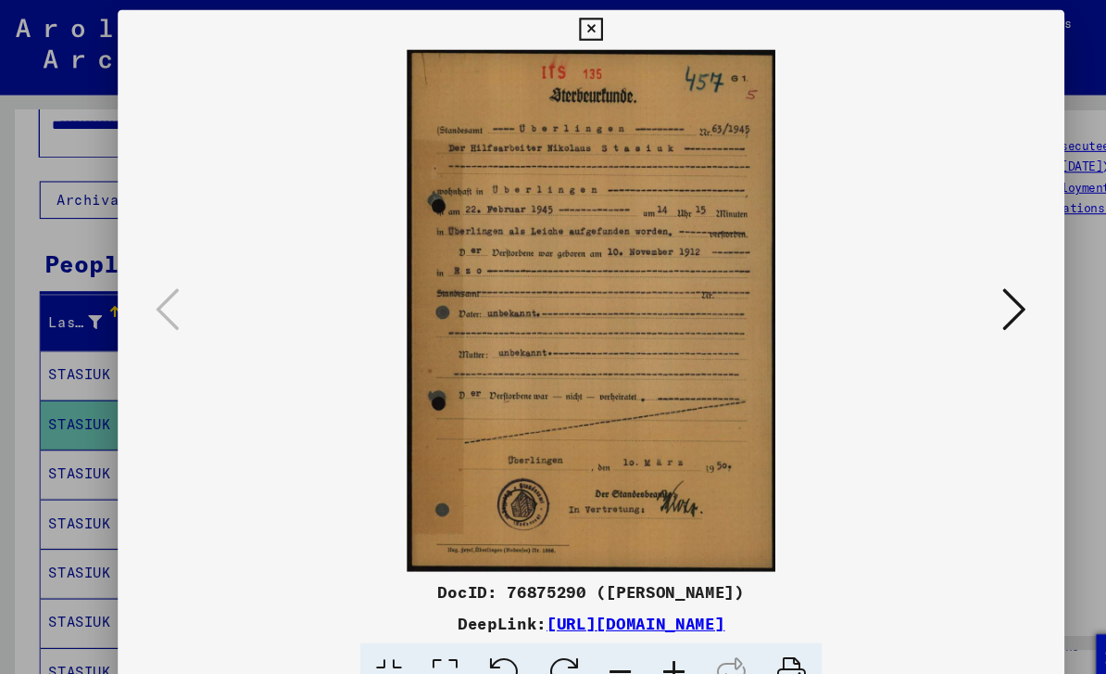
click at [955, 296] on icon at bounding box center [950, 289] width 22 height 44
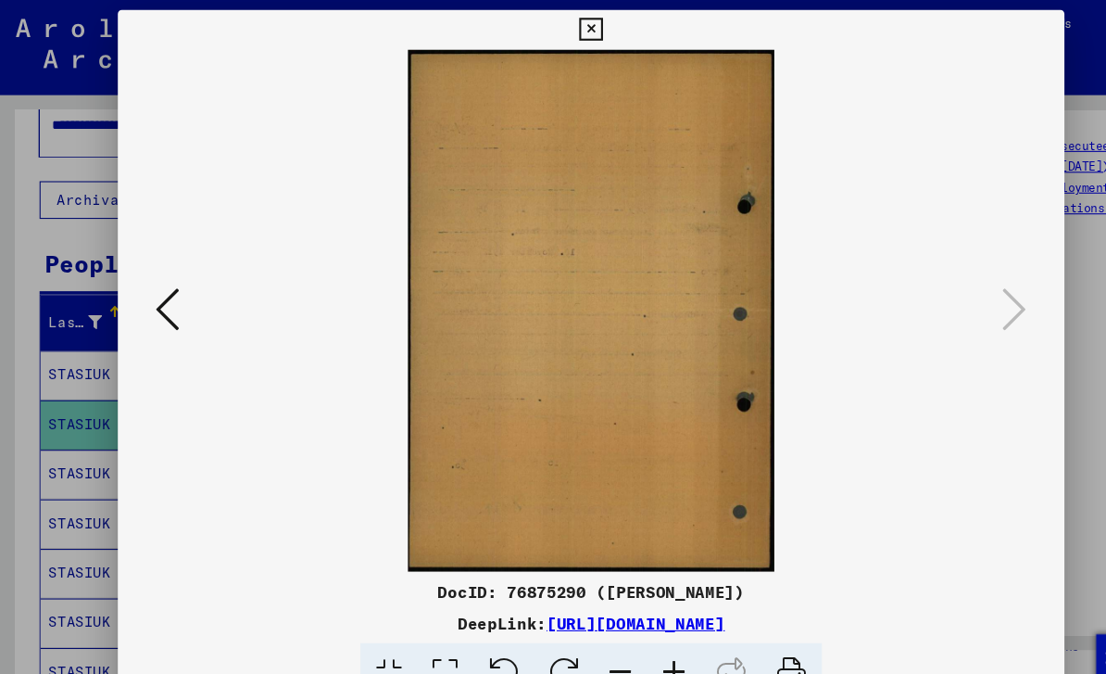
click at [563, 20] on icon at bounding box center [552, 28] width 21 height 22
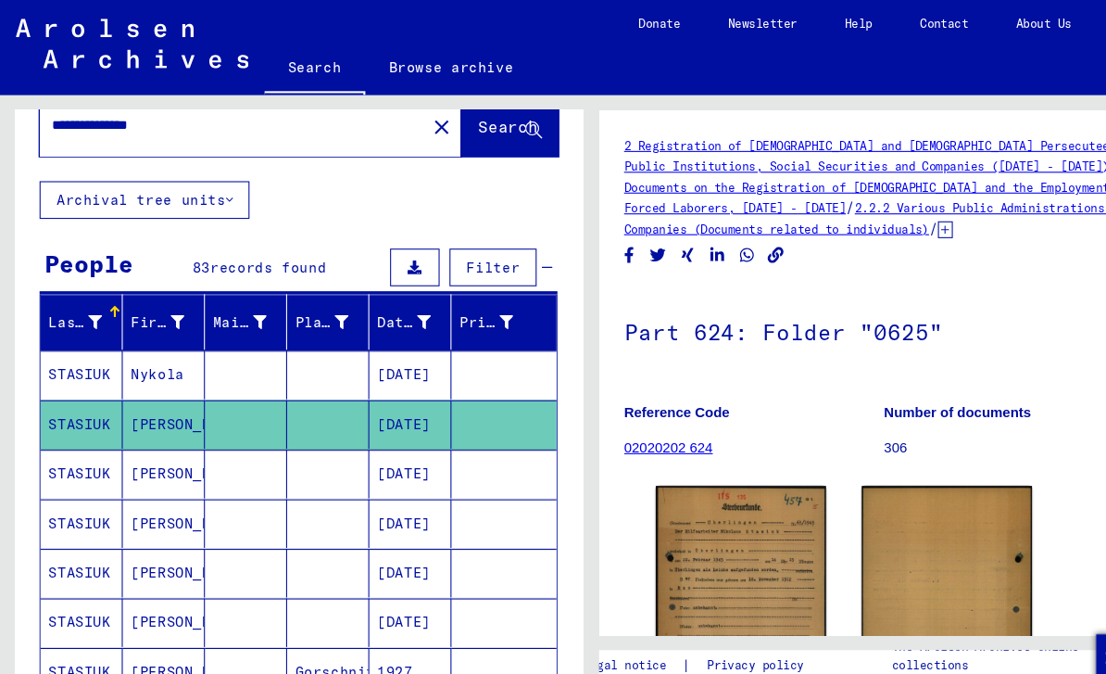
click at [83, 446] on mat-cell "STASIUK" at bounding box center [76, 443] width 77 height 45
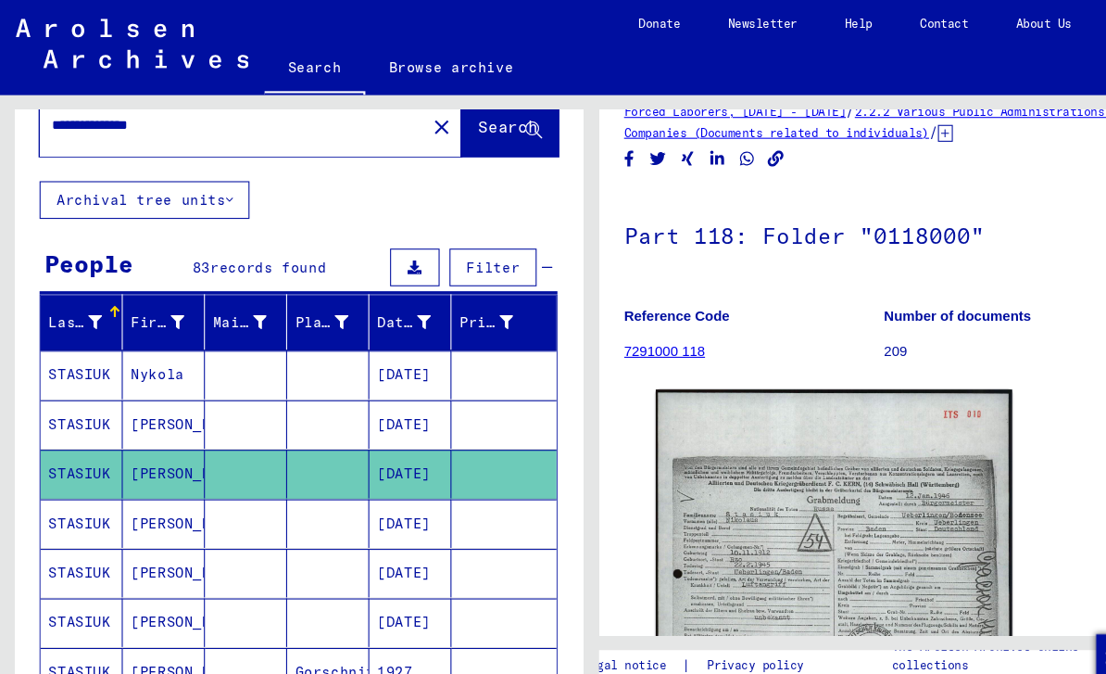
scroll to position [114, 0]
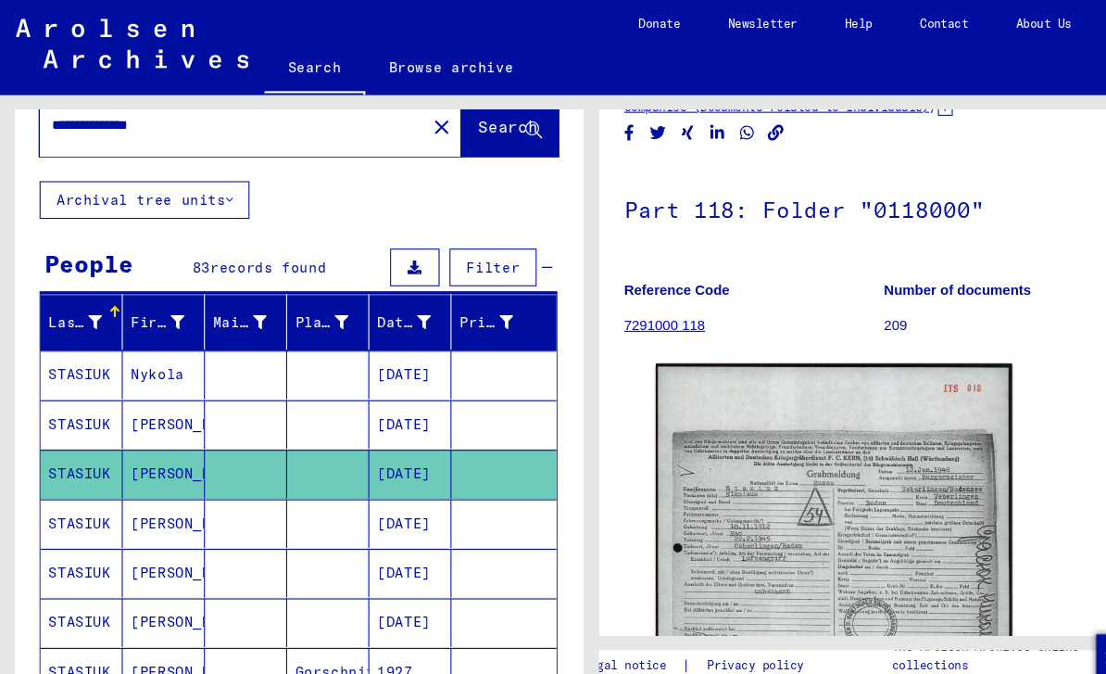
click at [87, 497] on mat-cell "STASIUK" at bounding box center [76, 489] width 77 height 45
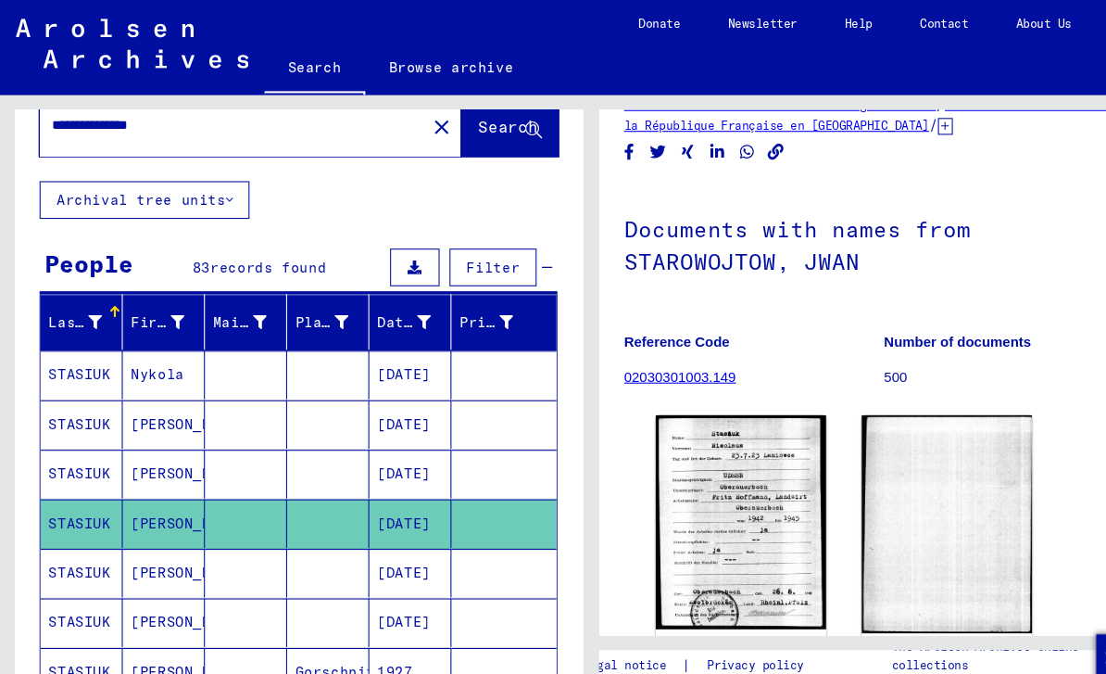
scroll to position [79, 0]
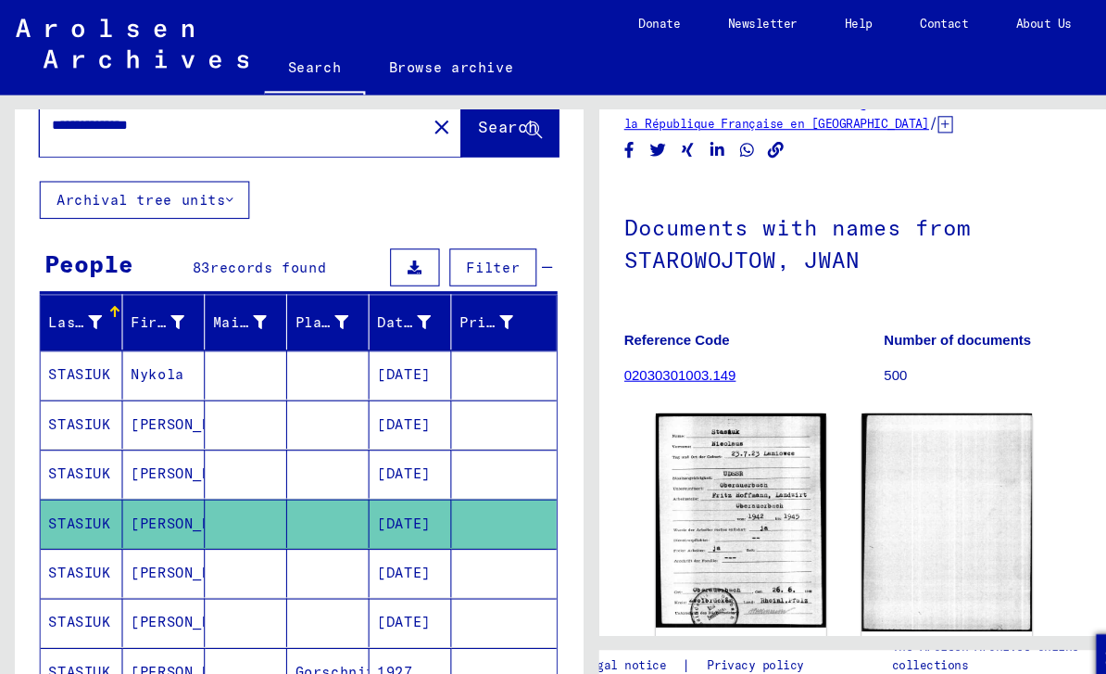
click at [706, 495] on img at bounding box center [692, 486] width 159 height 200
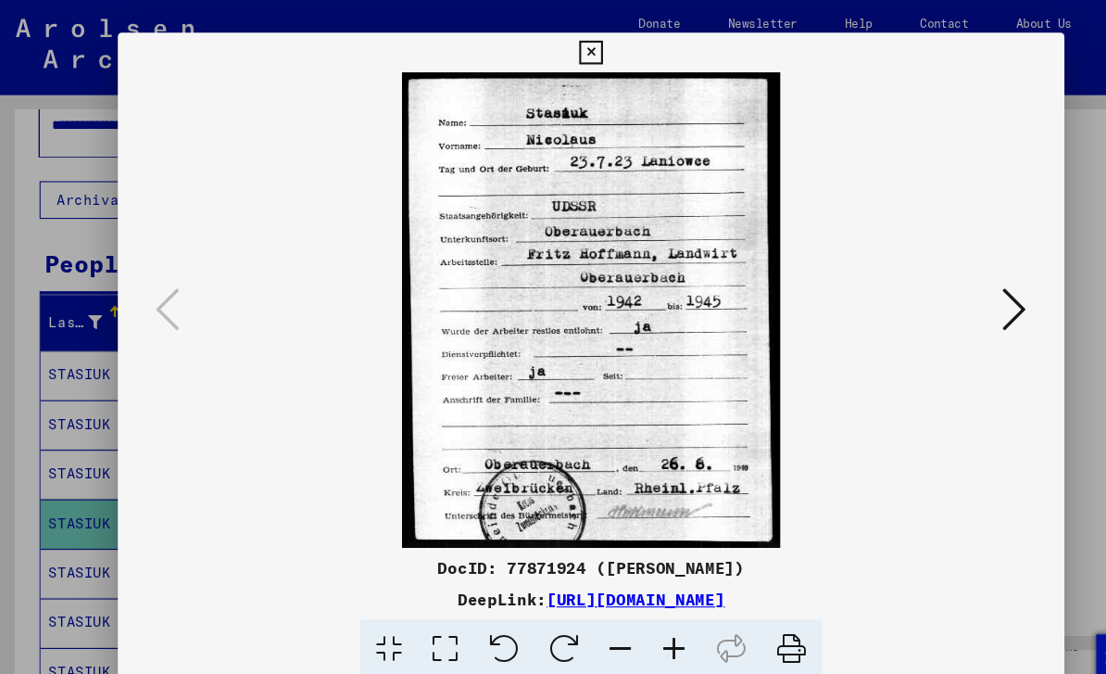
click at [563, 50] on icon at bounding box center [552, 49] width 21 height 22
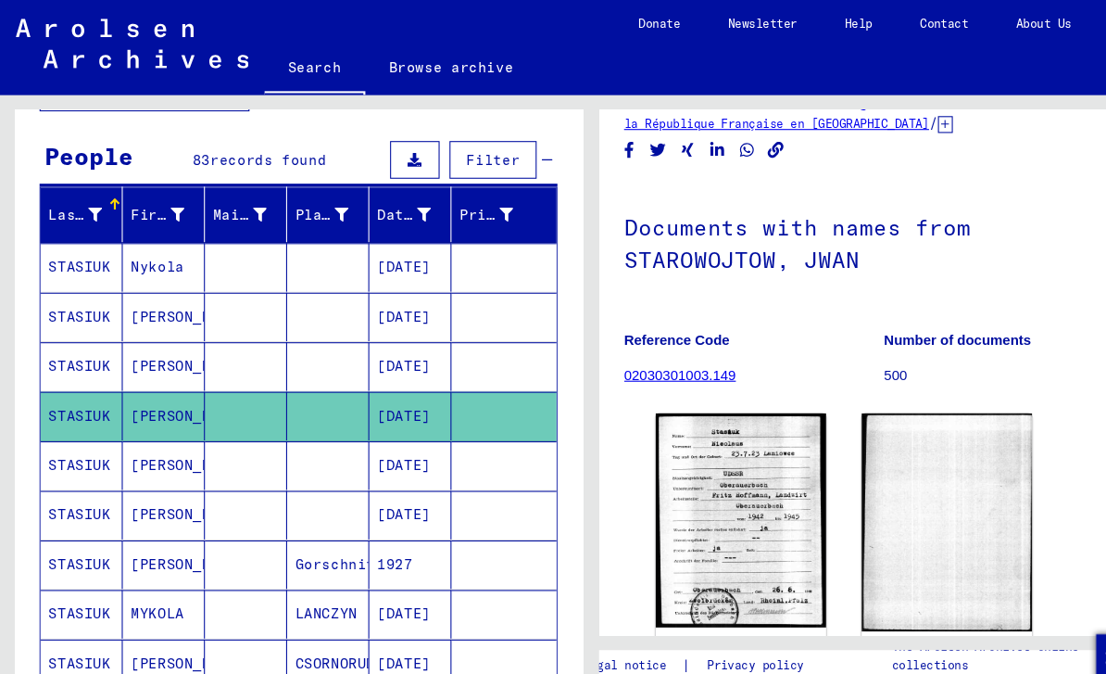
scroll to position [164, 0]
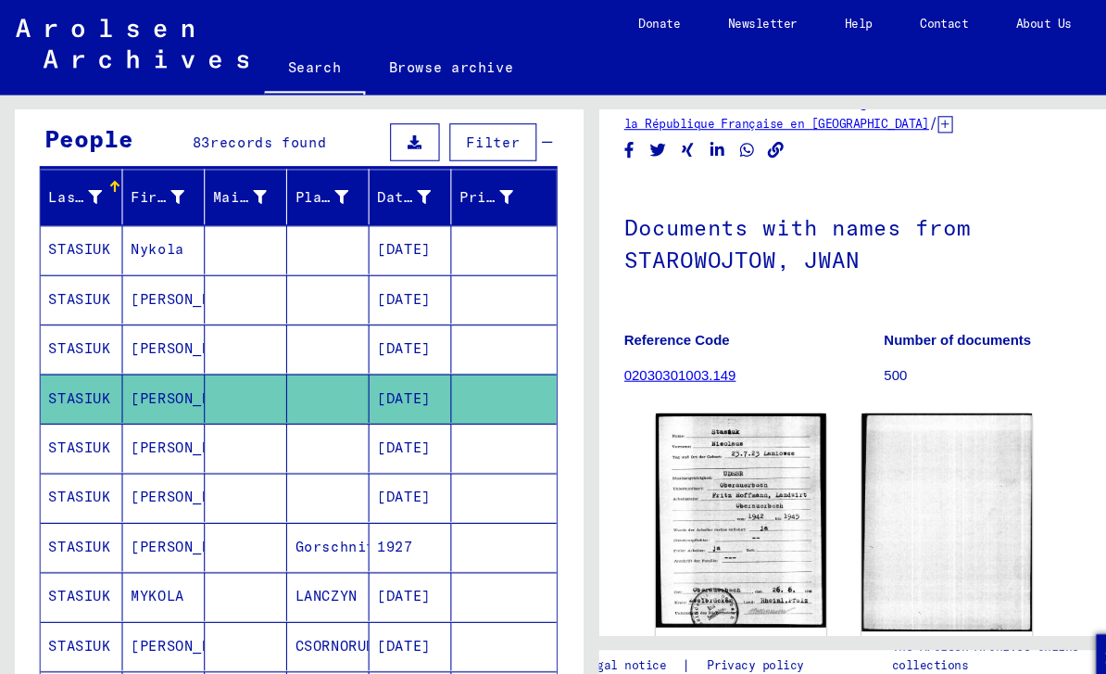
click at [74, 513] on mat-cell "STASIUK" at bounding box center [76, 511] width 77 height 45
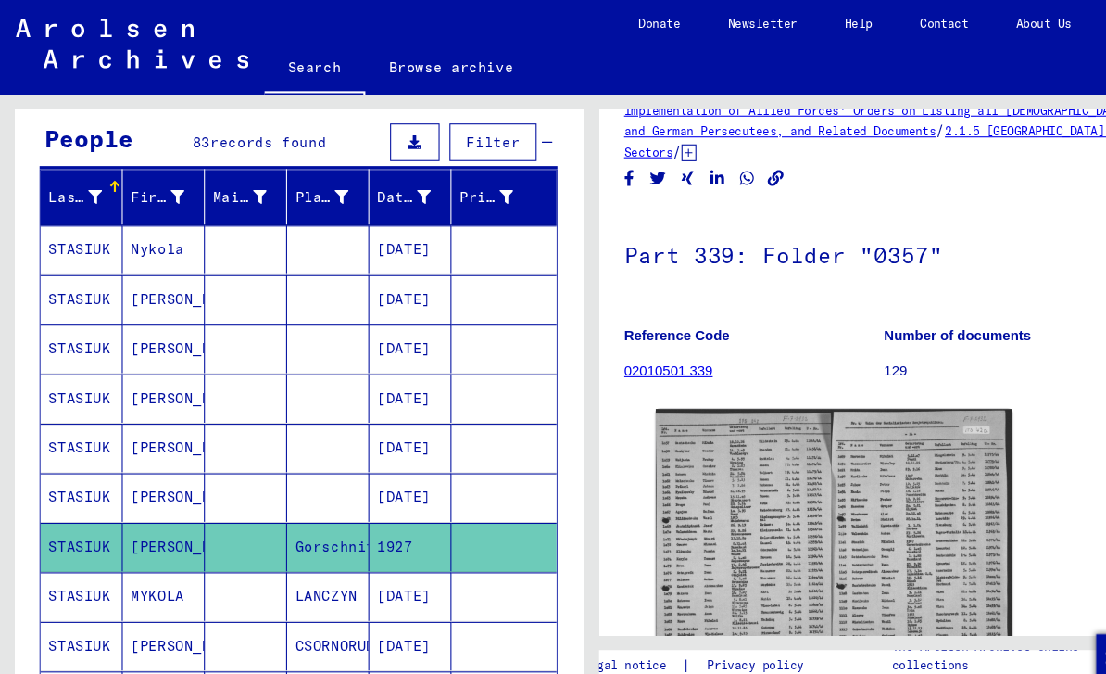
scroll to position [89, 0]
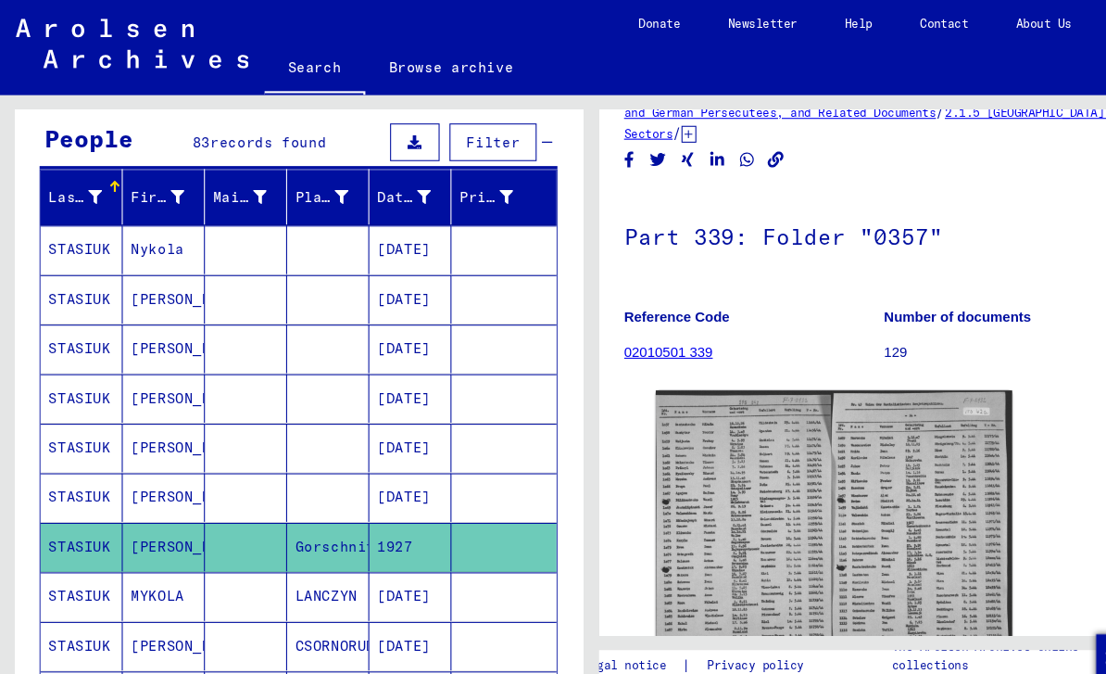
click at [726, 484] on img at bounding box center [780, 498] width 334 height 267
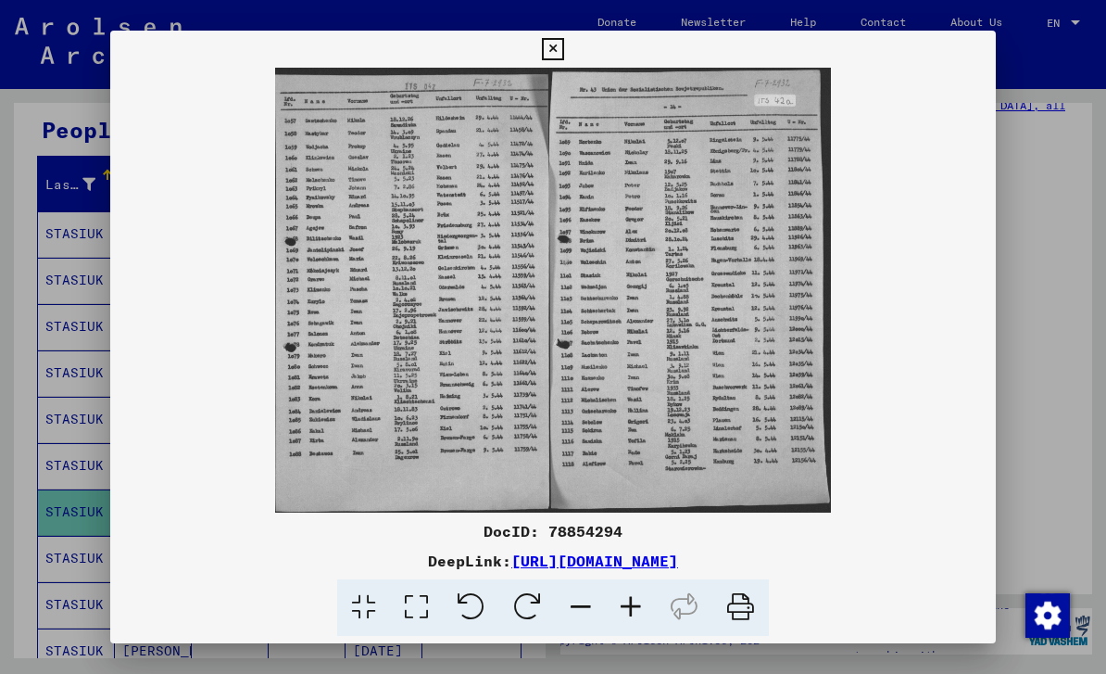
click at [563, 56] on icon at bounding box center [552, 49] width 21 height 22
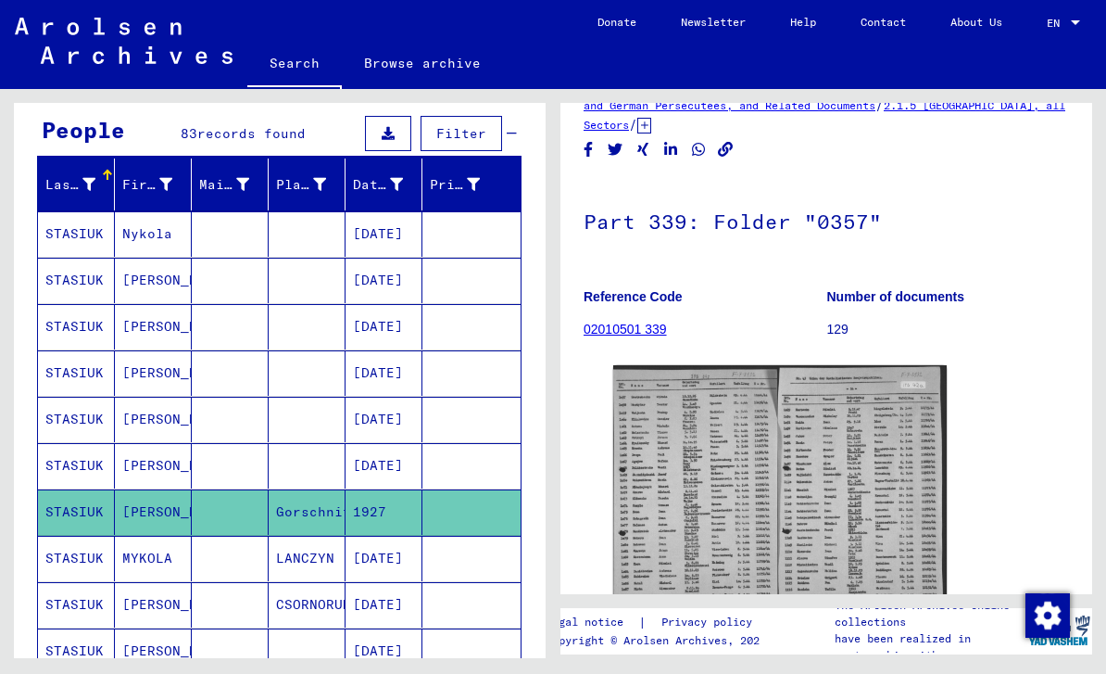
scroll to position [177, 0]
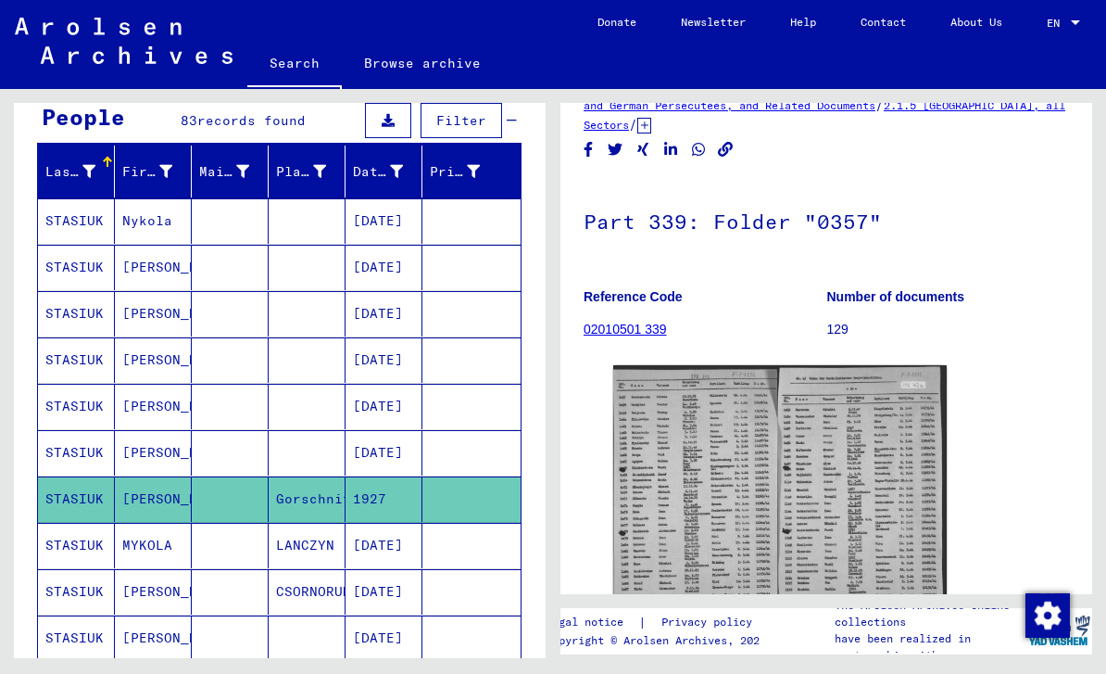
click at [79, 592] on icon at bounding box center [77, 599] width 46 height 74
click at [92, 598] on icon at bounding box center [77, 599] width 46 height 74
click at [157, 602] on mat-cell "[PERSON_NAME]" at bounding box center [153, 591] width 77 height 45
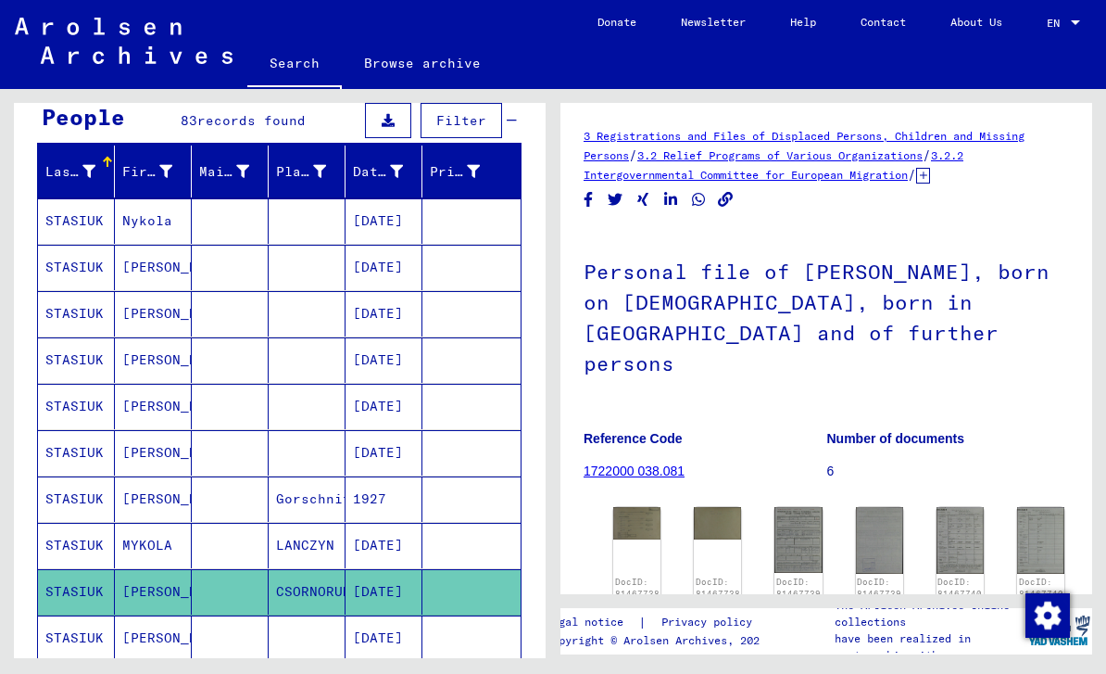
click at [636, 507] on img at bounding box center [636, 523] width 47 height 32
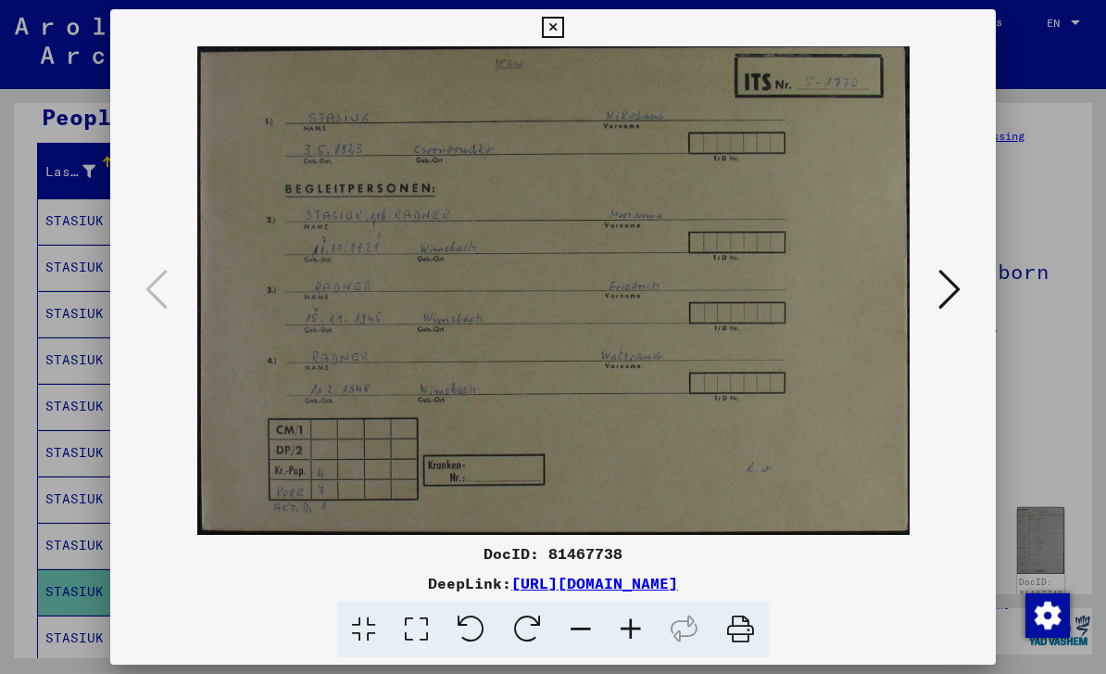
click at [954, 292] on icon at bounding box center [950, 289] width 22 height 44
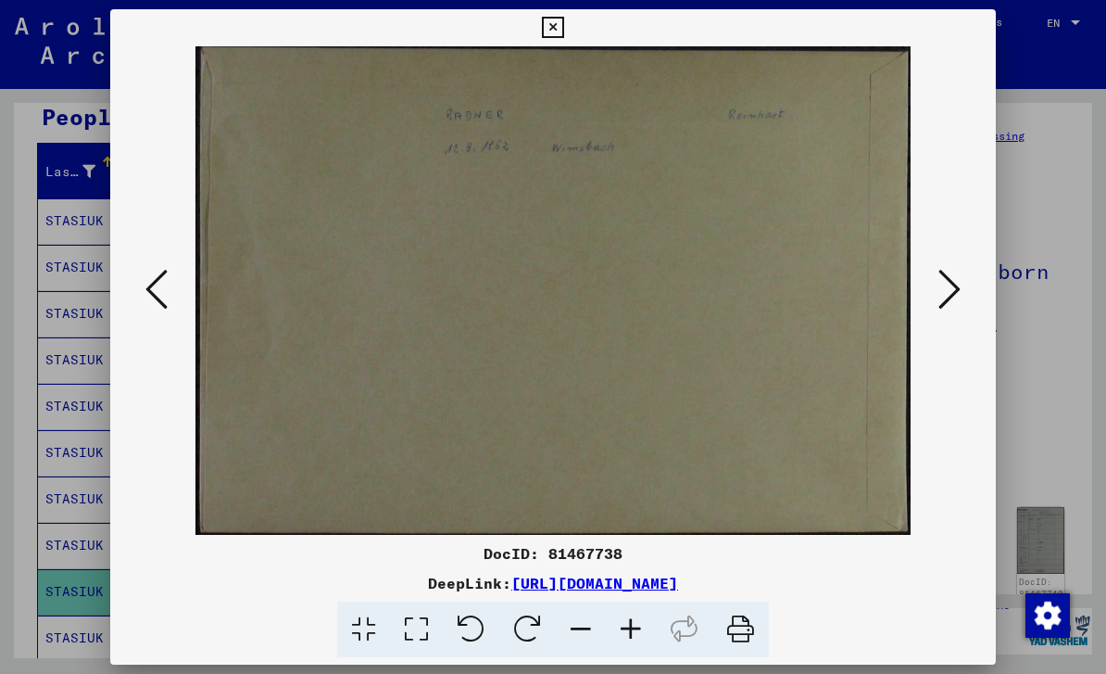
click at [959, 291] on icon at bounding box center [950, 289] width 22 height 44
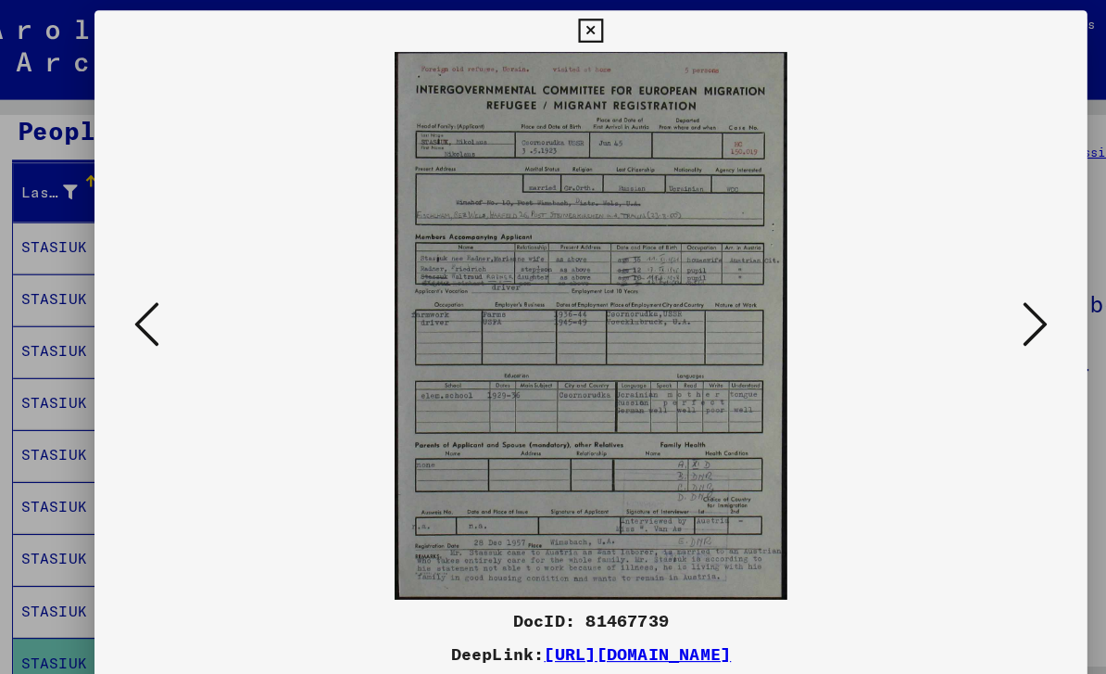
click at [939, 298] on icon at bounding box center [950, 289] width 22 height 44
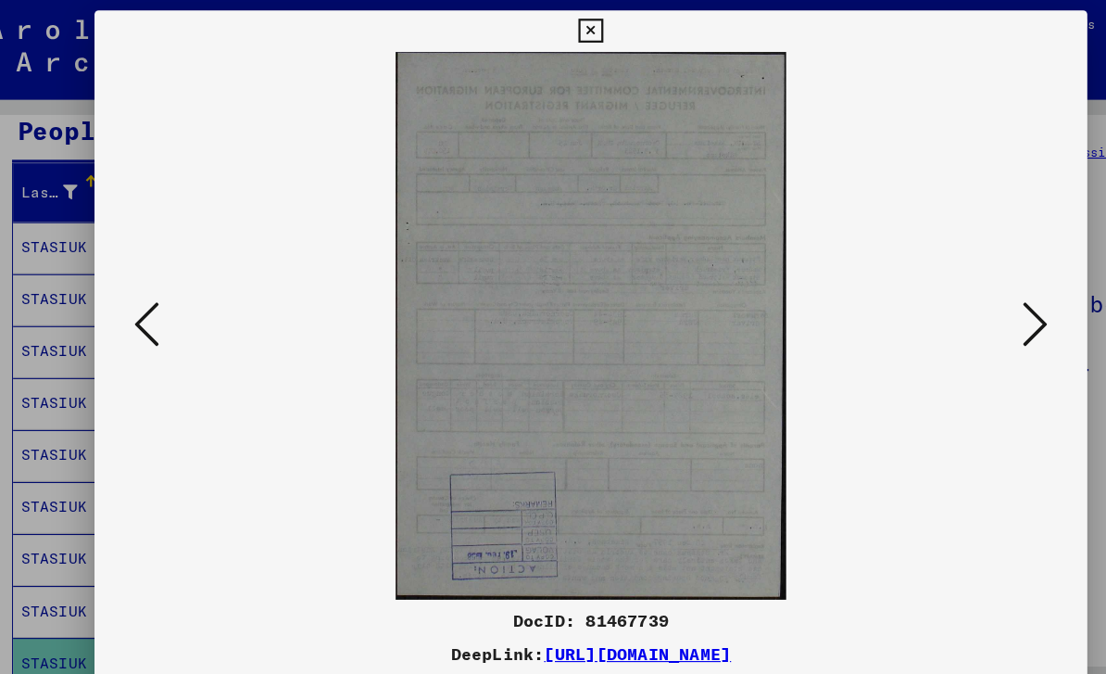
click at [939, 297] on icon at bounding box center [950, 289] width 22 height 44
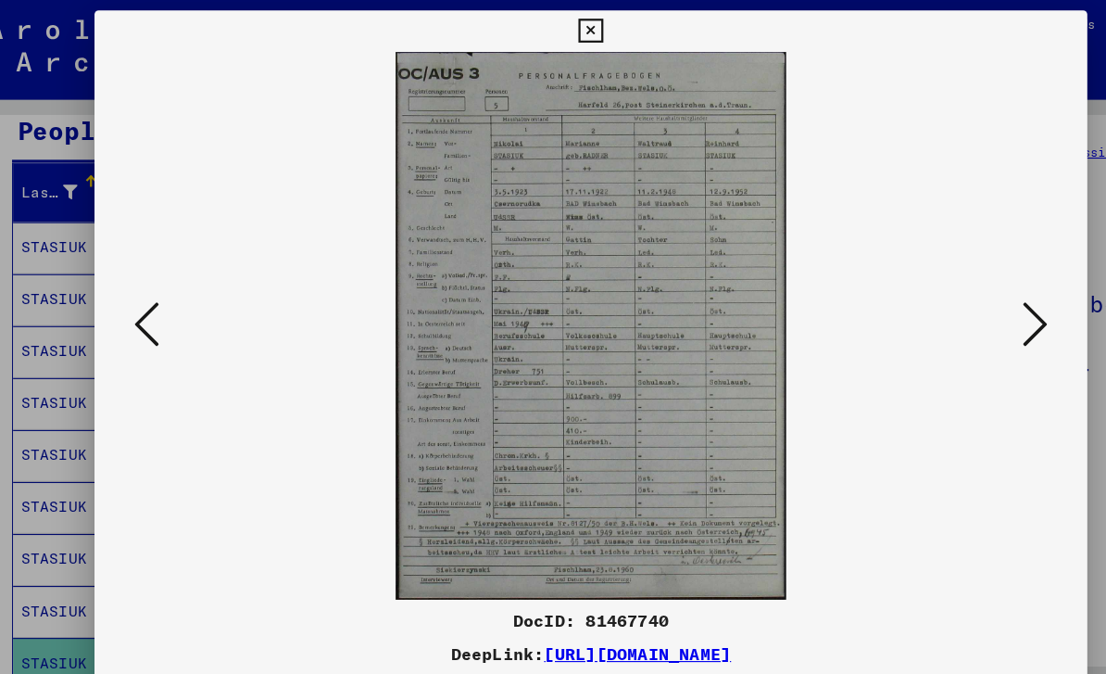
click at [563, 37] on icon at bounding box center [552, 28] width 21 height 22
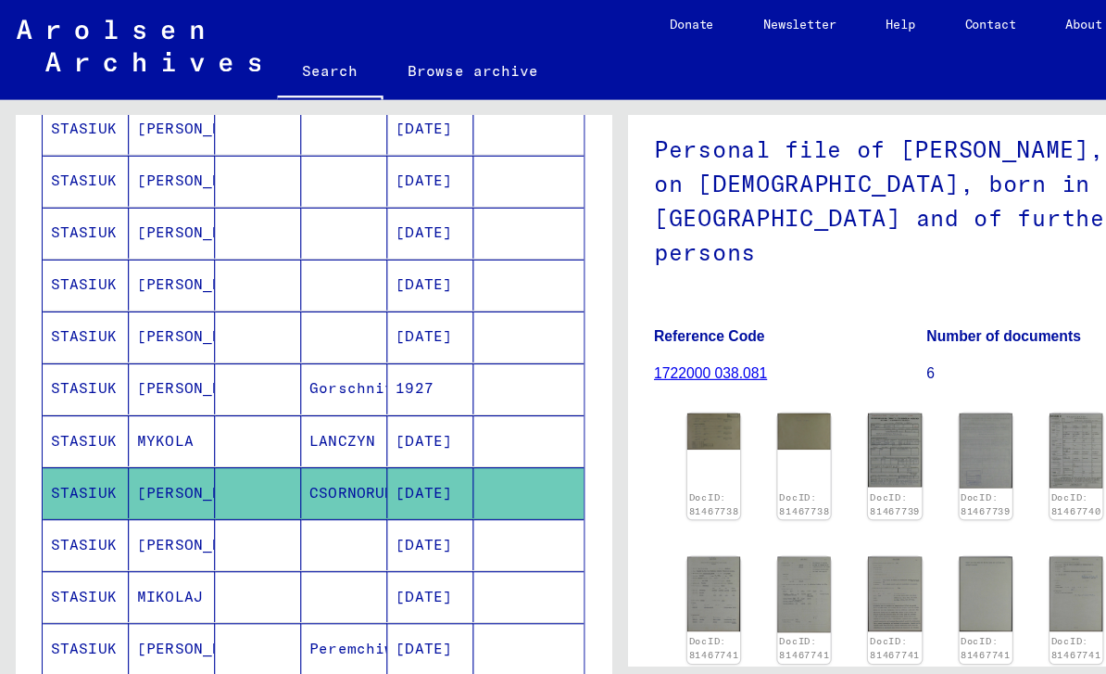
scroll to position [334, 0]
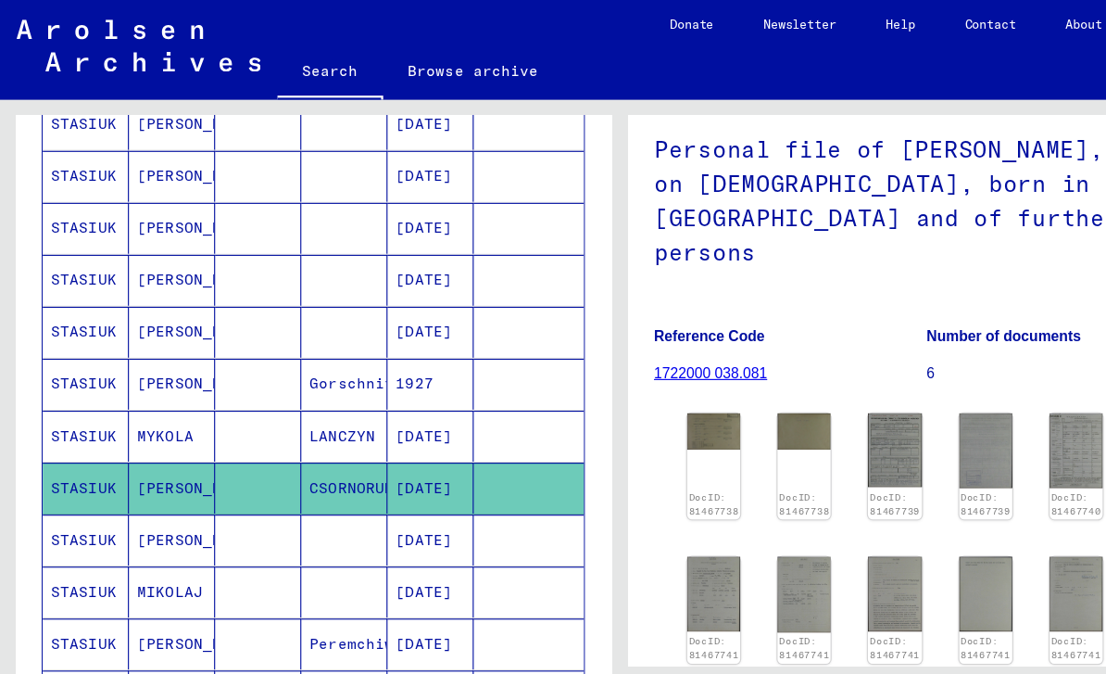
click at [79, 491] on mat-cell "STASIUK" at bounding box center [76, 481] width 77 height 45
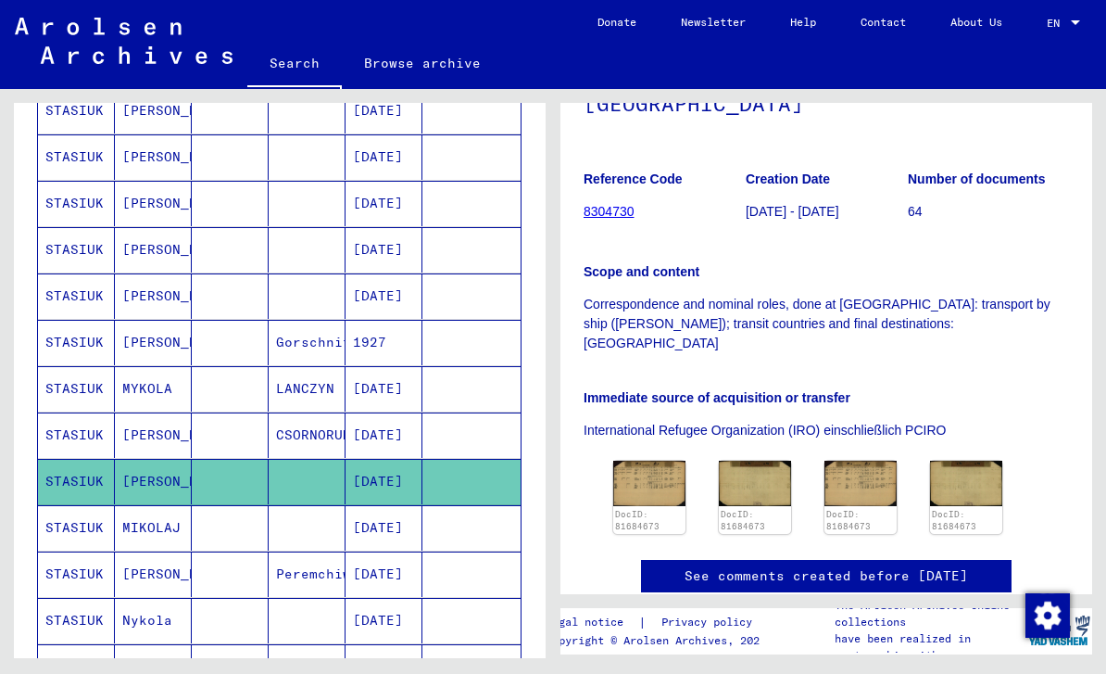
scroll to position [270, 0]
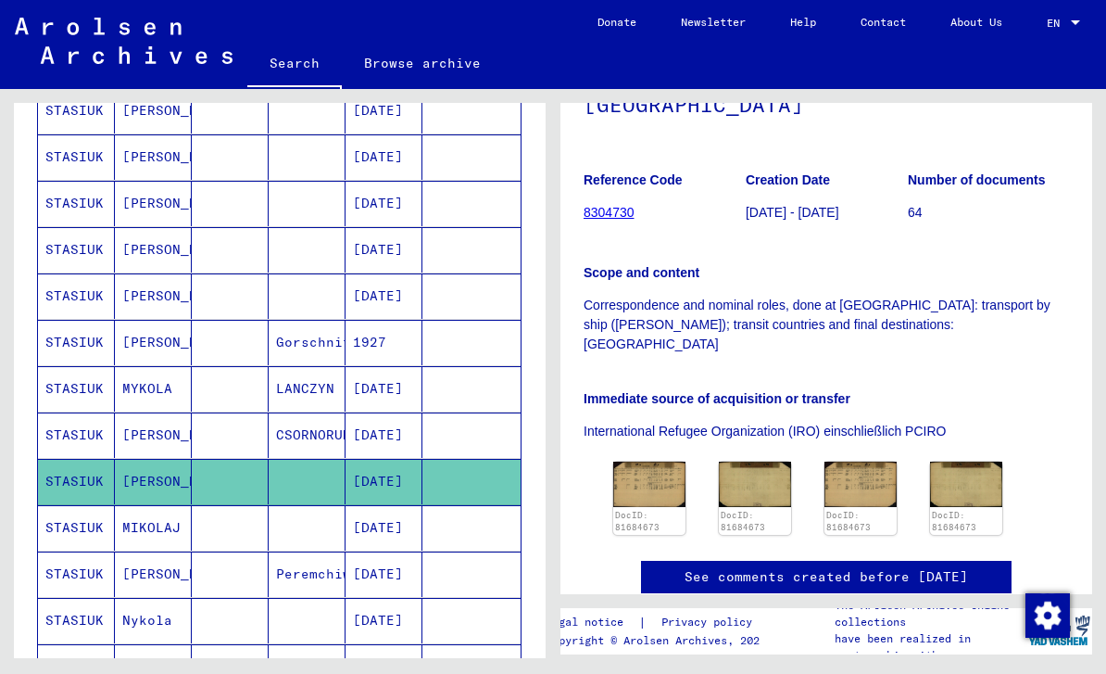
click at [648, 461] on img at bounding box center [649, 483] width 72 height 45
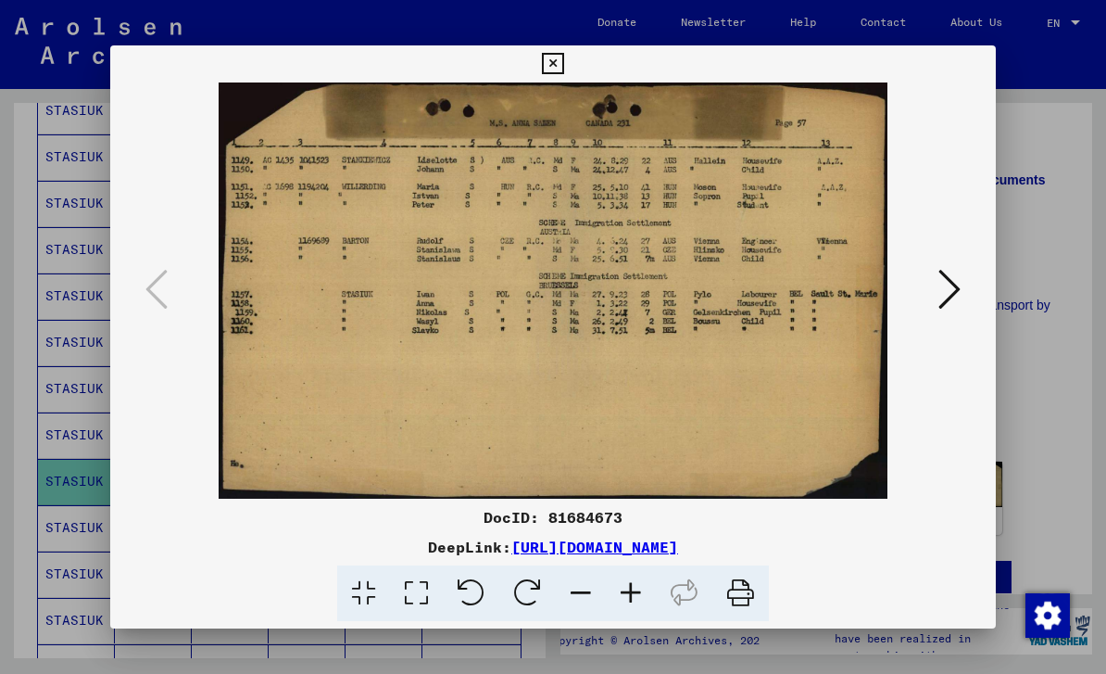
click at [563, 62] on icon at bounding box center [552, 64] width 21 height 22
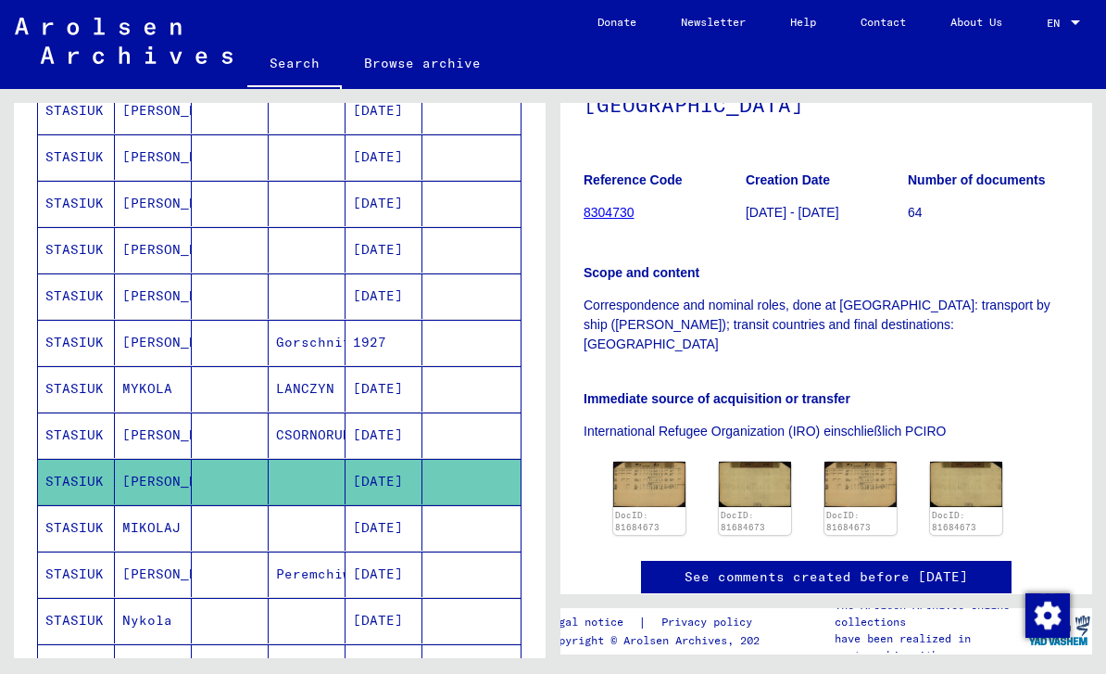
click at [76, 531] on mat-cell "STASIUK" at bounding box center [76, 527] width 77 height 45
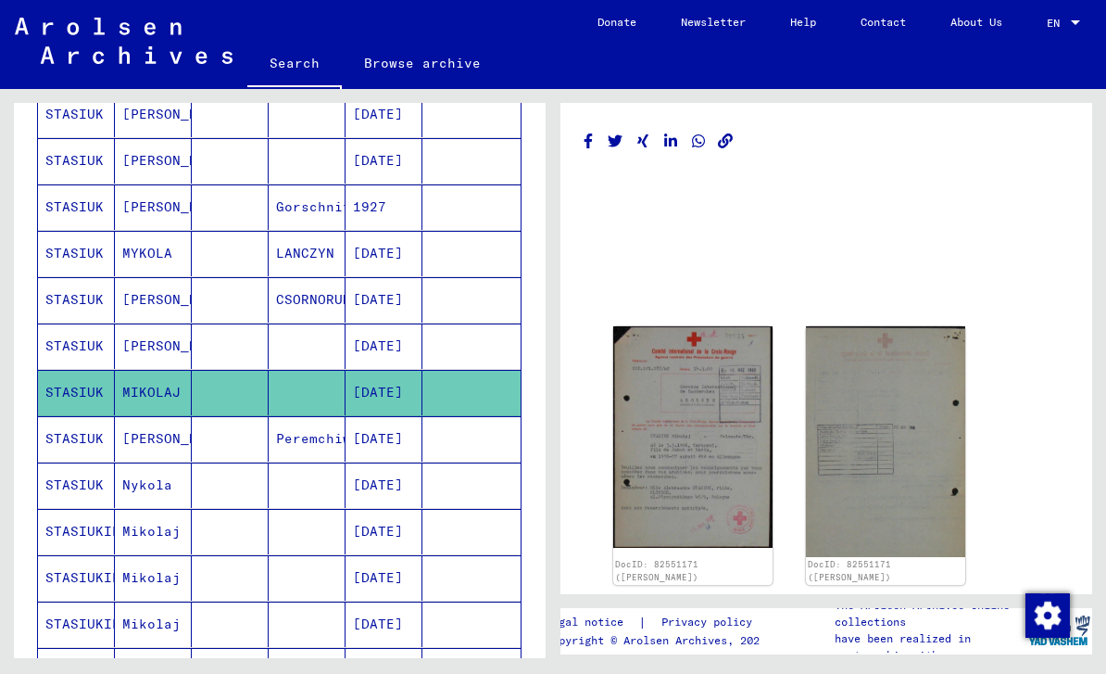
scroll to position [478, 0]
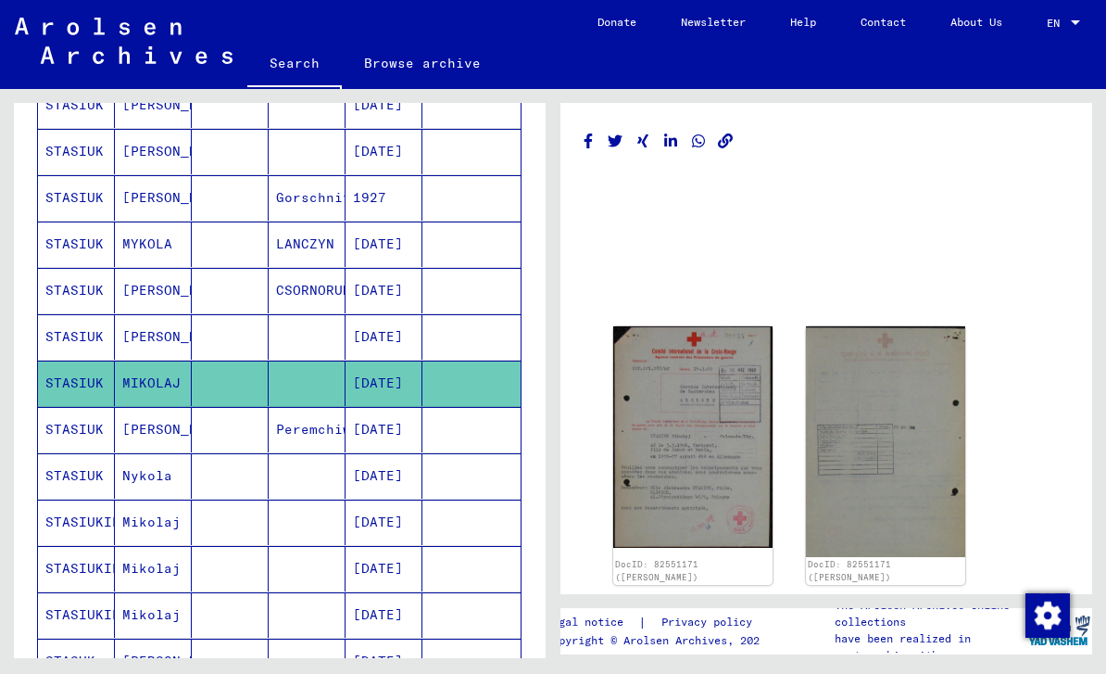
click at [99, 440] on mat-cell "STASIUK" at bounding box center [76, 429] width 77 height 45
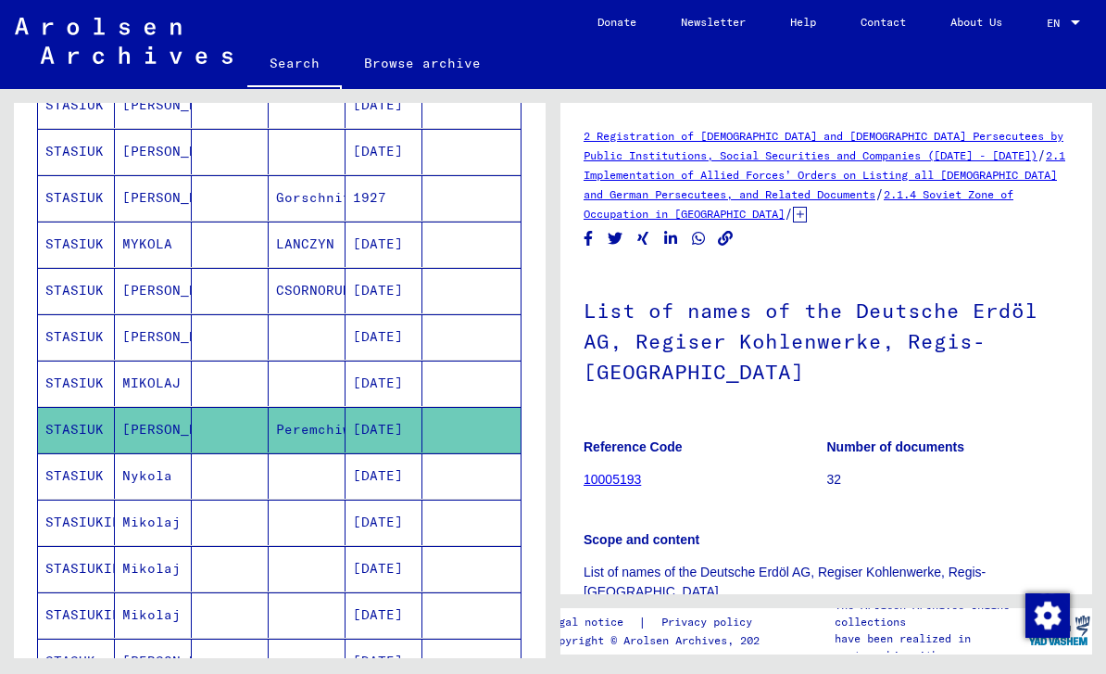
click at [96, 481] on mat-cell "STASIUK" at bounding box center [76, 475] width 77 height 45
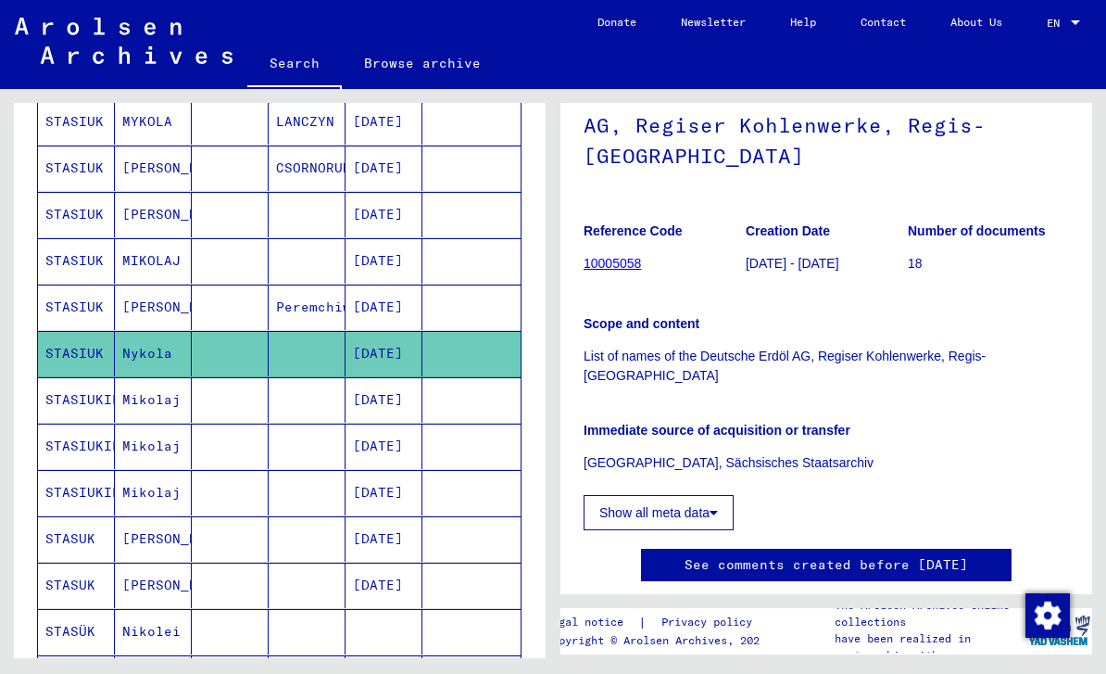
scroll to position [620, 0]
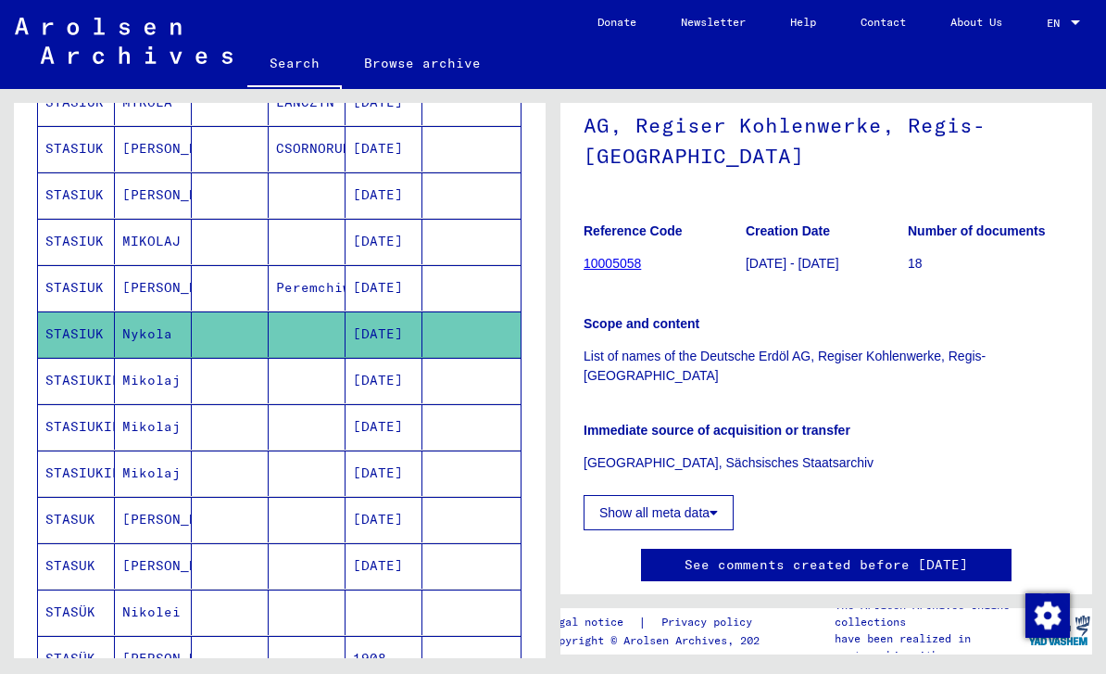
click at [93, 524] on mat-cell "STASUK" at bounding box center [76, 519] width 77 height 45
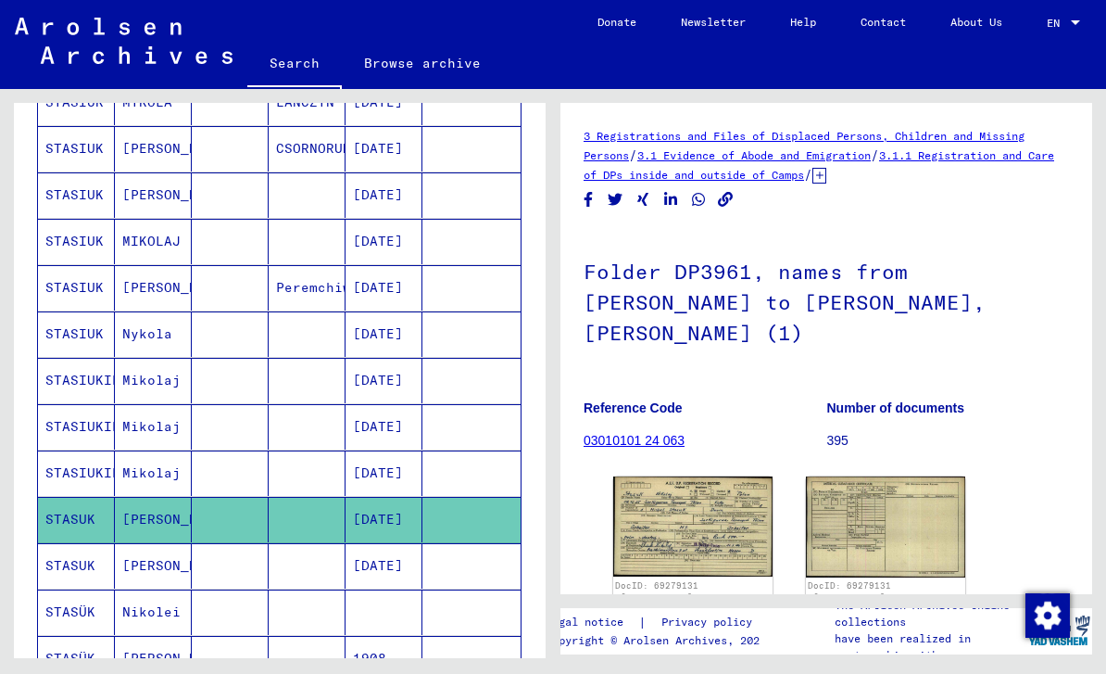
click at [704, 501] on img at bounding box center [692, 526] width 159 height 100
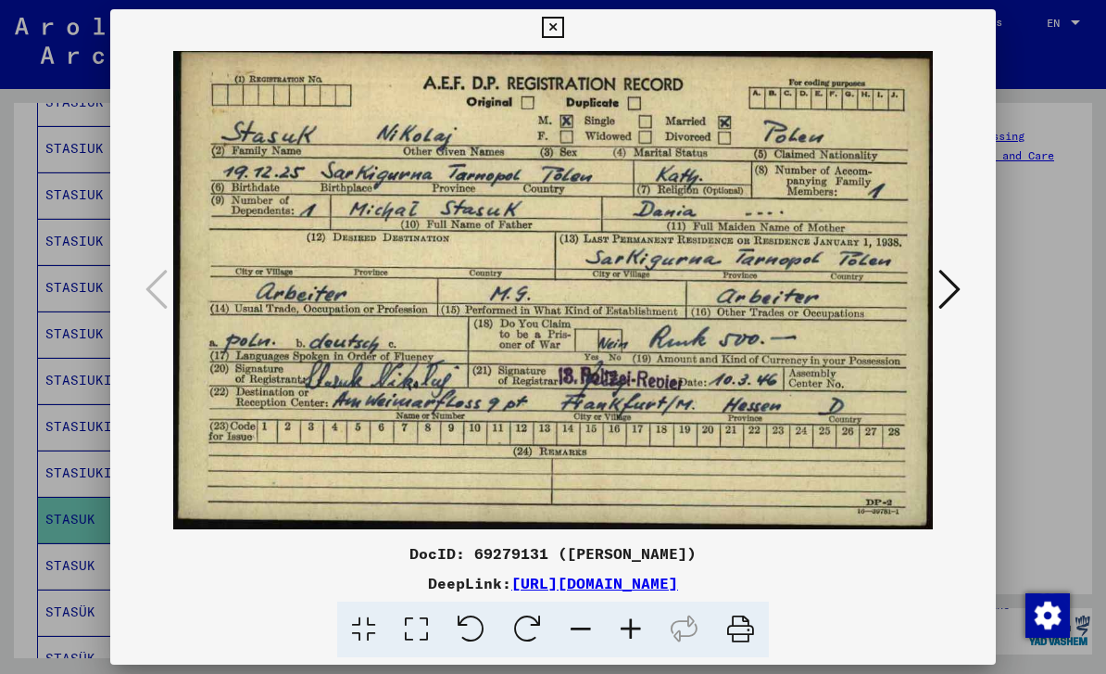
click at [952, 295] on icon at bounding box center [950, 289] width 22 height 44
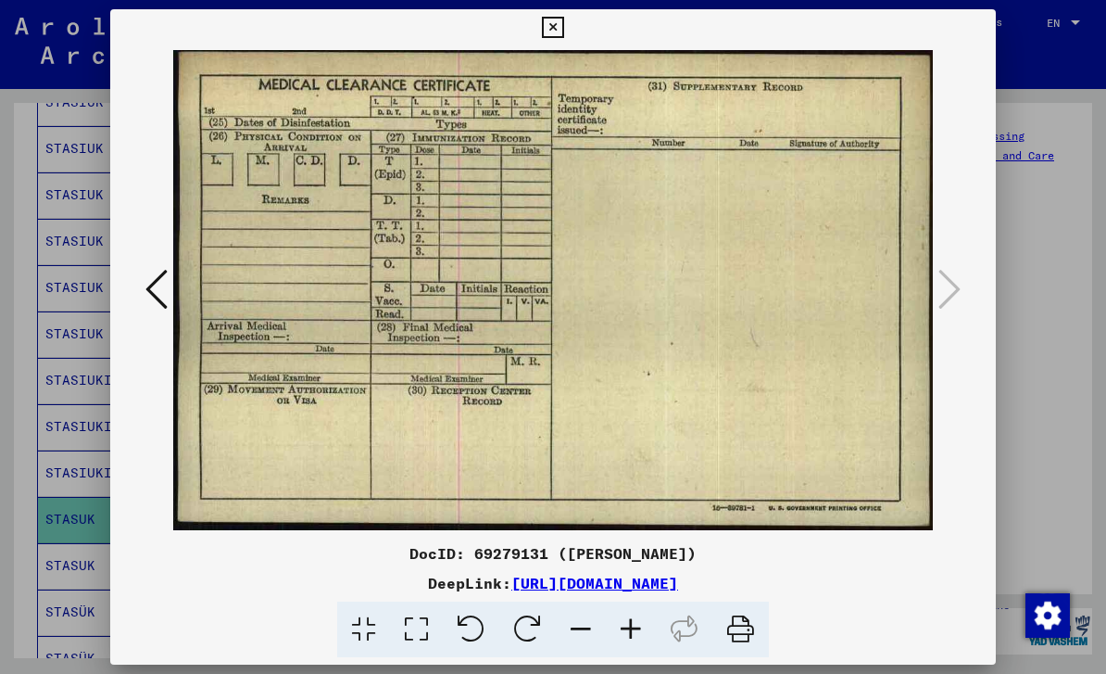
click at [563, 32] on icon at bounding box center [552, 28] width 21 height 22
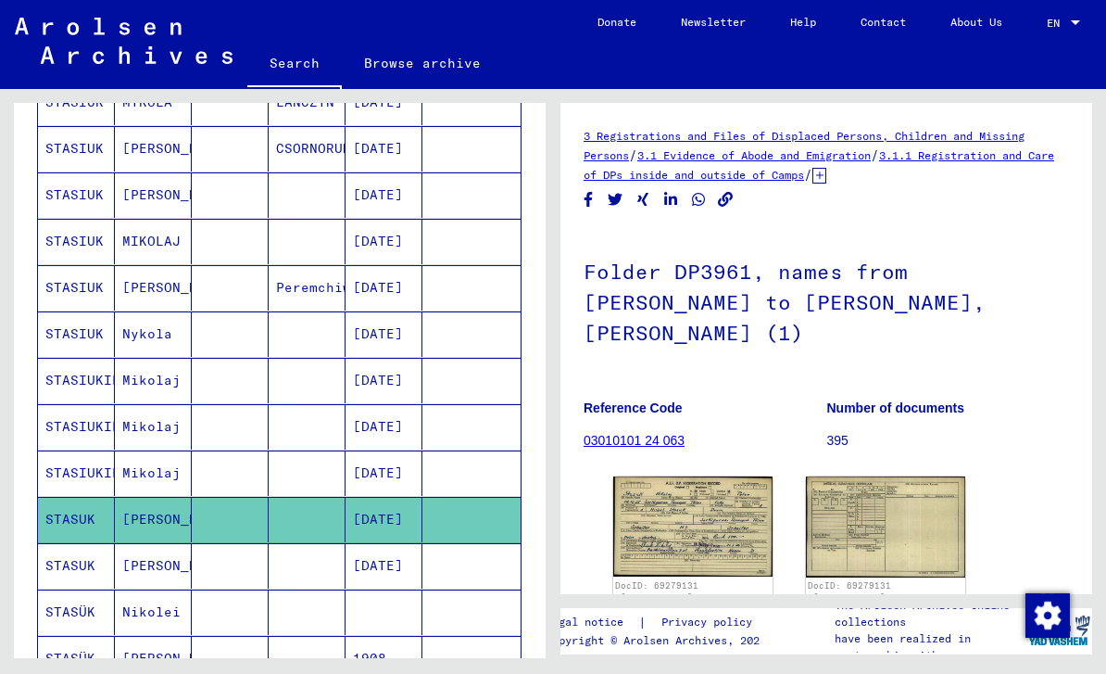
click at [98, 571] on icon at bounding box center [77, 599] width 46 height 74
click at [95, 574] on icon at bounding box center [77, 599] width 46 height 74
click at [112, 574] on mat-cell "STASUK" at bounding box center [76, 565] width 77 height 45
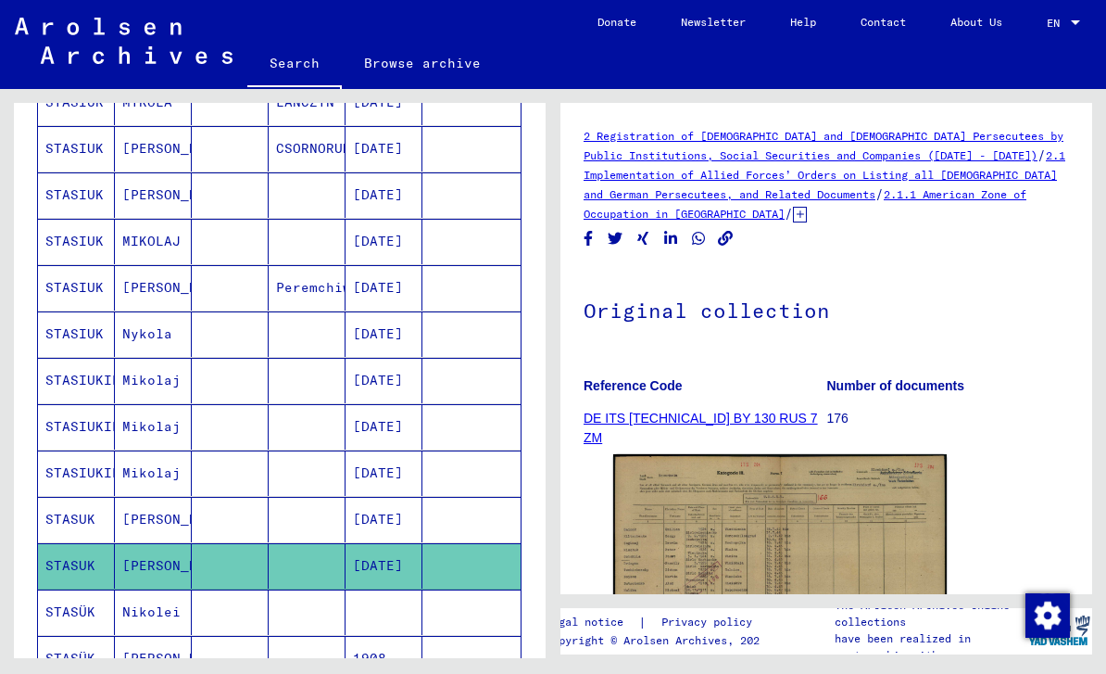
click at [767, 561] on img at bounding box center [780, 573] width 334 height 238
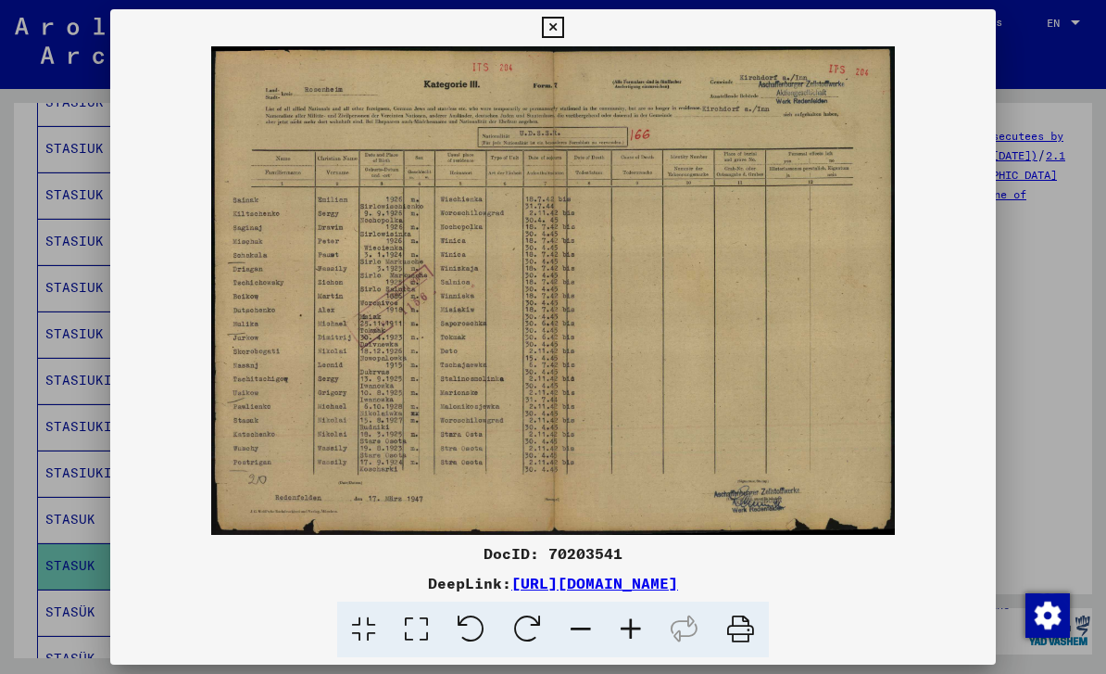
click at [563, 33] on icon at bounding box center [552, 28] width 21 height 22
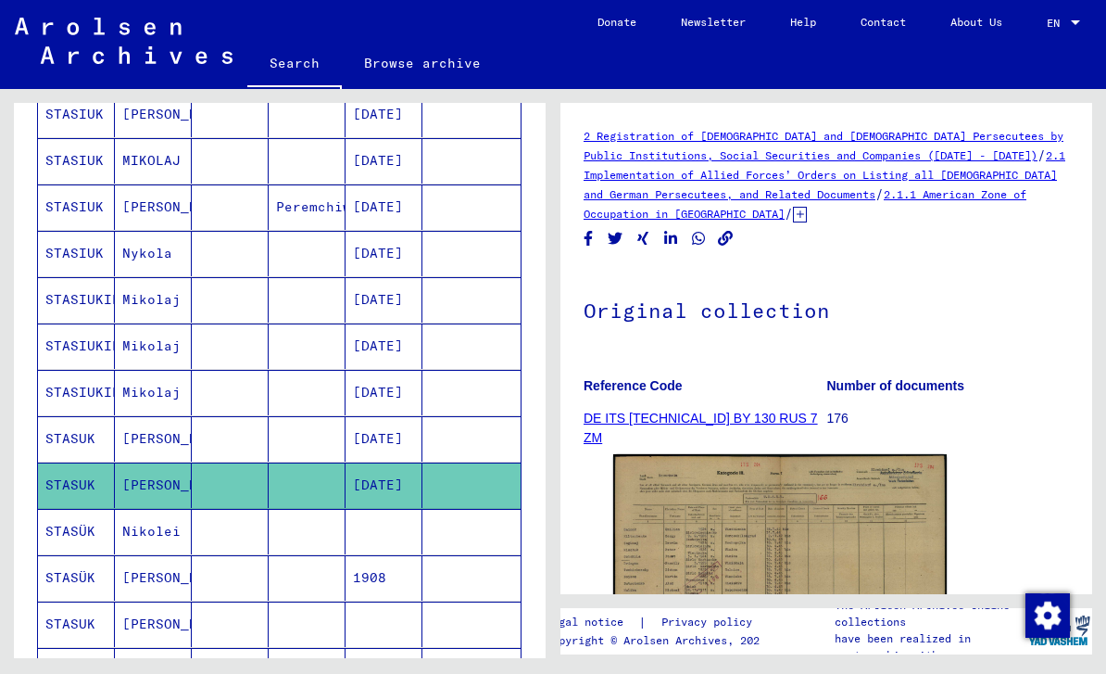
scroll to position [727, 0]
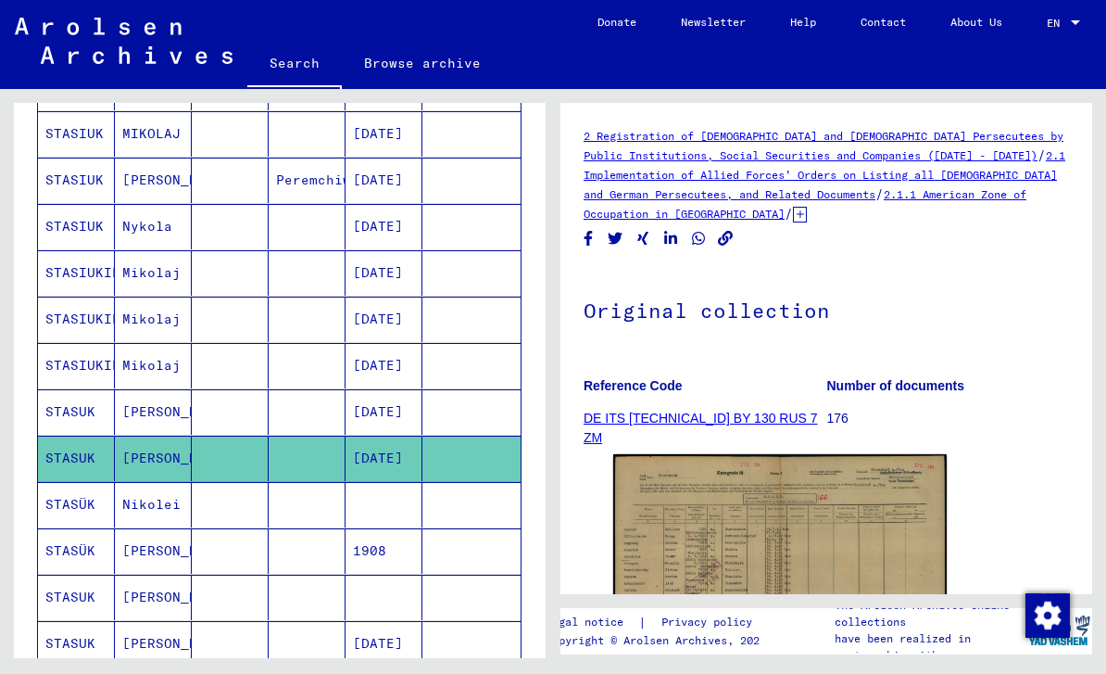
click at [130, 513] on mat-cell "Nikolei" at bounding box center [153, 504] width 77 height 45
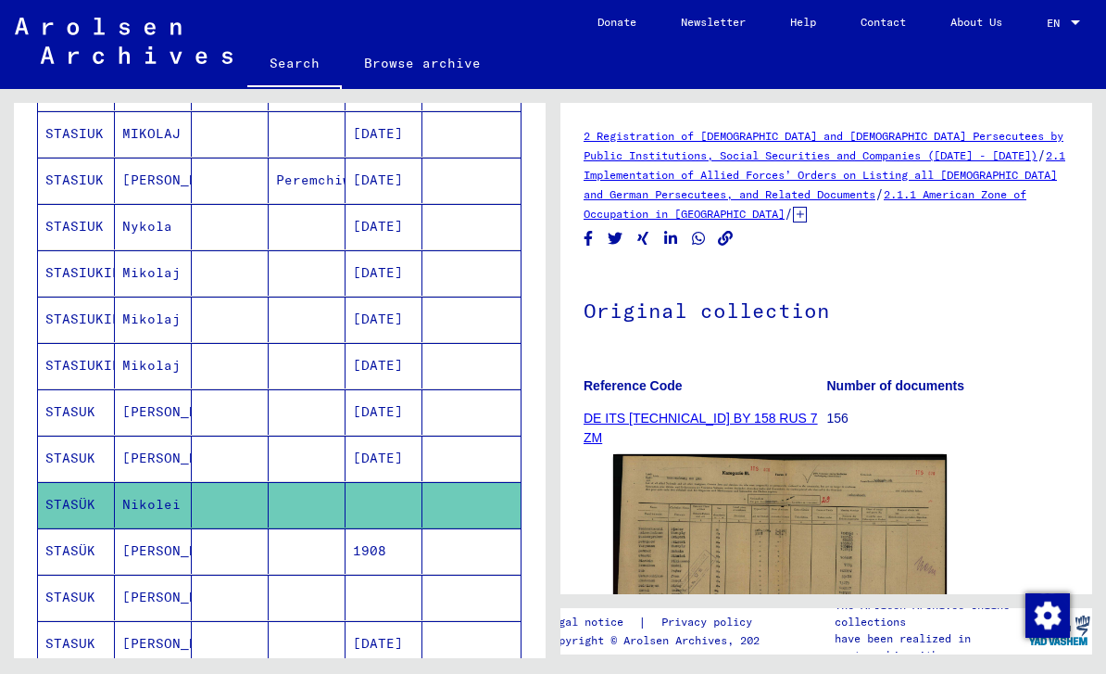
click at [834, 572] on img at bounding box center [780, 573] width 334 height 239
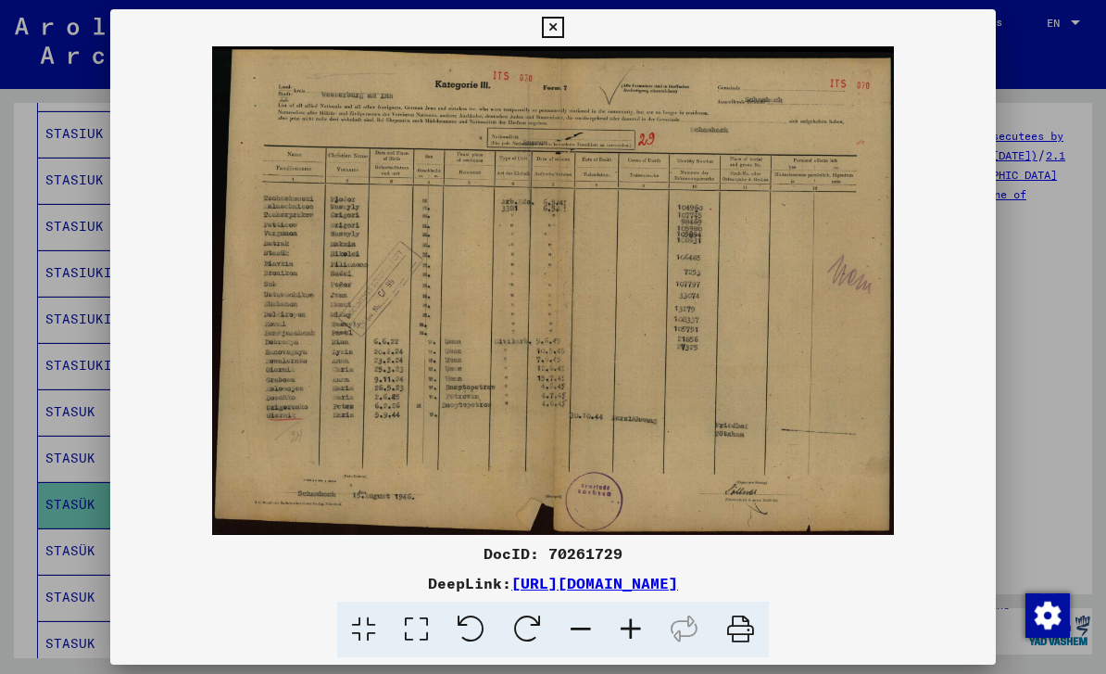
click at [563, 29] on icon at bounding box center [552, 28] width 21 height 22
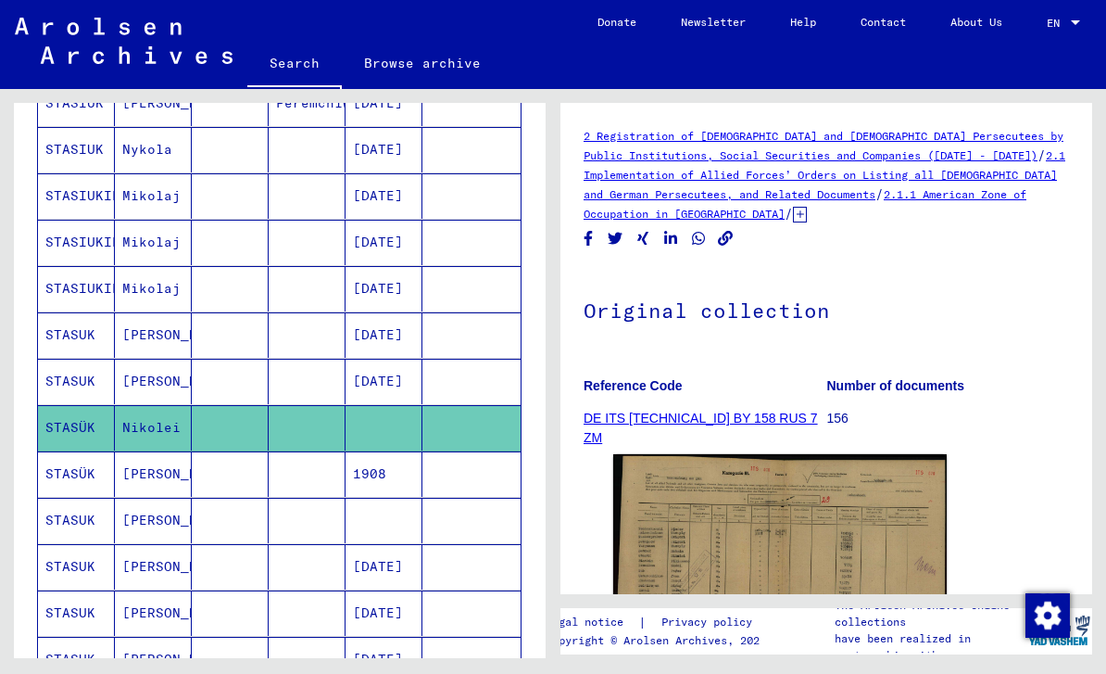
scroll to position [816, 0]
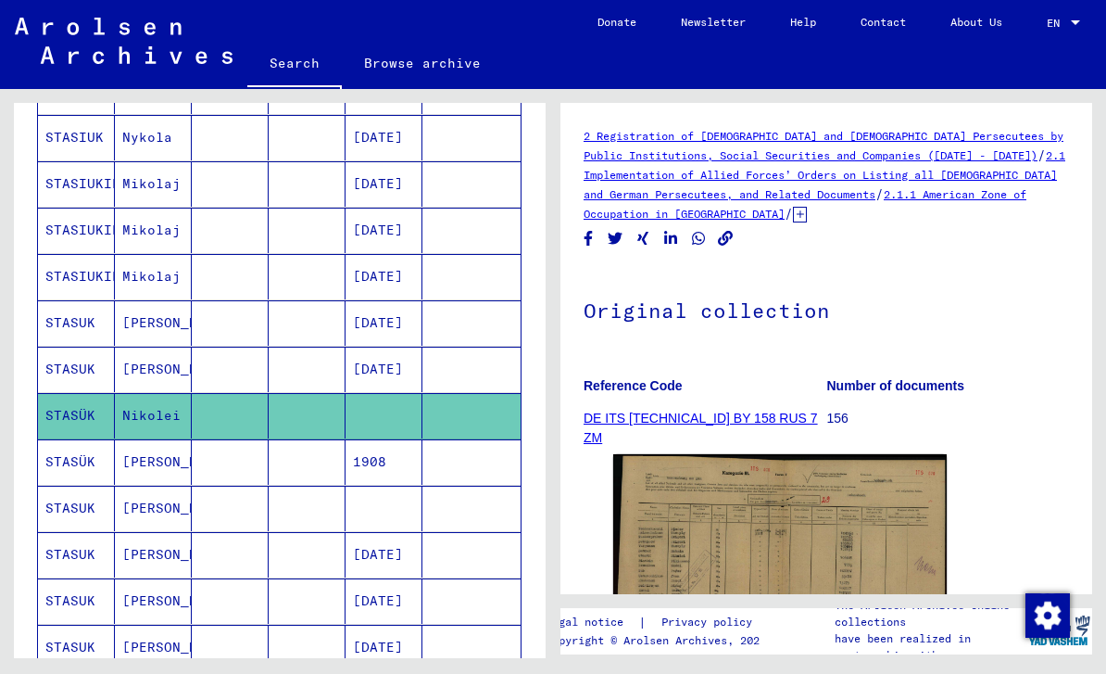
click at [97, 520] on mat-cell "STASUK" at bounding box center [76, 507] width 77 height 45
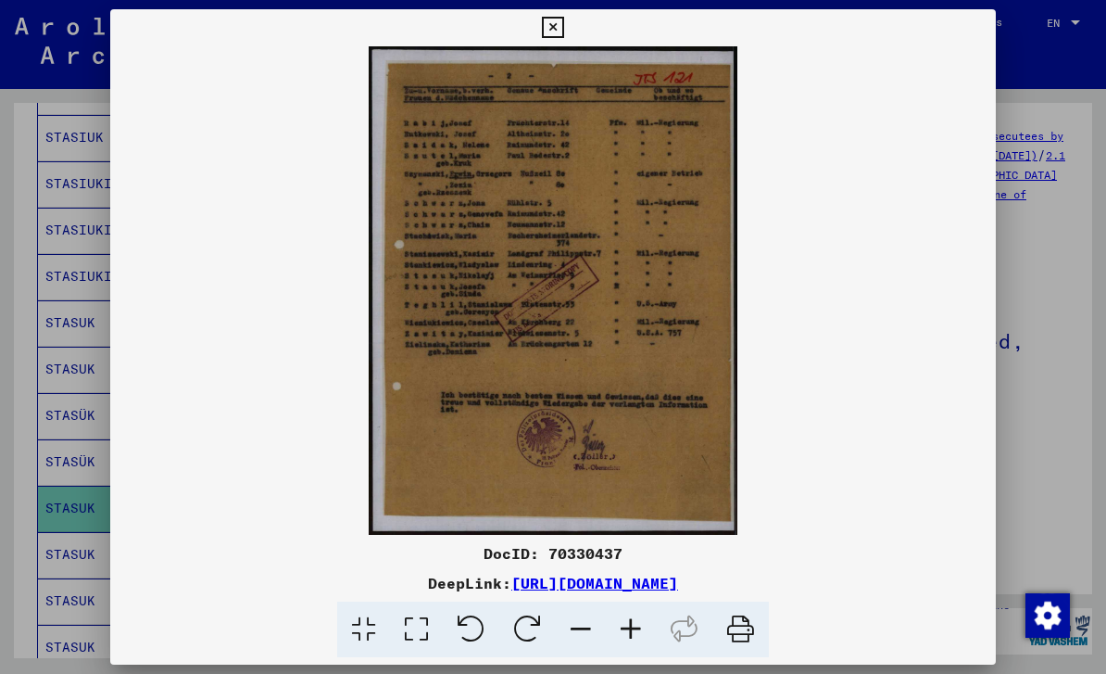
click at [563, 32] on icon at bounding box center [552, 28] width 21 height 22
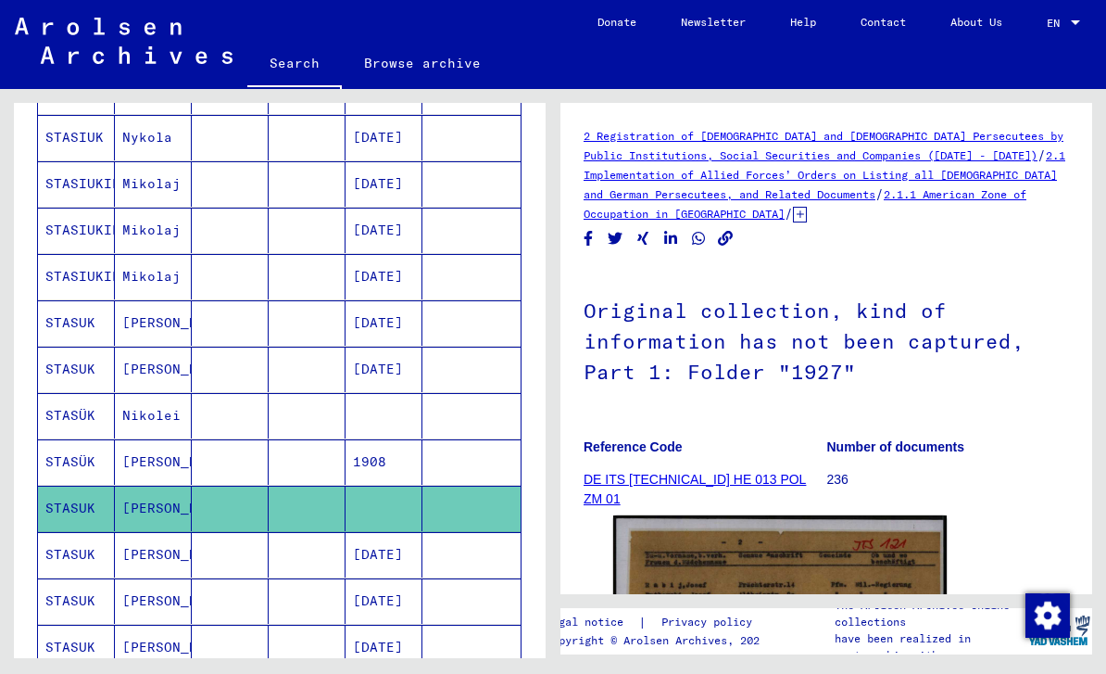
click at [97, 564] on icon at bounding box center [77, 599] width 46 height 74
click at [99, 554] on mat-cell "STASUK" at bounding box center [76, 554] width 77 height 45
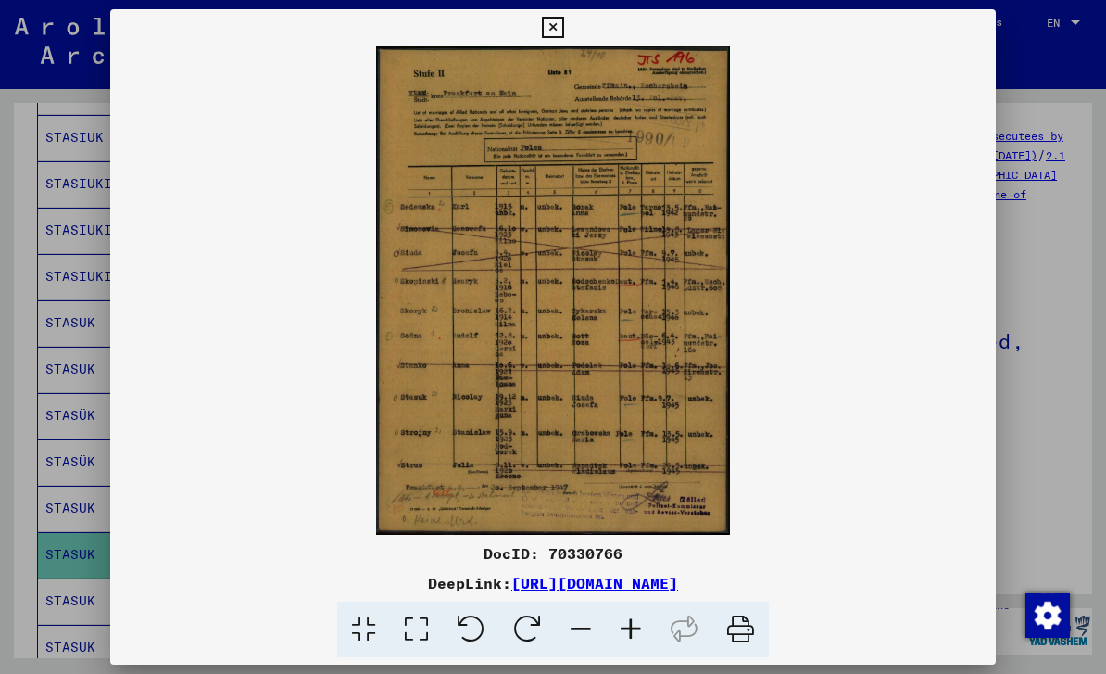
click at [569, 41] on button at bounding box center [552, 27] width 32 height 37
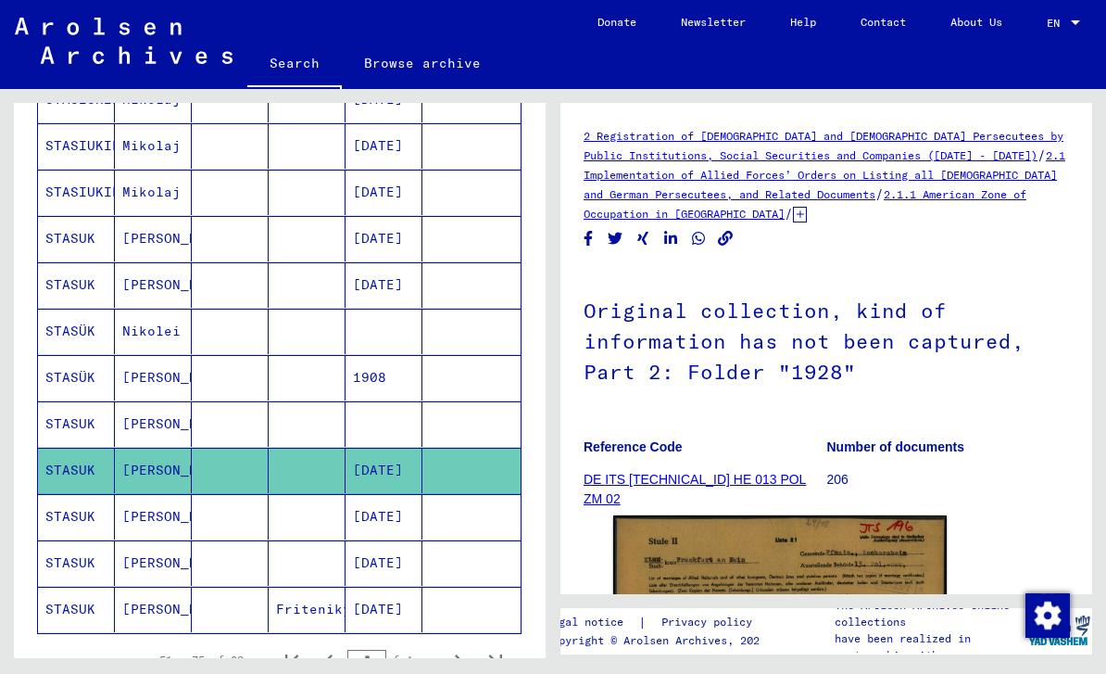
scroll to position [955, 0]
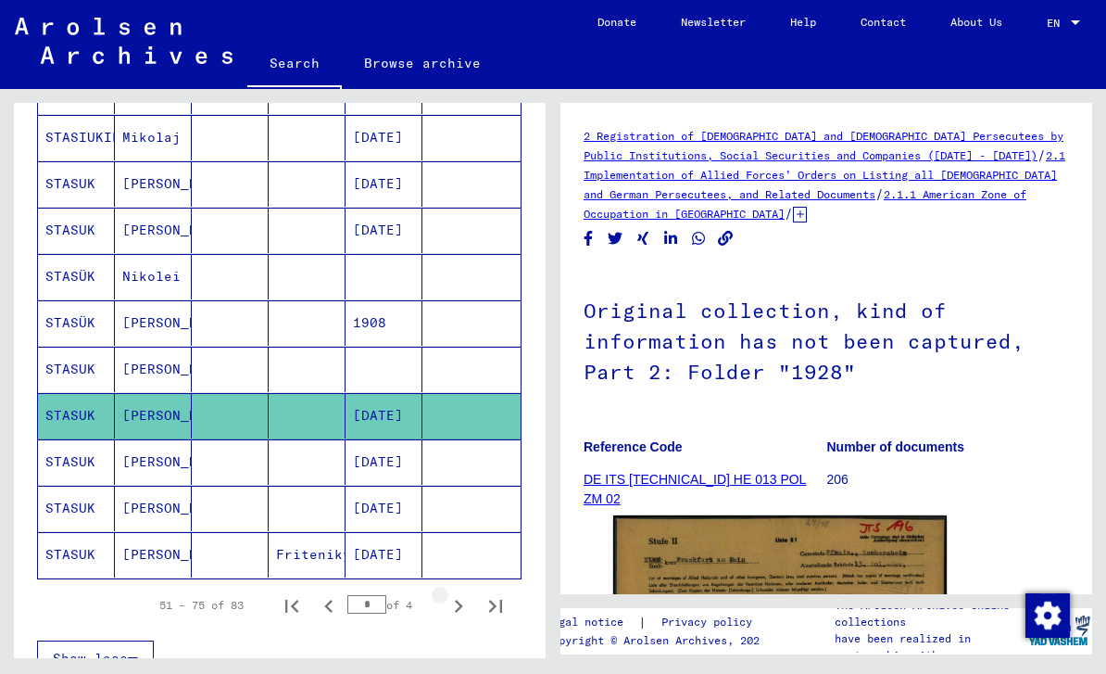
click at [456, 611] on icon "Next page" at bounding box center [459, 605] width 8 height 13
type input "*"
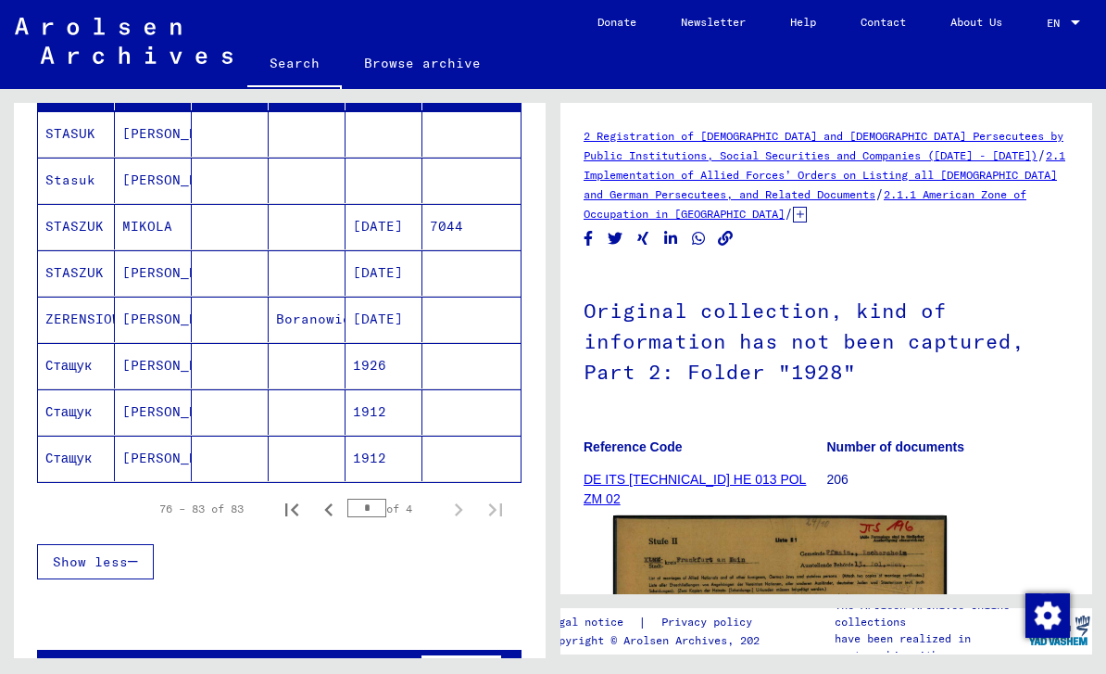
click at [88, 142] on mat-cell "STASUK" at bounding box center [76, 133] width 77 height 45
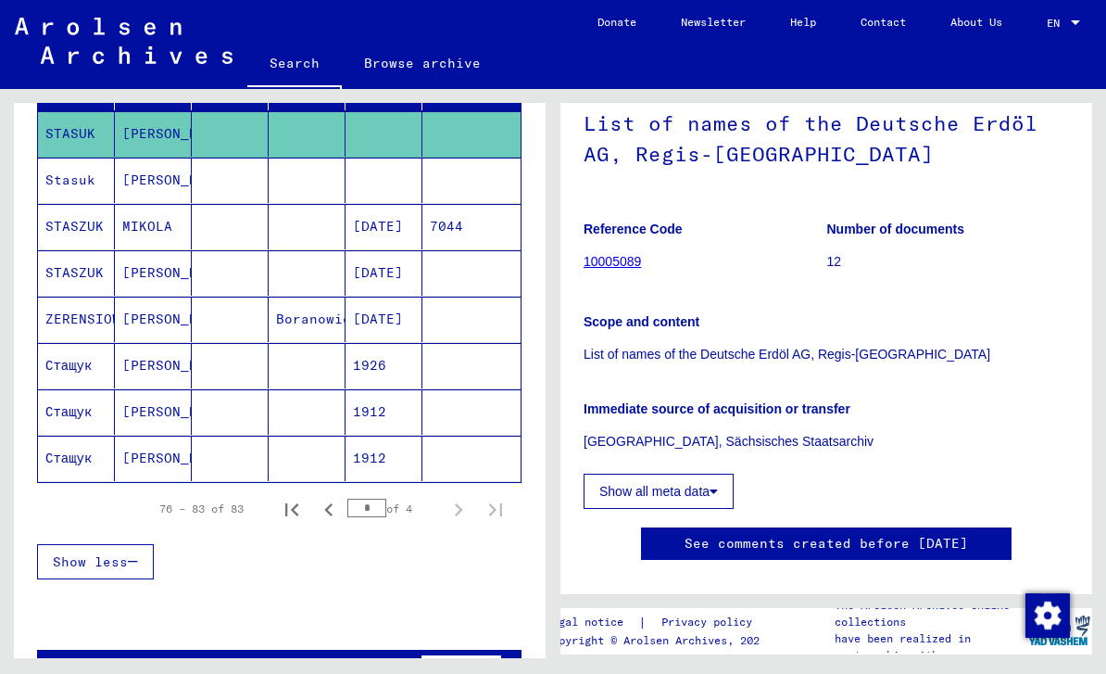
scroll to position [185, 0]
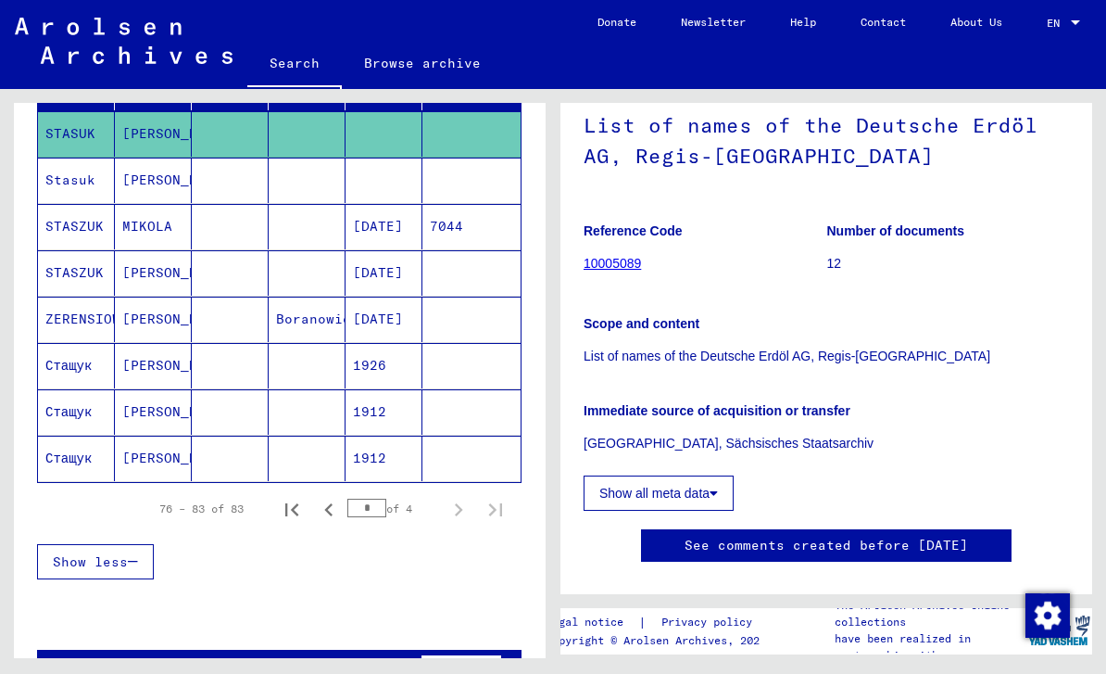
click at [95, 175] on mat-cell "Stasuk" at bounding box center [76, 180] width 77 height 45
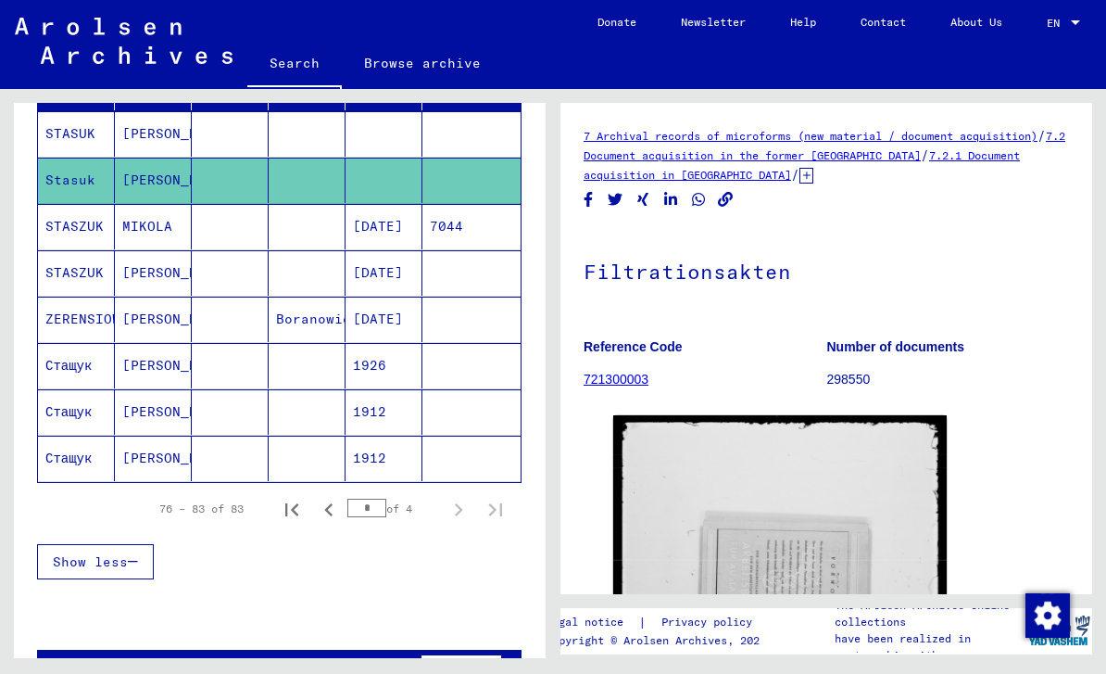
click at [838, 564] on img at bounding box center [780, 644] width 334 height 459
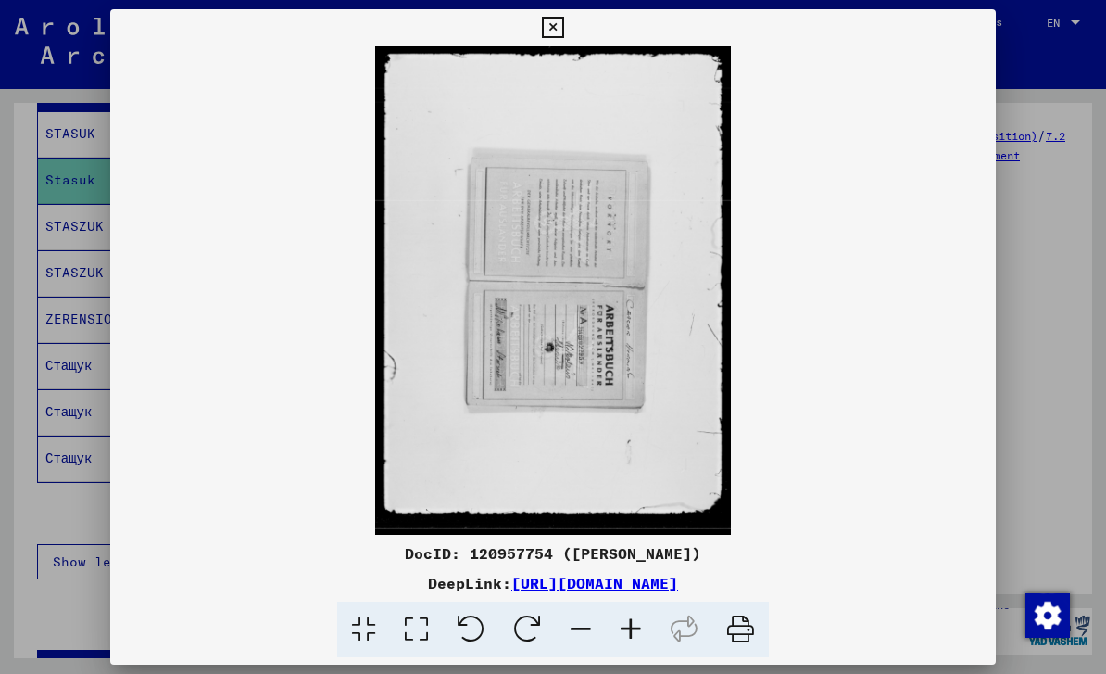
click at [569, 40] on button at bounding box center [552, 27] width 32 height 37
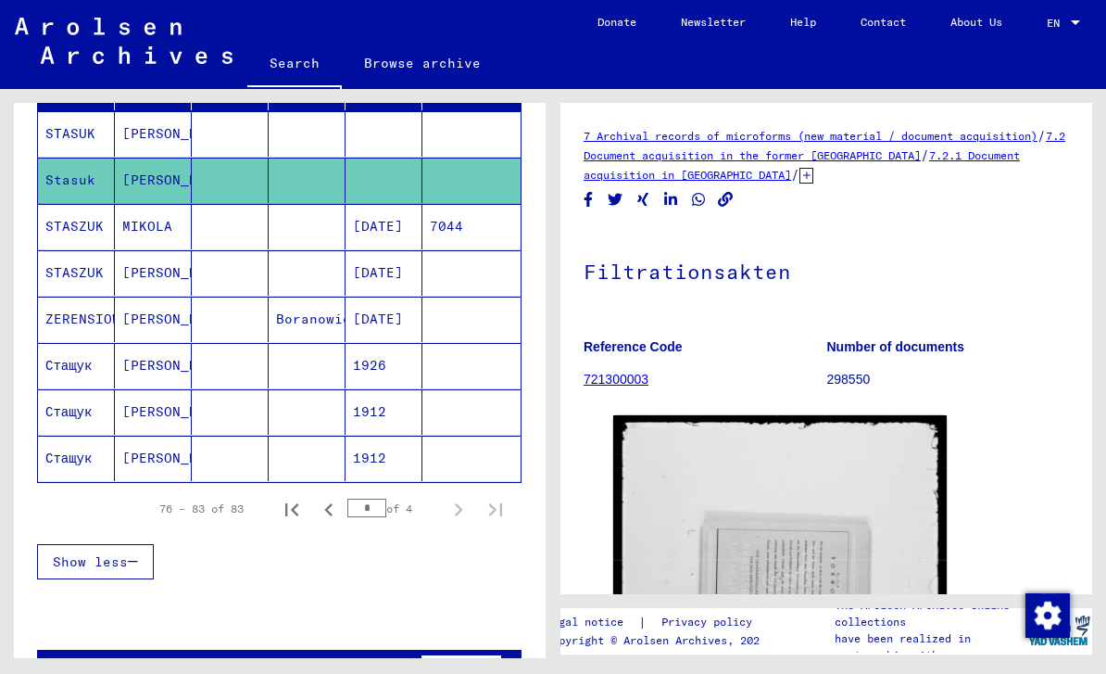
click at [87, 275] on mat-cell "STASZUK" at bounding box center [76, 272] width 77 height 45
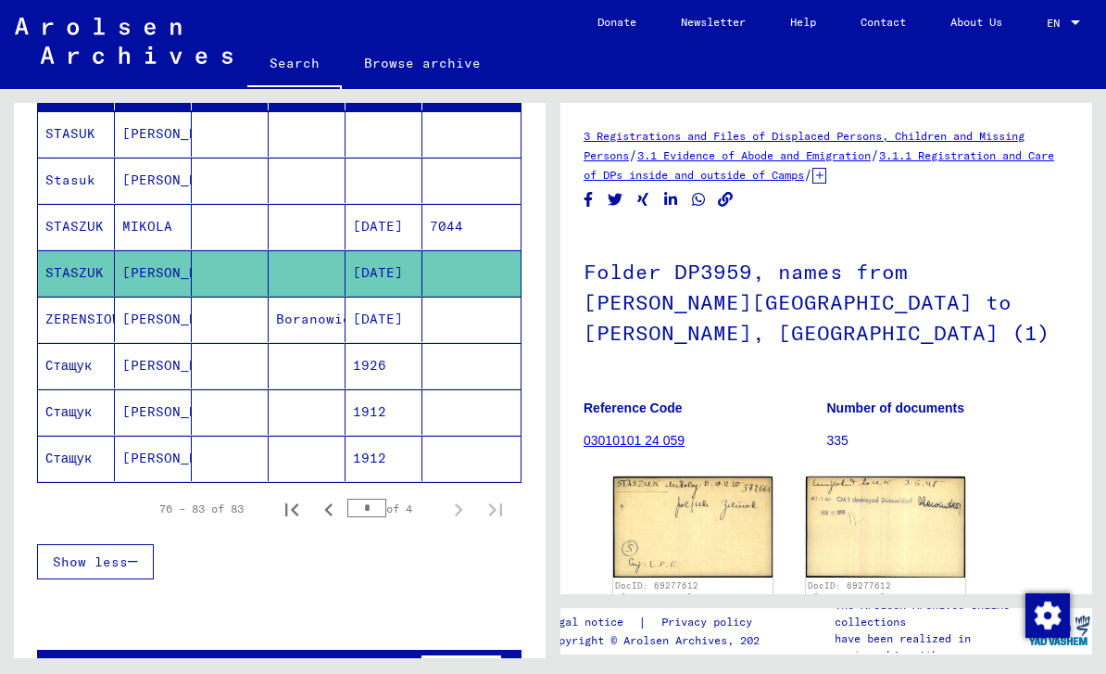
click at [707, 487] on img at bounding box center [692, 526] width 159 height 101
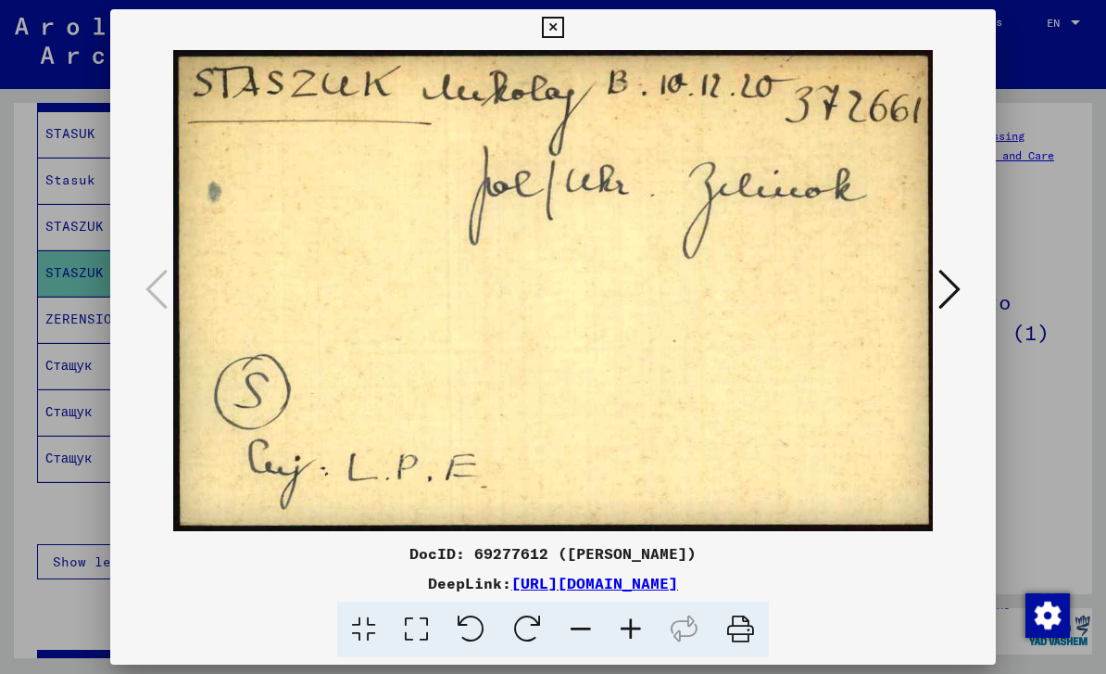
click at [963, 307] on button at bounding box center [949, 290] width 33 height 53
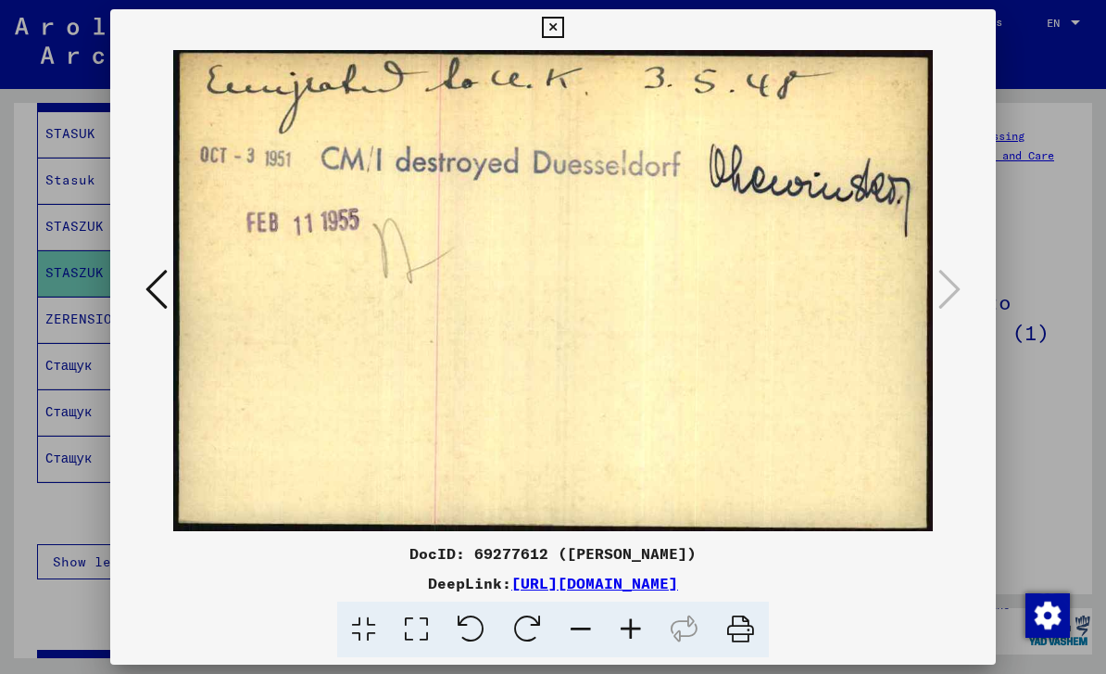
click at [563, 37] on icon at bounding box center [552, 28] width 21 height 22
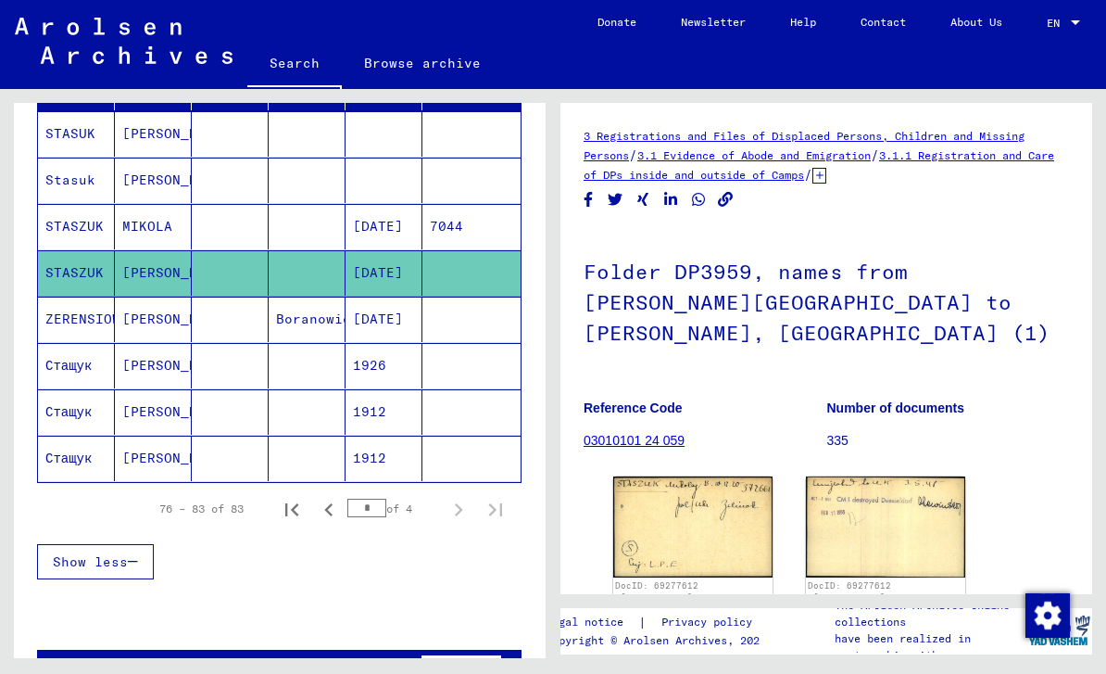
click at [88, 373] on mat-cell "Стащук" at bounding box center [76, 365] width 77 height 45
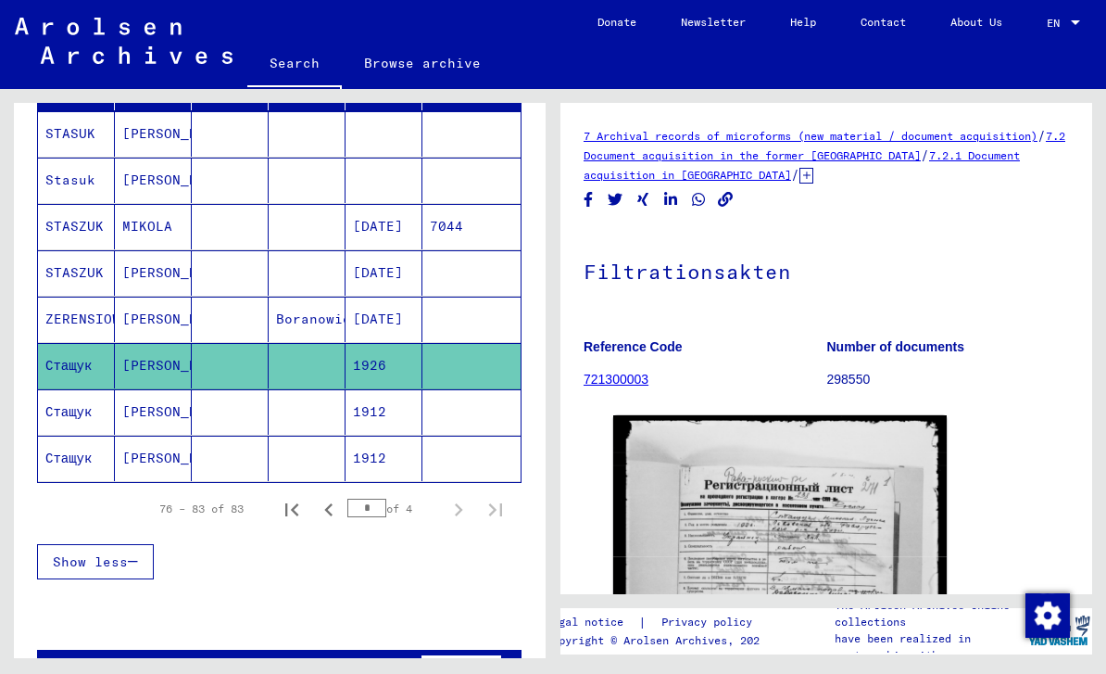
click at [794, 545] on img at bounding box center [780, 630] width 334 height 430
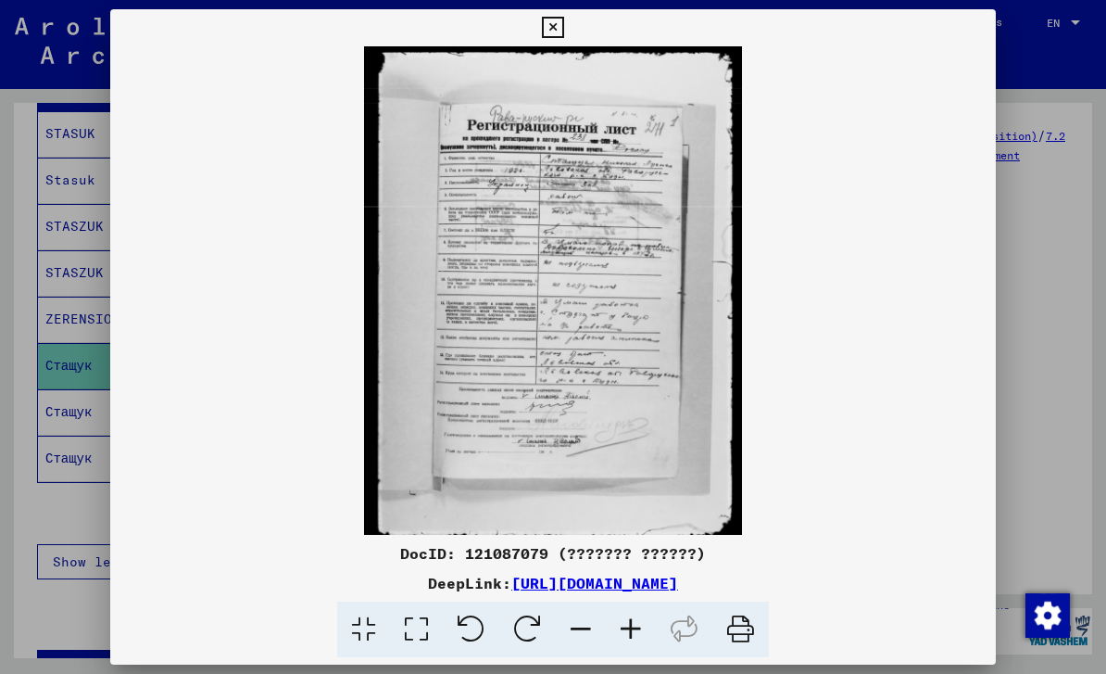
click at [563, 27] on icon at bounding box center [552, 28] width 21 height 22
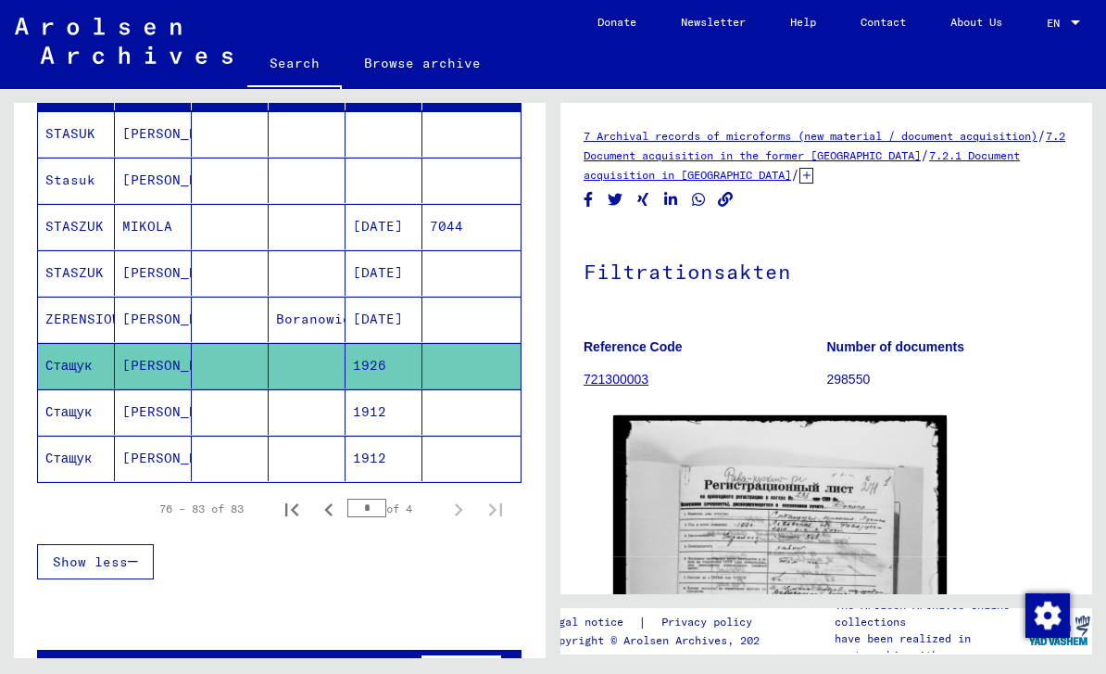
click at [102, 422] on mat-cell "Стащук" at bounding box center [76, 411] width 77 height 45
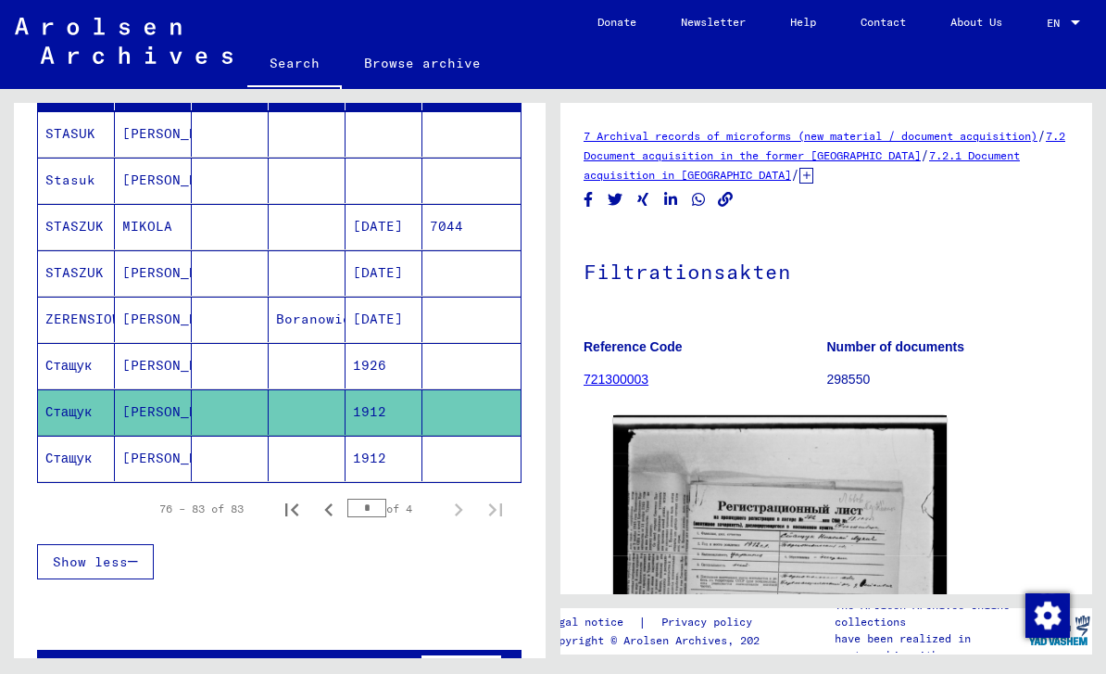
click at [838, 556] on img at bounding box center [780, 637] width 334 height 444
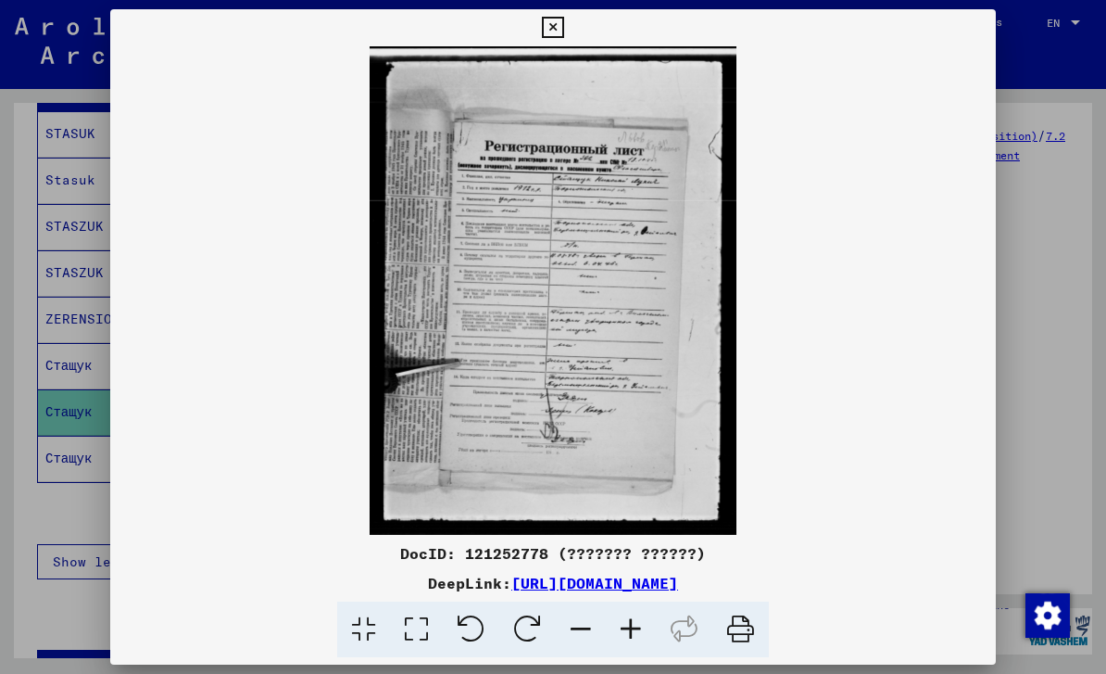
click at [563, 36] on icon at bounding box center [552, 28] width 21 height 22
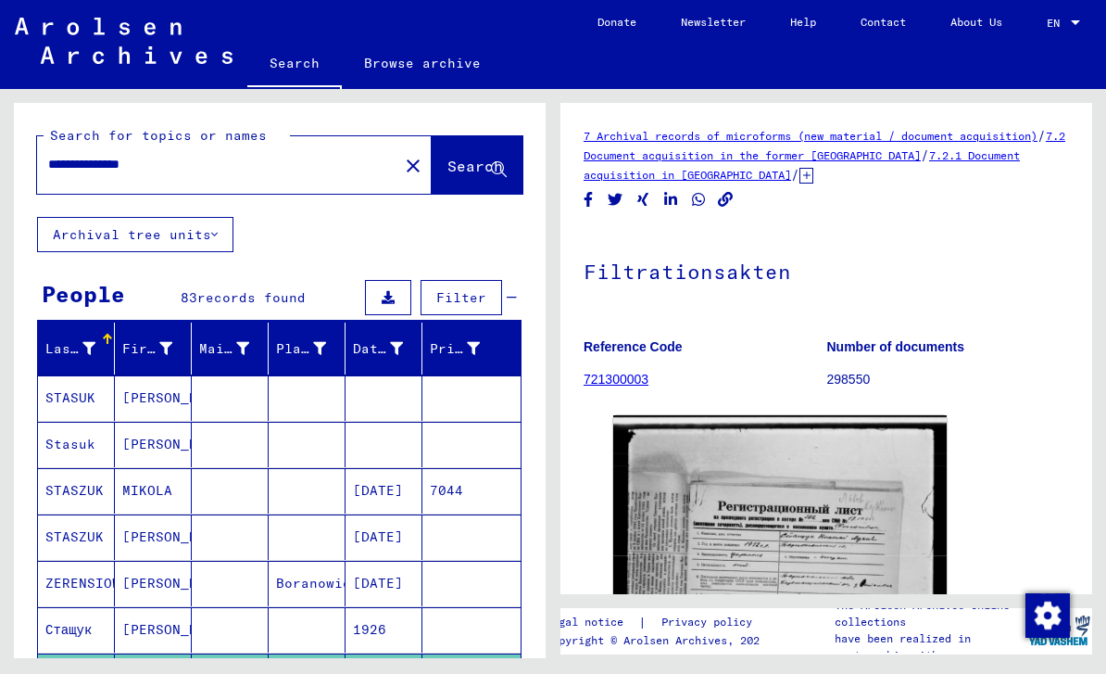
click at [206, 155] on input "**********" at bounding box center [217, 164] width 339 height 19
click at [475, 157] on span "Search" at bounding box center [476, 166] width 56 height 19
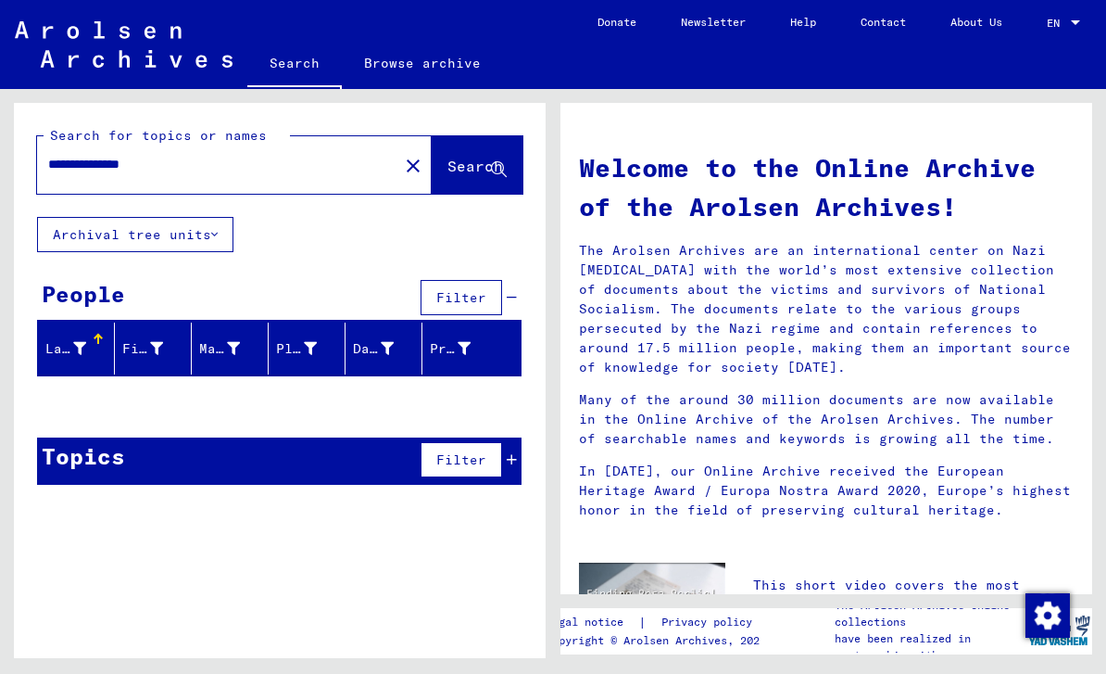
click at [204, 155] on input "**********" at bounding box center [212, 164] width 328 height 19
type input "**********"
click at [492, 162] on icon at bounding box center [499, 170] width 16 height 16
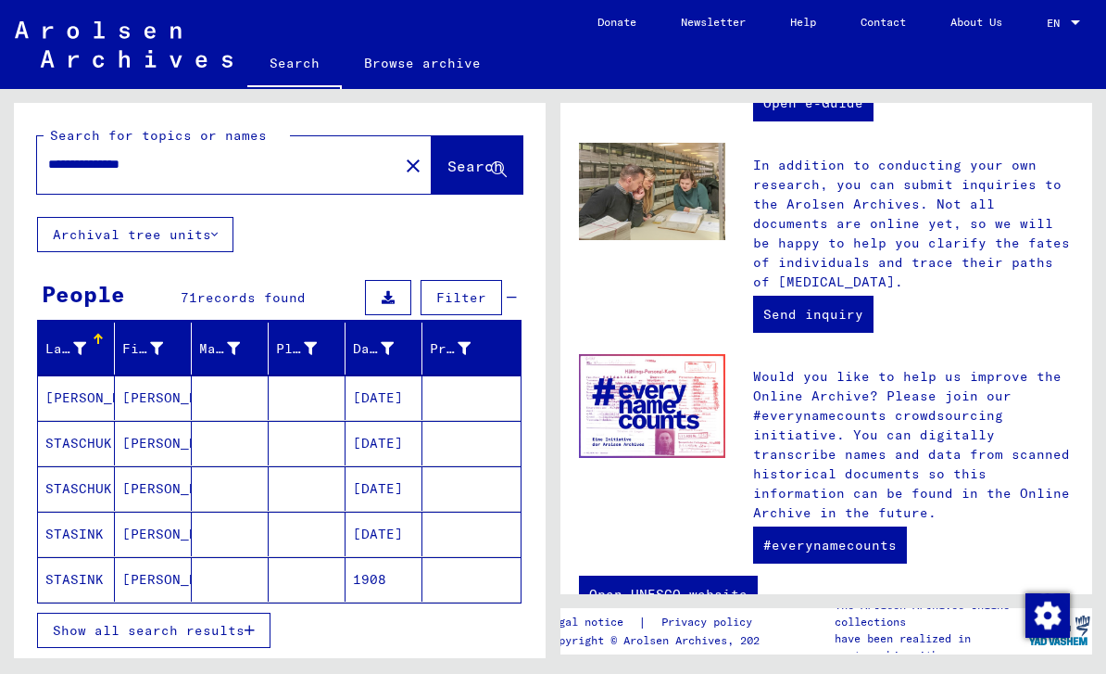
scroll to position [744, 0]
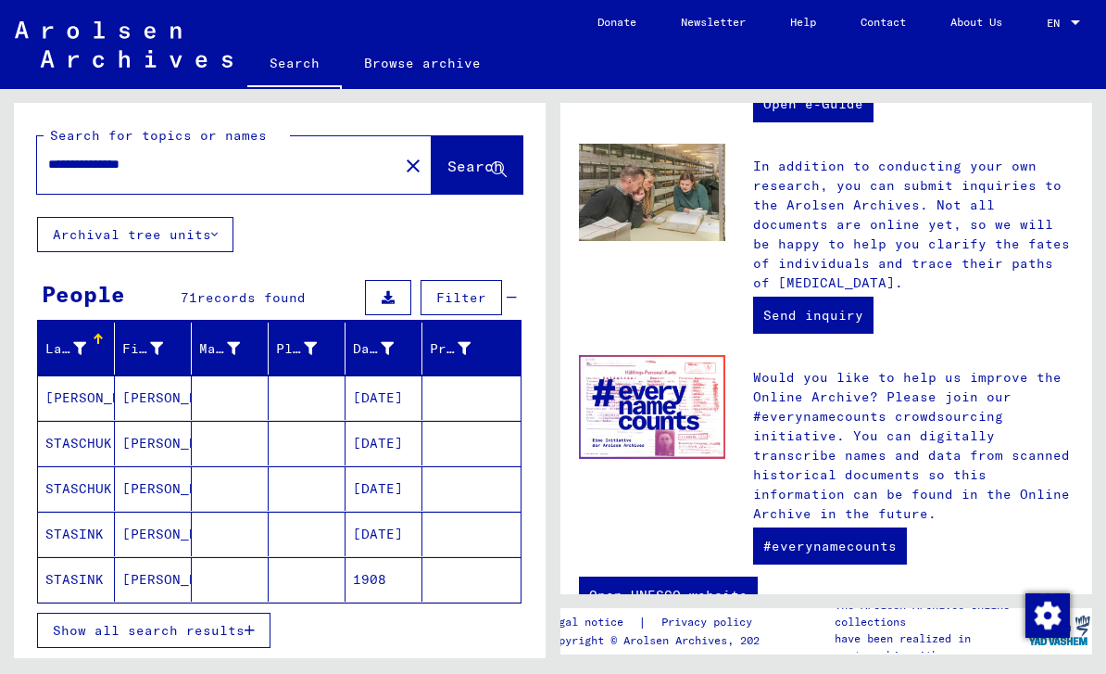
click at [236, 612] on button "Show all search results" at bounding box center [153, 629] width 233 height 35
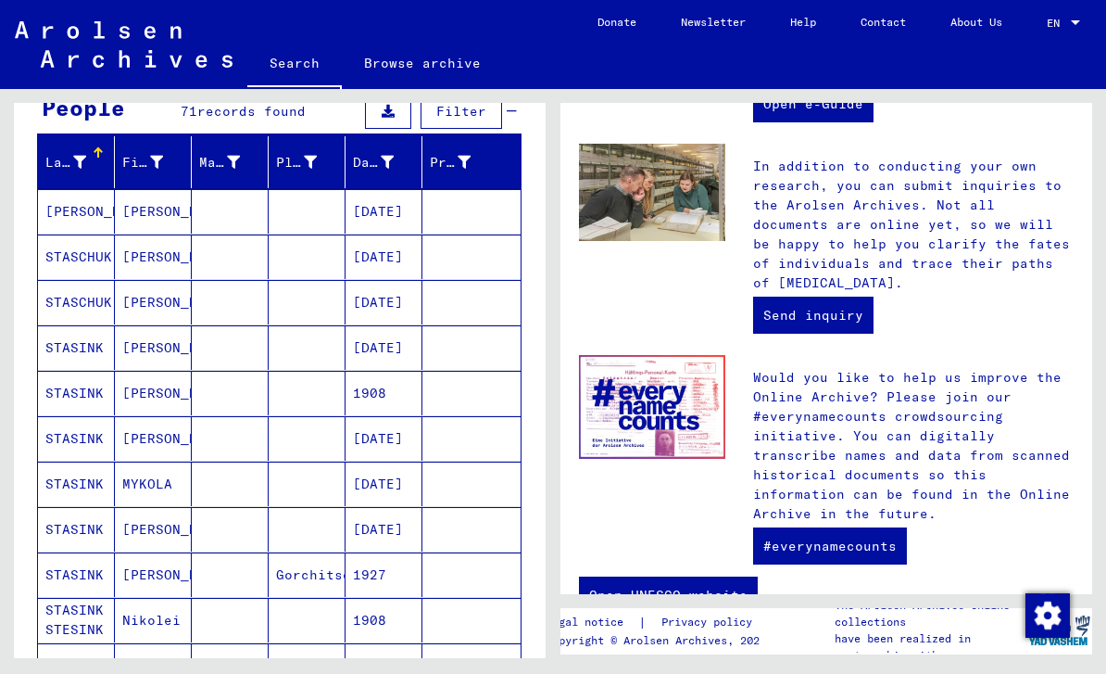
scroll to position [185, 0]
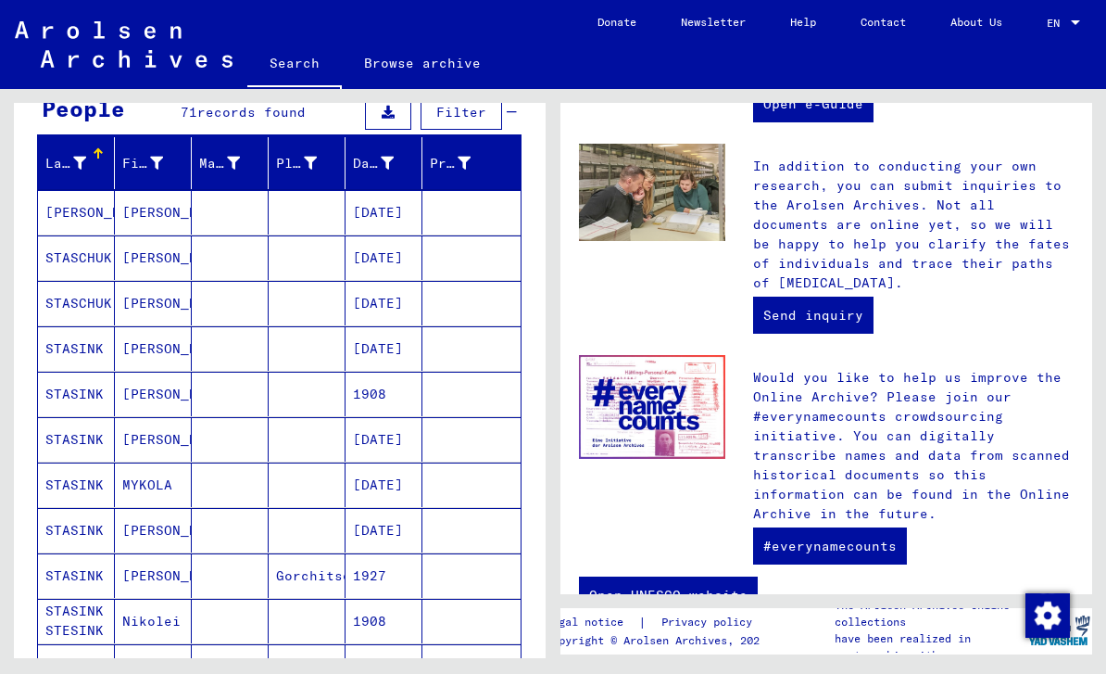
click at [87, 417] on mat-cell "STASINK" at bounding box center [76, 439] width 77 height 44
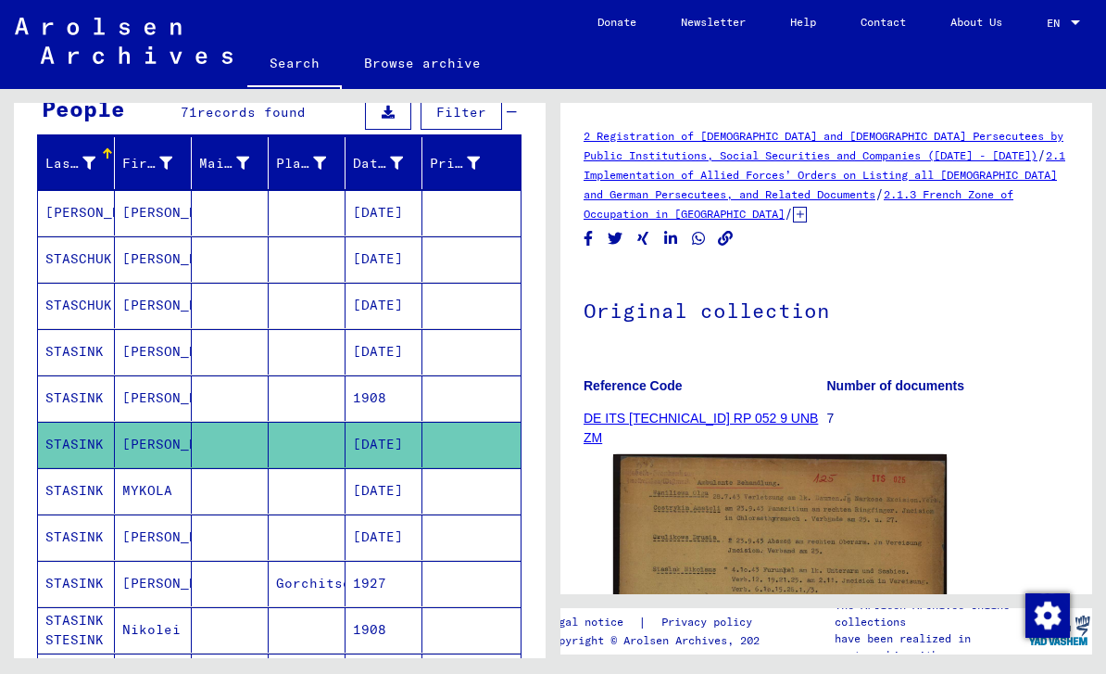
click at [793, 511] on img at bounding box center [780, 685] width 334 height 463
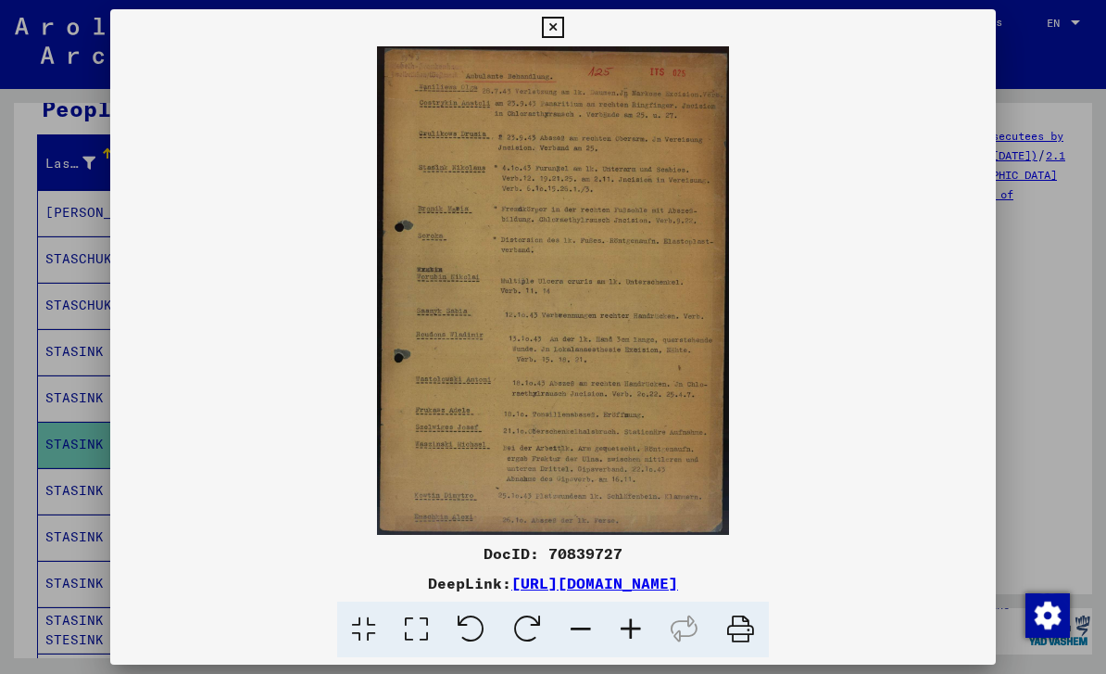
click at [563, 31] on icon at bounding box center [552, 28] width 21 height 22
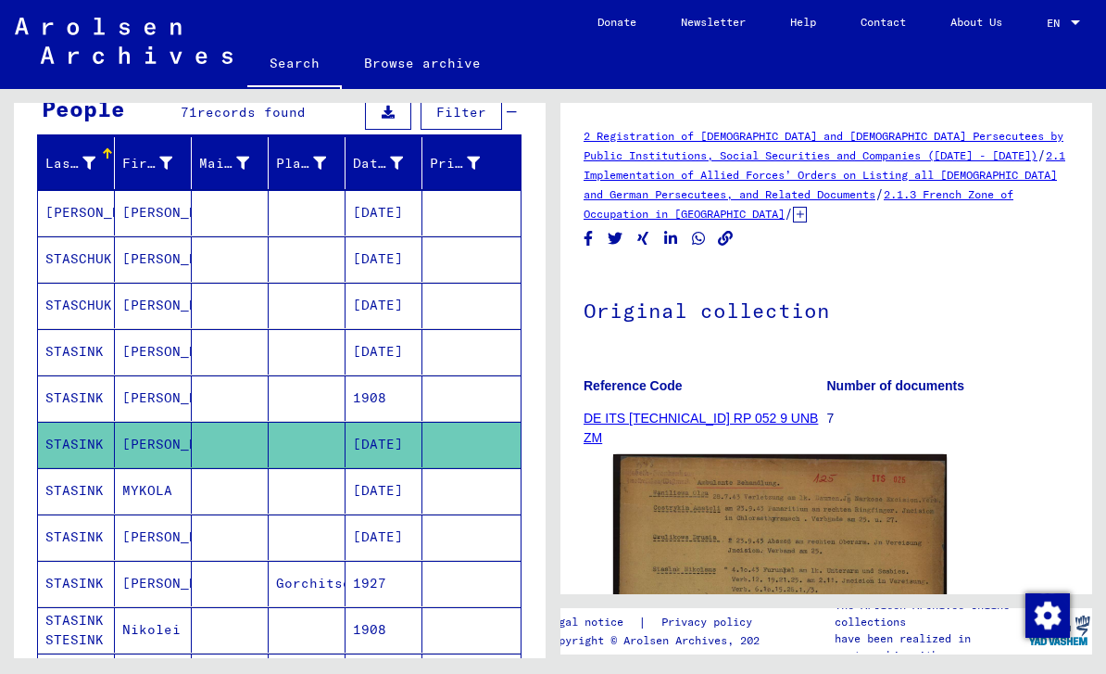
click at [762, 521] on img at bounding box center [780, 685] width 334 height 463
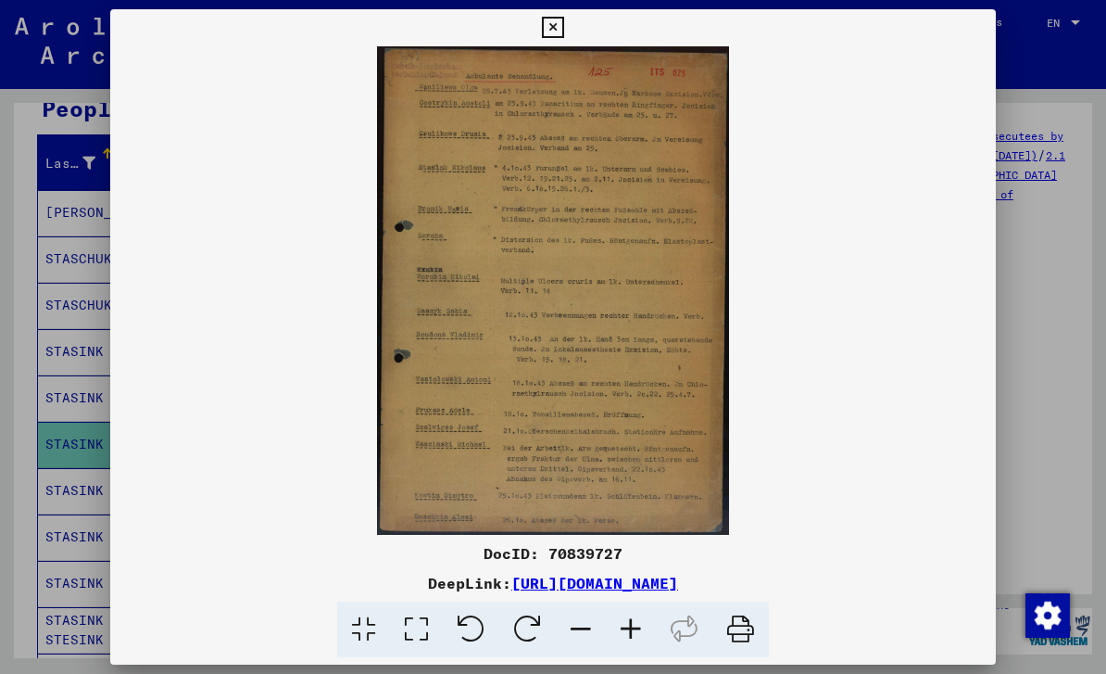
click at [563, 33] on icon at bounding box center [552, 28] width 21 height 22
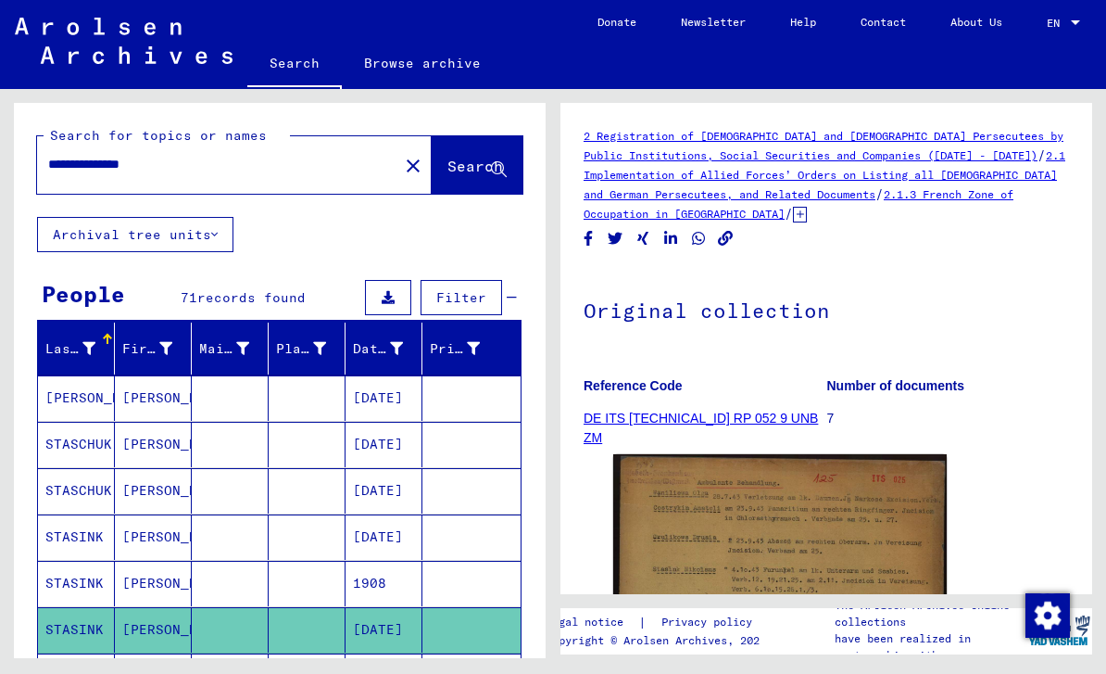
click at [203, 155] on input "**********" at bounding box center [217, 164] width 339 height 19
click at [402, 155] on mat-icon "close" at bounding box center [413, 166] width 22 height 22
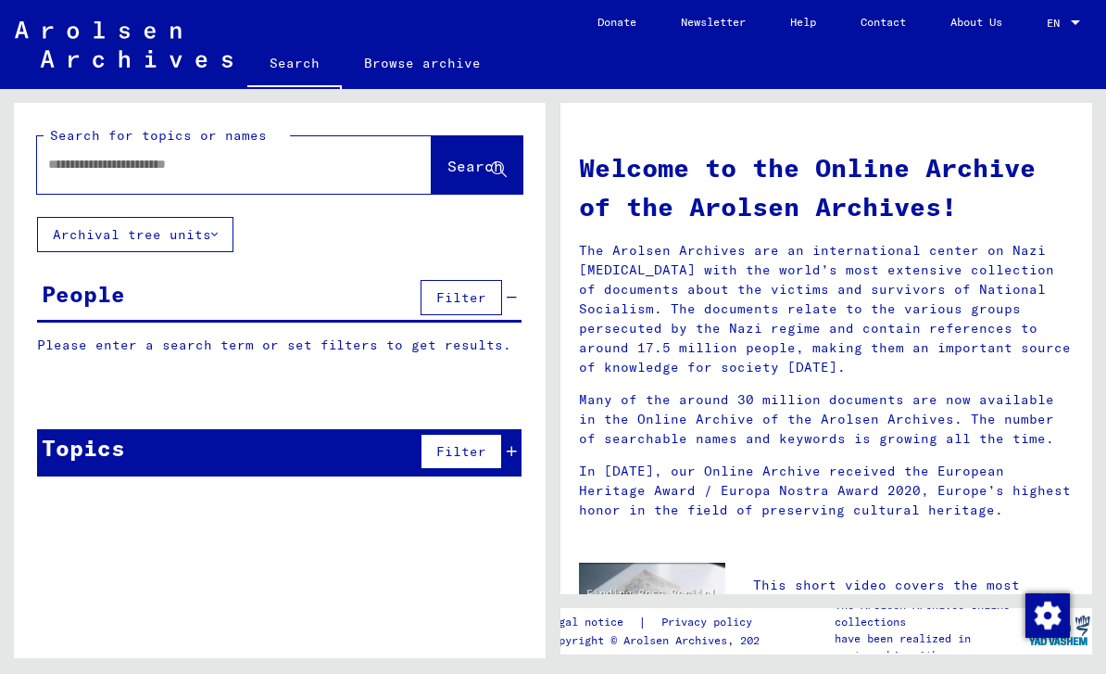
click at [108, 155] on input "text" at bounding box center [212, 164] width 328 height 19
type input "**********"
click at [495, 162] on icon at bounding box center [499, 170] width 16 height 16
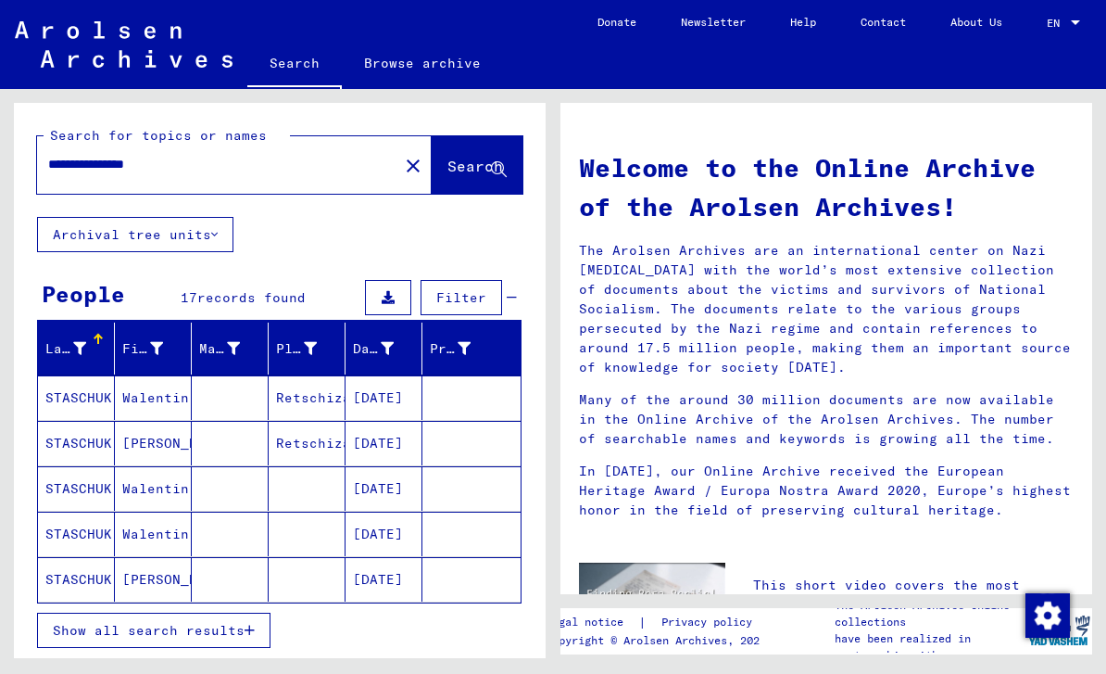
click at [82, 622] on span "Show all search results" at bounding box center [149, 630] width 192 height 17
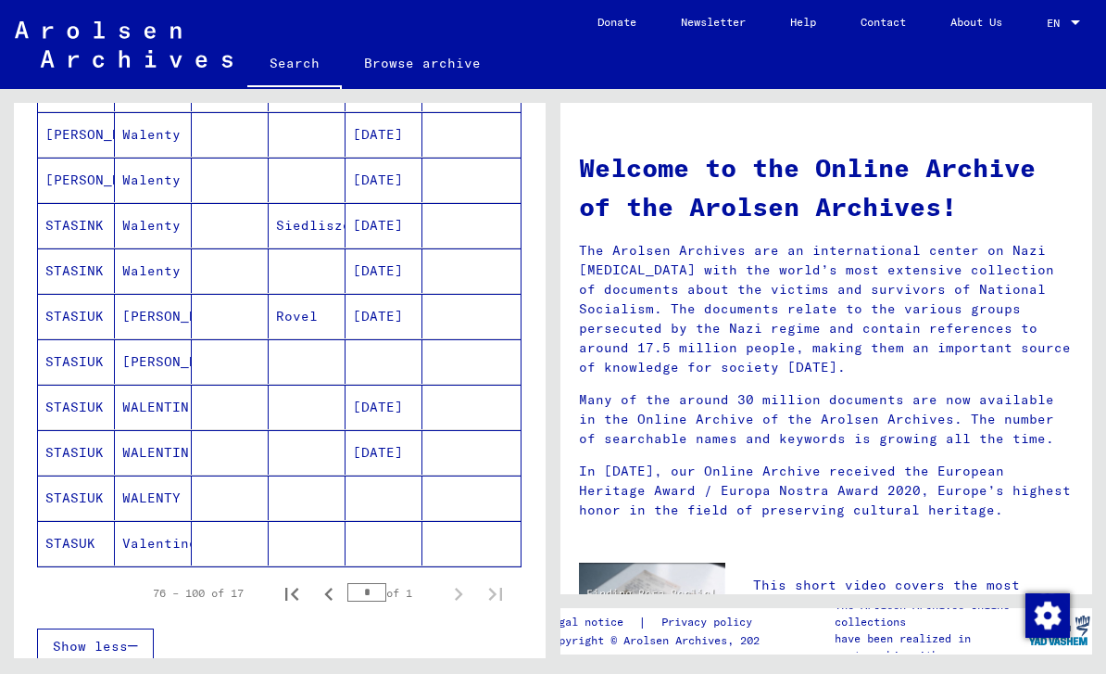
scroll to position [586, 0]
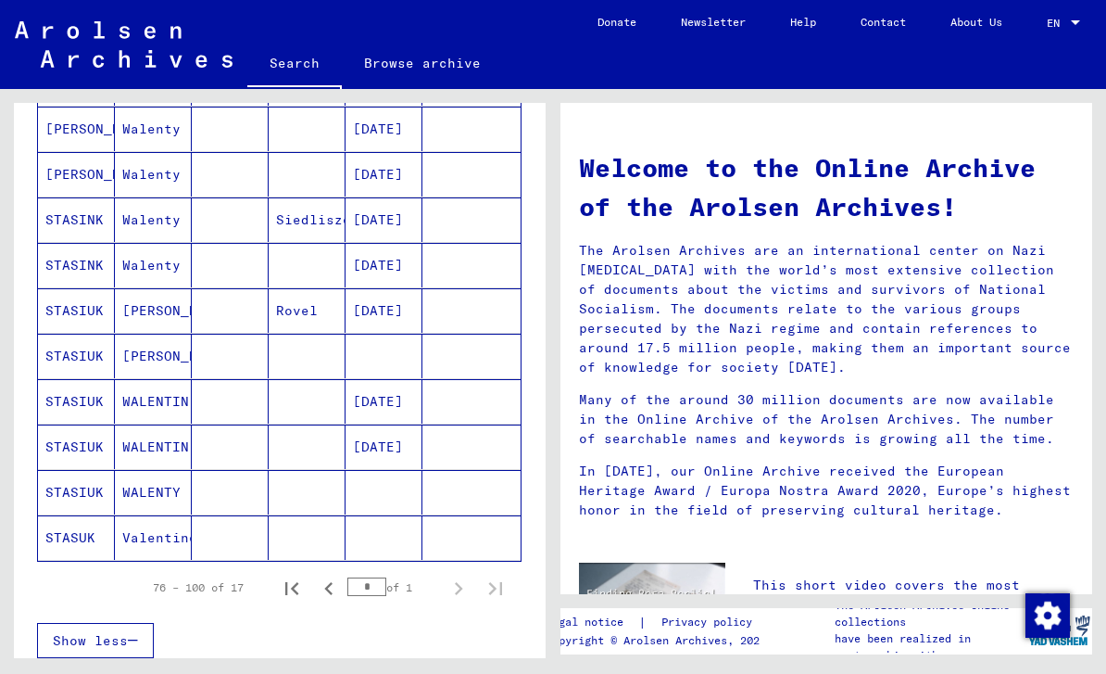
click at [64, 515] on mat-cell "STASUK" at bounding box center [76, 537] width 77 height 44
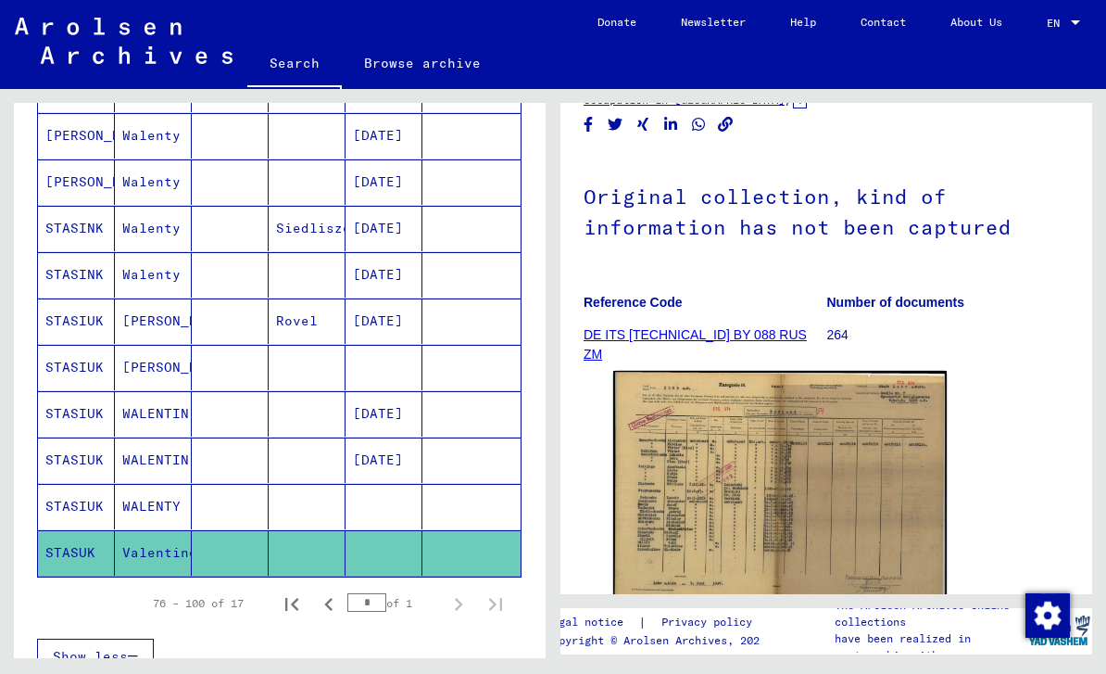
scroll to position [115, 0]
click at [763, 476] on img at bounding box center [780, 489] width 334 height 239
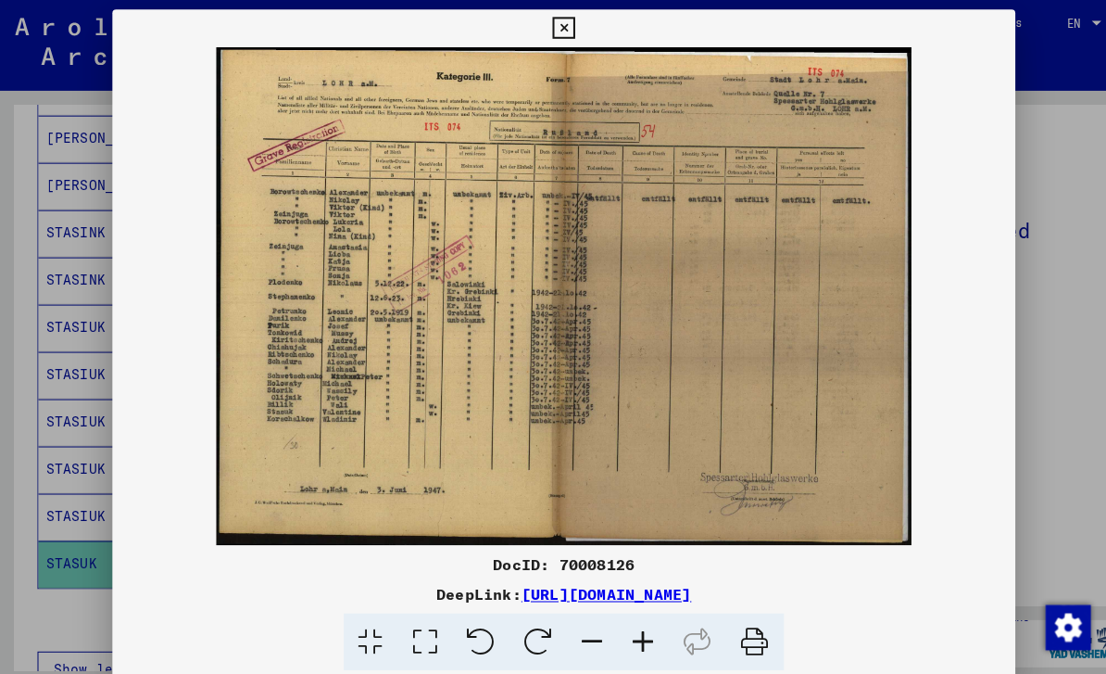
click at [563, 36] on icon at bounding box center [552, 28] width 21 height 22
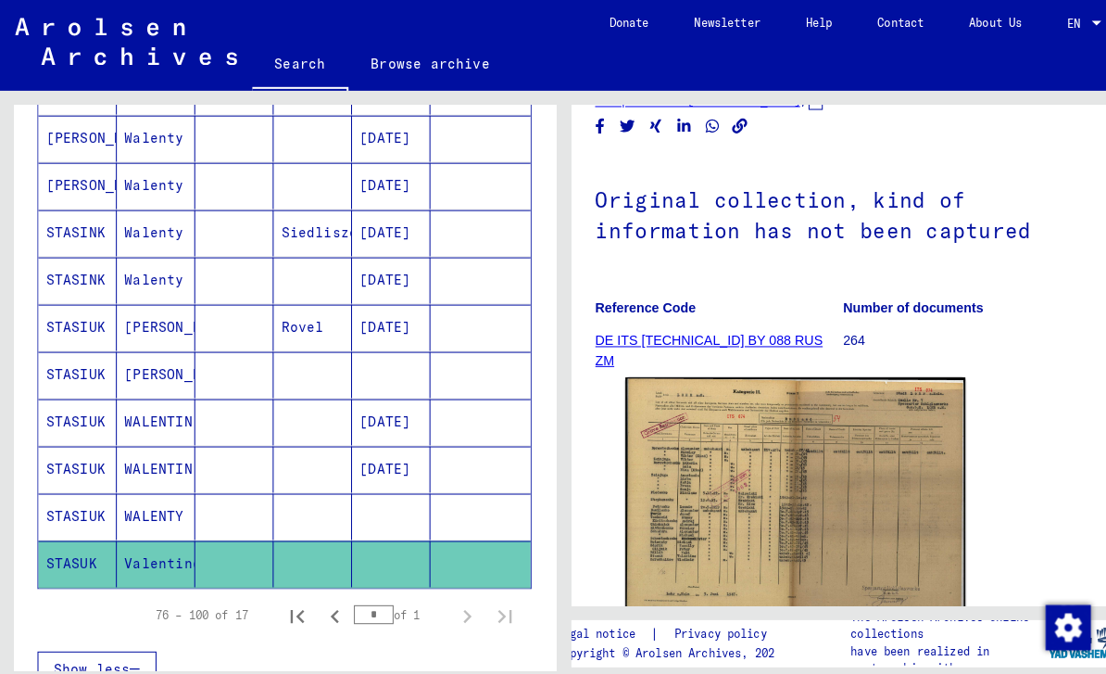
click at [65, 484] on mat-cell "STASIUK" at bounding box center [76, 506] width 77 height 45
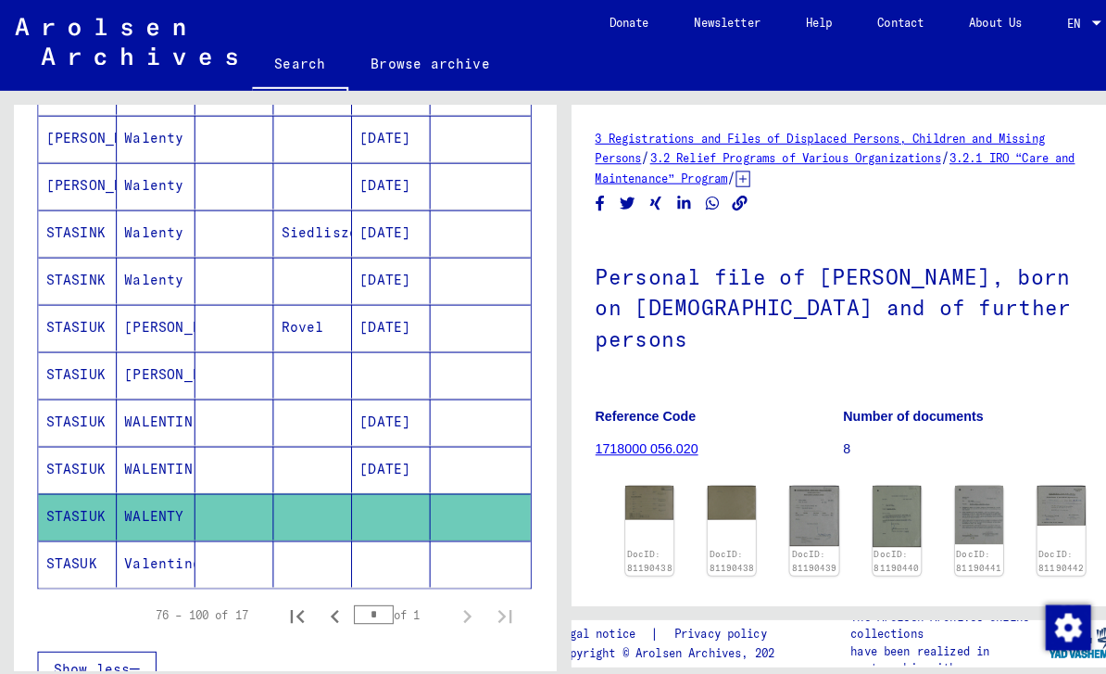
click at [646, 476] on img at bounding box center [636, 492] width 47 height 32
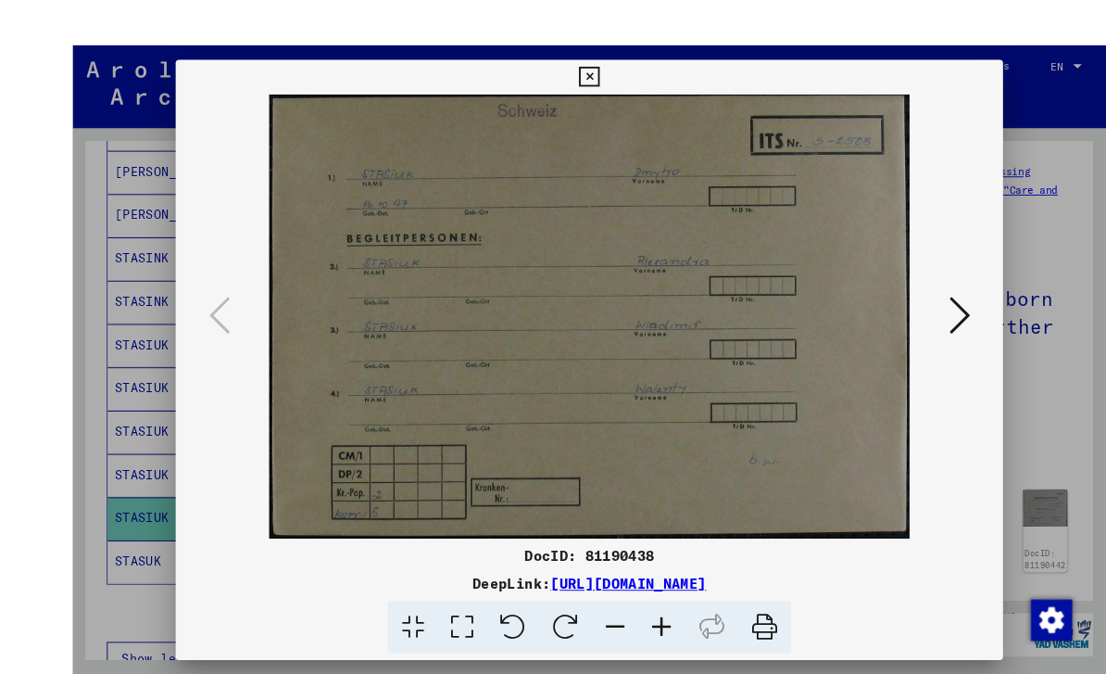
scroll to position [37, 0]
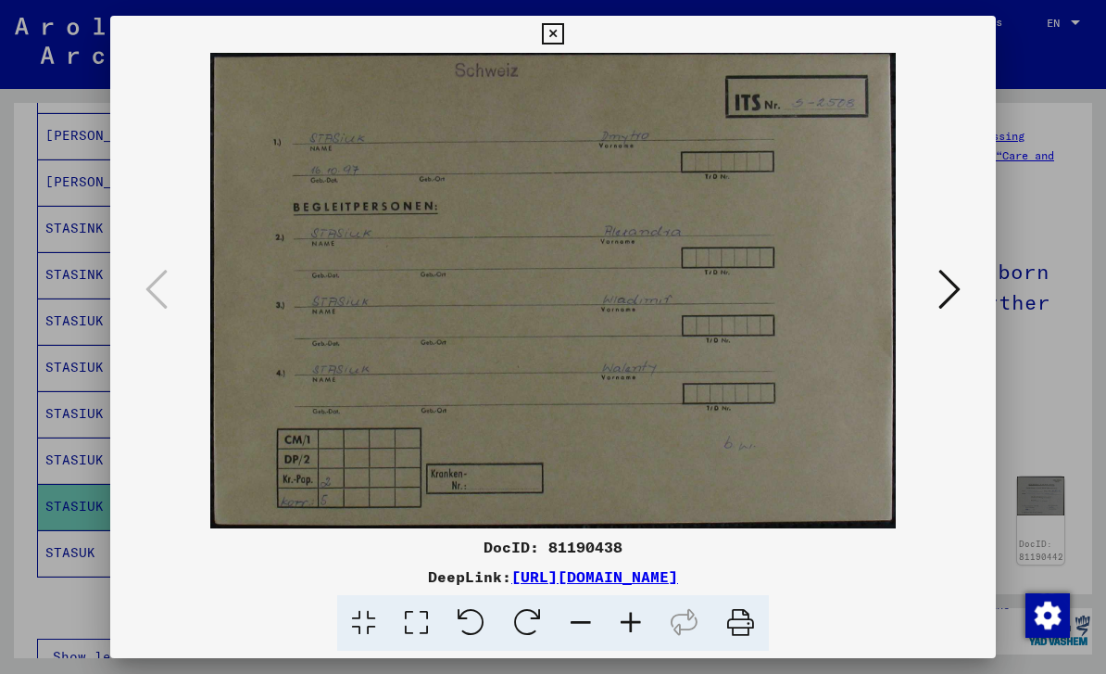
click at [946, 292] on icon at bounding box center [950, 289] width 22 height 44
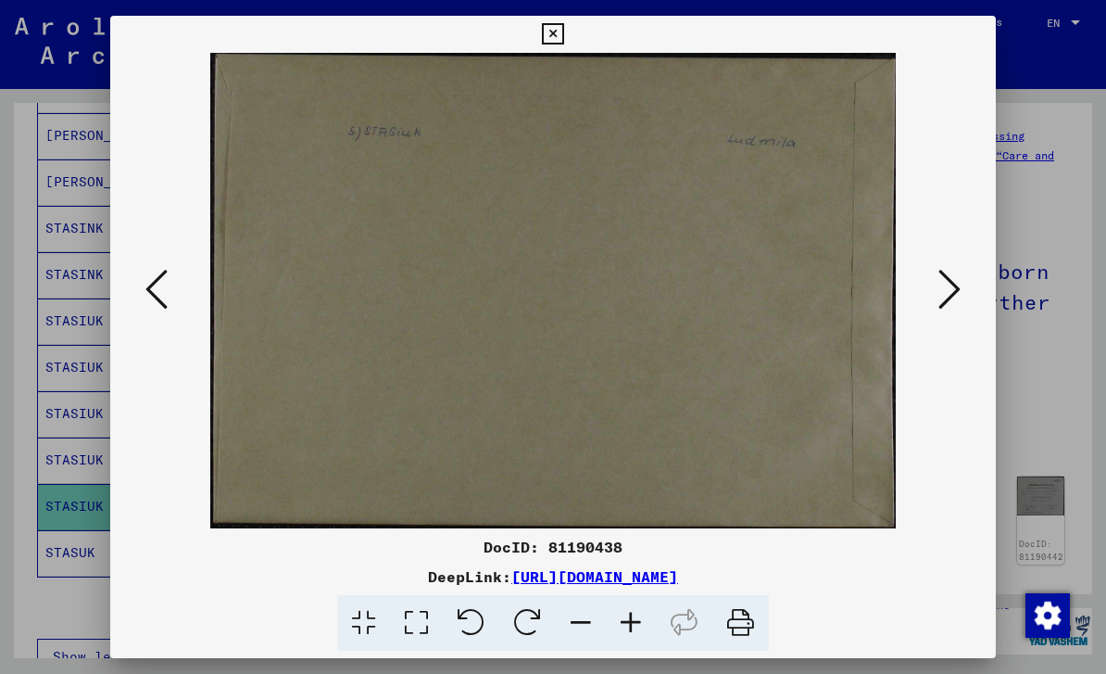
click at [955, 303] on icon at bounding box center [950, 289] width 22 height 44
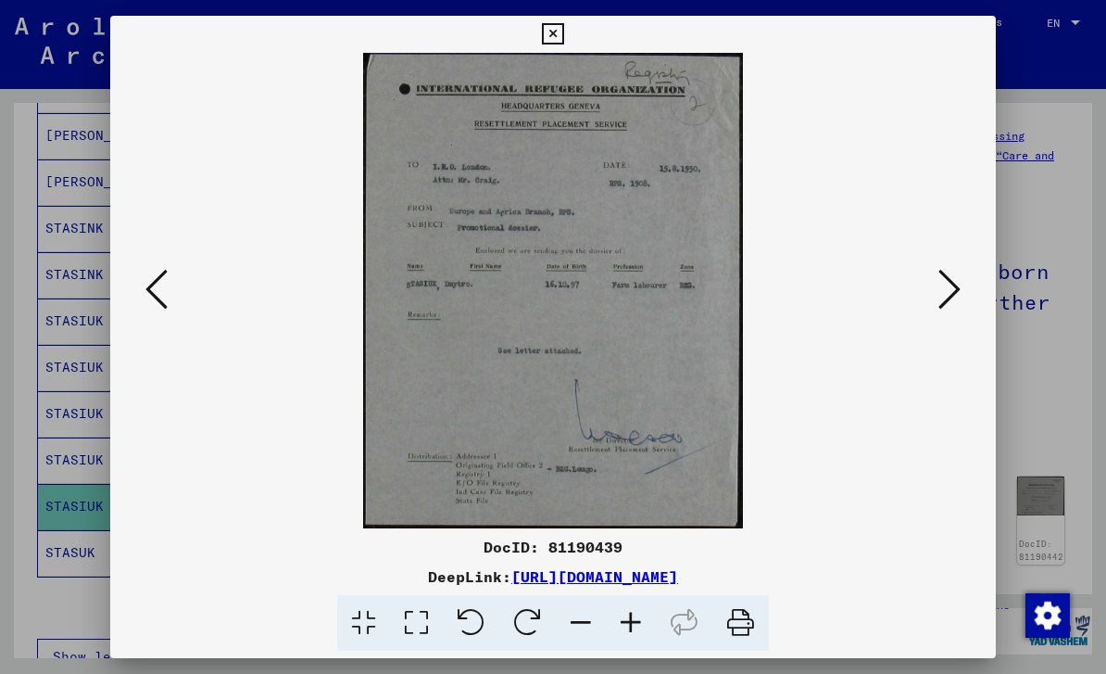
click at [945, 296] on icon at bounding box center [950, 289] width 22 height 44
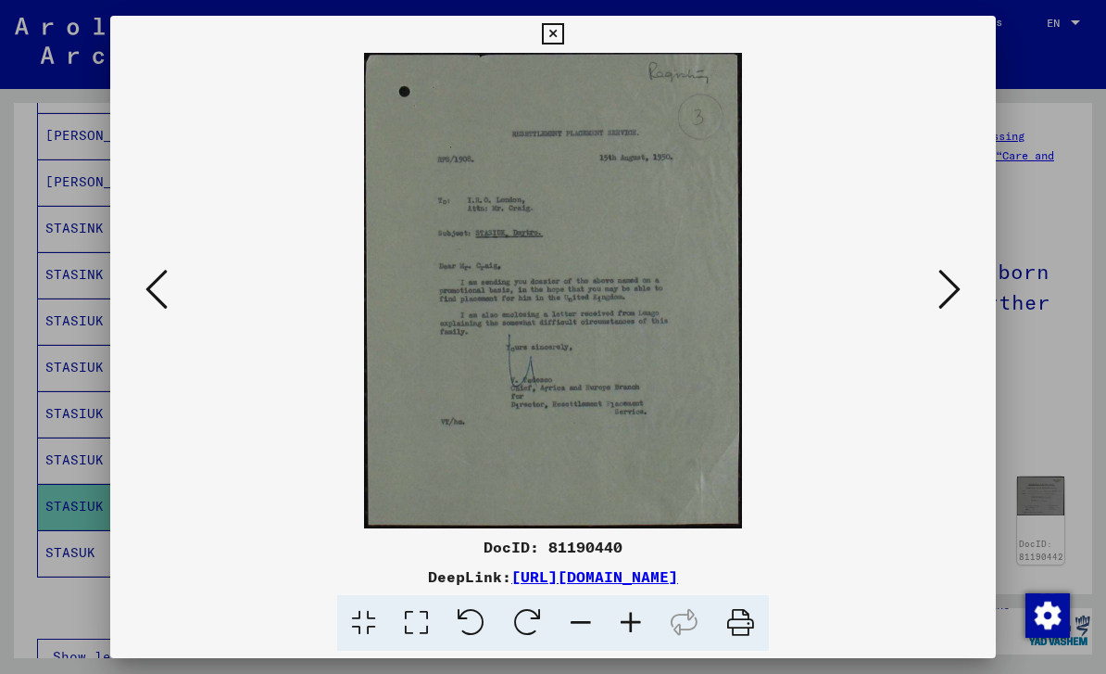
click at [945, 307] on icon at bounding box center [950, 289] width 22 height 44
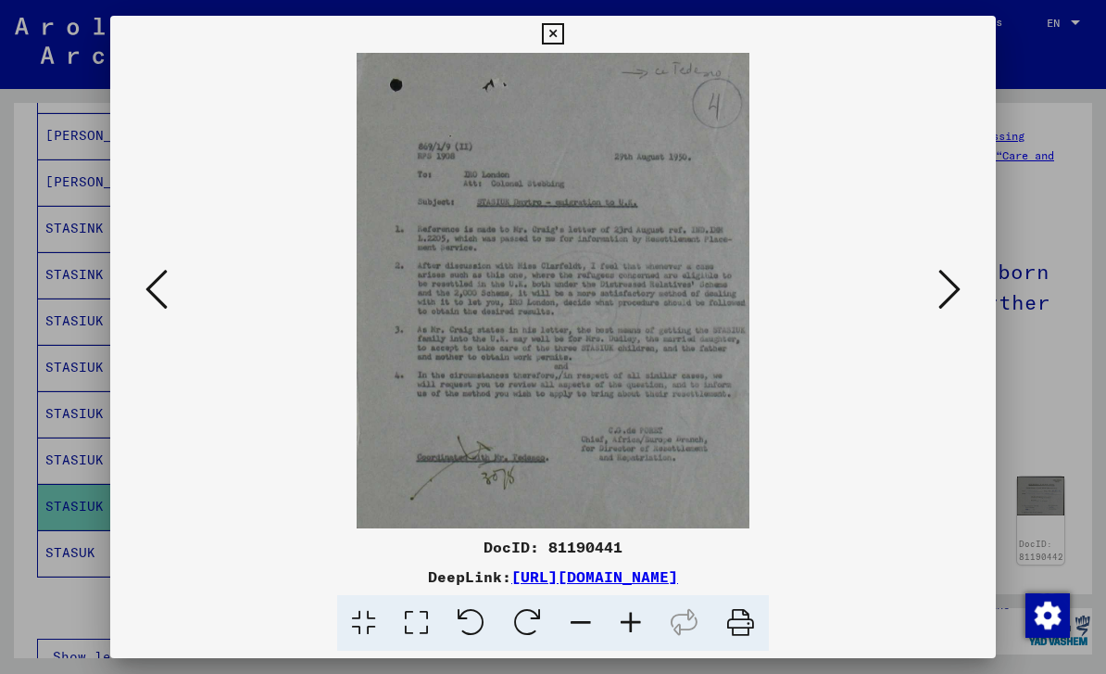
click at [949, 304] on icon at bounding box center [950, 289] width 22 height 44
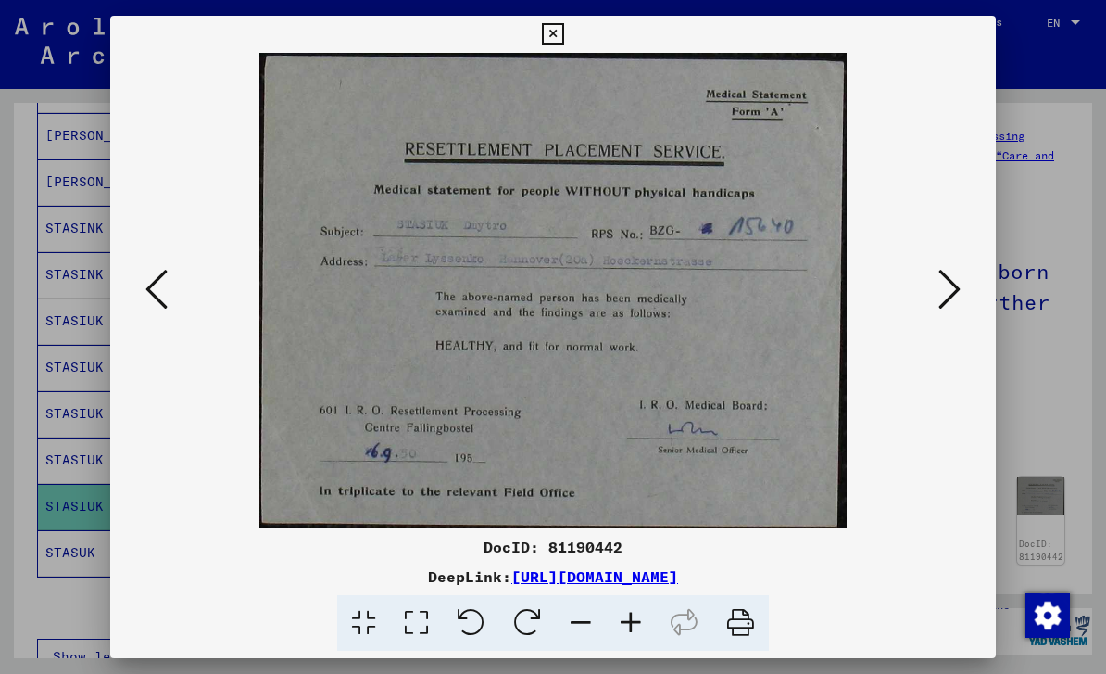
click at [950, 304] on icon at bounding box center [950, 289] width 22 height 44
click at [947, 303] on icon at bounding box center [950, 289] width 22 height 44
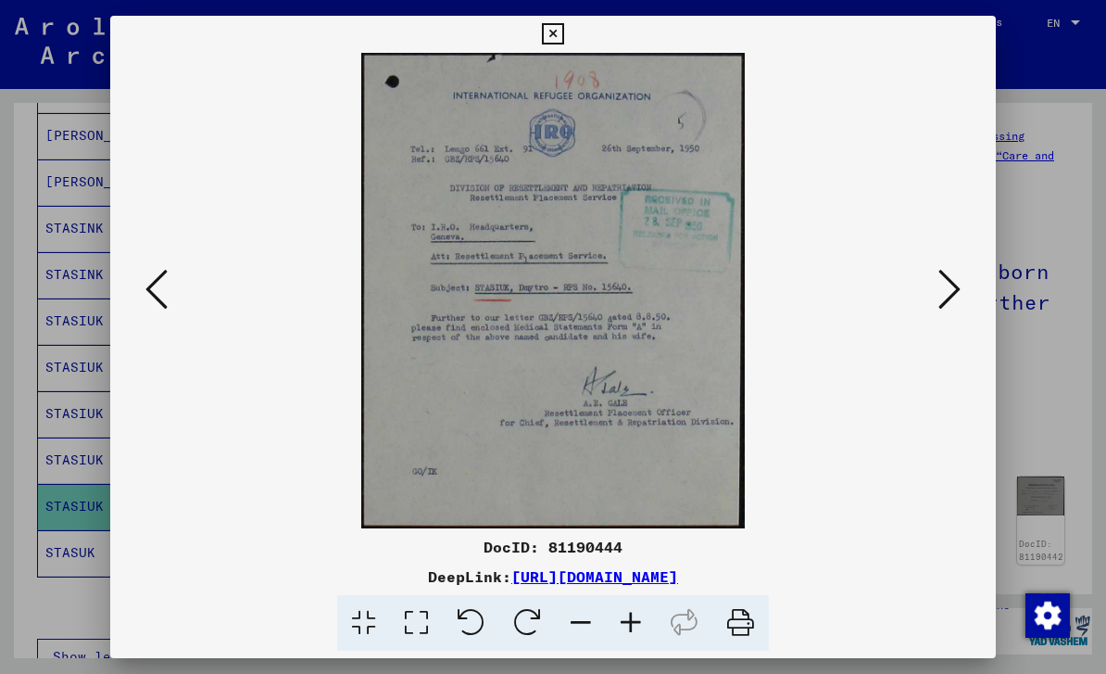
click at [944, 302] on icon at bounding box center [950, 289] width 22 height 44
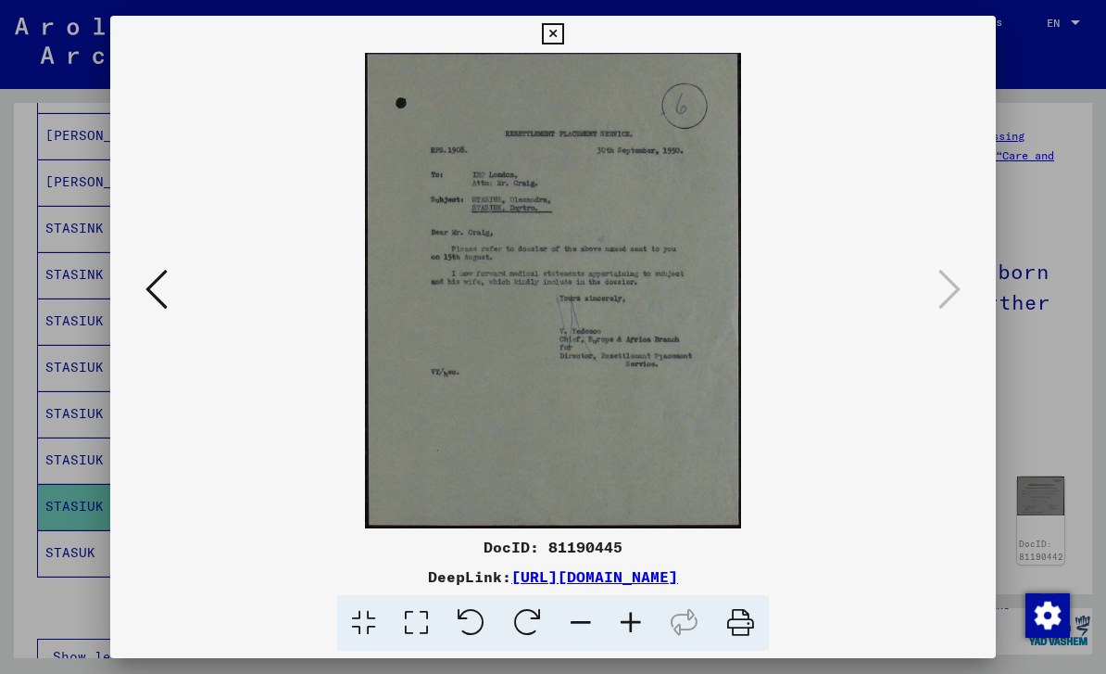
click at [156, 287] on icon at bounding box center [156, 289] width 22 height 44
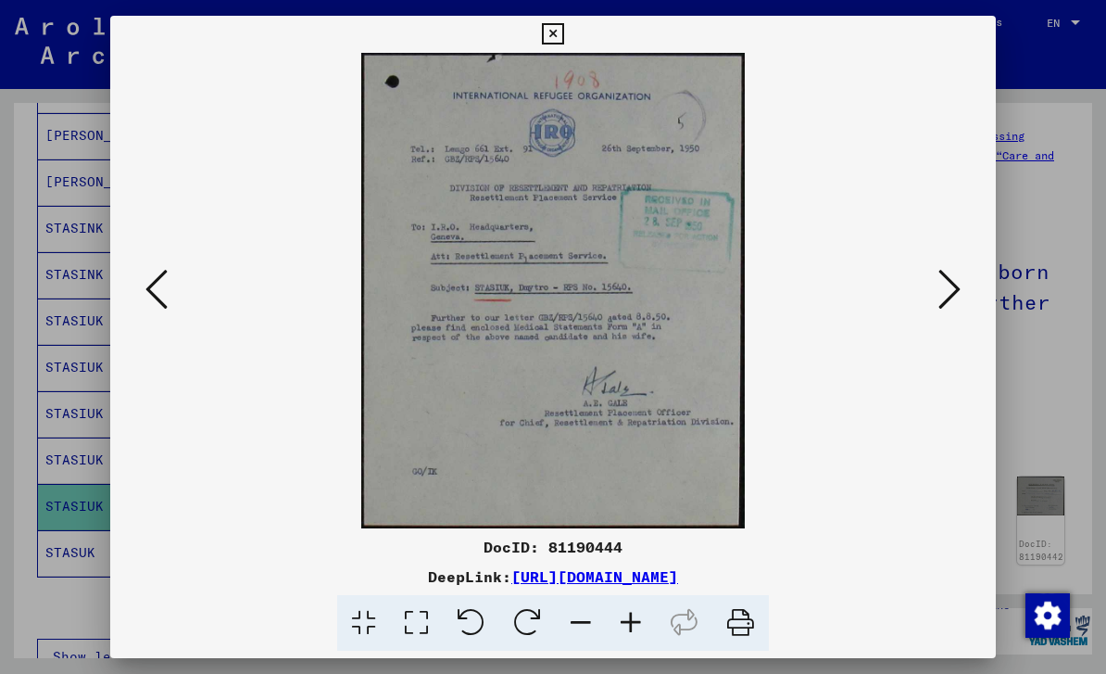
click at [158, 289] on icon at bounding box center [156, 289] width 22 height 44
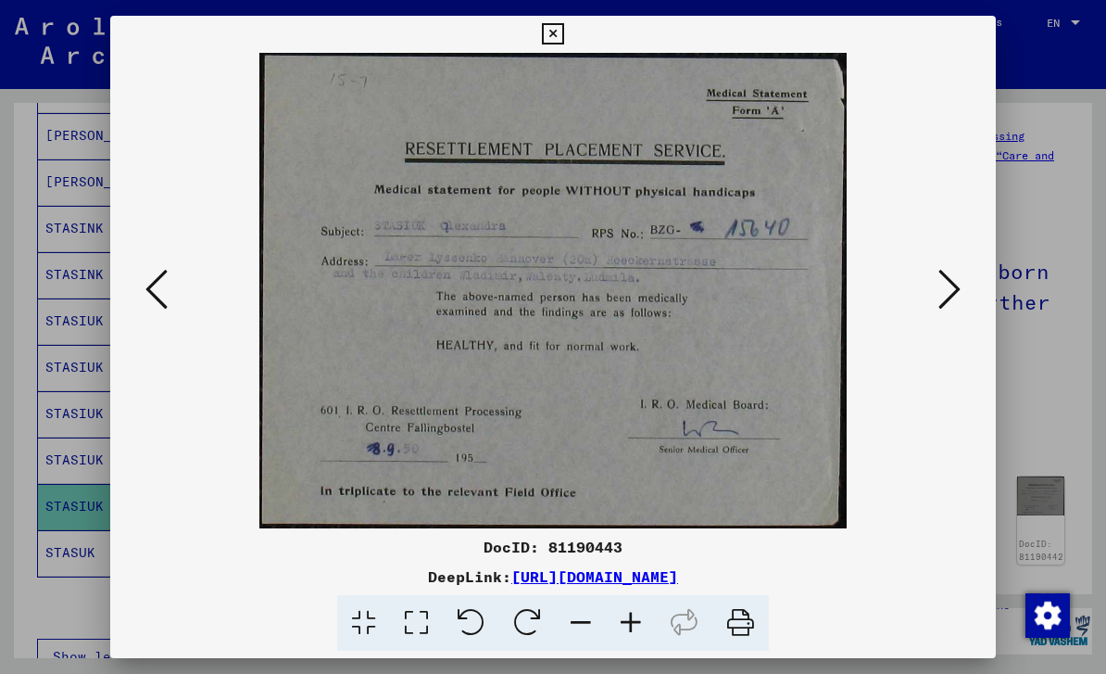
click at [158, 288] on icon at bounding box center [156, 289] width 22 height 44
click at [150, 284] on icon at bounding box center [156, 289] width 22 height 44
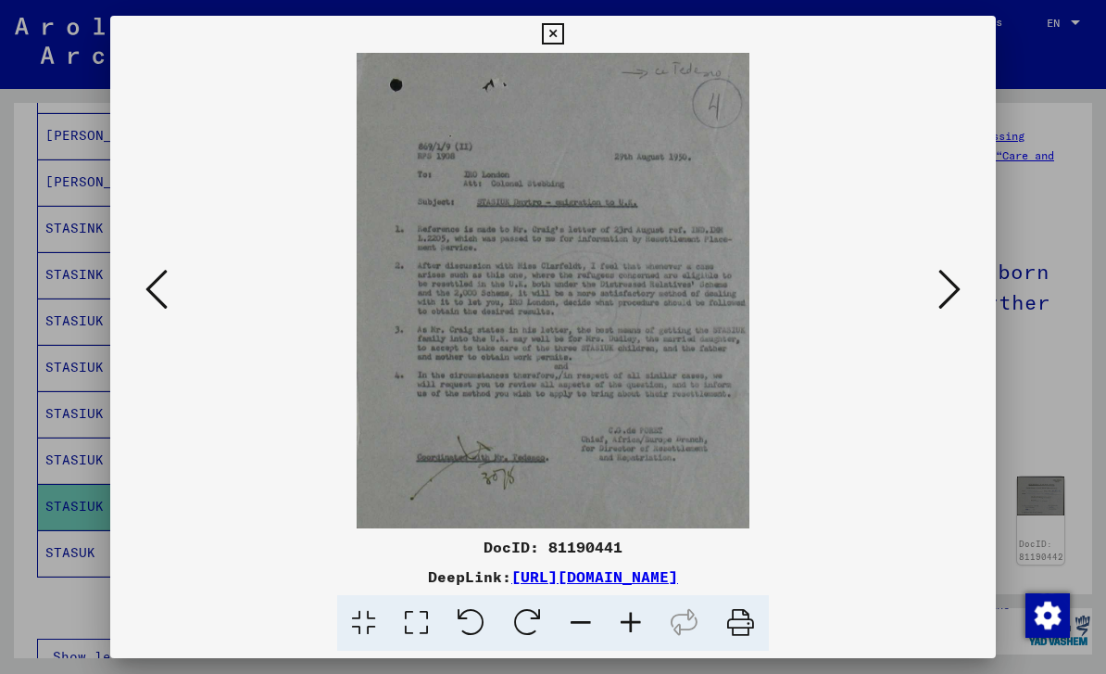
click at [168, 286] on icon at bounding box center [156, 289] width 22 height 44
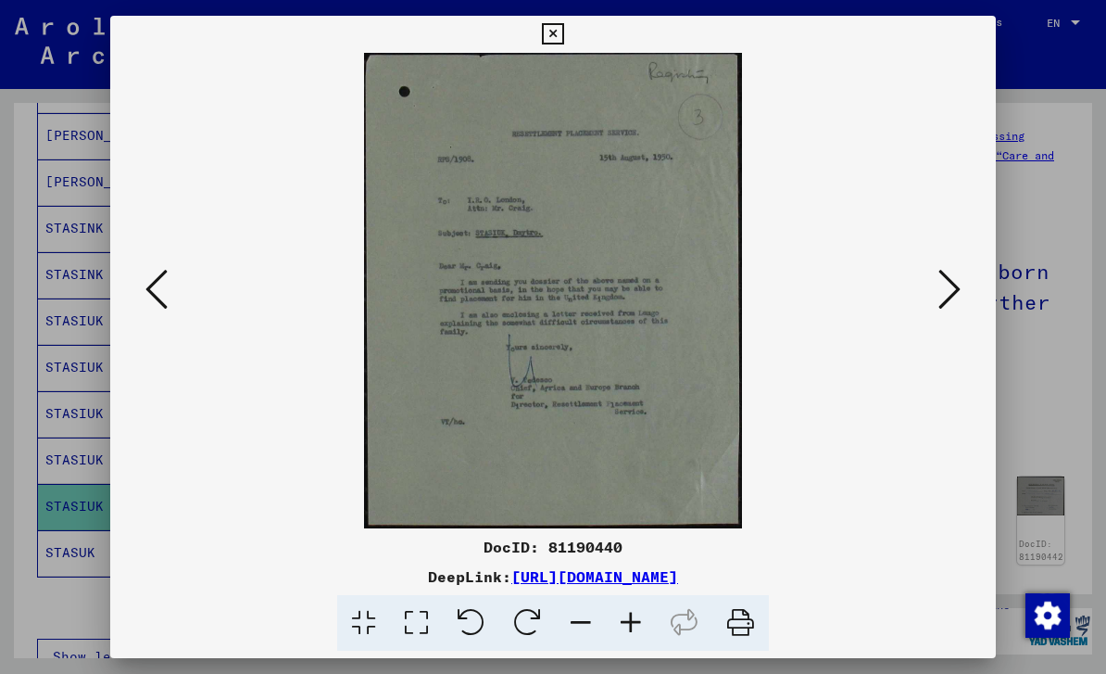
click at [563, 42] on icon at bounding box center [552, 34] width 21 height 22
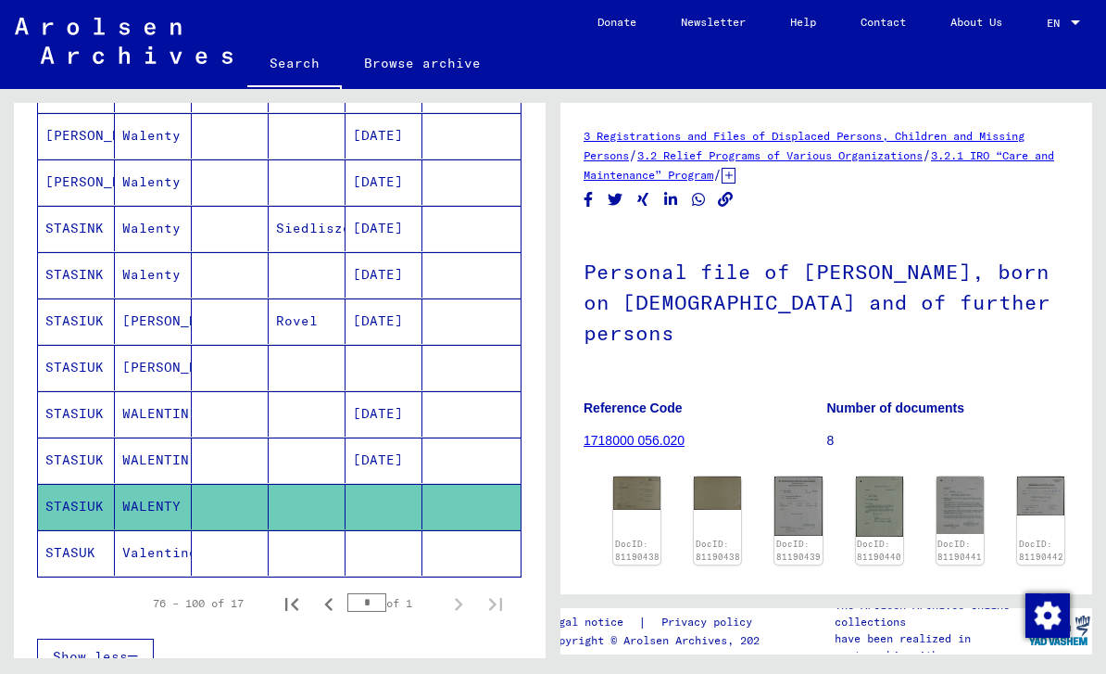
click at [9, 449] on div "**********" at bounding box center [276, 373] width 553 height 569
click at [340, 591] on icon "Previous page" at bounding box center [329, 604] width 26 height 26
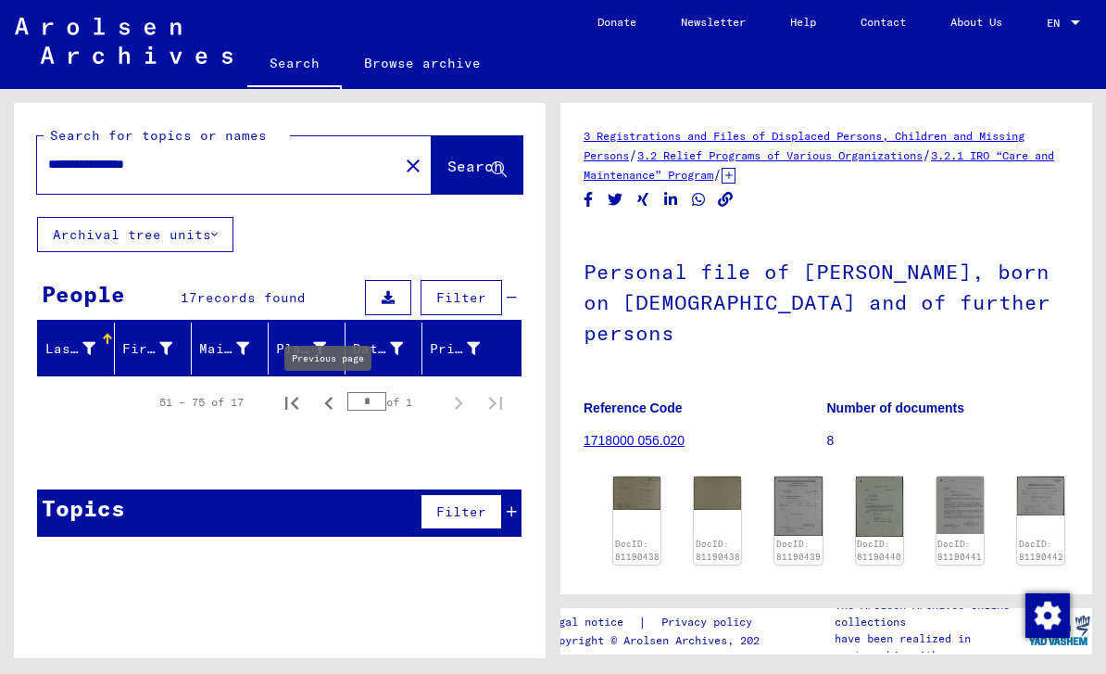
scroll to position [0, 0]
click at [337, 410] on icon "Previous page" at bounding box center [329, 403] width 26 height 26
click at [326, 411] on icon "Previous page" at bounding box center [329, 403] width 26 height 26
type input "*"
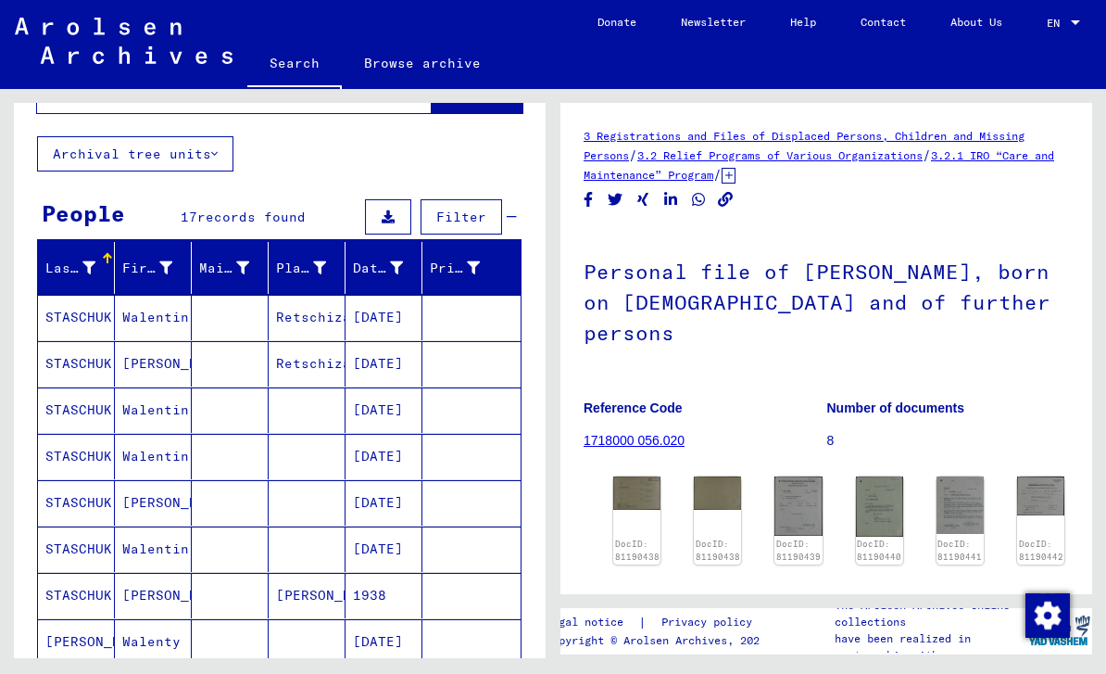
scroll to position [88, 0]
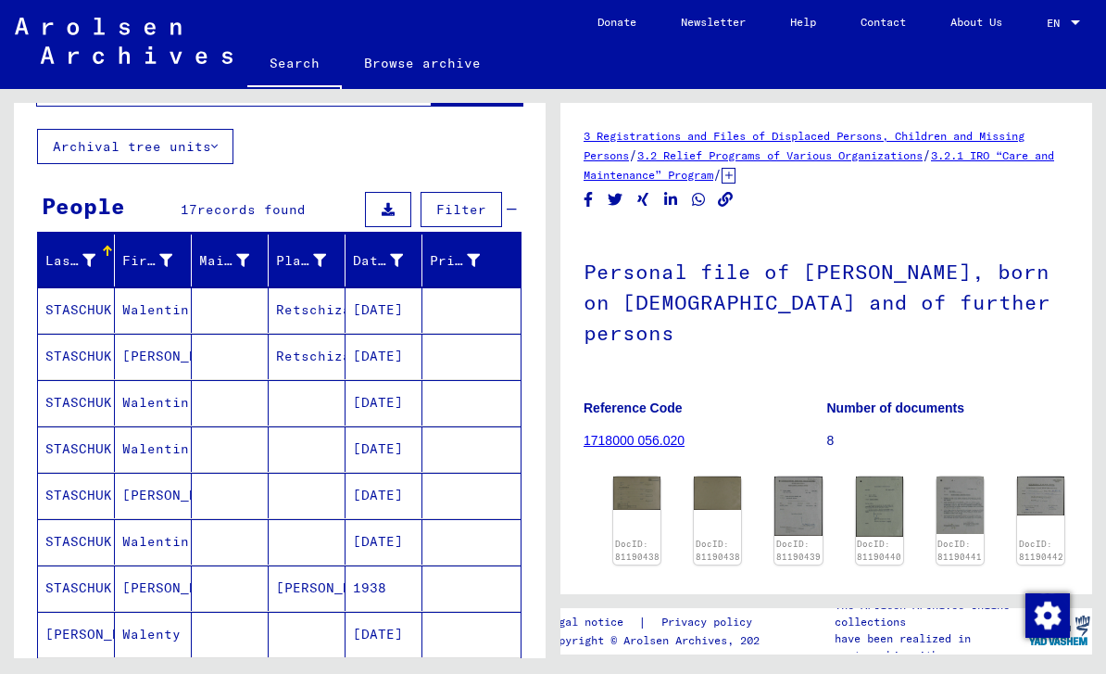
click at [86, 502] on mat-cell "STASCHUK" at bounding box center [76, 495] width 77 height 45
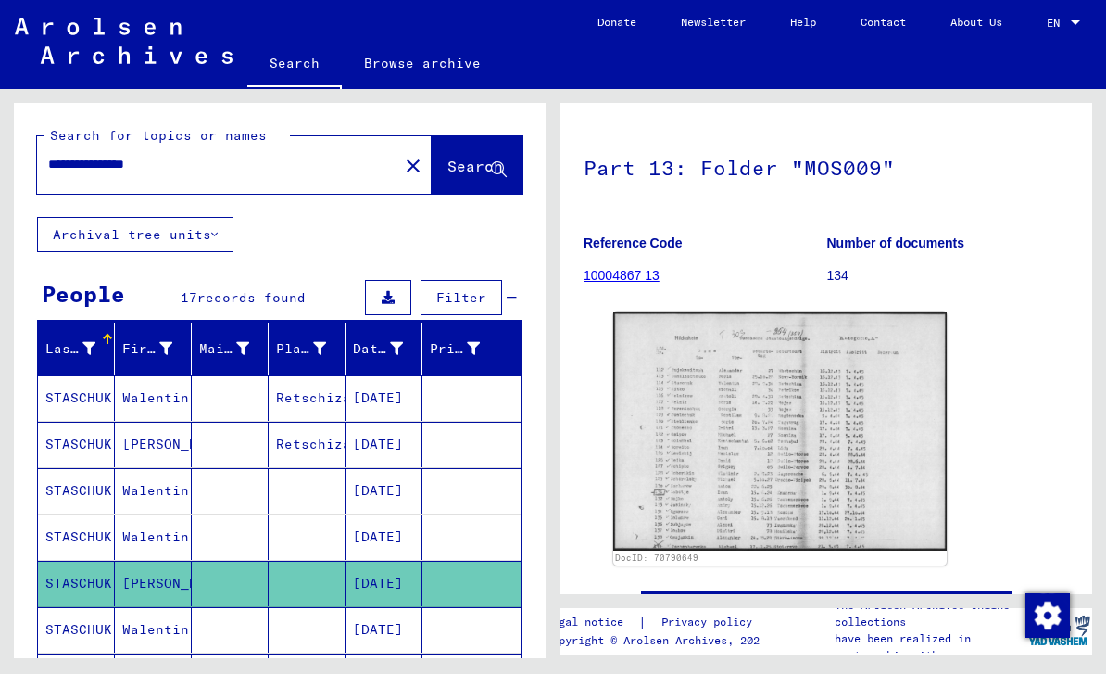
click at [117, 170] on input "**********" at bounding box center [217, 164] width 339 height 19
click at [496, 169] on icon at bounding box center [499, 170] width 16 height 16
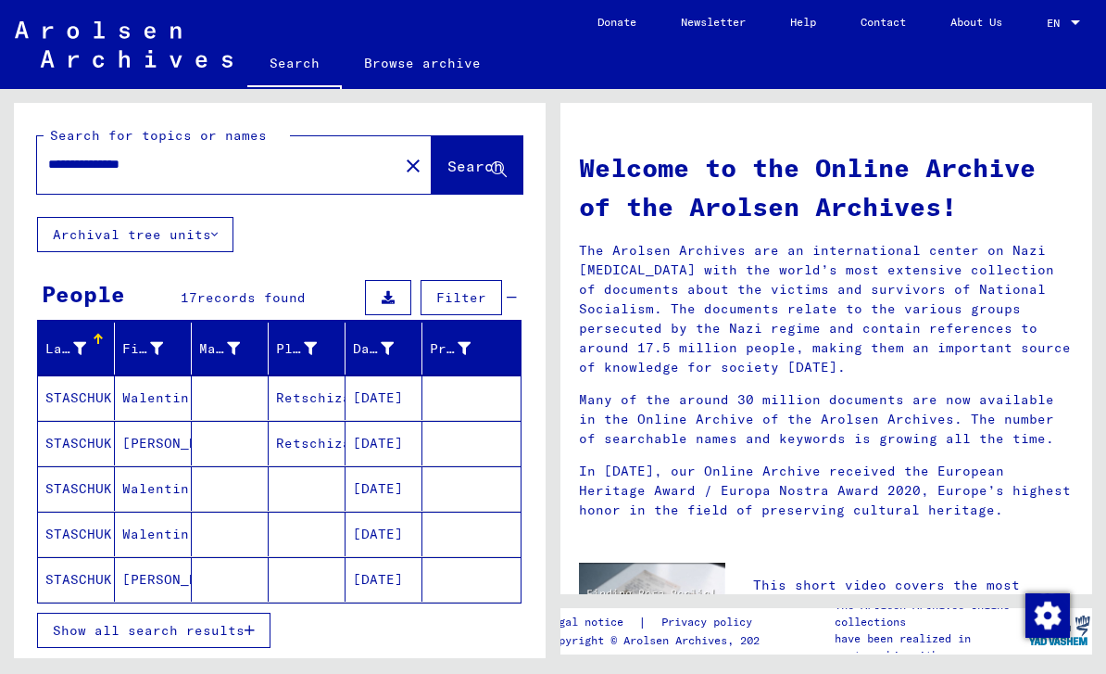
click at [250, 637] on button "Show all search results" at bounding box center [153, 629] width 233 height 35
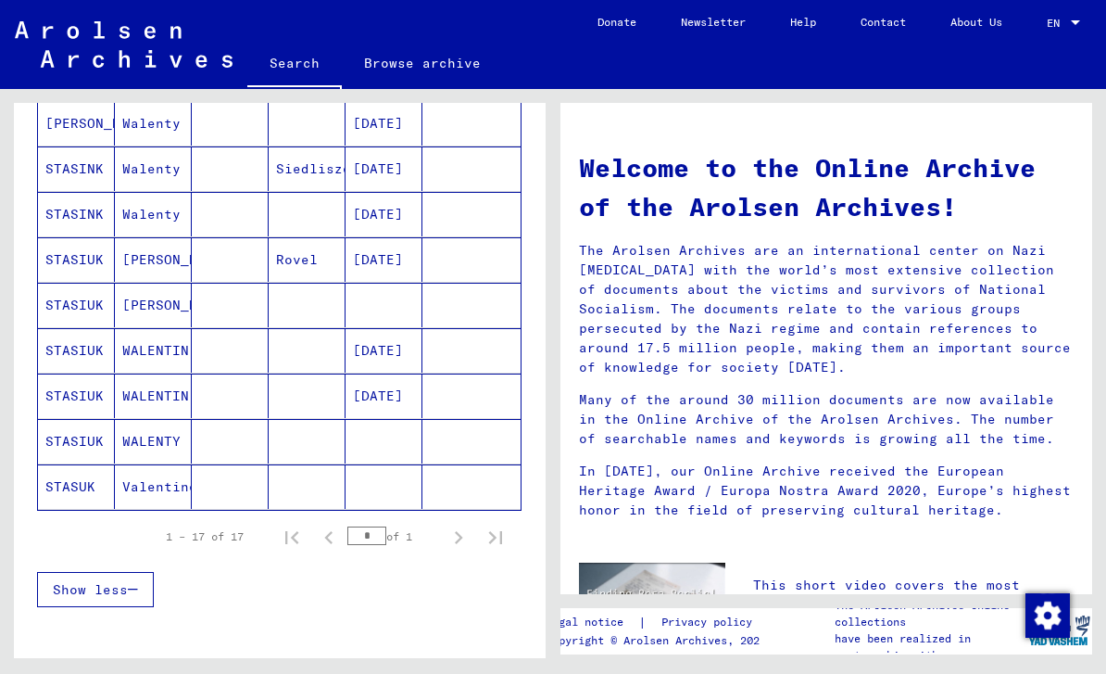
scroll to position [637, 0]
click at [82, 488] on mat-cell "STASUK" at bounding box center [76, 487] width 77 height 44
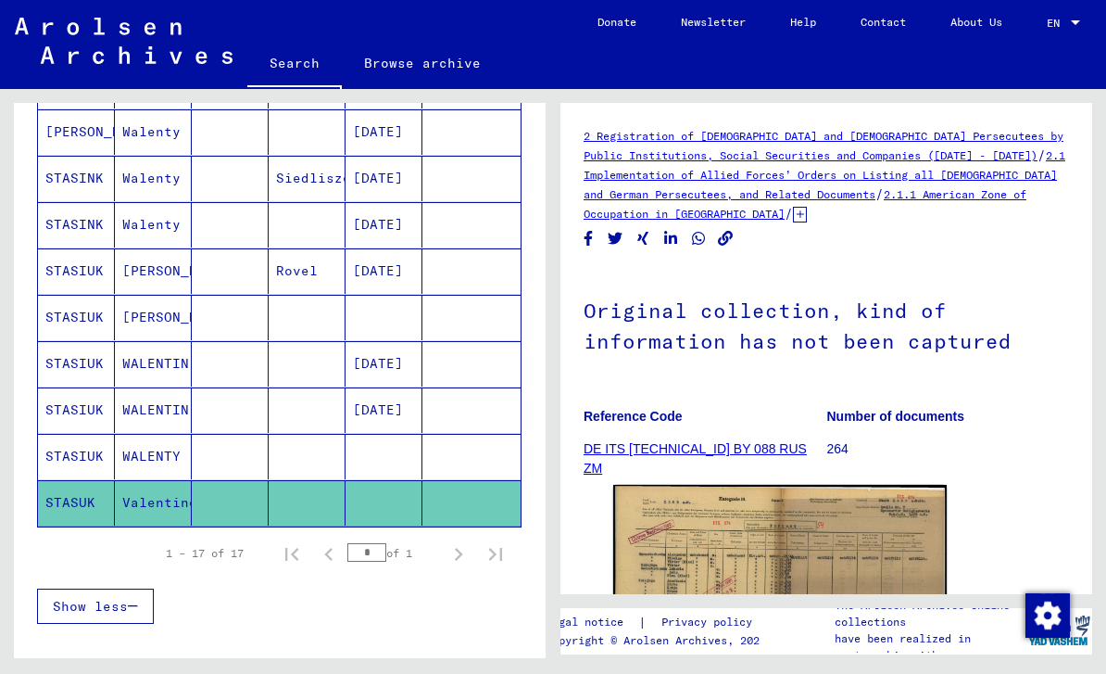
click at [782, 573] on img at bounding box center [780, 604] width 334 height 239
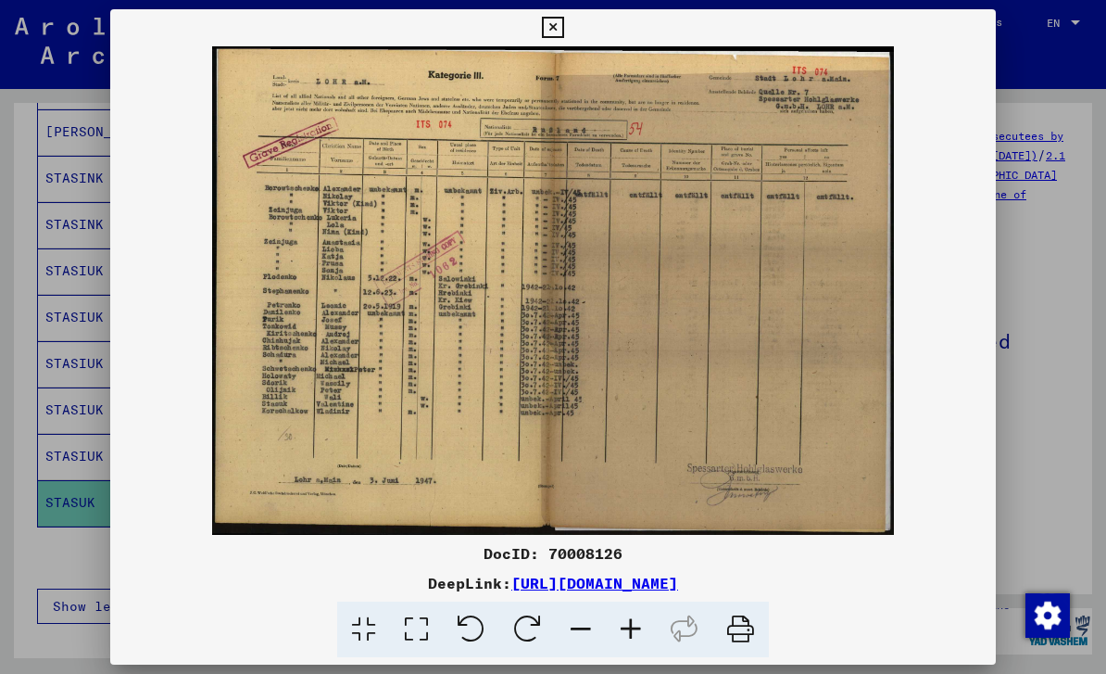
click at [563, 32] on icon at bounding box center [552, 28] width 21 height 22
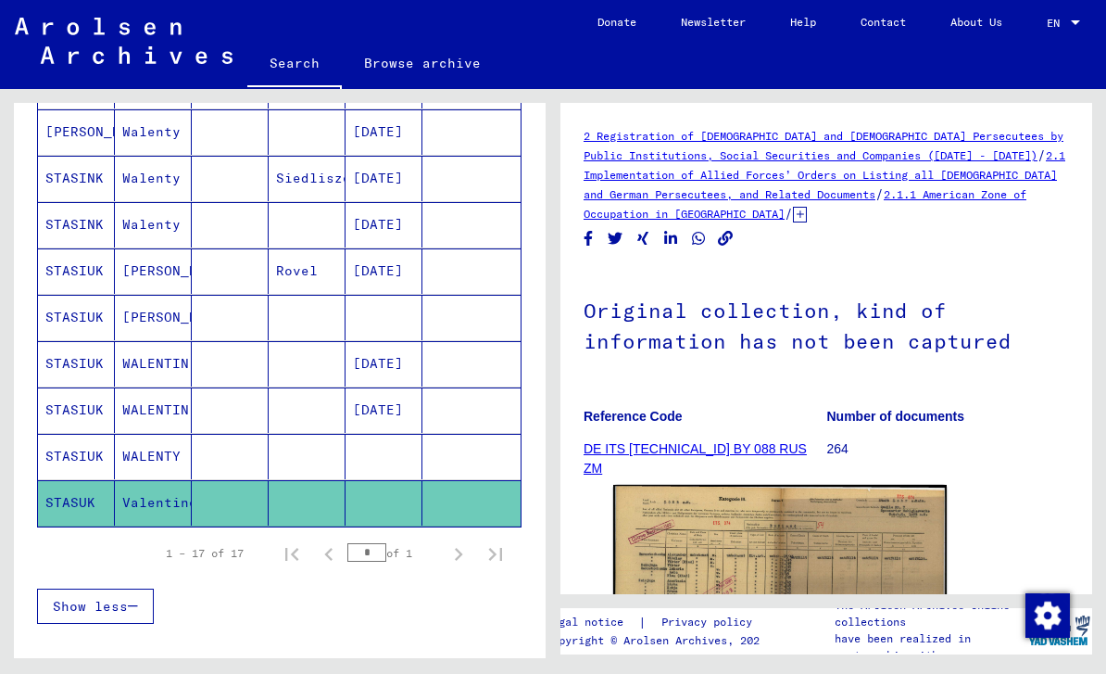
click at [77, 459] on mat-cell "STASIUK" at bounding box center [76, 456] width 77 height 45
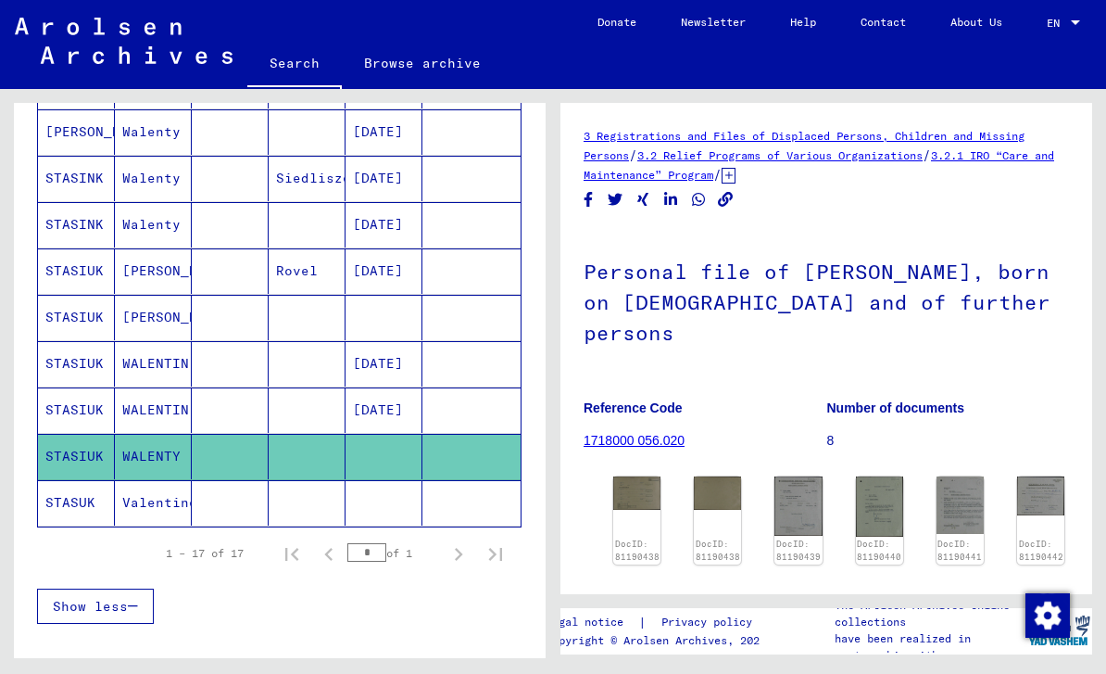
click at [84, 417] on mat-cell "STASIUK" at bounding box center [76, 409] width 77 height 45
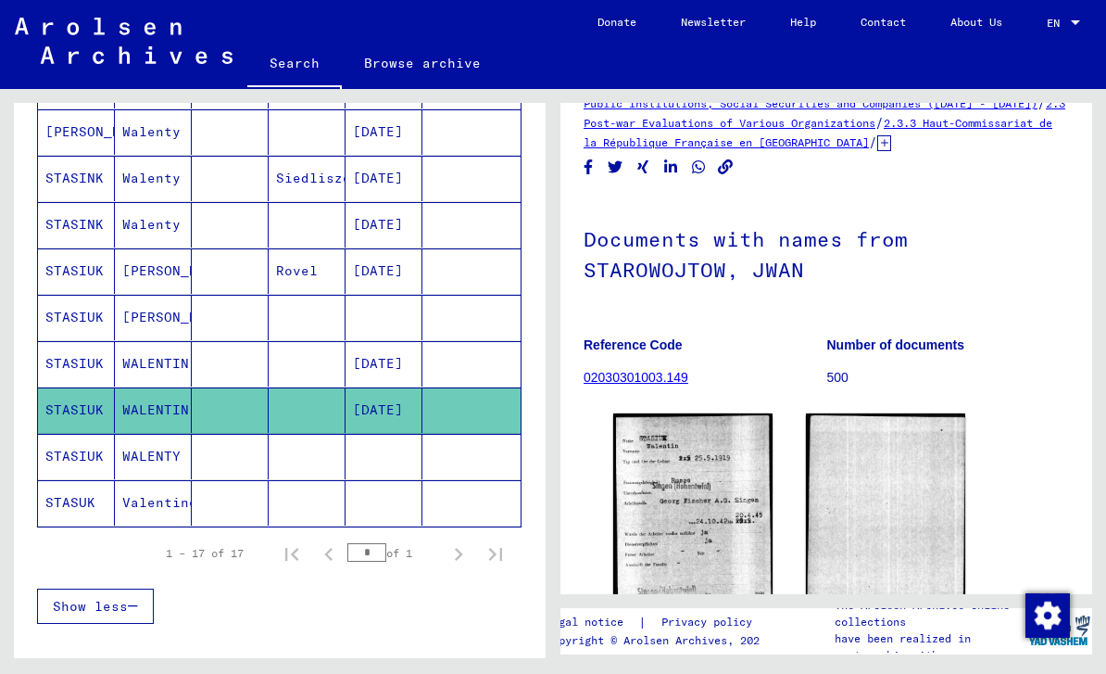
scroll to position [54, 0]
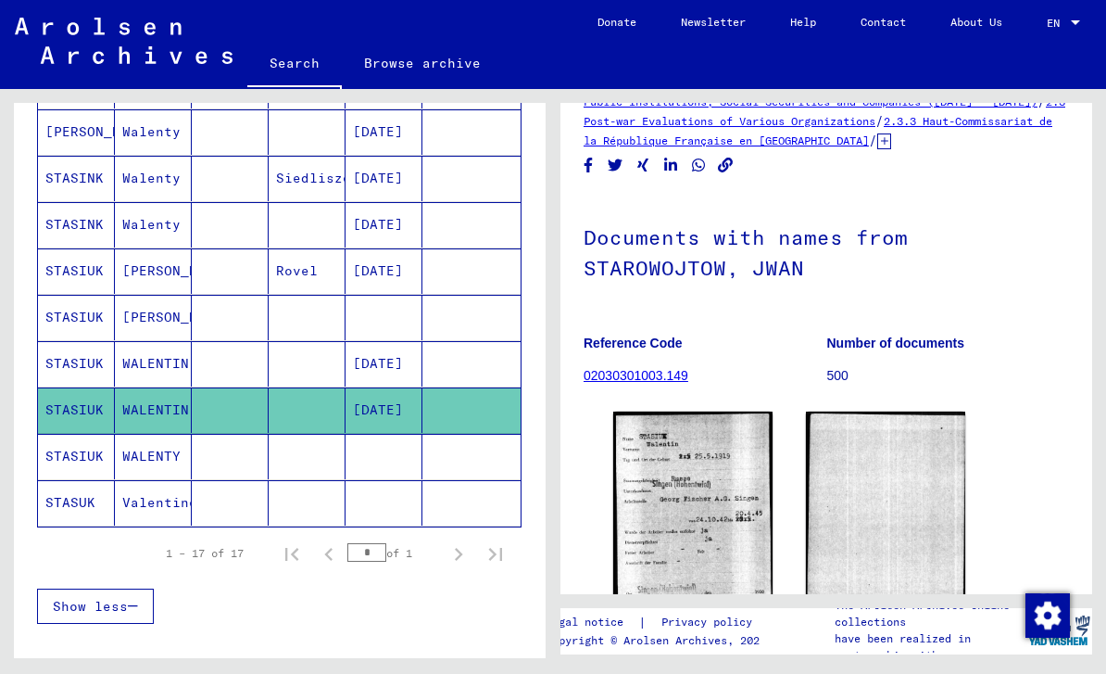
click at [79, 378] on mat-cell "STASIUK" at bounding box center [76, 363] width 77 height 45
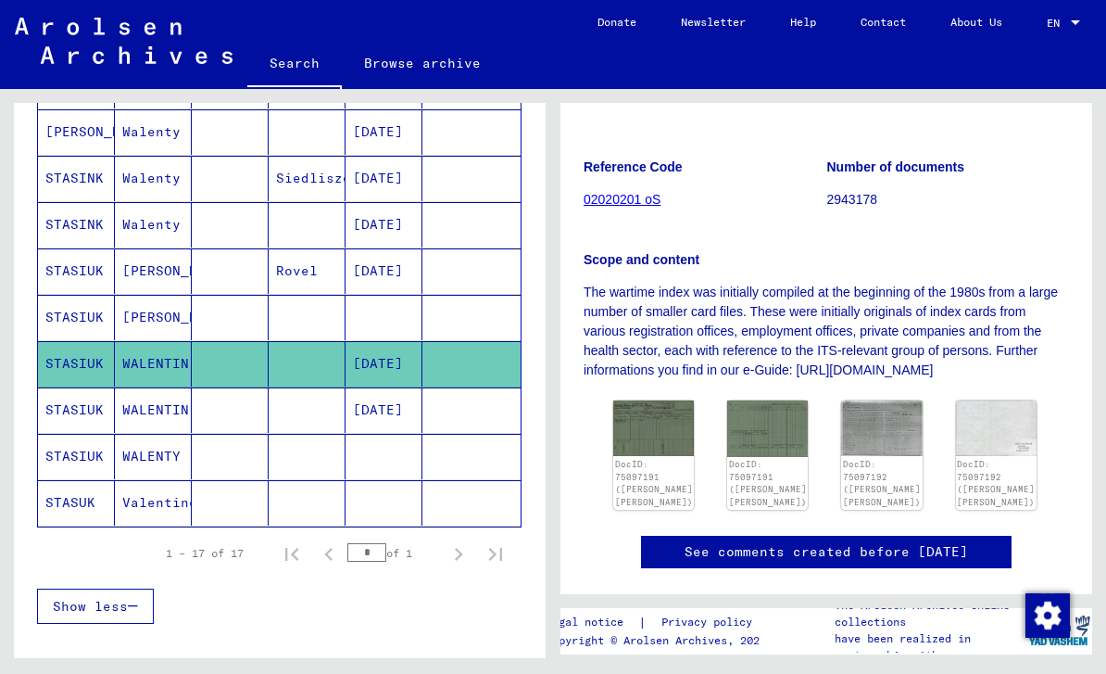
scroll to position [278, 0]
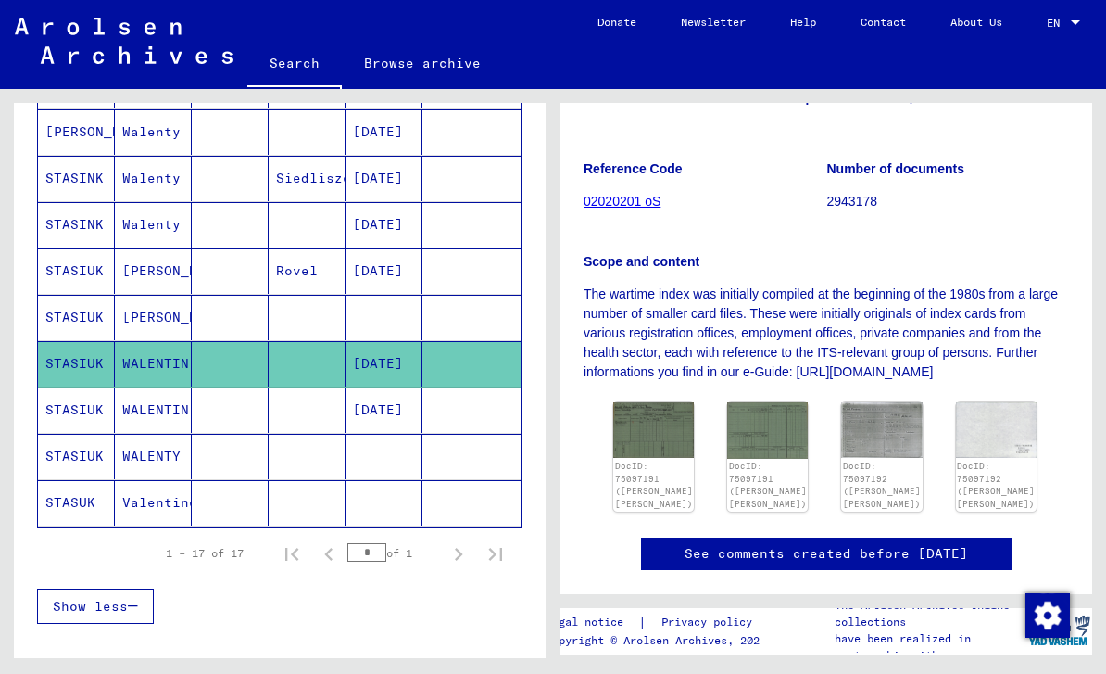
click at [657, 442] on img at bounding box center [653, 430] width 81 height 56
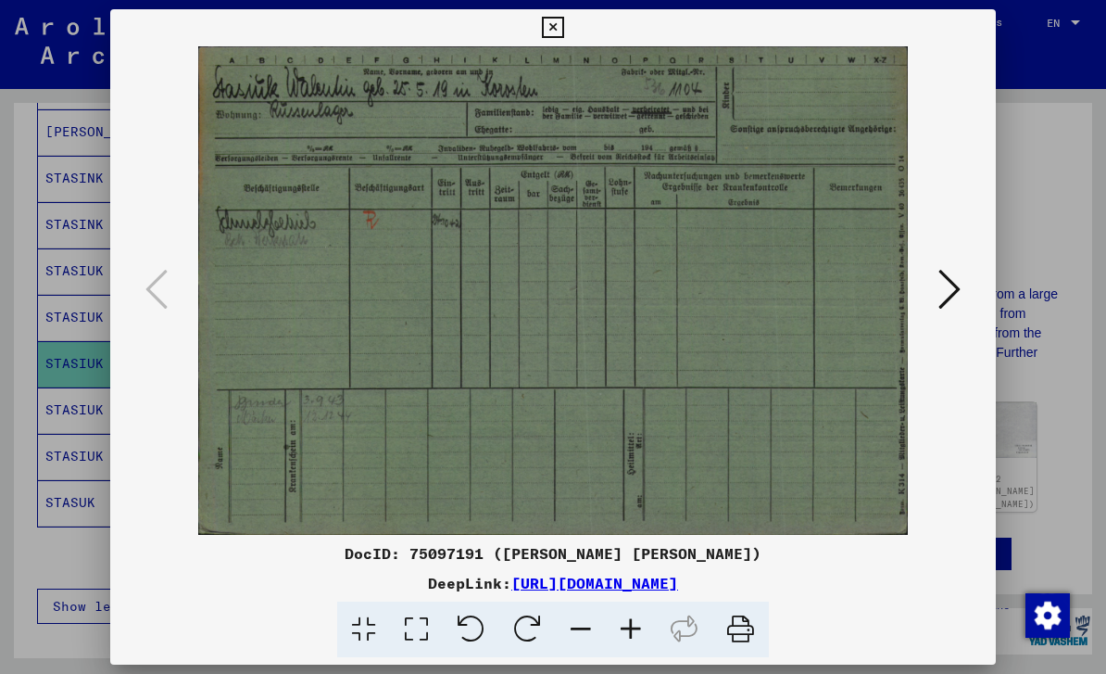
click at [569, 43] on button at bounding box center [552, 27] width 32 height 37
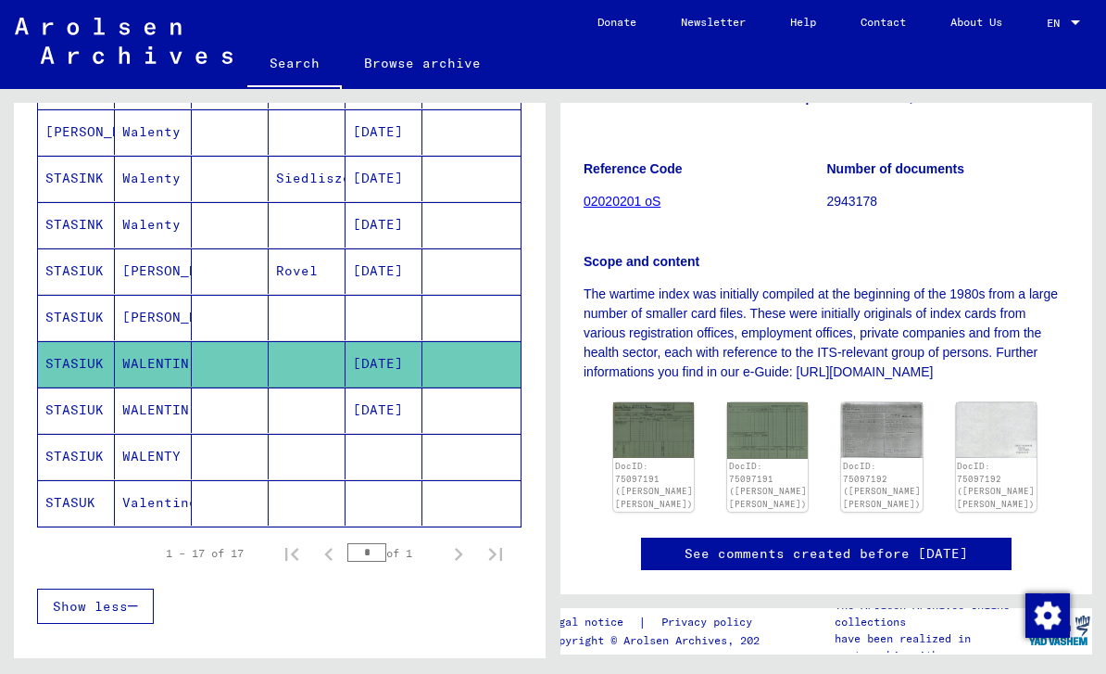
click at [876, 437] on img at bounding box center [881, 430] width 81 height 56
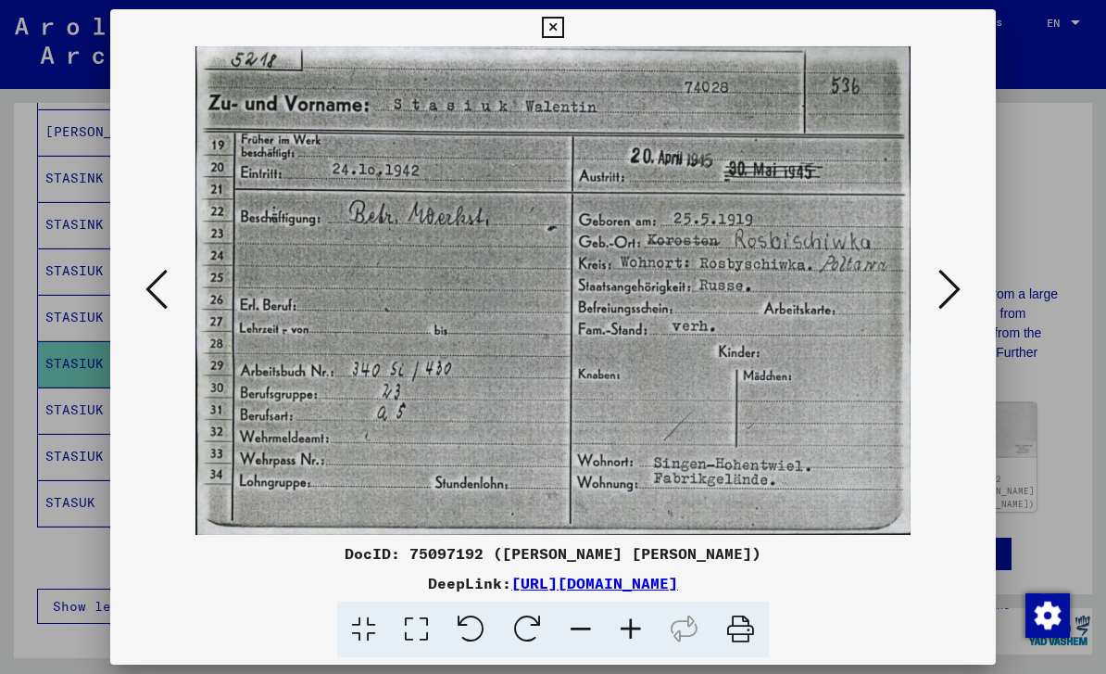
click at [569, 43] on button at bounding box center [552, 27] width 32 height 37
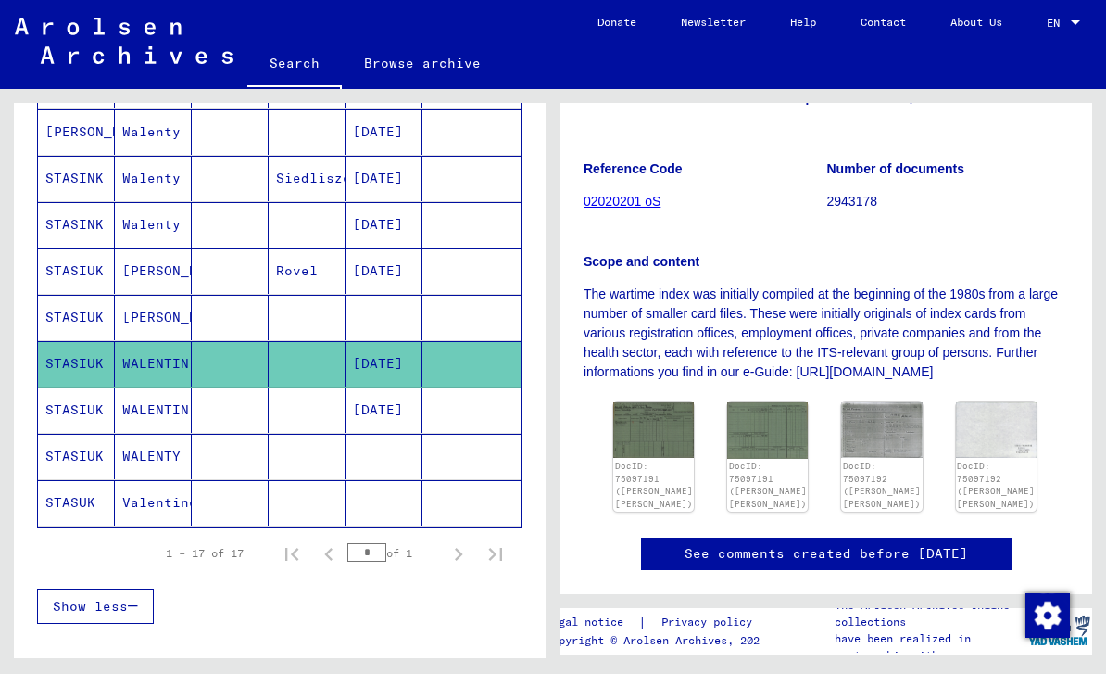
click at [89, 326] on mat-cell "STASIUK" at bounding box center [76, 317] width 77 height 45
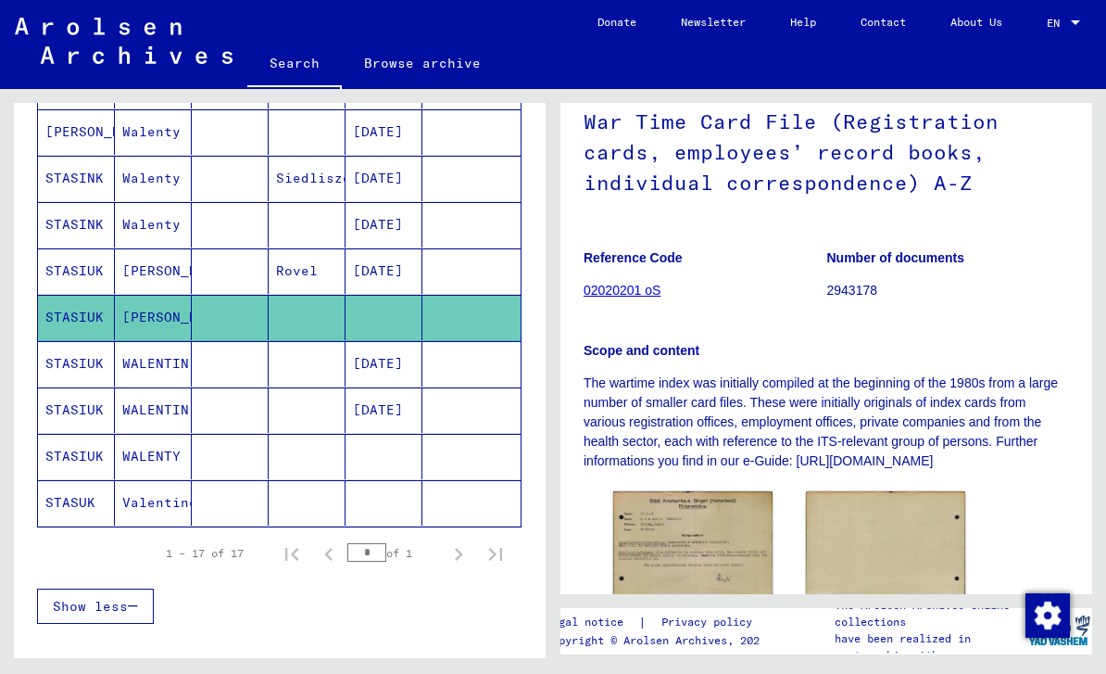
scroll to position [204, 0]
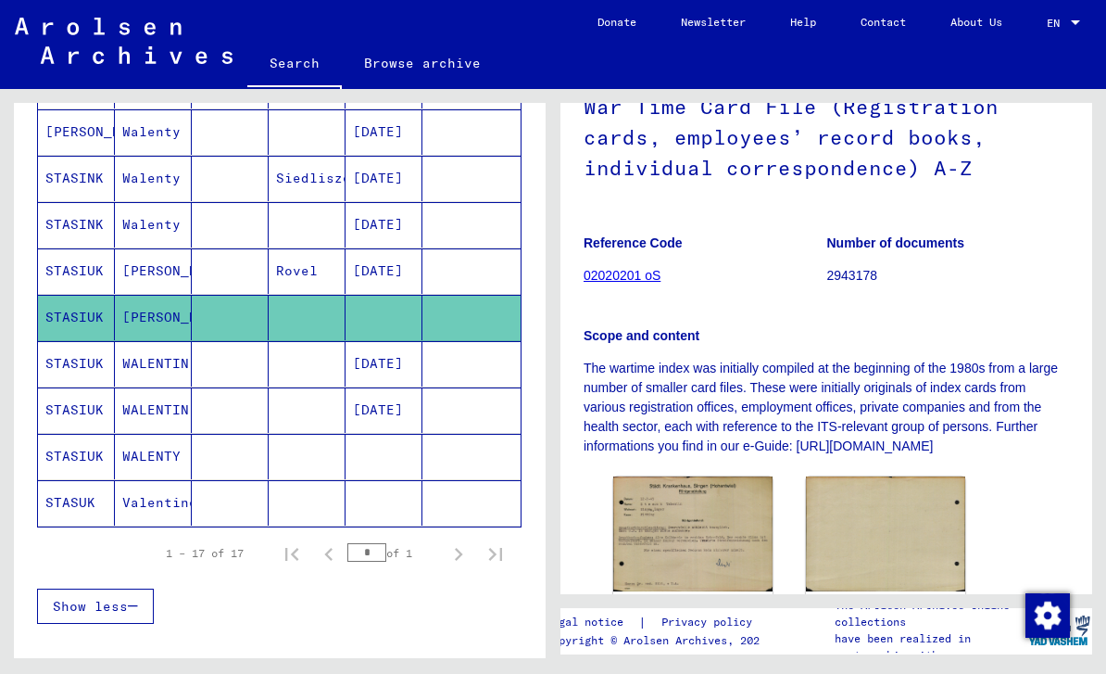
click at [725, 535] on img at bounding box center [692, 533] width 159 height 114
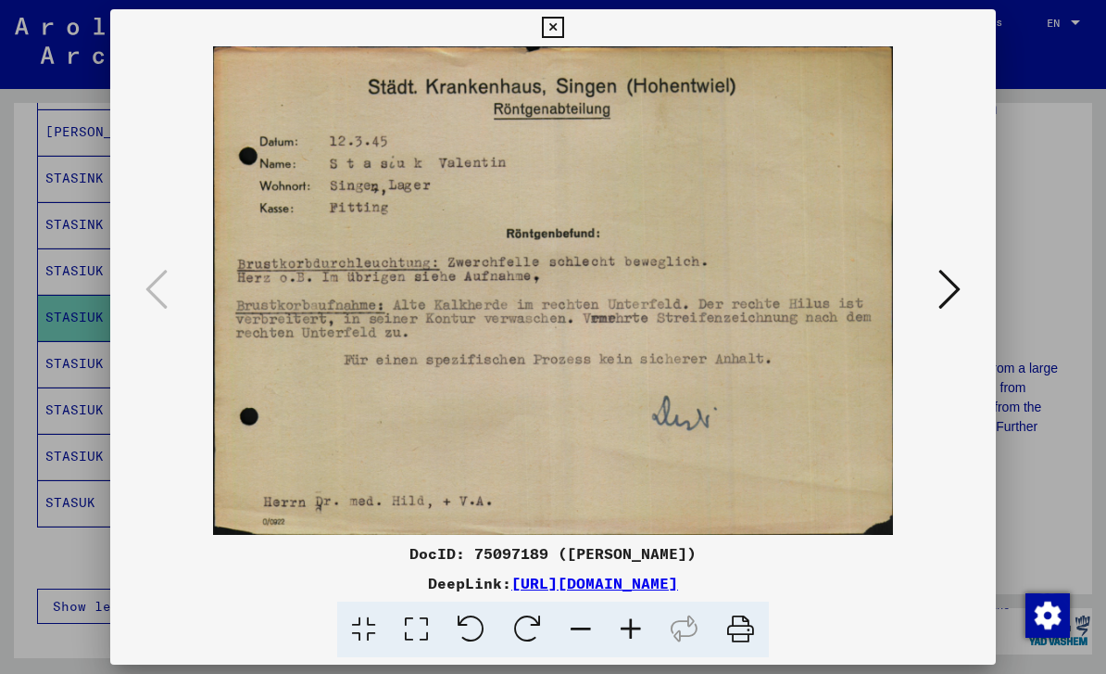
click at [956, 295] on icon at bounding box center [950, 289] width 22 height 44
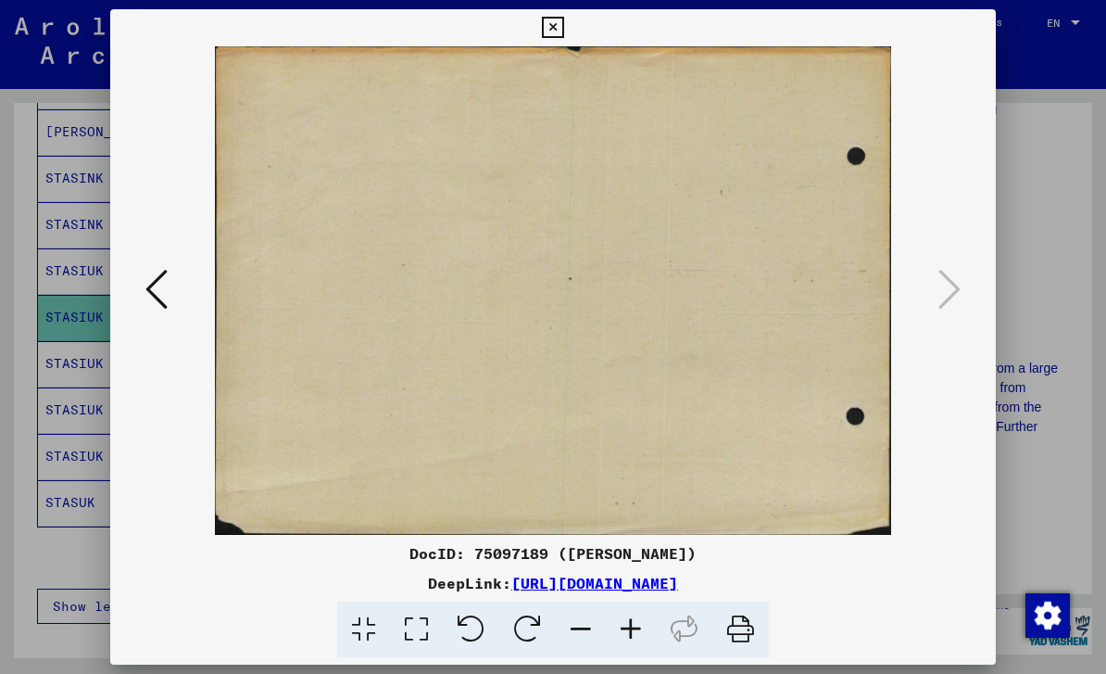
click at [569, 38] on button at bounding box center [552, 27] width 32 height 37
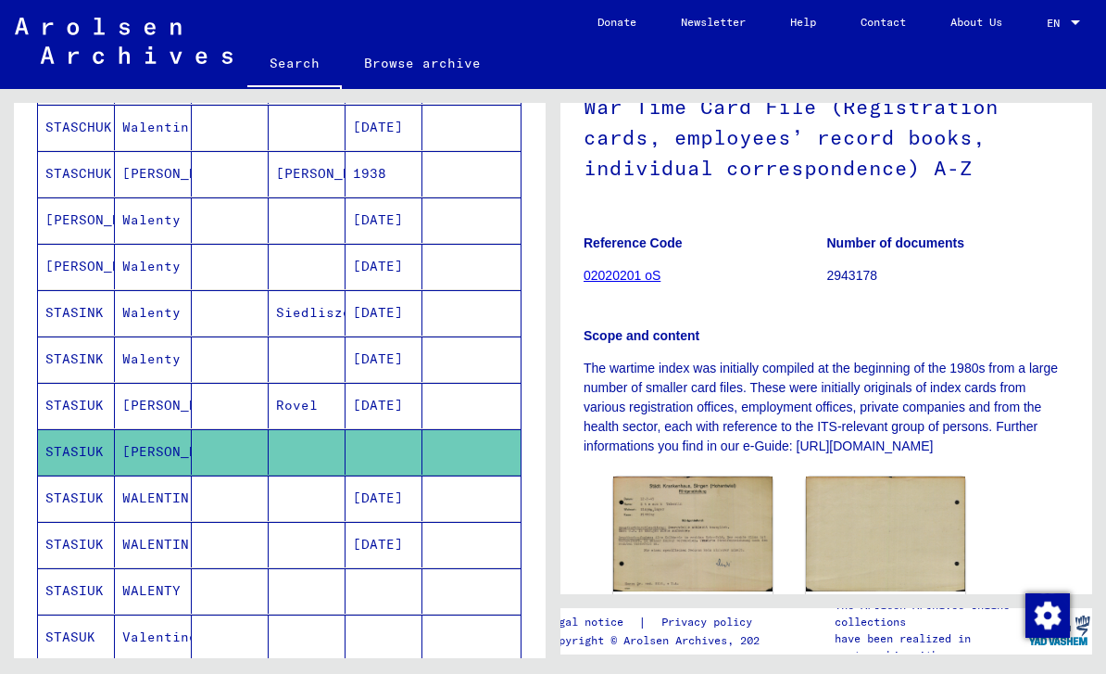
scroll to position [491, 0]
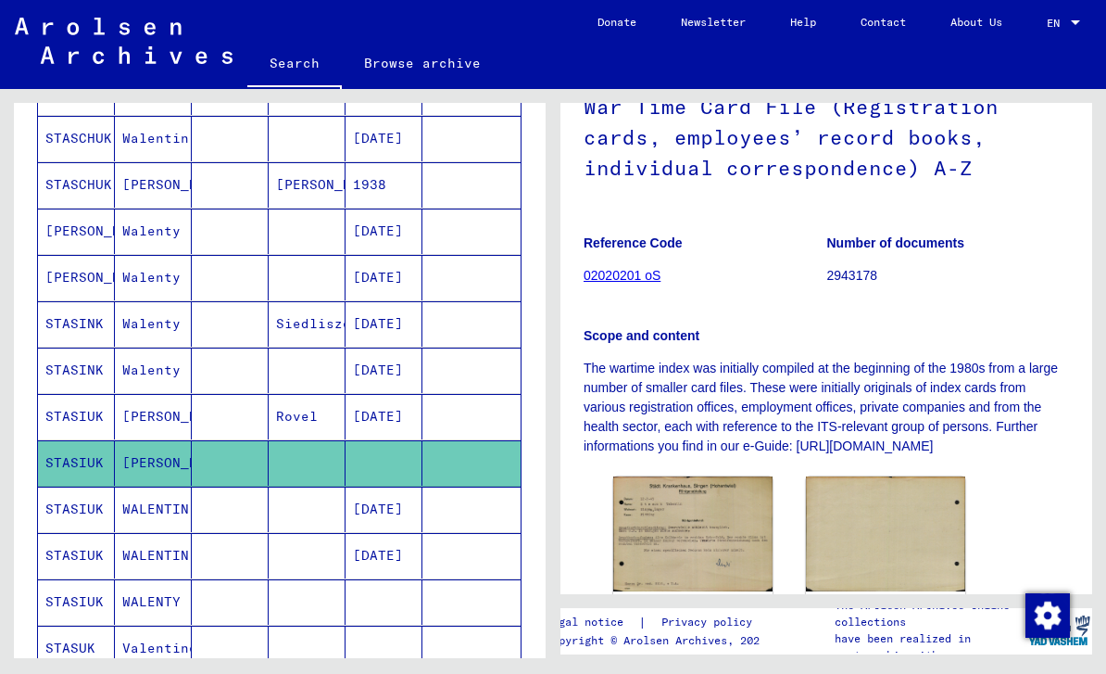
click at [79, 377] on mat-cell "STASINK" at bounding box center [76, 369] width 77 height 45
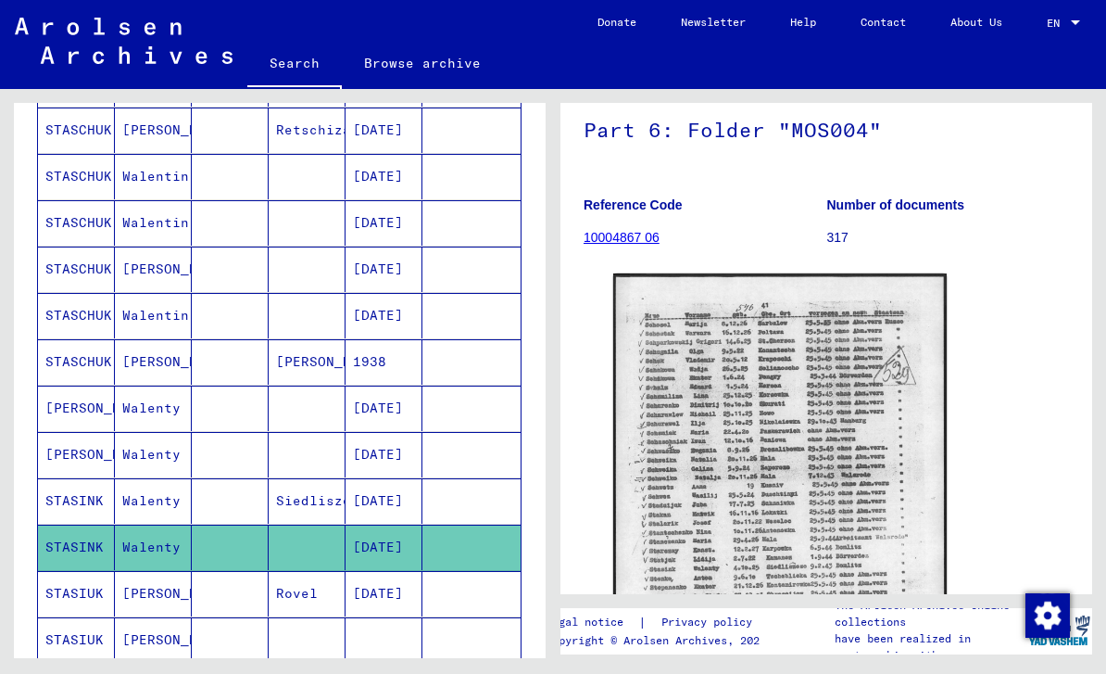
scroll to position [310, 0]
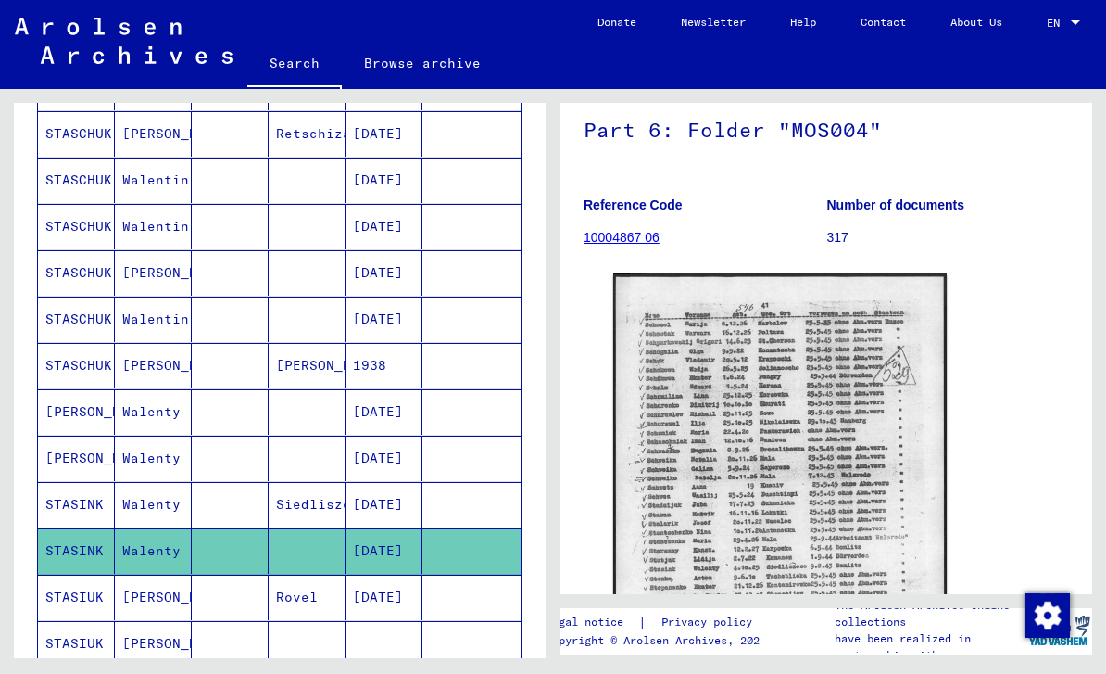
click at [70, 365] on mat-cell "STASCHUK" at bounding box center [76, 365] width 77 height 45
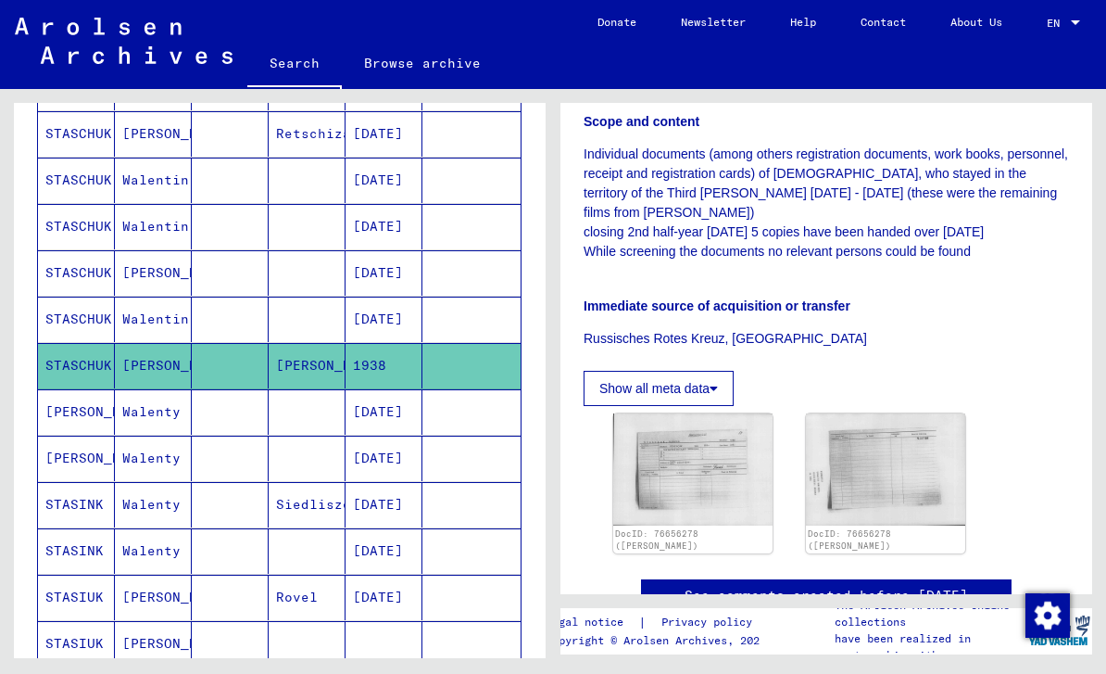
scroll to position [531, 0]
click at [715, 432] on img at bounding box center [692, 470] width 159 height 112
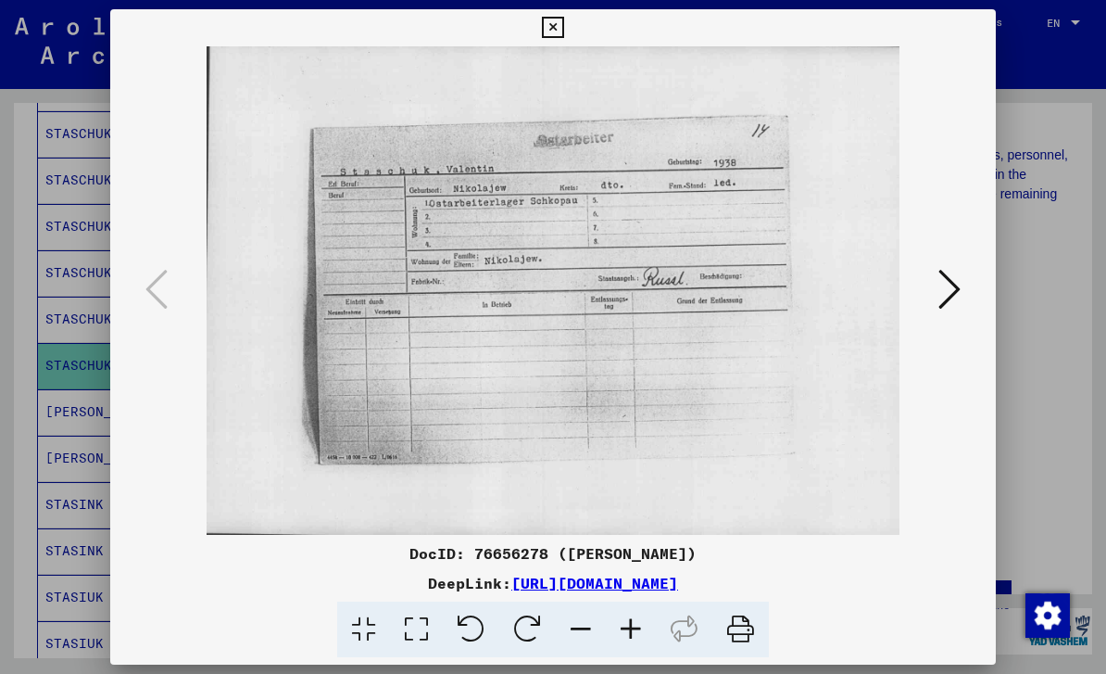
click at [569, 42] on button at bounding box center [552, 27] width 32 height 37
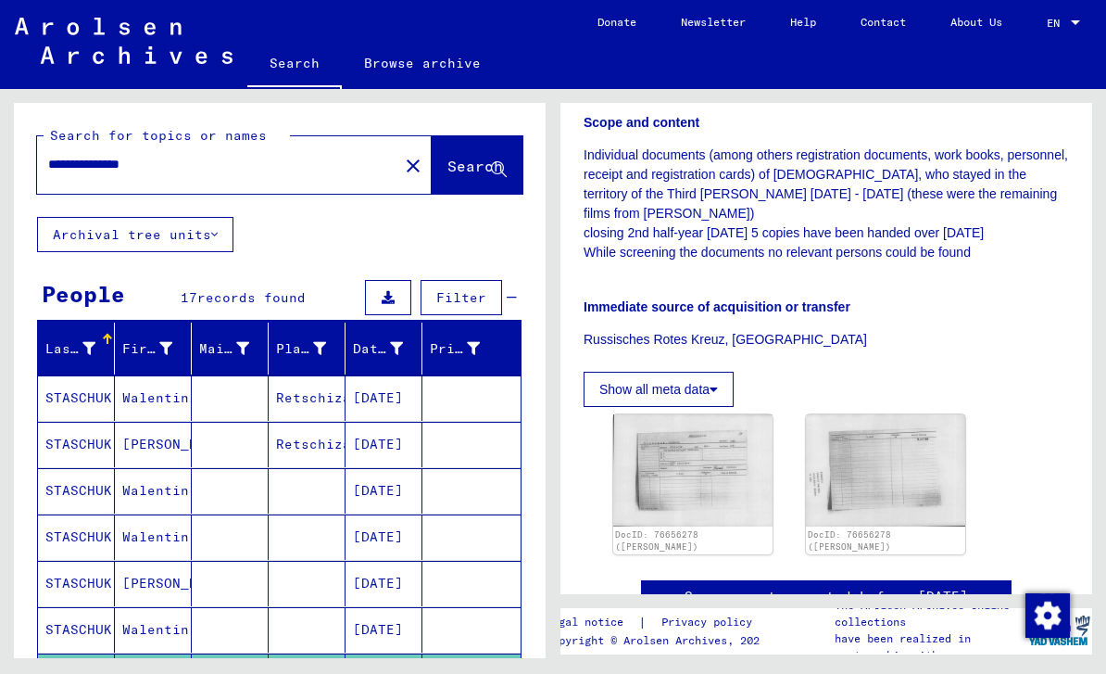
scroll to position [0, 0]
click at [192, 166] on input "**********" at bounding box center [217, 164] width 339 height 19
type input "*"
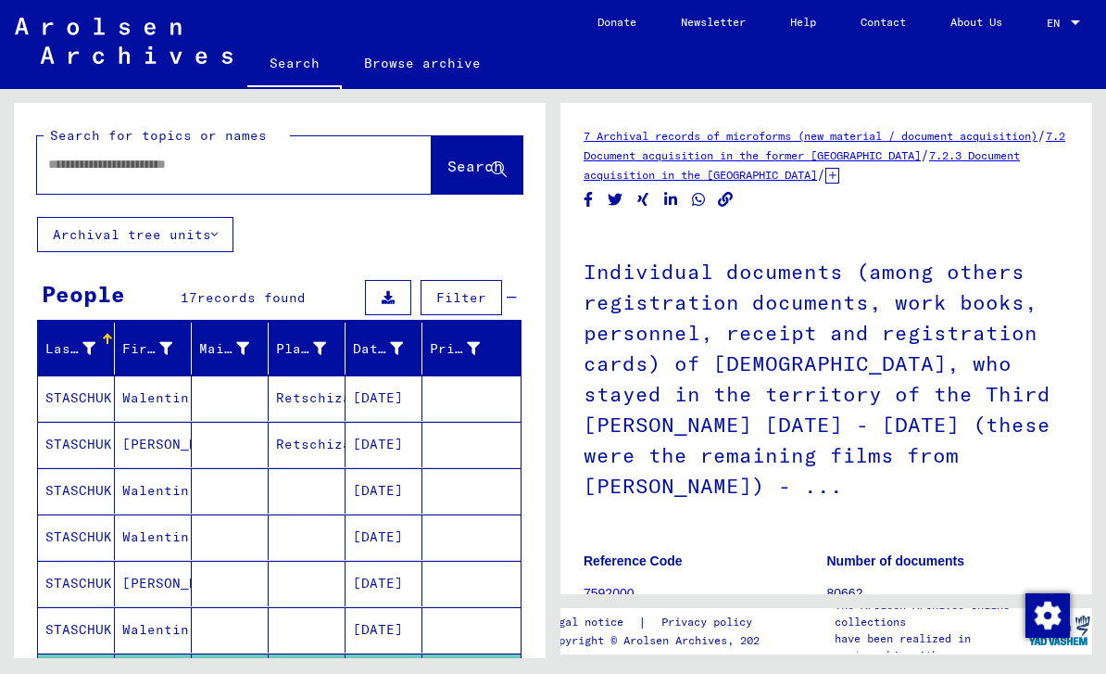
click at [130, 163] on input "text" at bounding box center [217, 164] width 339 height 19
type input "**********"
click at [480, 167] on span "Search" at bounding box center [476, 166] width 56 height 19
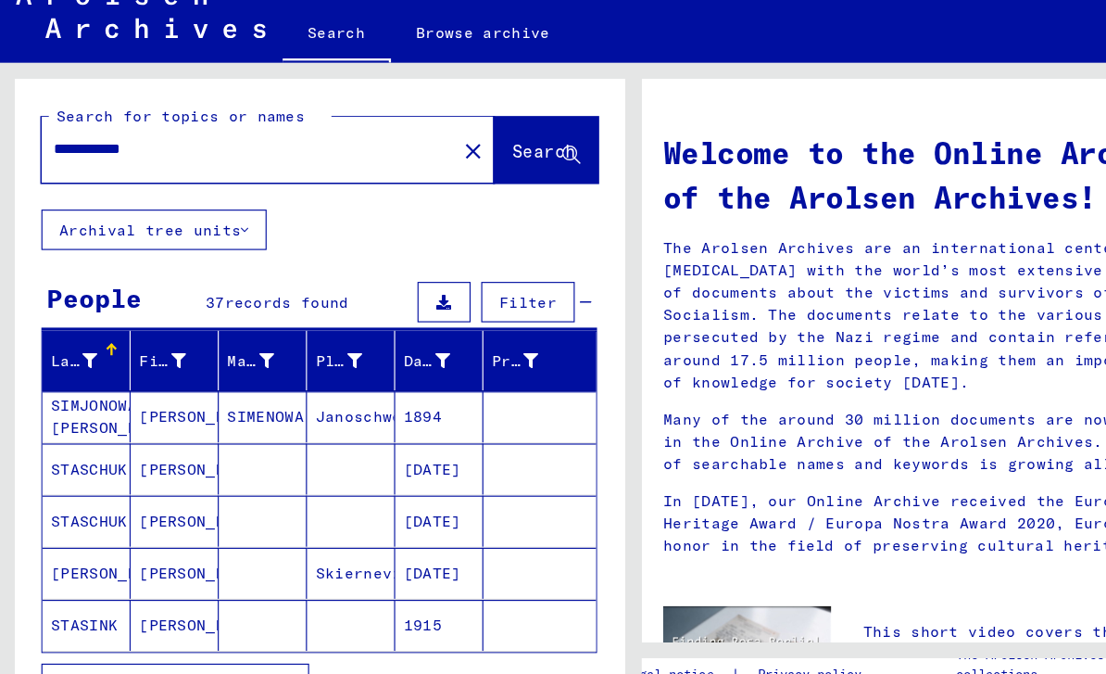
click at [73, 421] on mat-cell "STASCHUK" at bounding box center [76, 443] width 77 height 44
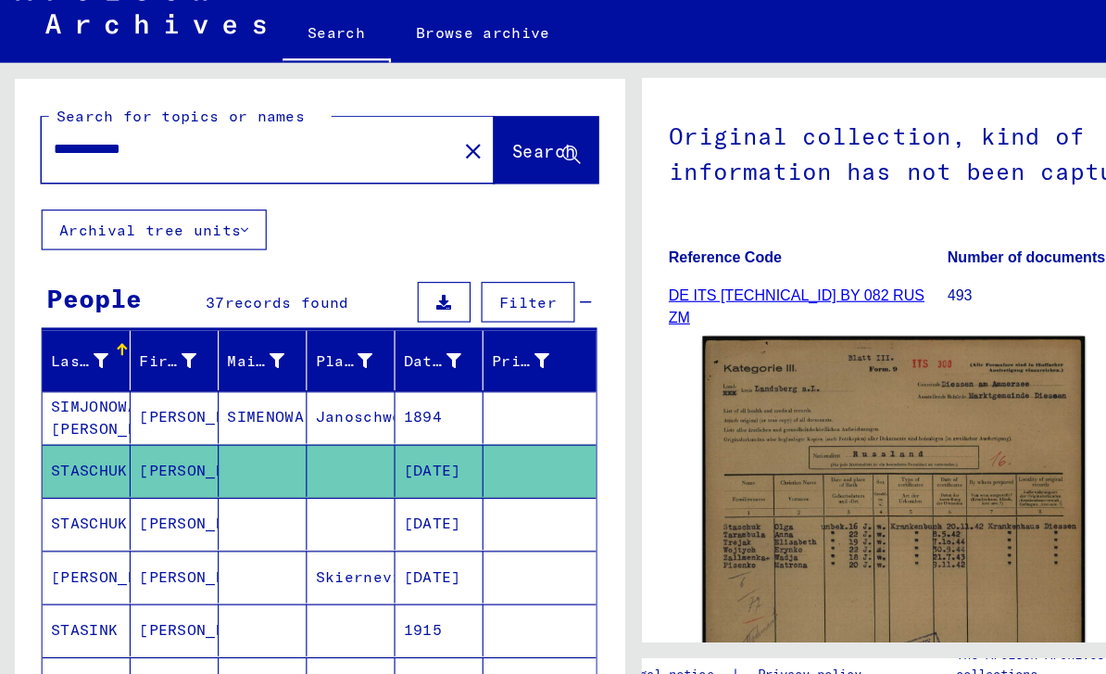
scroll to position [160, 0]
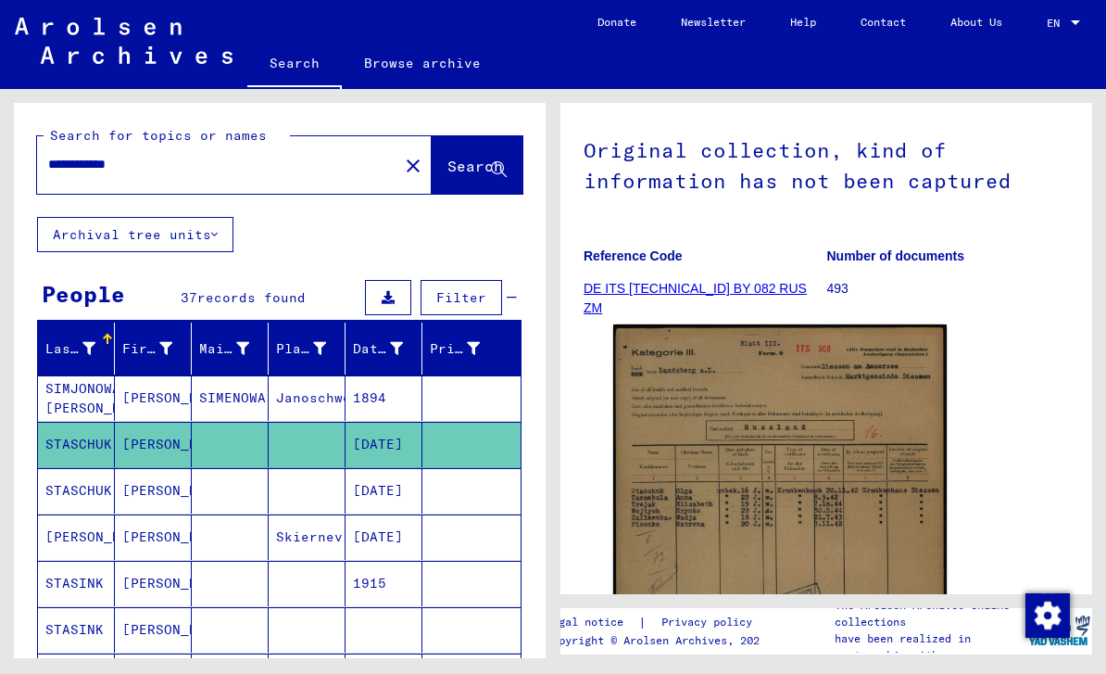
click at [92, 498] on mat-cell "STASCHUK" at bounding box center [76, 490] width 77 height 45
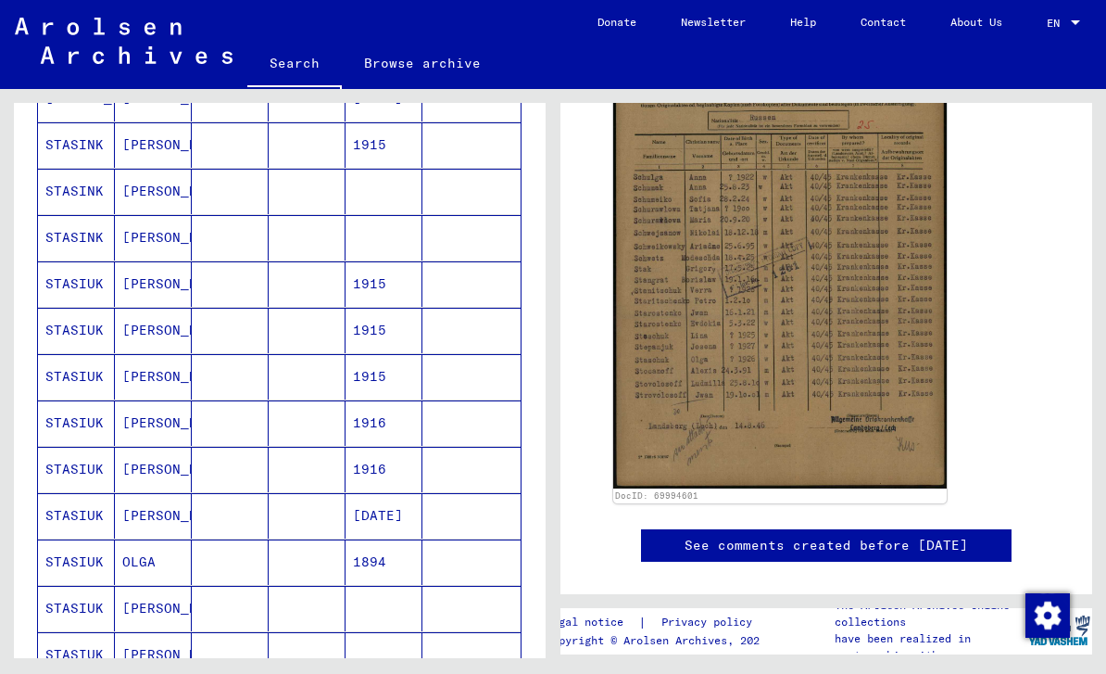
scroll to position [440, 0]
click at [79, 524] on mat-cell "STASIUK" at bounding box center [76, 513] width 77 height 45
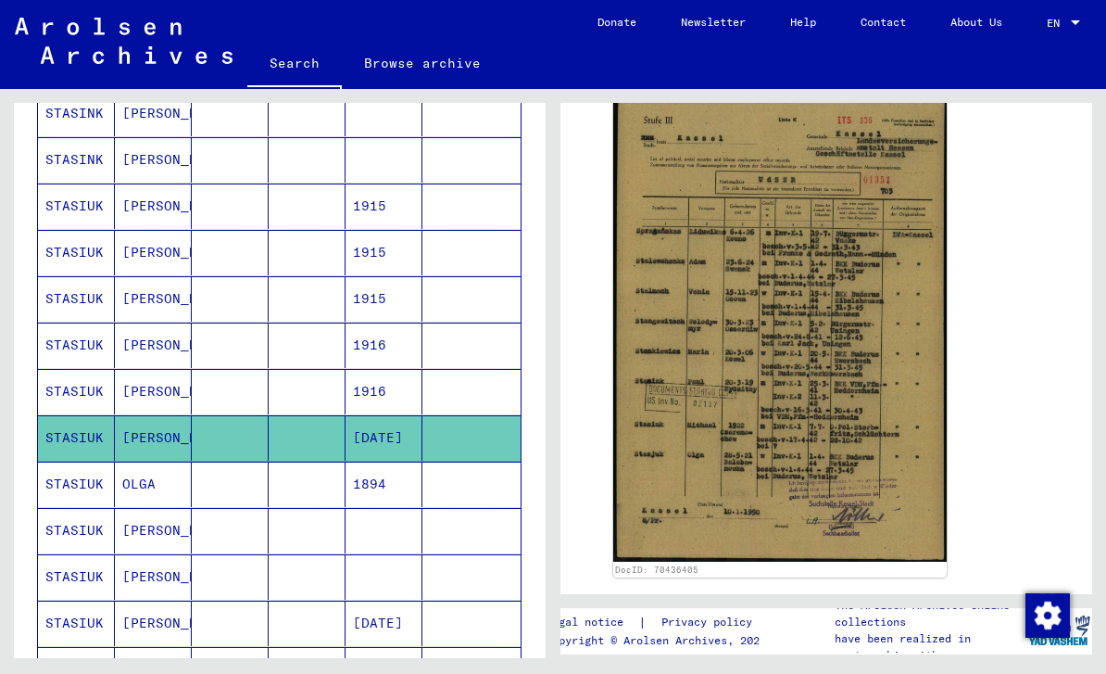
scroll to position [522, 0]
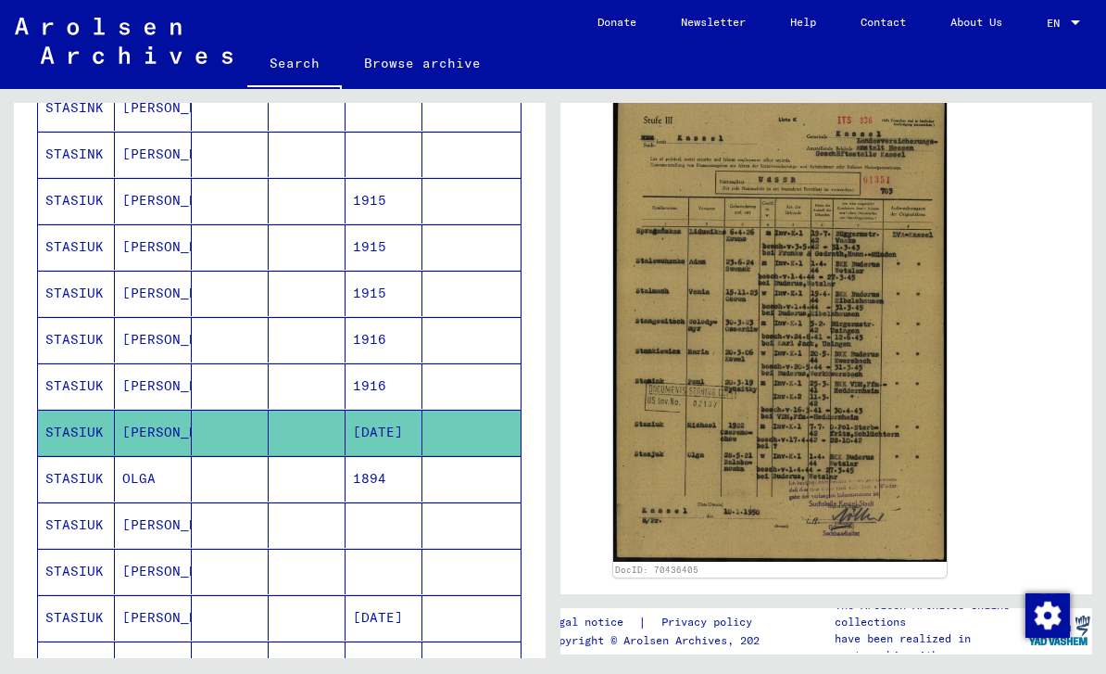
click at [69, 531] on mat-cell "STASIUK" at bounding box center [76, 524] width 77 height 45
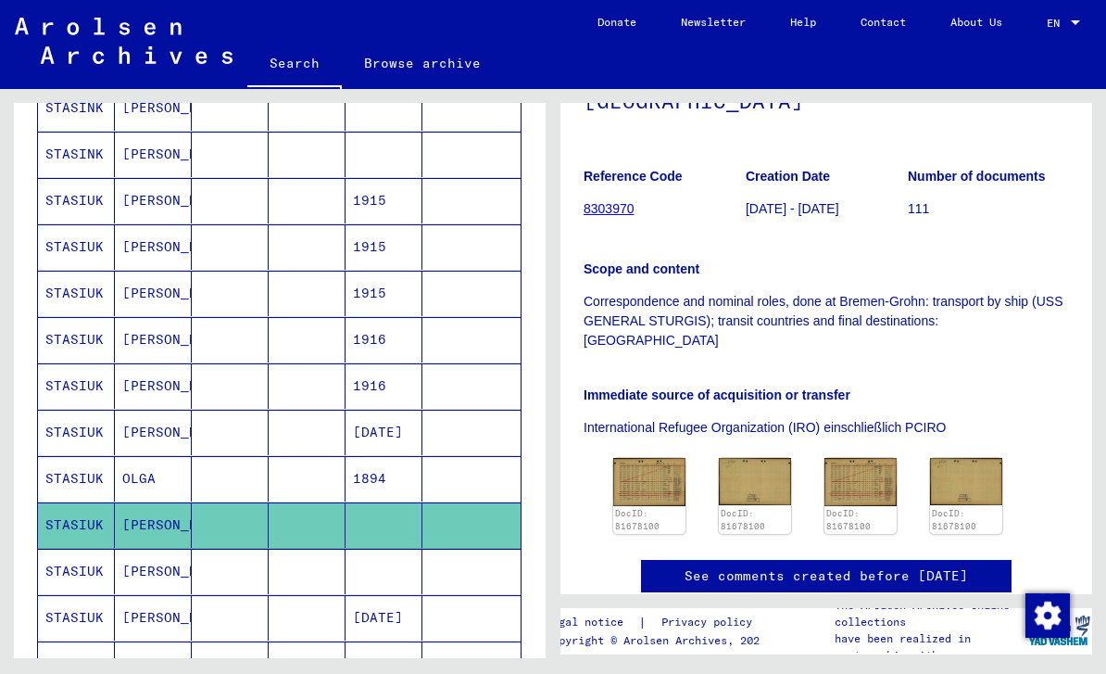
scroll to position [272, 0]
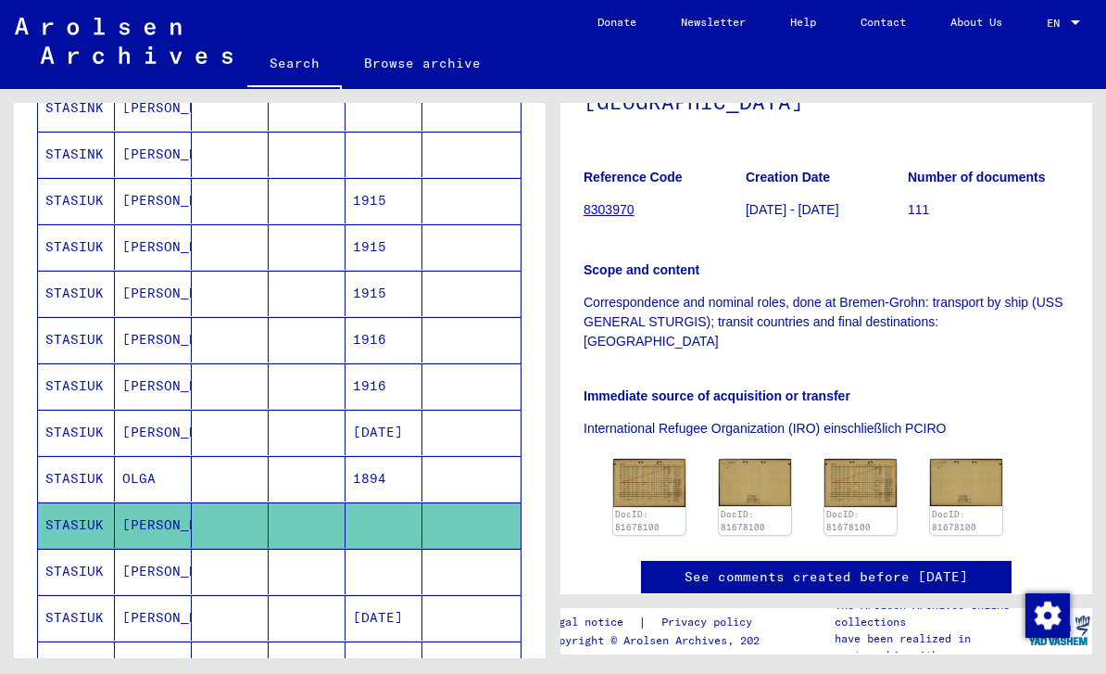
click at [653, 459] on img at bounding box center [649, 483] width 72 height 48
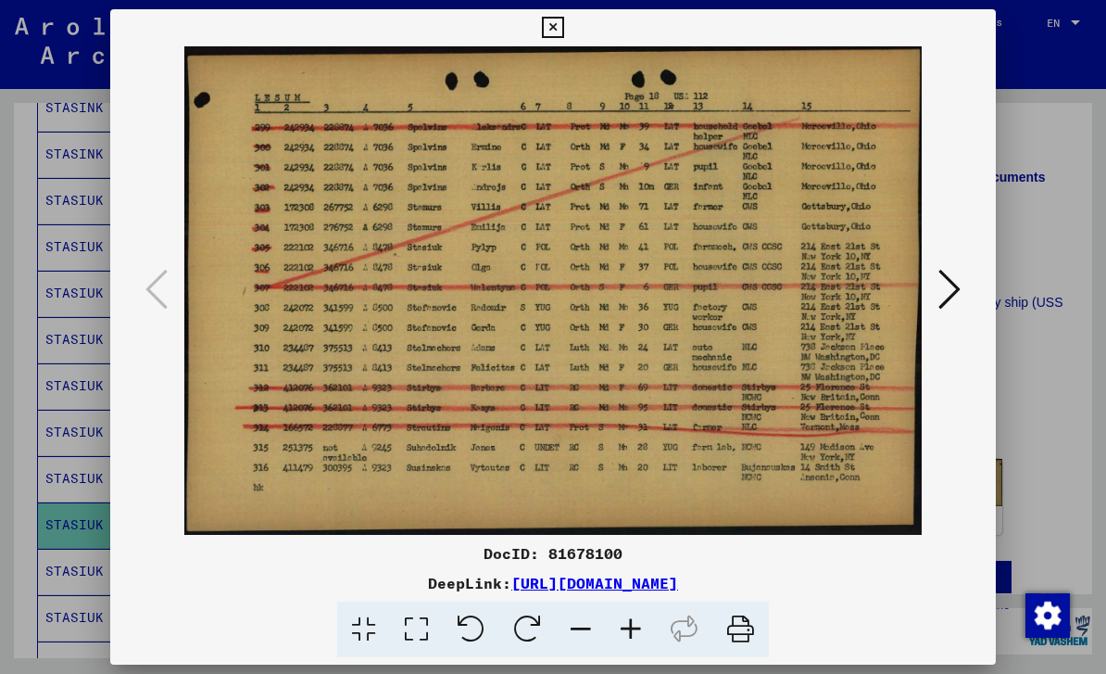
click at [569, 41] on button at bounding box center [552, 27] width 32 height 37
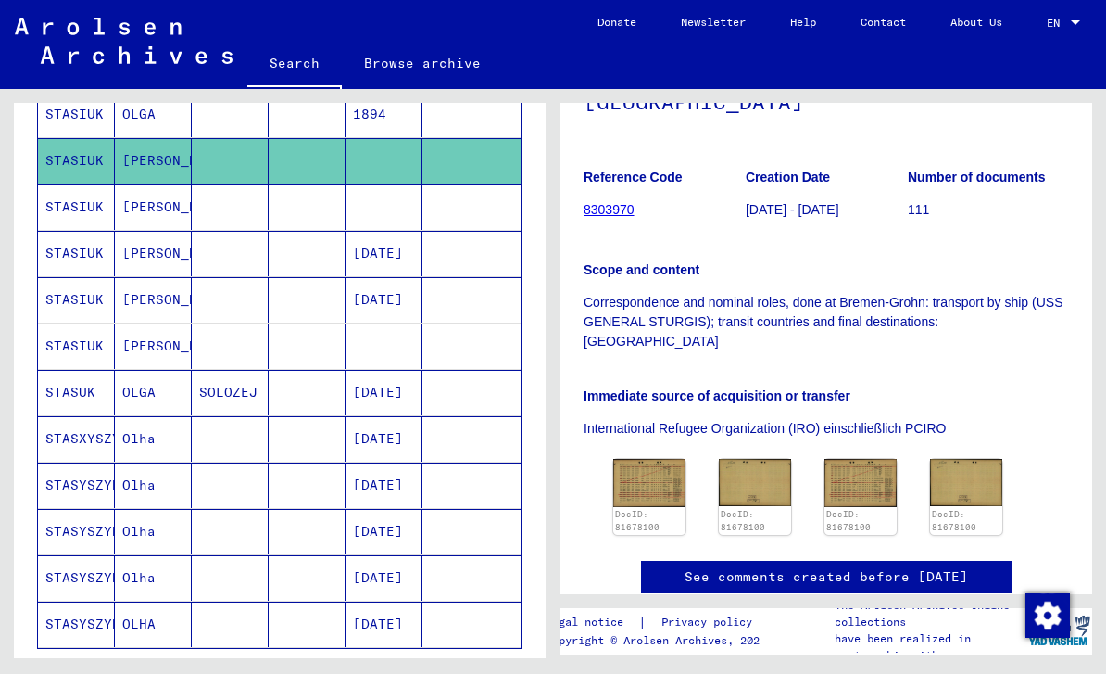
scroll to position [908, 0]
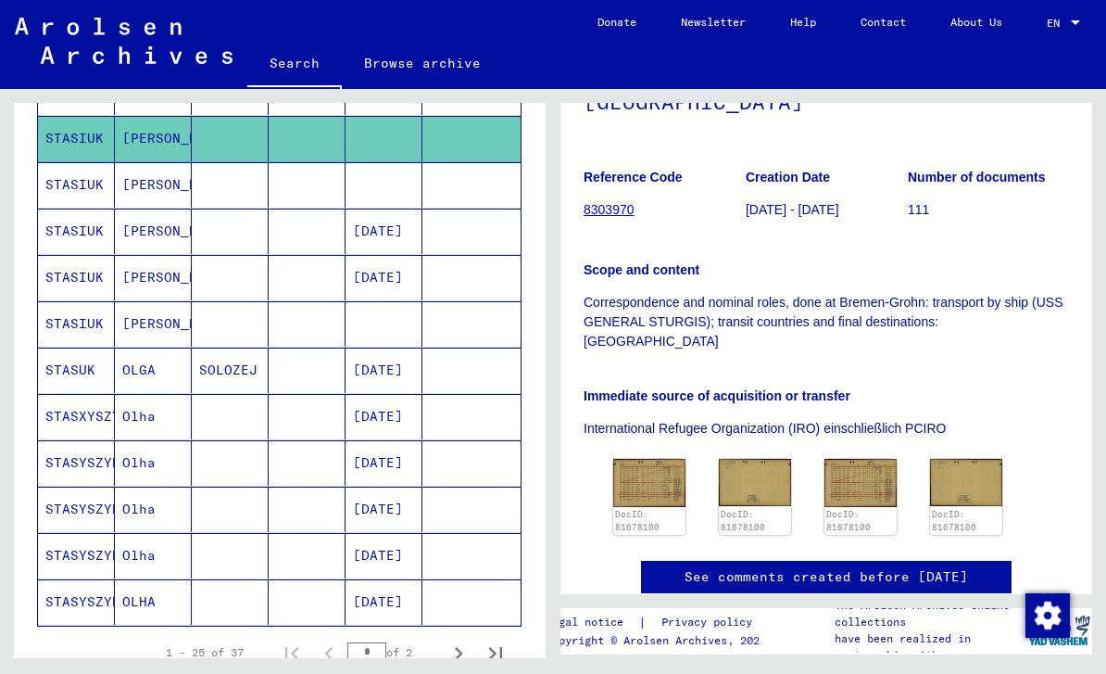
click at [78, 431] on mat-cell "STASXYSZYN" at bounding box center [76, 416] width 77 height 45
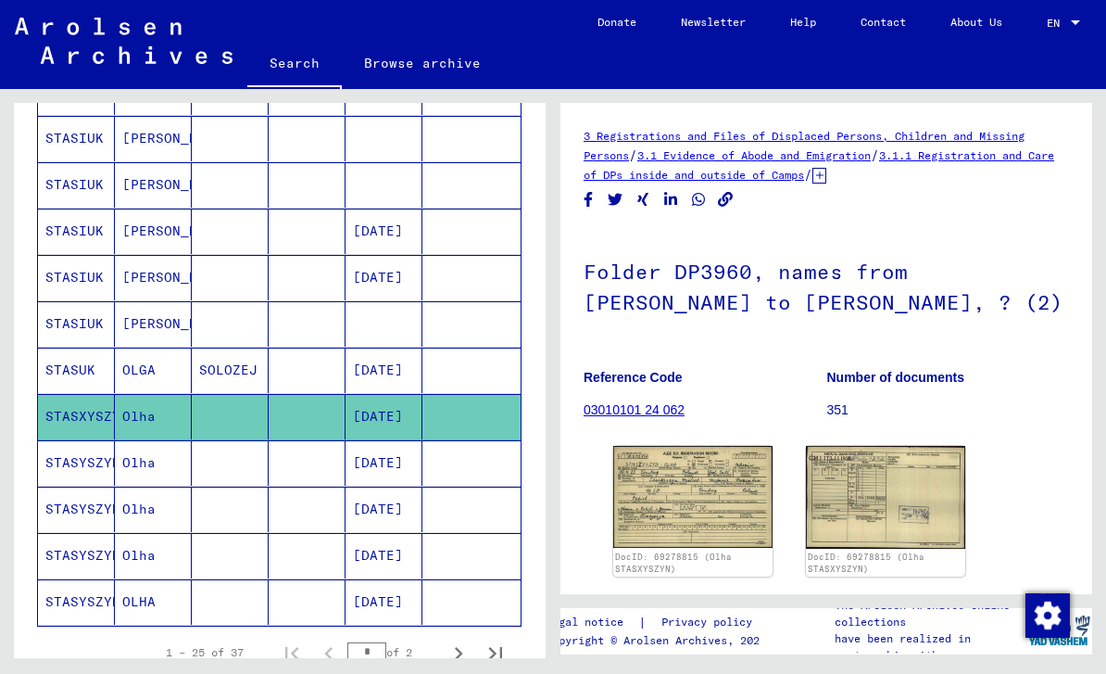
click at [701, 486] on img at bounding box center [692, 497] width 159 height 102
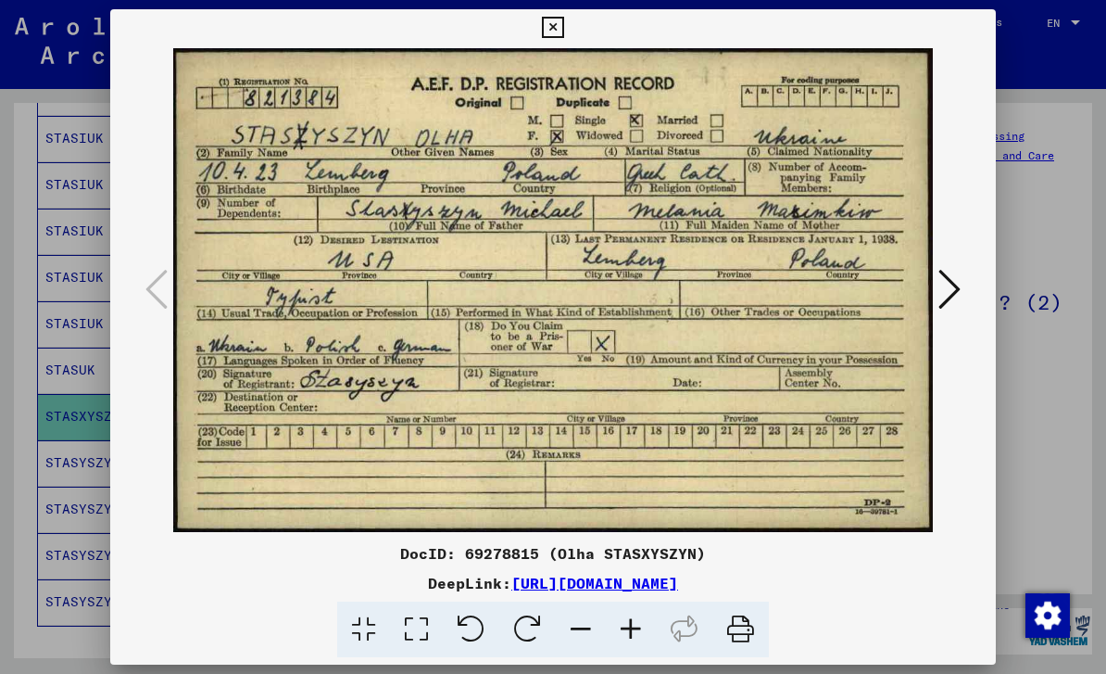
click at [563, 29] on icon at bounding box center [552, 28] width 21 height 22
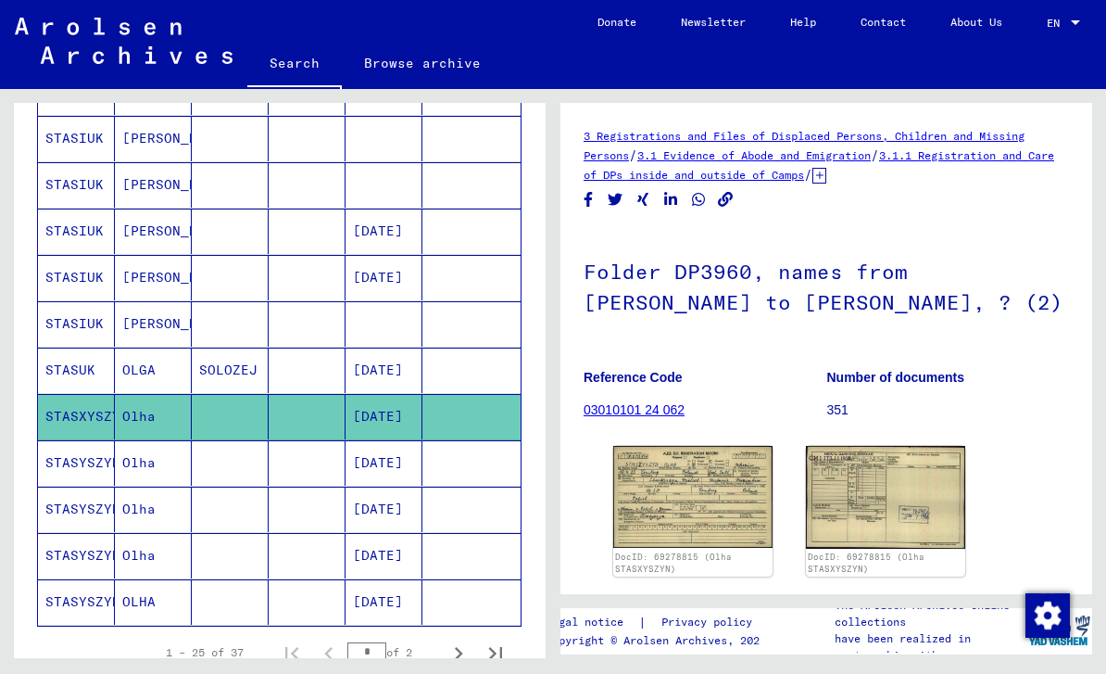
click at [79, 474] on mat-cell "STASYSZYN" at bounding box center [76, 462] width 77 height 45
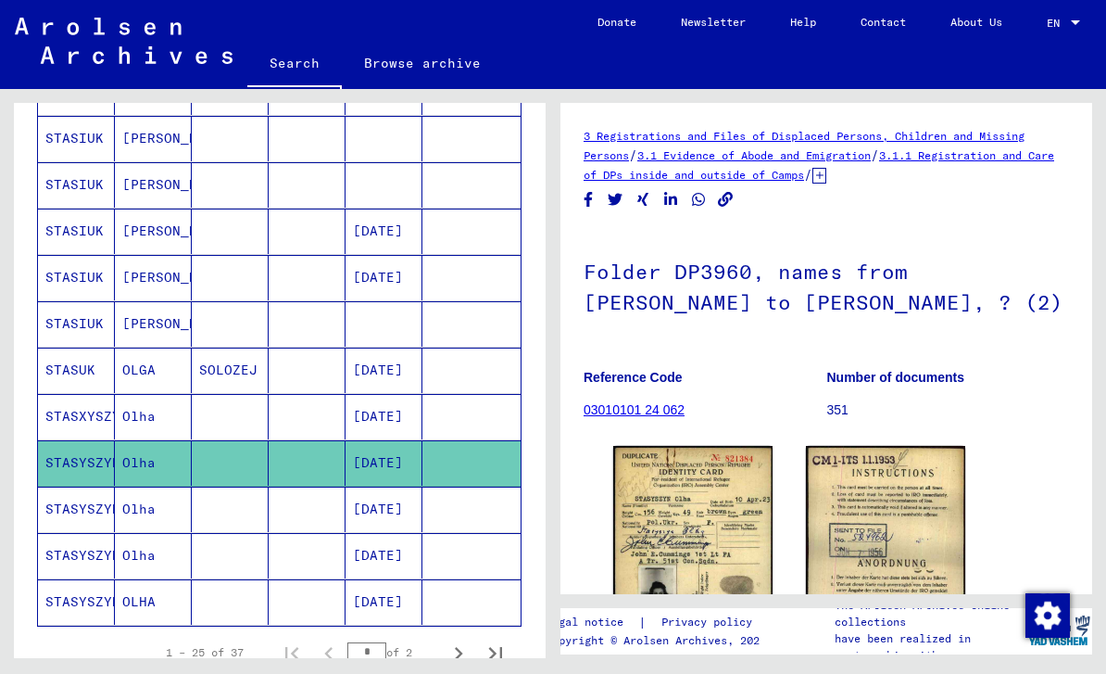
click at [715, 547] on img at bounding box center [692, 551] width 159 height 210
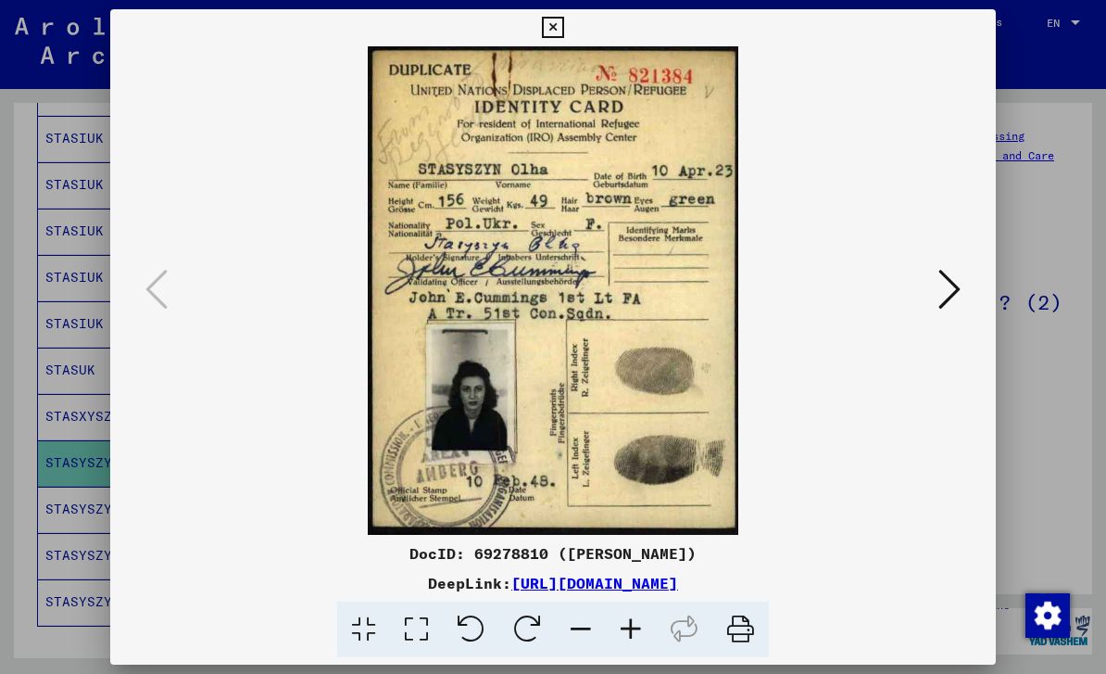
click at [941, 295] on icon at bounding box center [950, 289] width 22 height 44
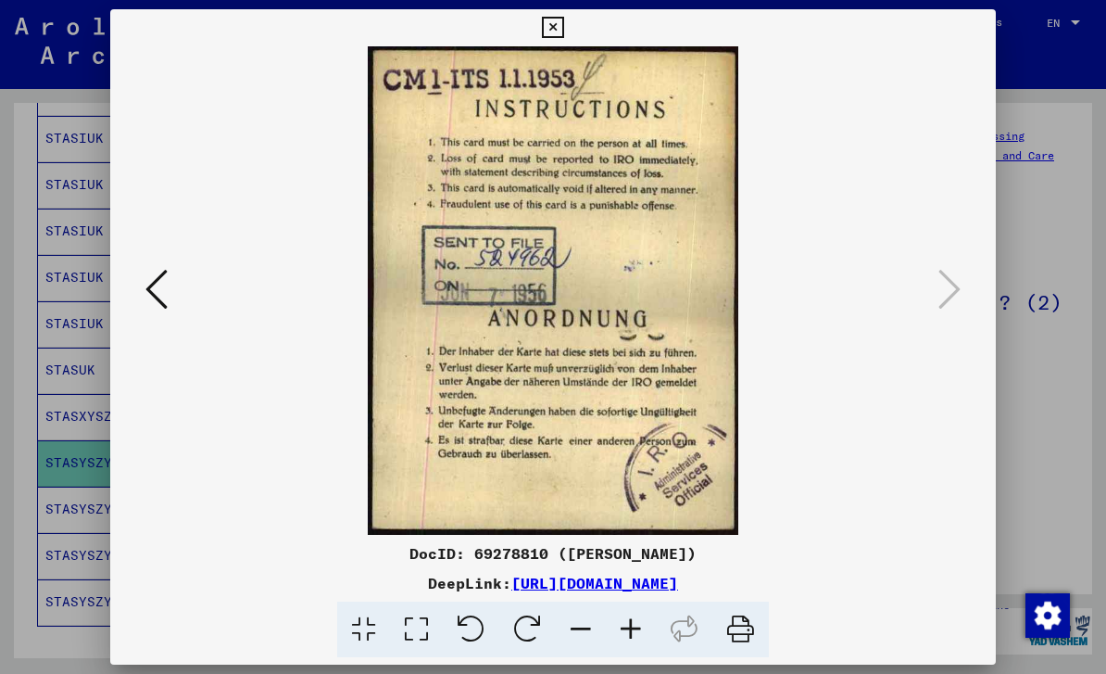
click at [569, 42] on button at bounding box center [552, 27] width 32 height 37
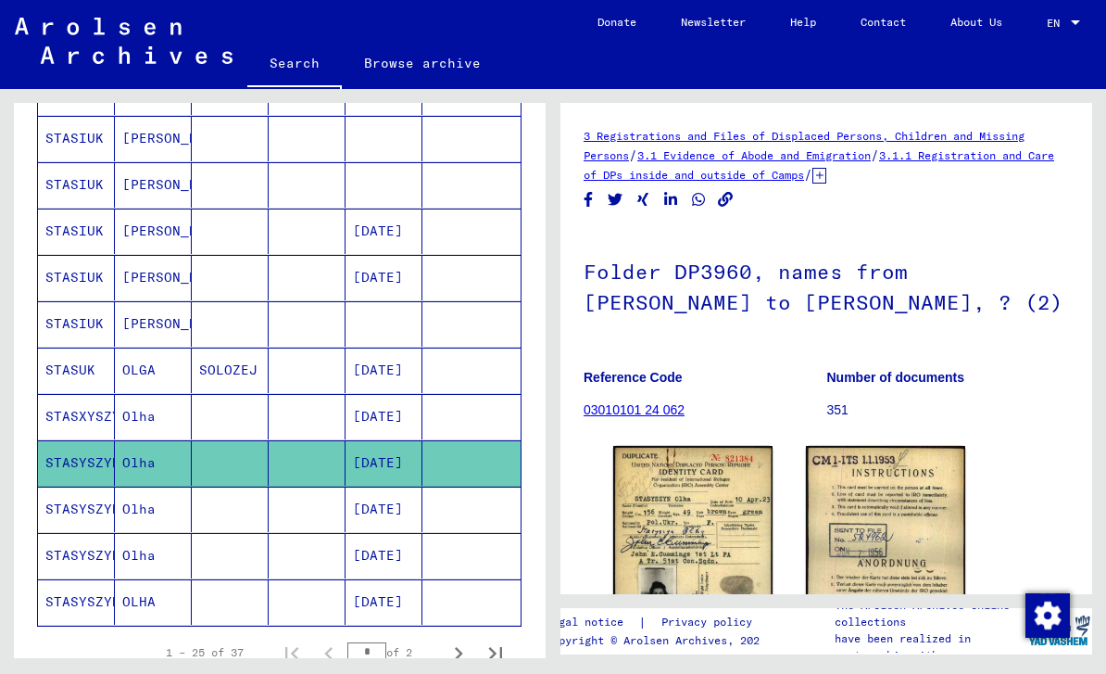
click at [74, 518] on mat-cell "STASYSZYN" at bounding box center [76, 508] width 77 height 45
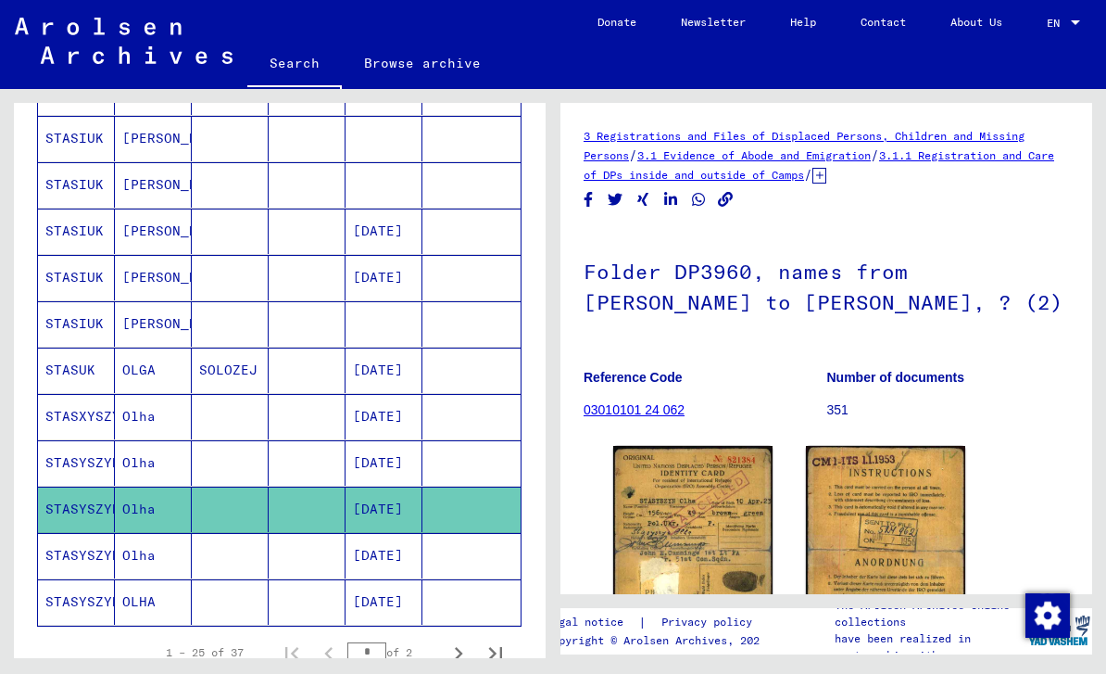
click at [700, 530] on img at bounding box center [692, 550] width 159 height 208
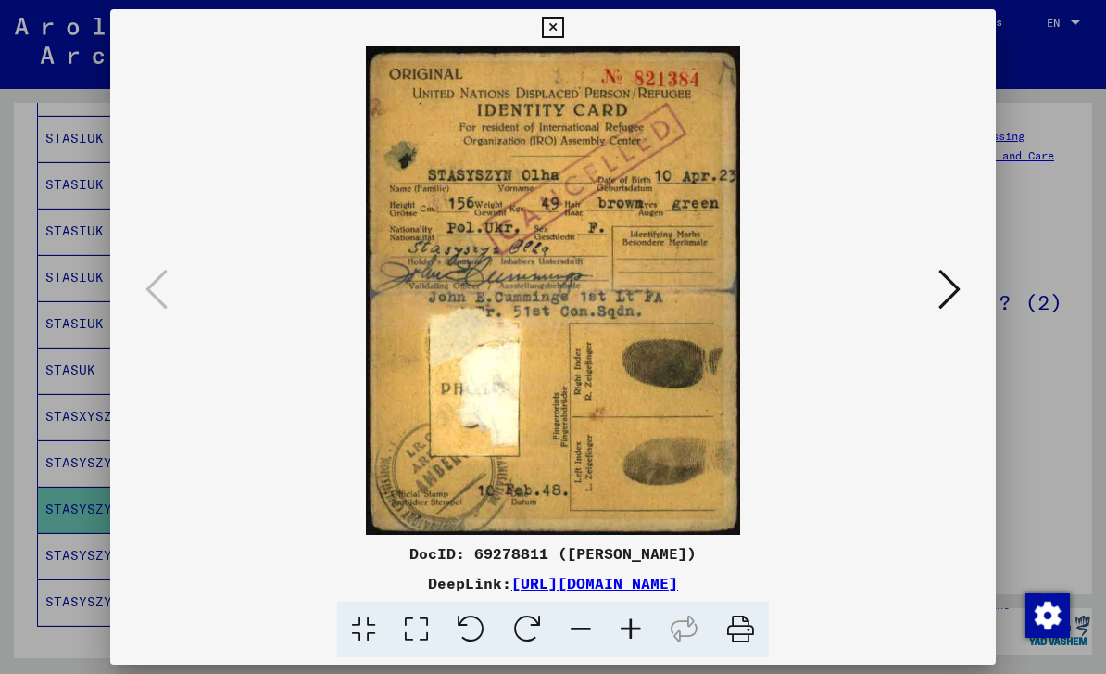
click at [569, 44] on div at bounding box center [552, 27] width 32 height 37
click at [563, 37] on icon at bounding box center [552, 28] width 21 height 22
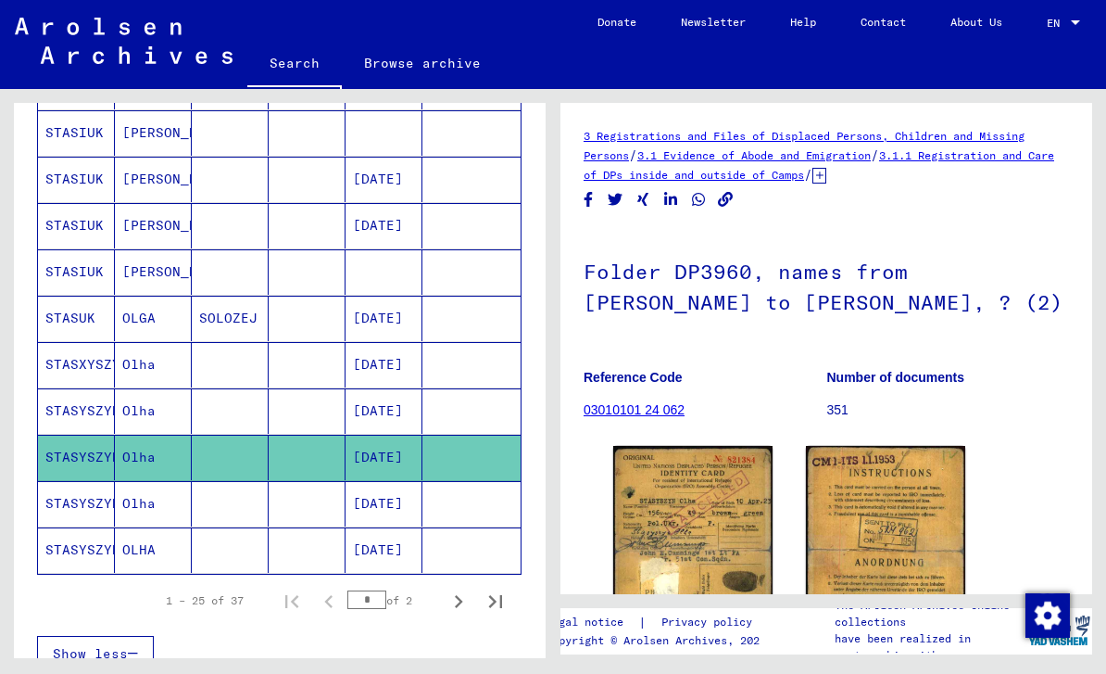
scroll to position [965, 0]
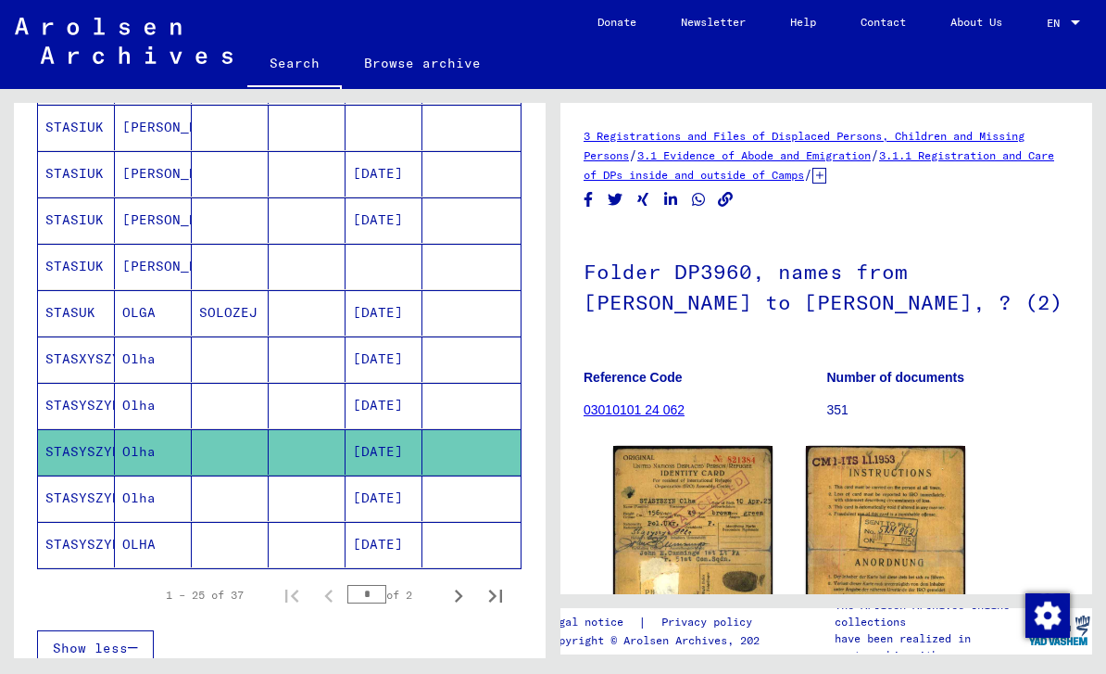
click at [88, 511] on mat-cell "STASYSZYN" at bounding box center [76, 497] width 77 height 45
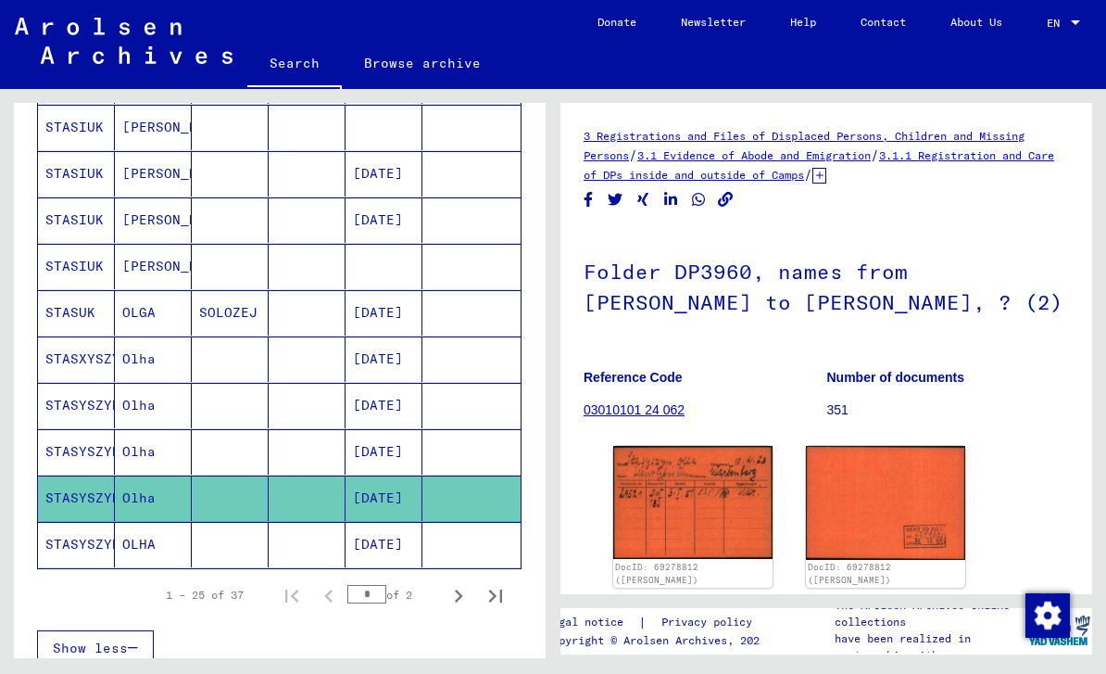
click at [704, 486] on img at bounding box center [692, 502] width 159 height 113
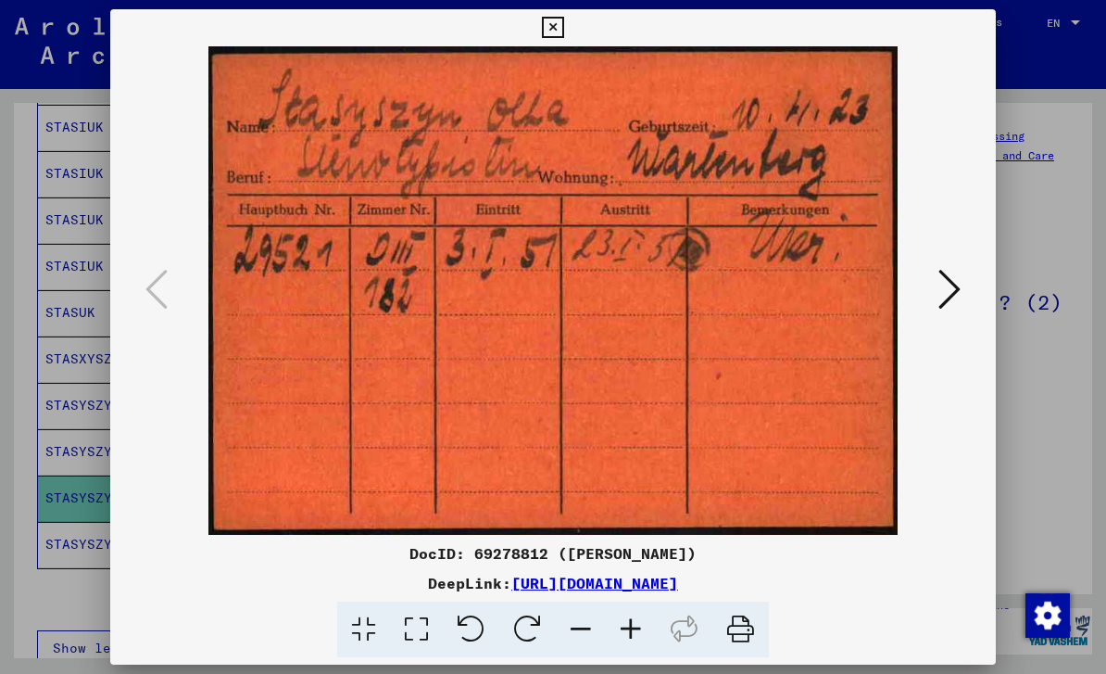
click at [569, 42] on button at bounding box center [552, 27] width 32 height 37
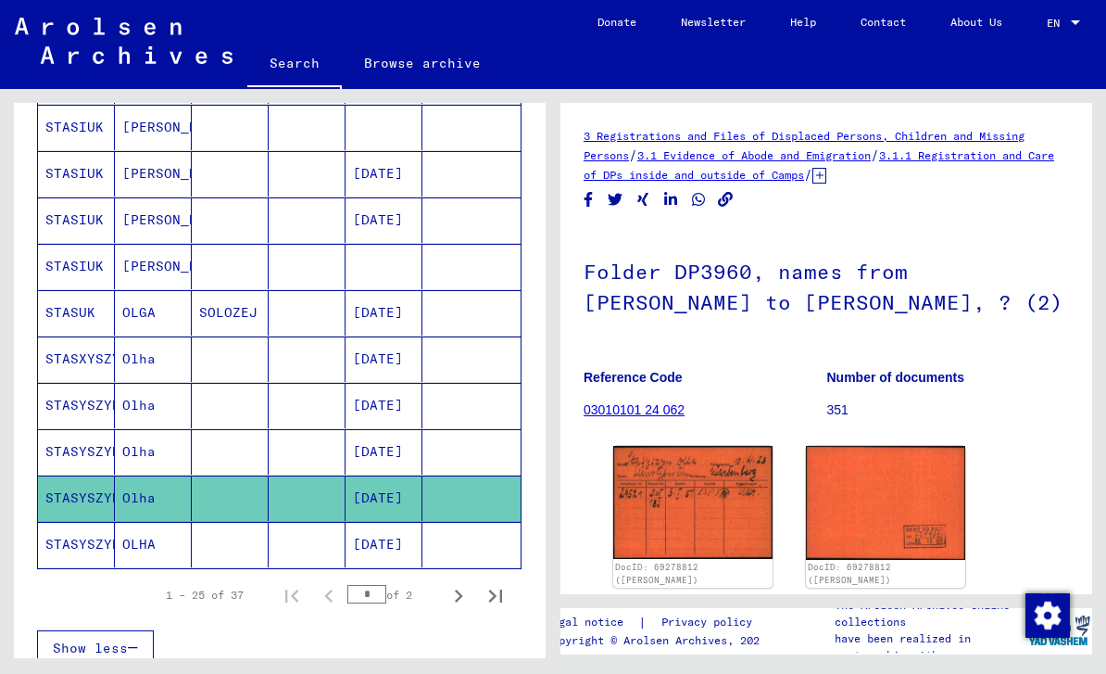
click at [82, 559] on mat-cell "STASYSZYN" at bounding box center [76, 544] width 77 height 45
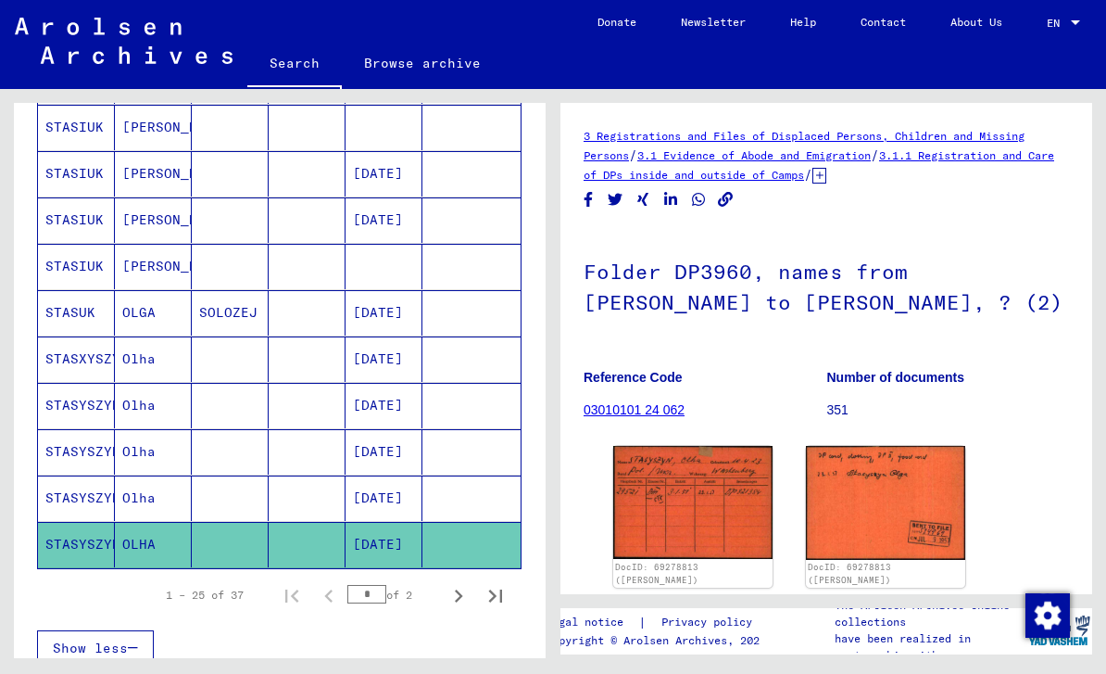
click at [702, 493] on img at bounding box center [692, 502] width 159 height 113
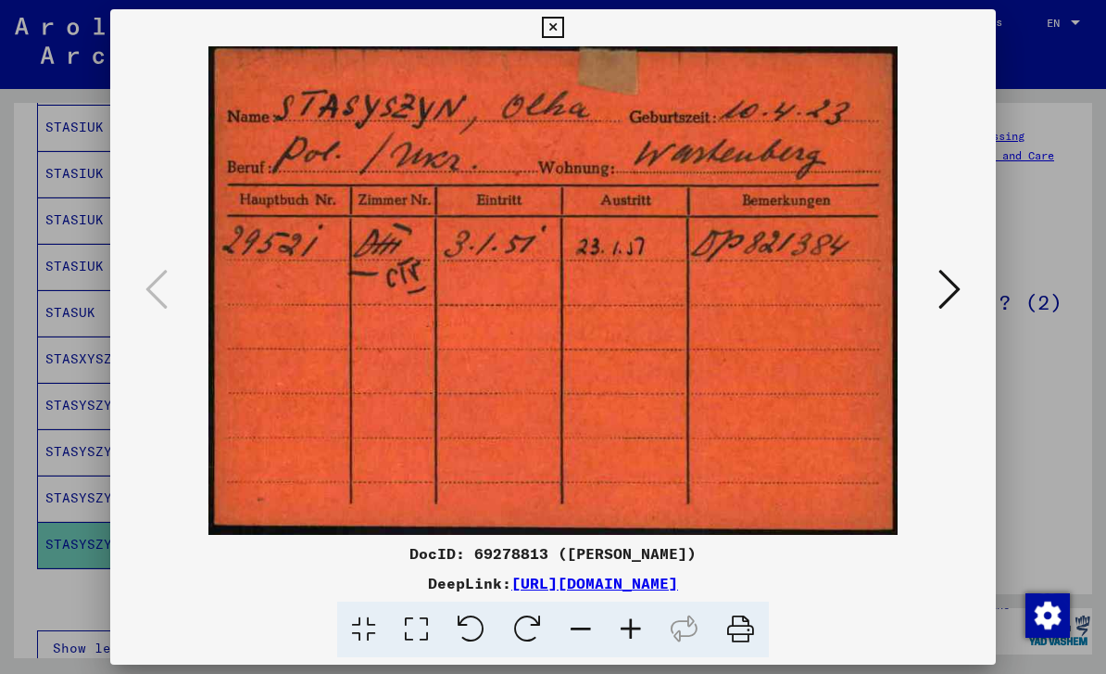
click at [569, 44] on button at bounding box center [552, 27] width 32 height 37
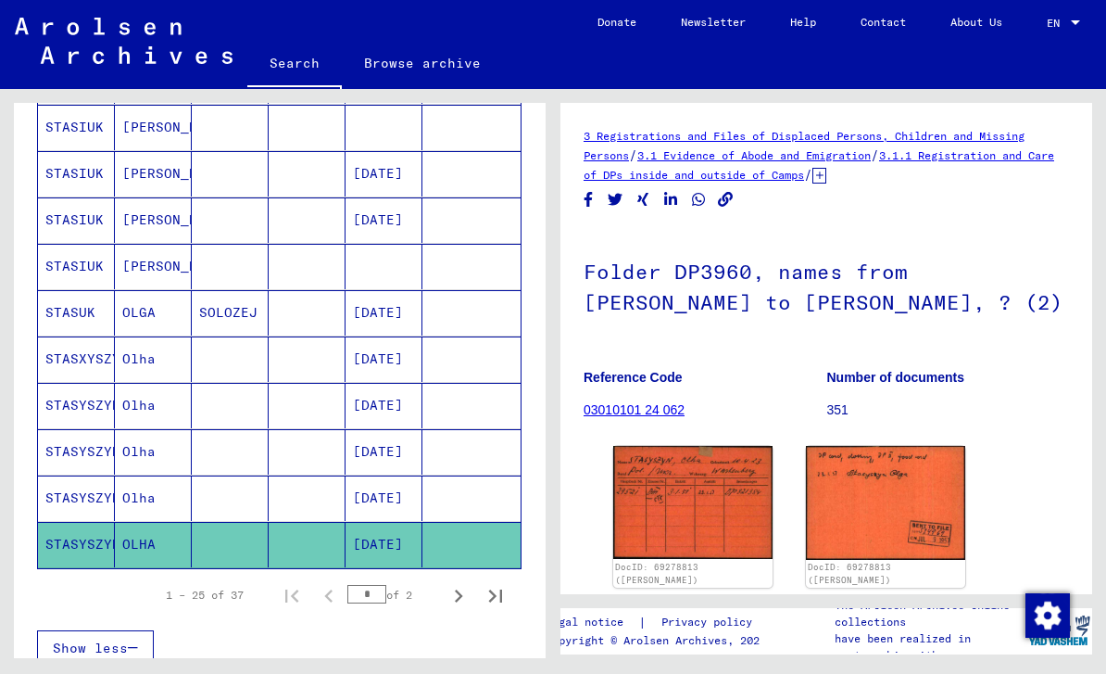
click at [454, 607] on icon "Next page" at bounding box center [459, 596] width 26 height 26
type input "*"
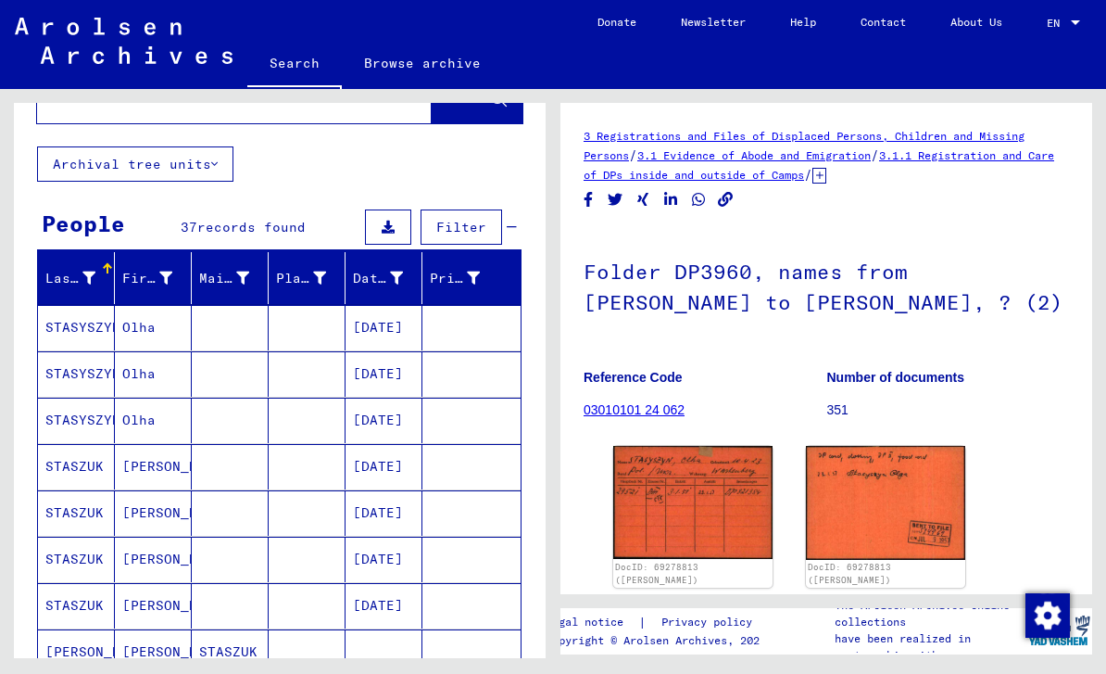
scroll to position [73, 0]
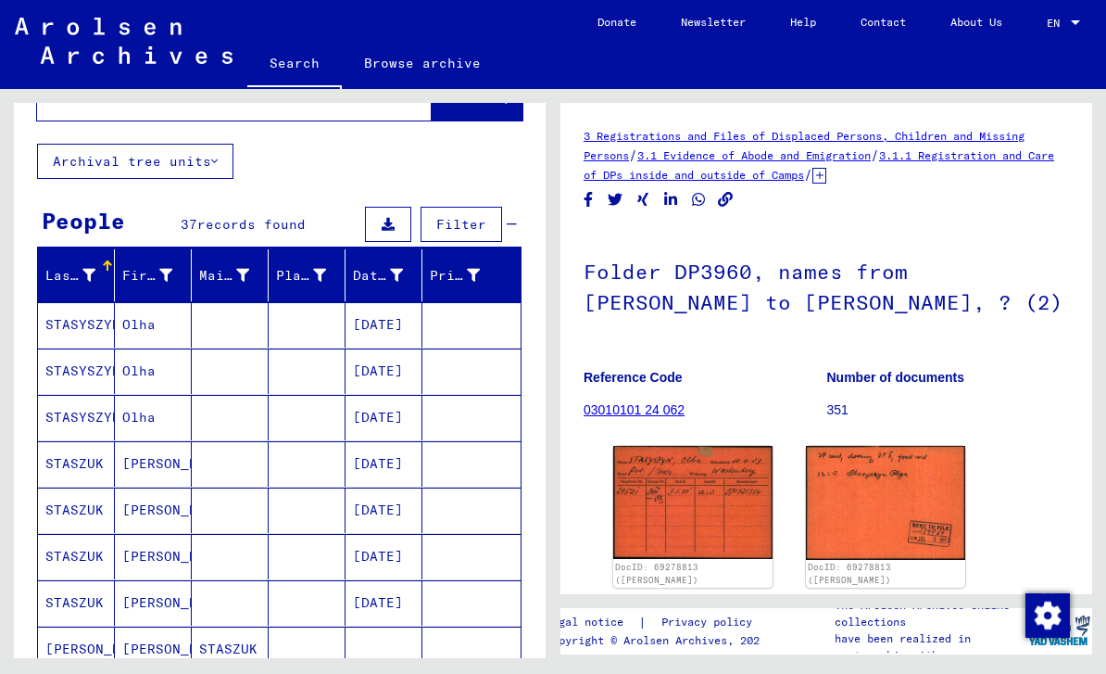
click at [69, 472] on mat-cell "STASZUK" at bounding box center [76, 463] width 77 height 45
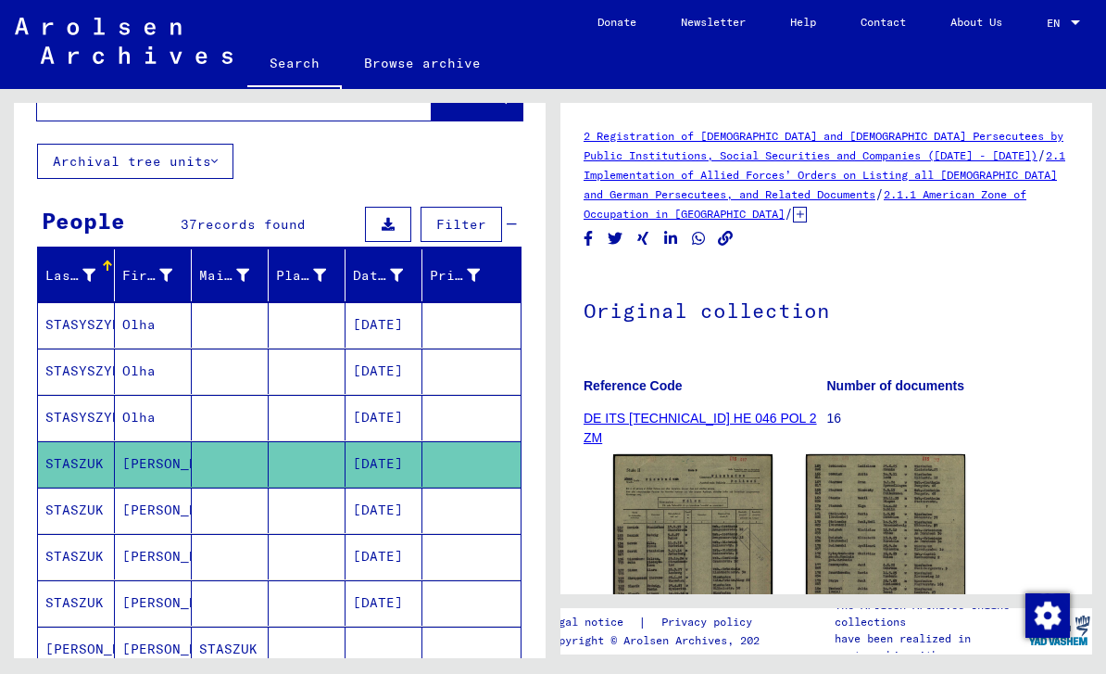
click at [697, 542] on img at bounding box center [692, 567] width 159 height 226
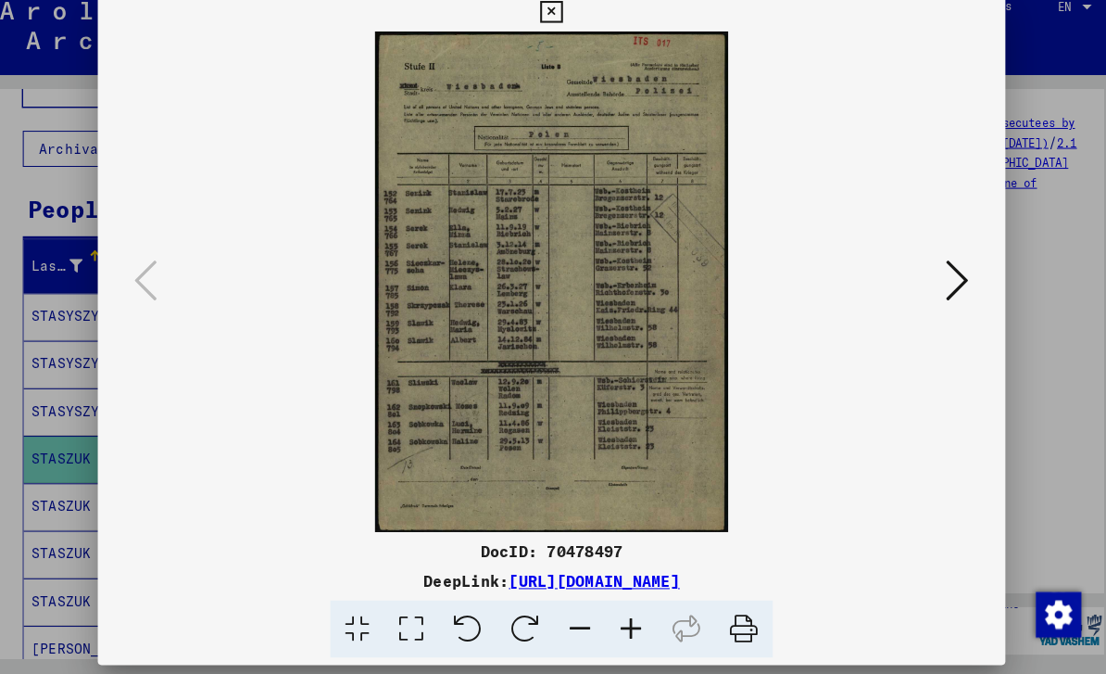
click at [939, 271] on icon at bounding box center [950, 289] width 22 height 44
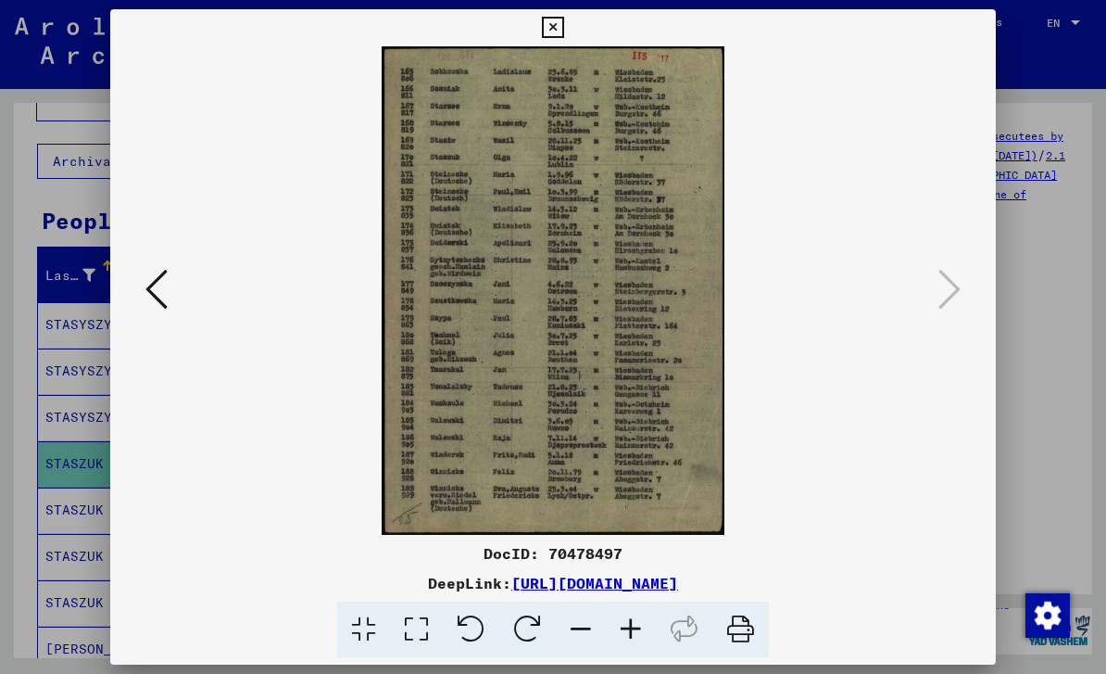
click at [563, 37] on icon at bounding box center [552, 28] width 21 height 22
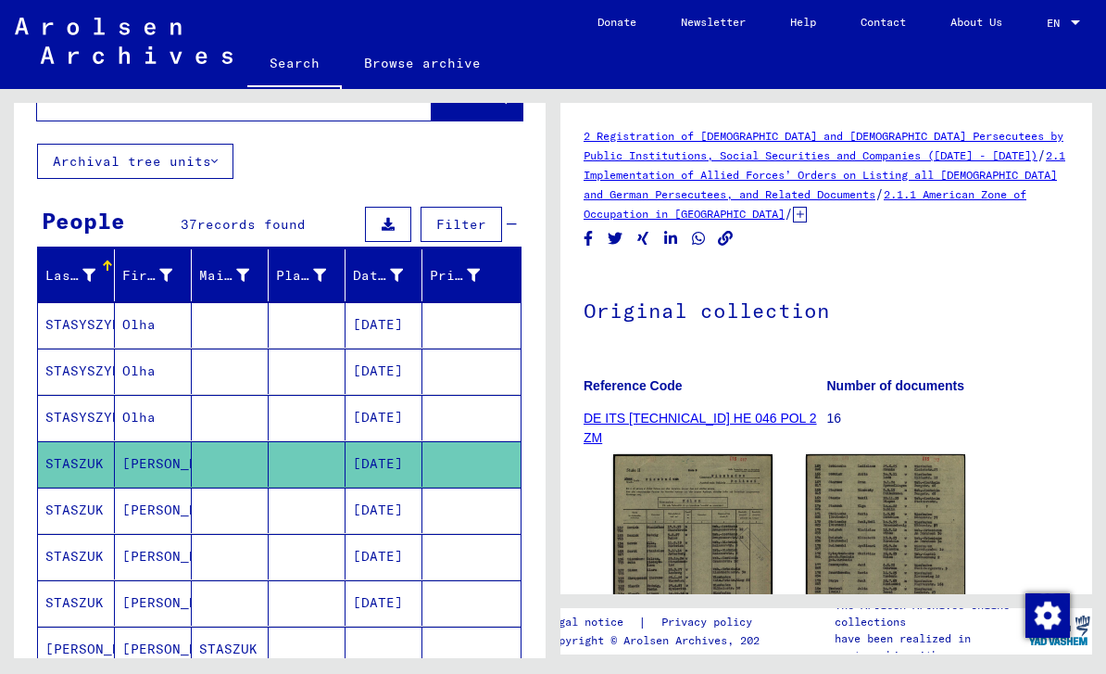
click at [77, 523] on mat-cell "STASZUK" at bounding box center [76, 509] width 77 height 45
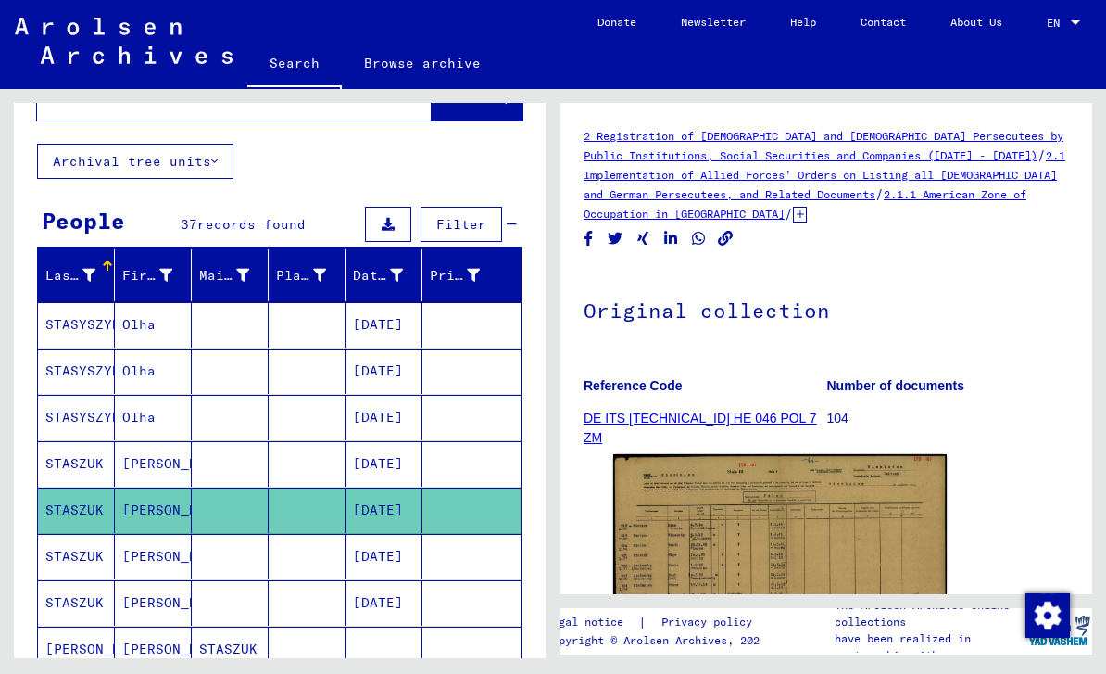
click at [800, 562] on img at bounding box center [780, 573] width 334 height 239
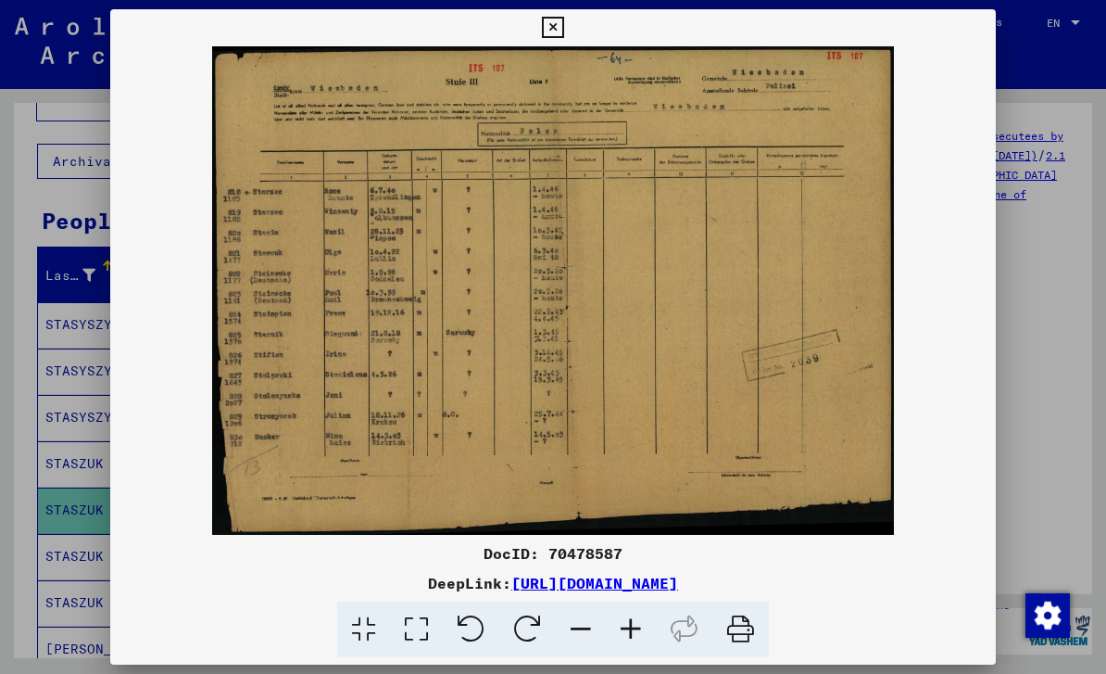
click at [569, 40] on button at bounding box center [552, 27] width 32 height 37
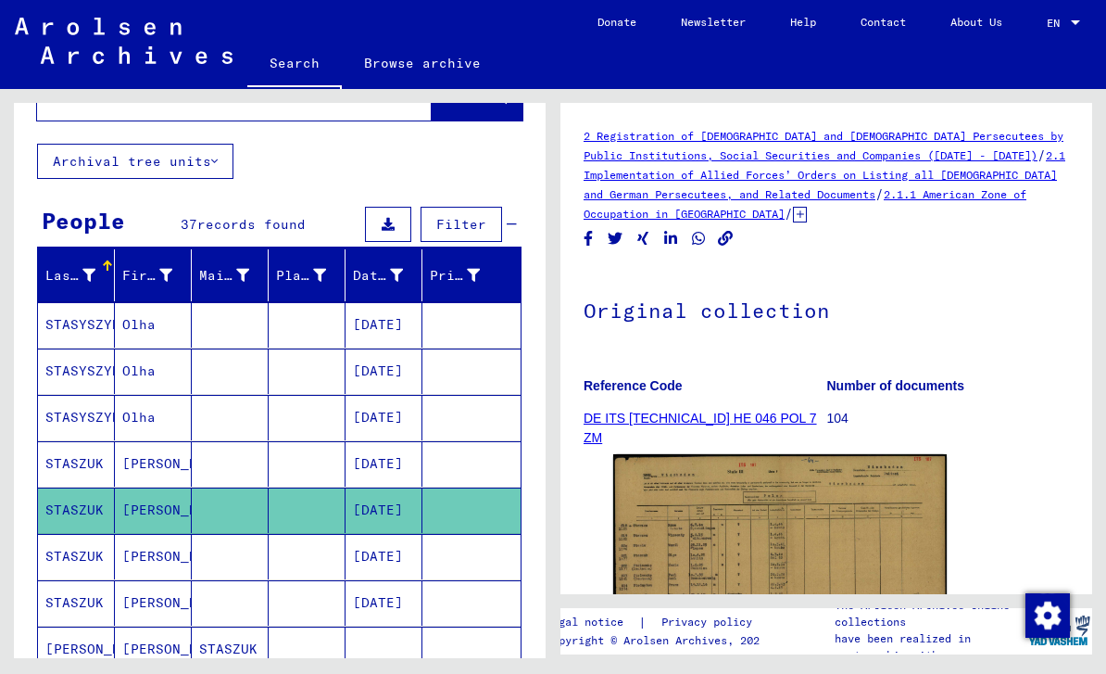
click at [65, 565] on icon at bounding box center [77, 599] width 46 height 74
click at [87, 569] on icon at bounding box center [77, 599] width 46 height 74
click at [70, 573] on icon at bounding box center [77, 599] width 46 height 74
click at [367, 567] on mat-cell "[DATE]" at bounding box center [384, 556] width 77 height 45
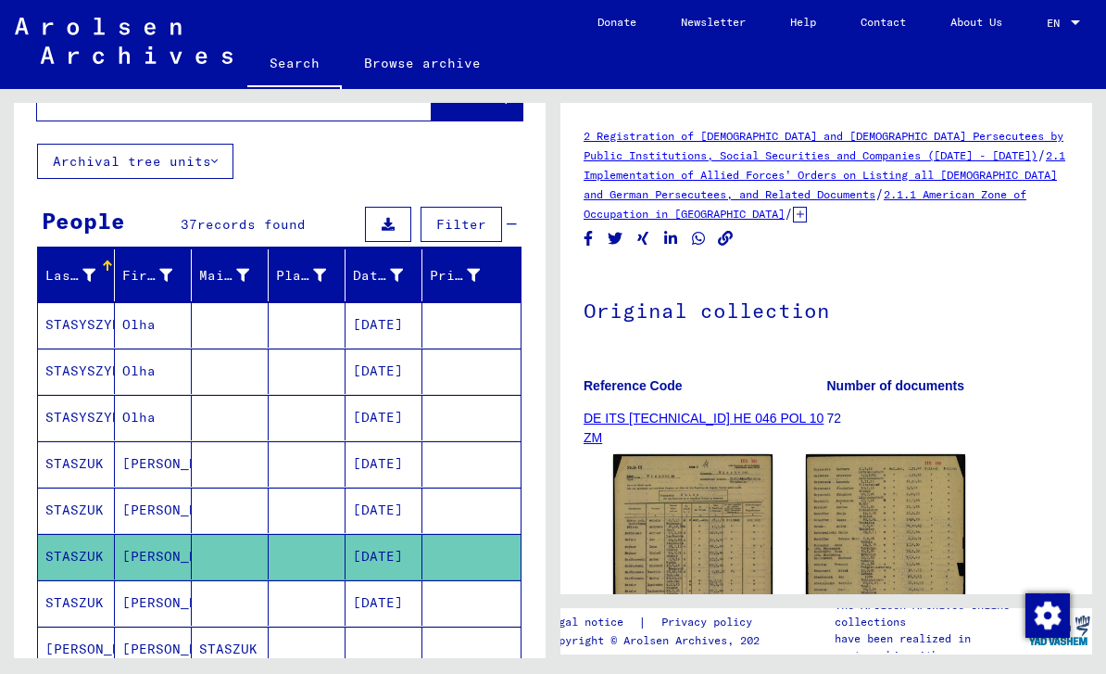
click at [700, 562] on img at bounding box center [692, 565] width 159 height 223
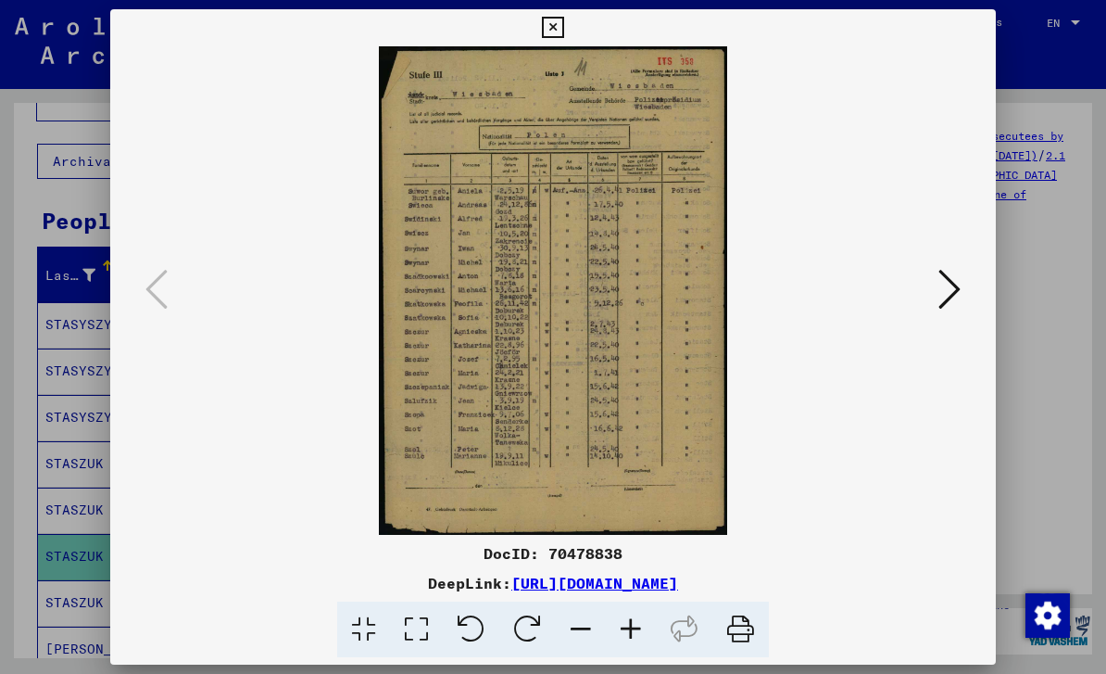
click at [945, 287] on icon at bounding box center [950, 289] width 22 height 44
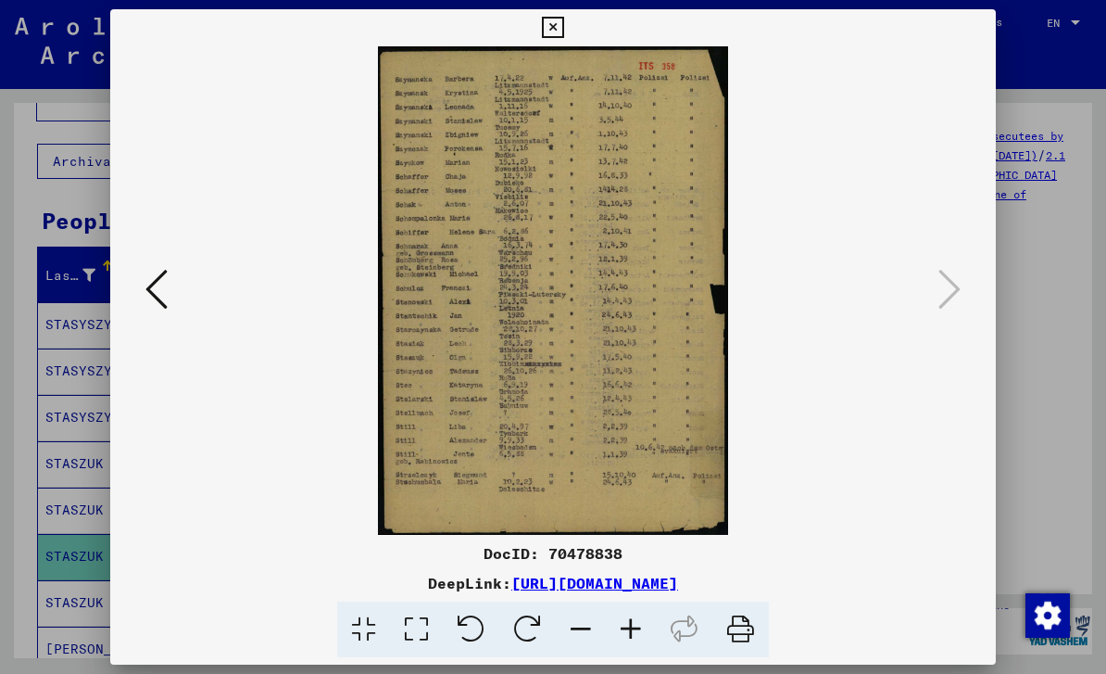
click at [157, 305] on icon at bounding box center [156, 289] width 22 height 44
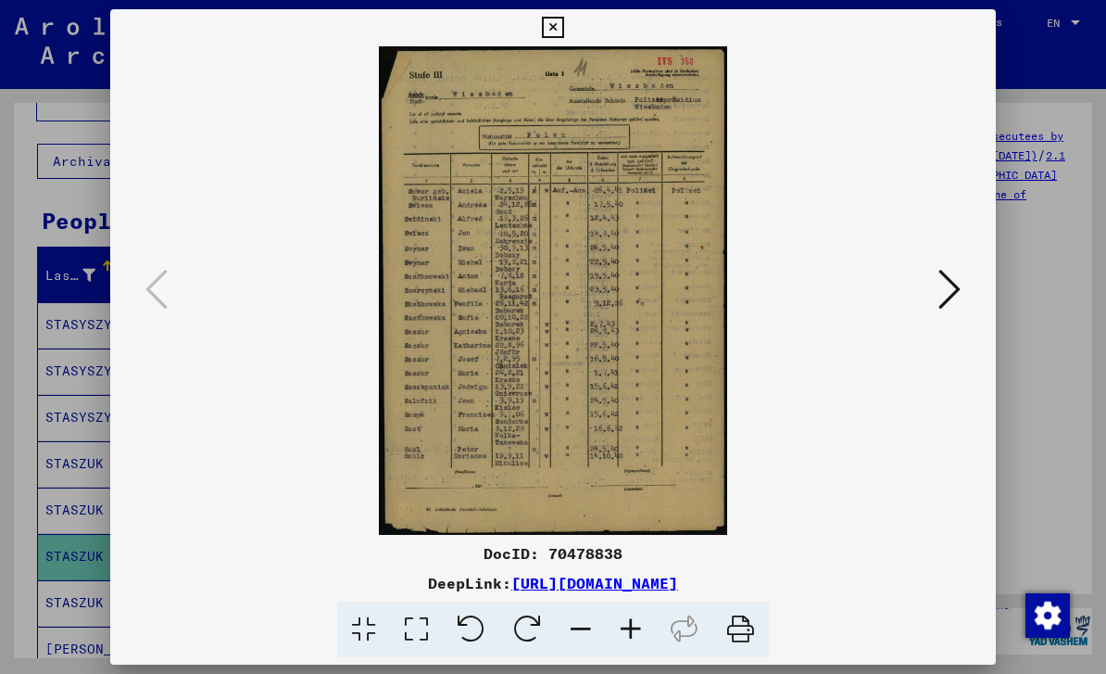
click at [563, 36] on icon at bounding box center [552, 28] width 21 height 22
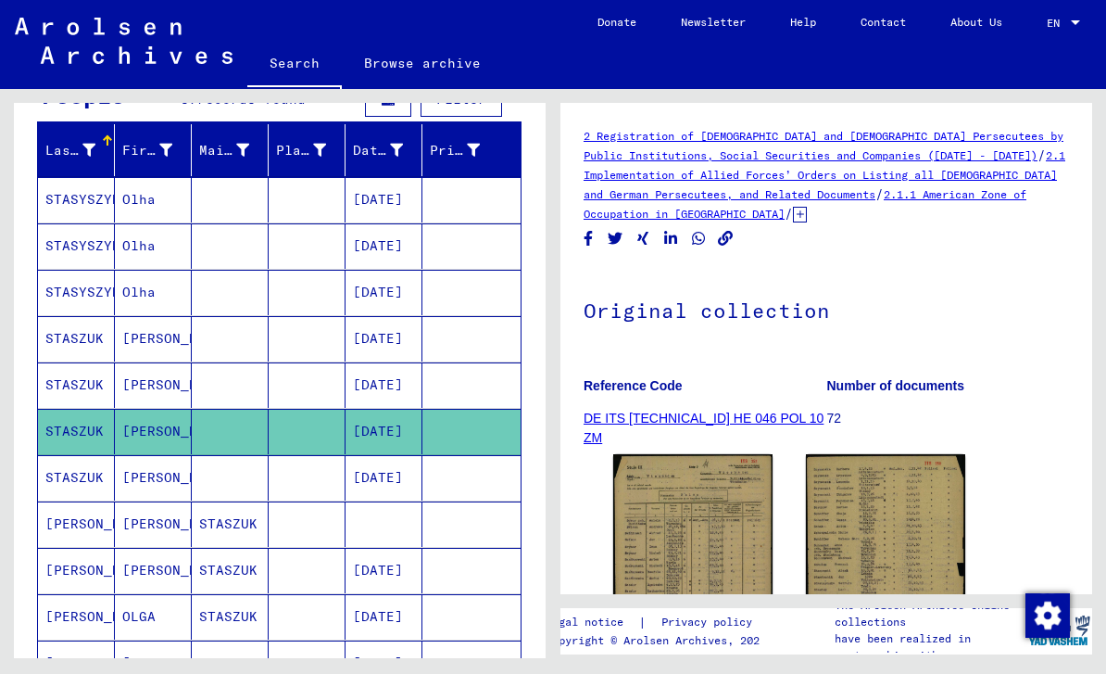
scroll to position [253, 0]
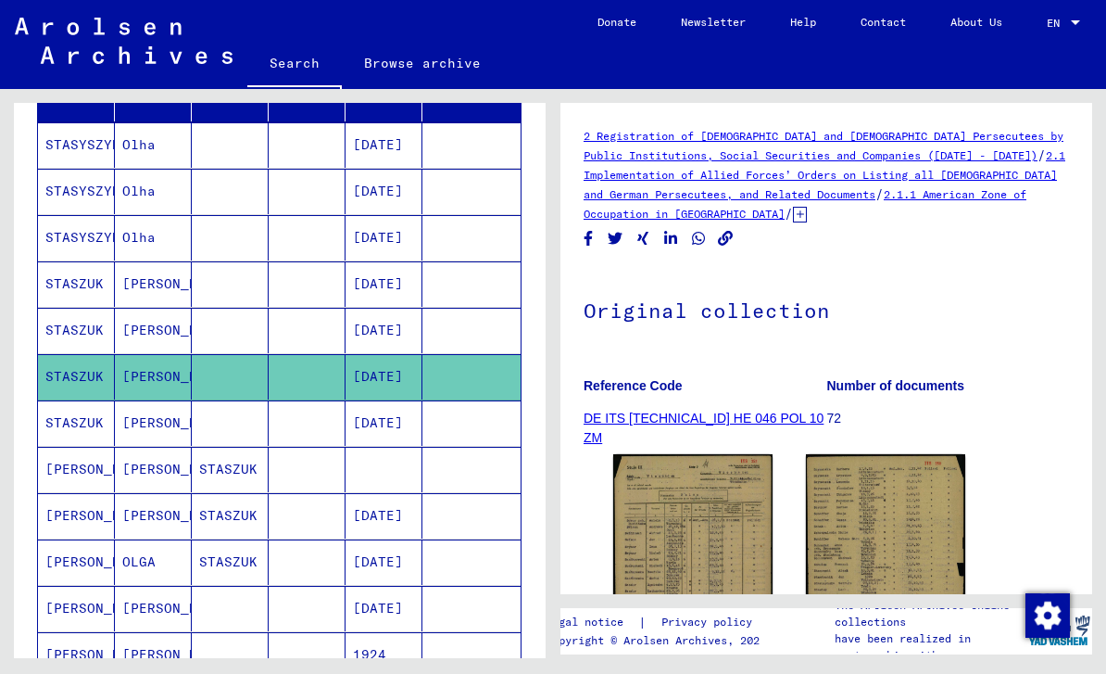
click at [86, 428] on mat-cell "STASZUK" at bounding box center [76, 422] width 77 height 45
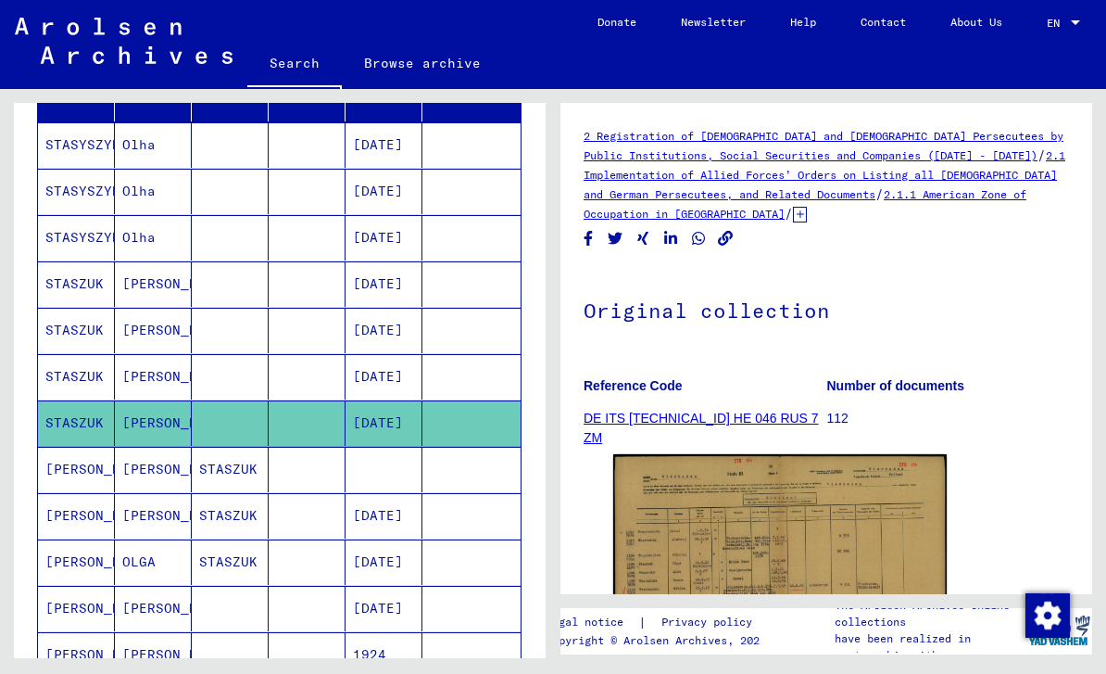
click at [765, 549] on img at bounding box center [780, 573] width 334 height 238
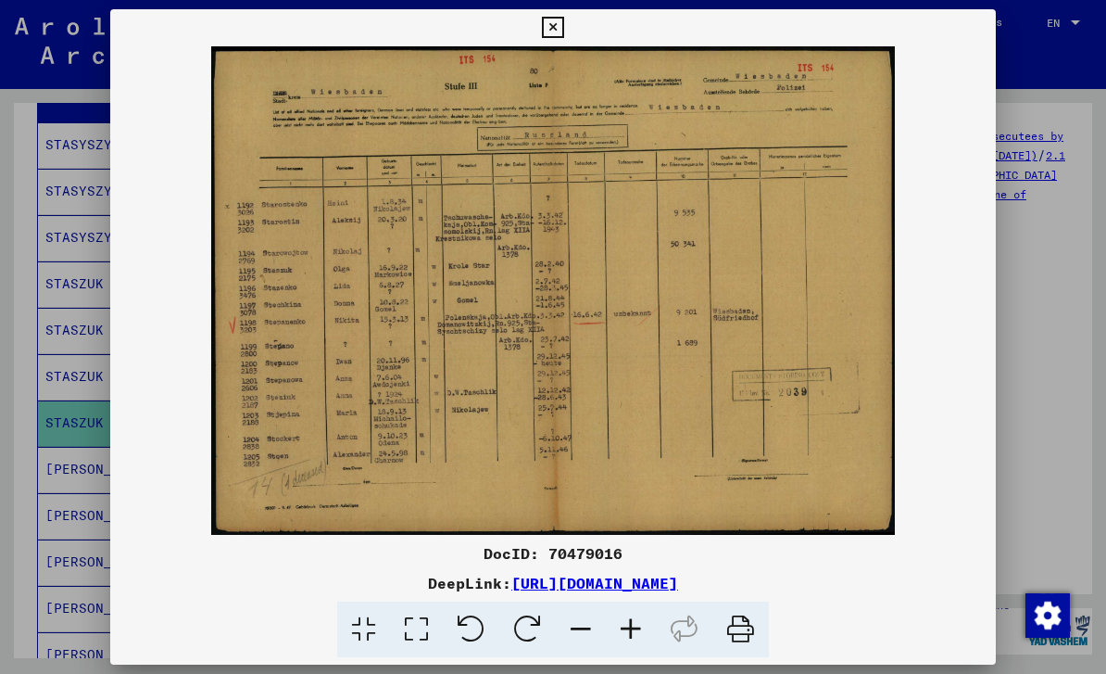
click at [569, 38] on button at bounding box center [552, 27] width 32 height 37
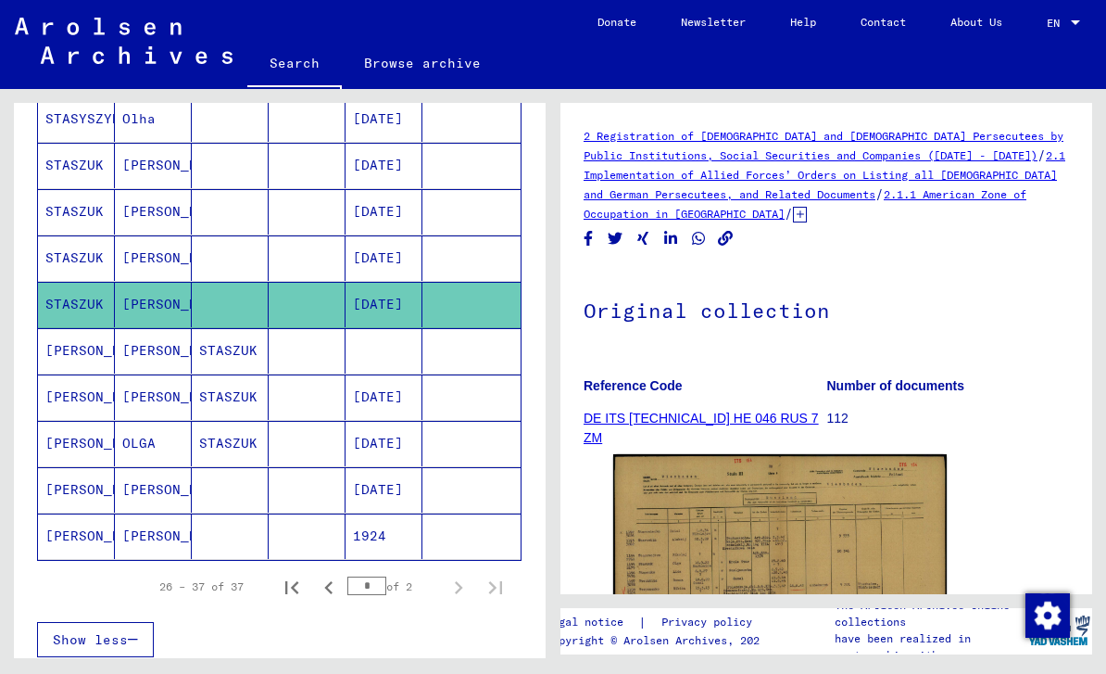
scroll to position [410, 0]
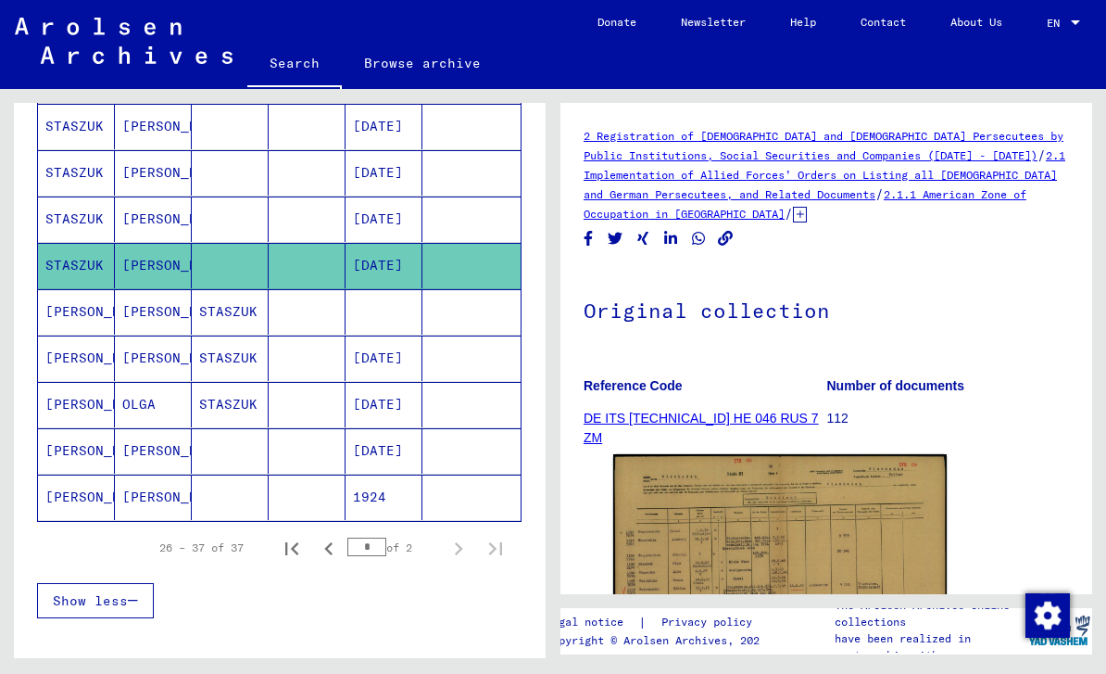
click at [69, 511] on mat-cell "[PERSON_NAME]" at bounding box center [76, 496] width 77 height 45
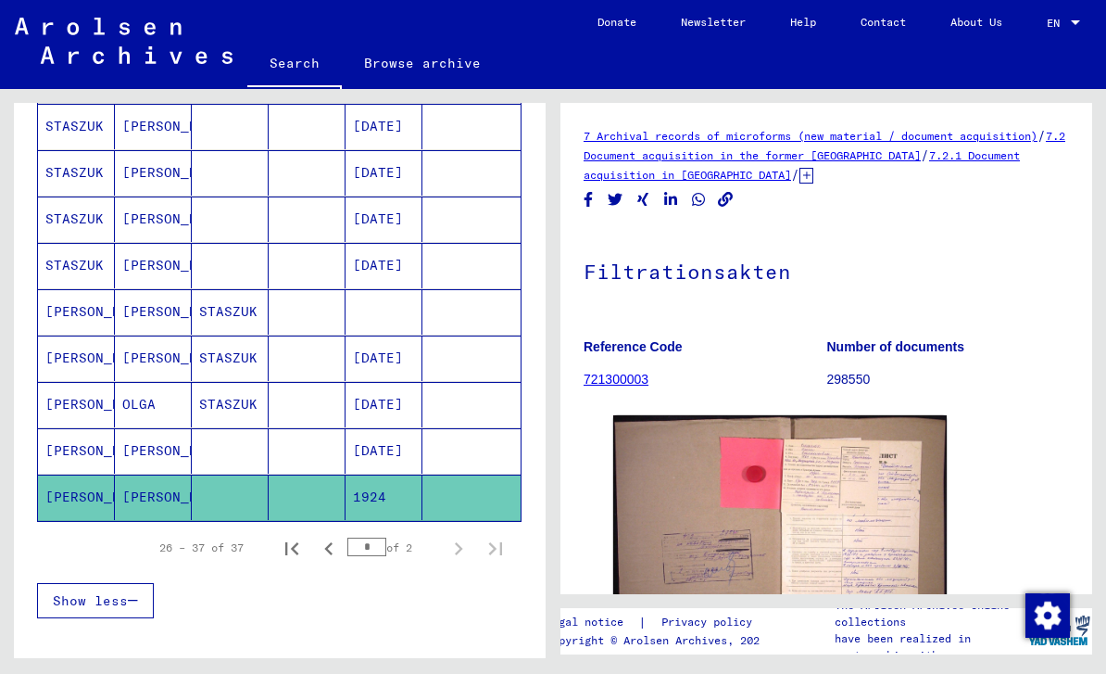
click at [838, 550] on img at bounding box center [780, 541] width 334 height 253
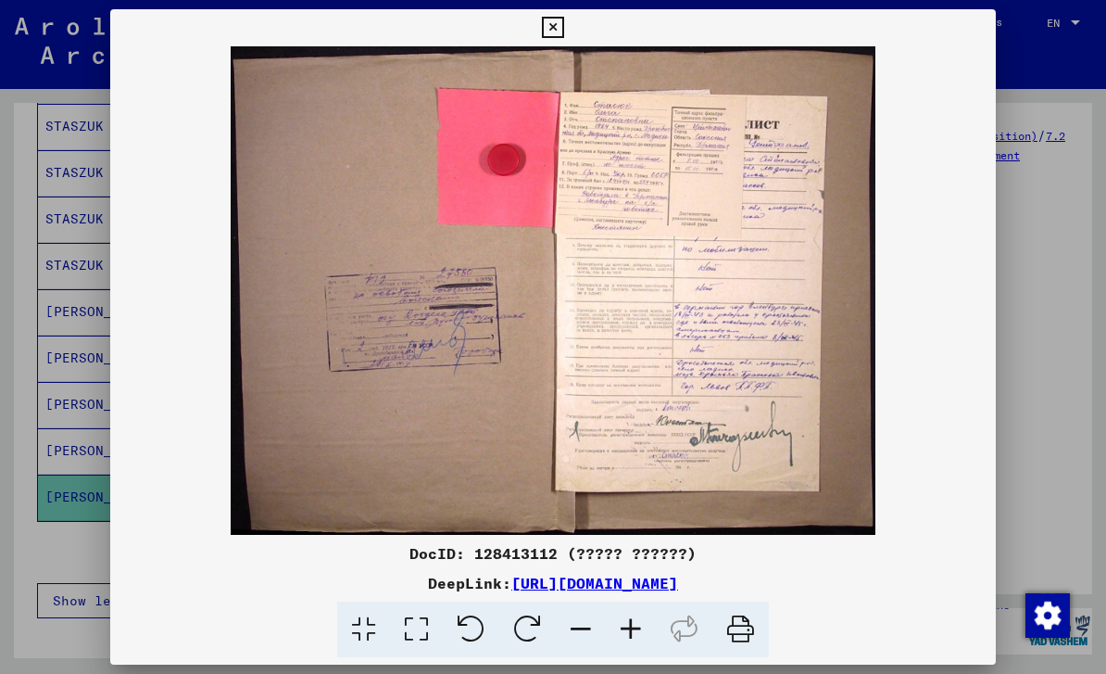
click at [563, 34] on icon at bounding box center [552, 28] width 21 height 22
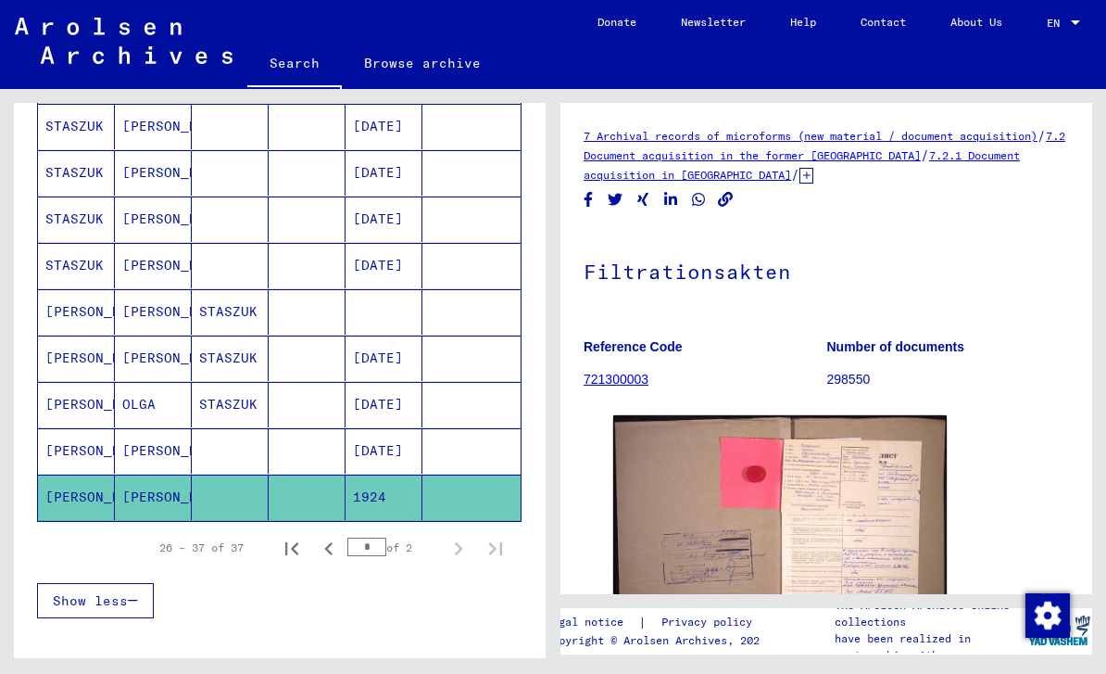
click at [846, 528] on img at bounding box center [780, 541] width 334 height 253
